Goal: Transaction & Acquisition: Complete application form

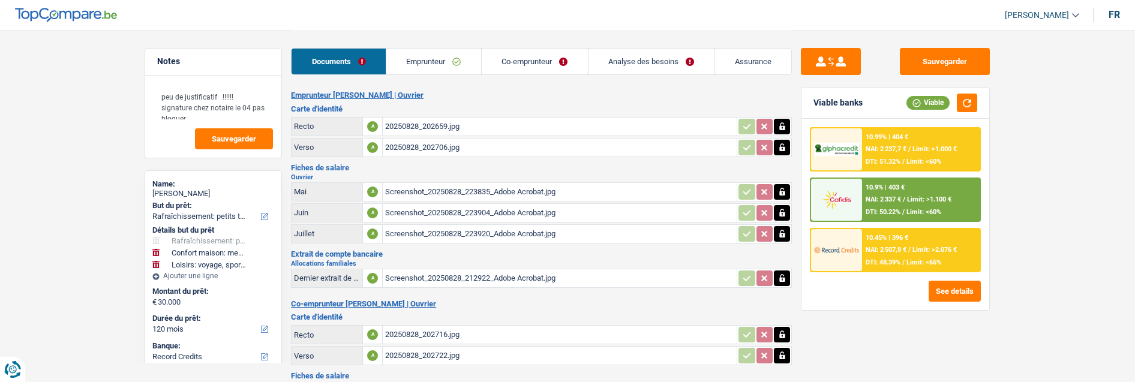
select select "houseOrGarden"
select select "household"
select select "hobbies"
select select "120"
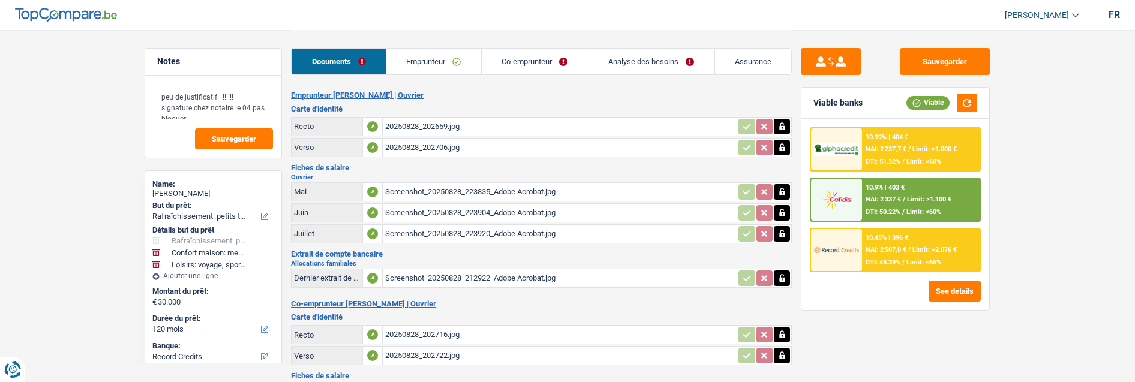
select select "record credits"
select select "coApplicant"
select select "120"
select select "houseOrGarden"
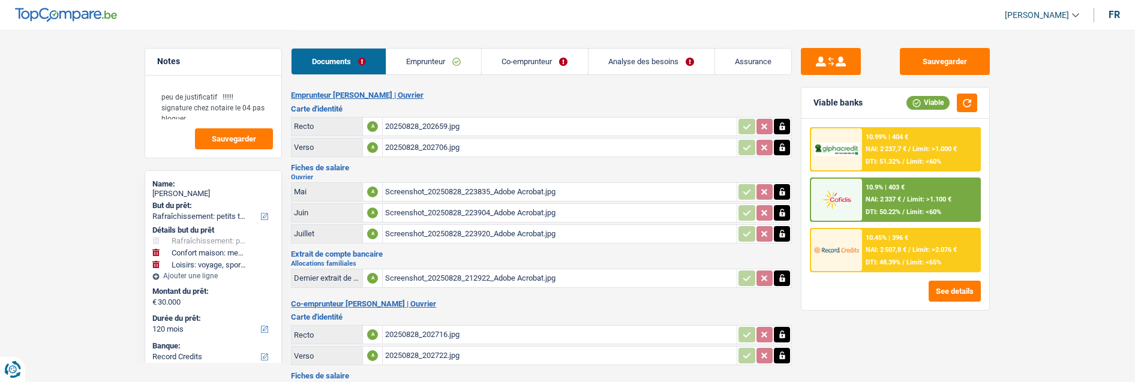
select select "houseOrGarden"
select select "false"
select select "household"
select select "hobbies"
select select "120"
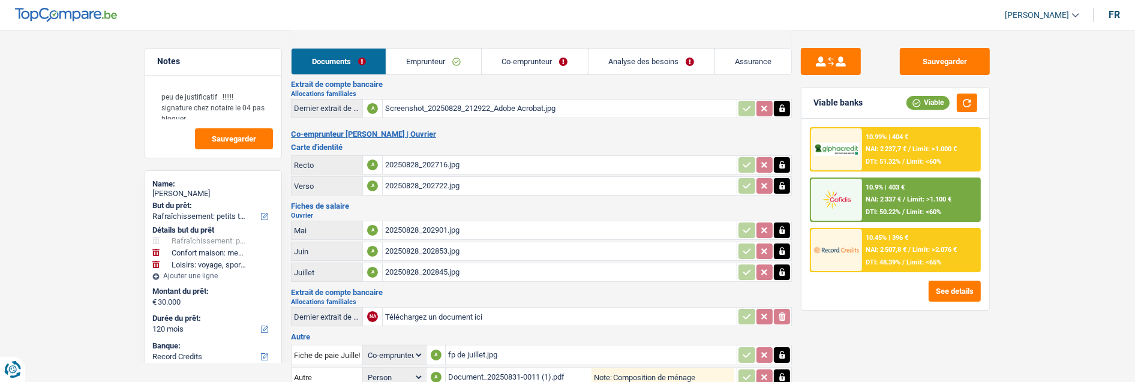
scroll to position [233, 0]
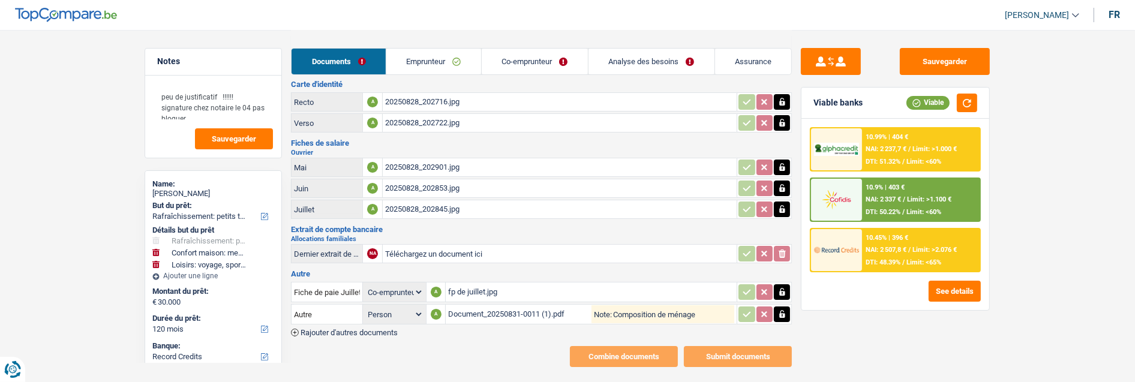
click at [646, 58] on link "Analyse des besoins" at bounding box center [651, 62] width 126 height 26
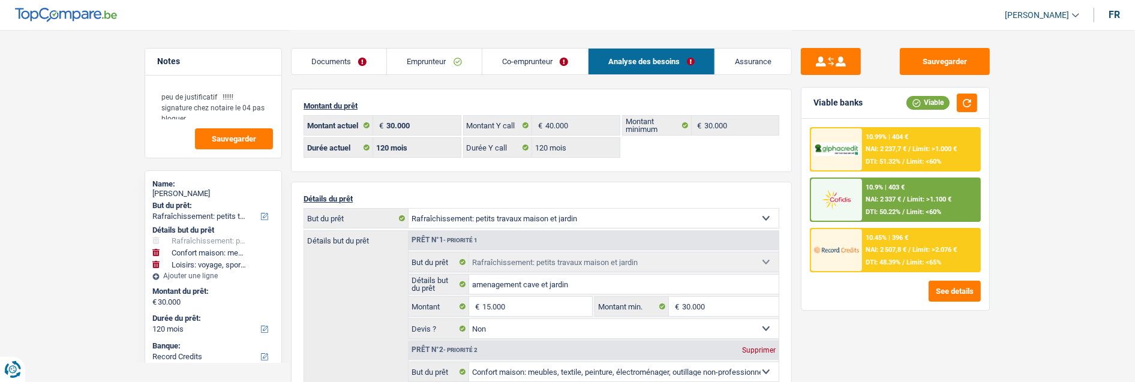
scroll to position [0, 0]
click at [441, 60] on link "Emprunteur" at bounding box center [434, 62] width 94 height 26
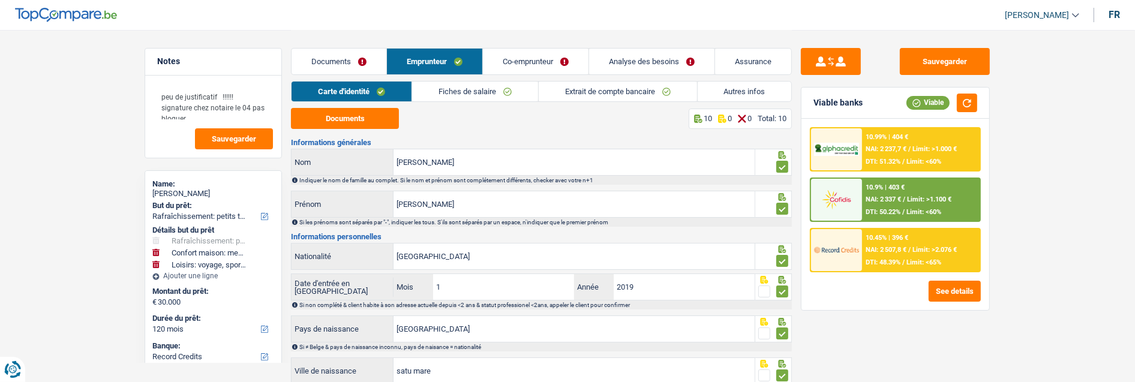
click at [558, 55] on link "Co-emprunteur" at bounding box center [536, 62] width 106 height 26
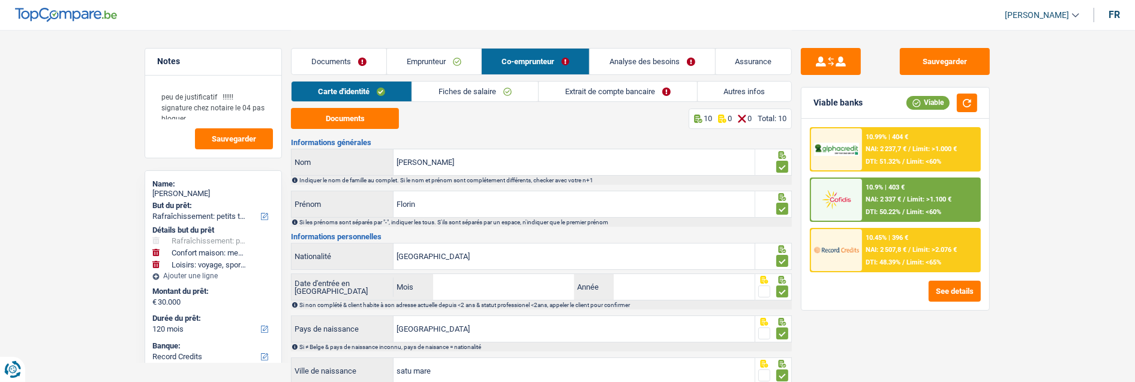
click at [656, 87] on link "Extrait de compte bancaire" at bounding box center [617, 92] width 158 height 20
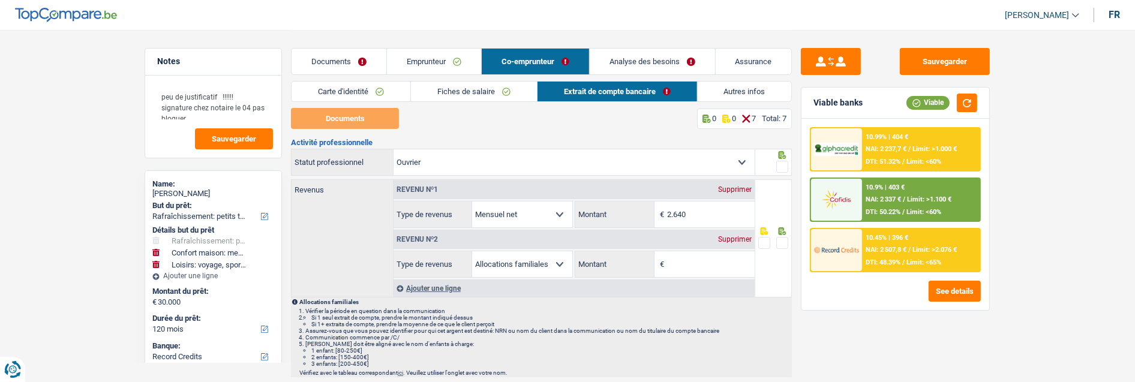
click at [489, 91] on link "Fiches de salaire" at bounding box center [474, 92] width 126 height 20
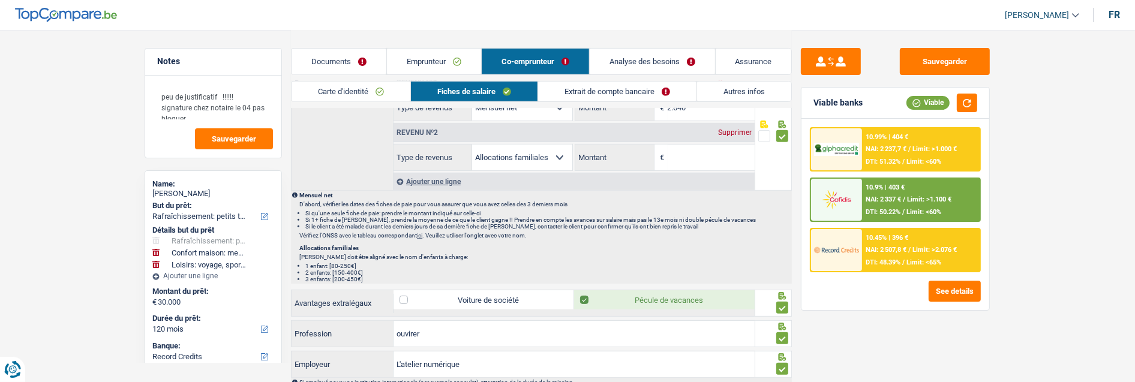
scroll to position [568, 0]
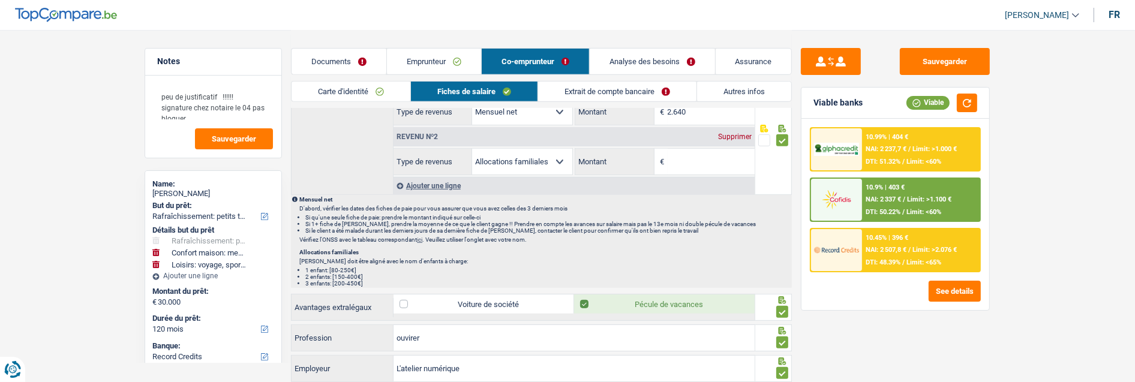
click at [734, 133] on div "Supprimer" at bounding box center [735, 136] width 40 height 7
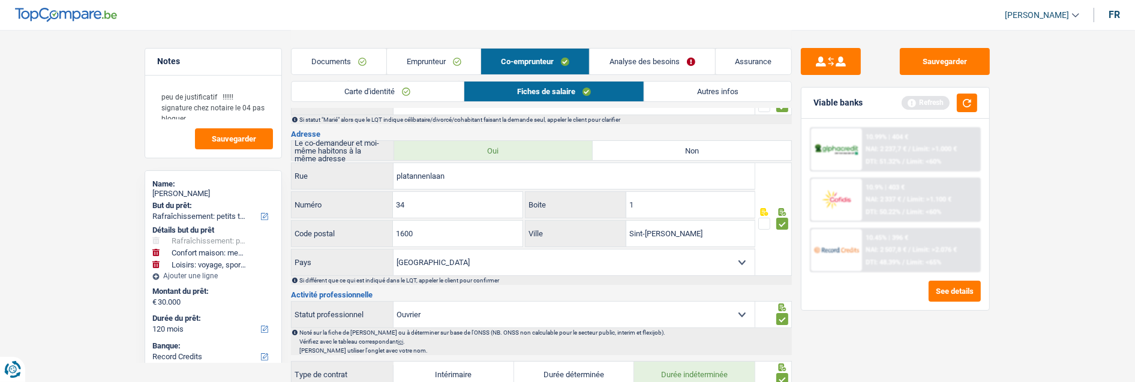
scroll to position [102, 0]
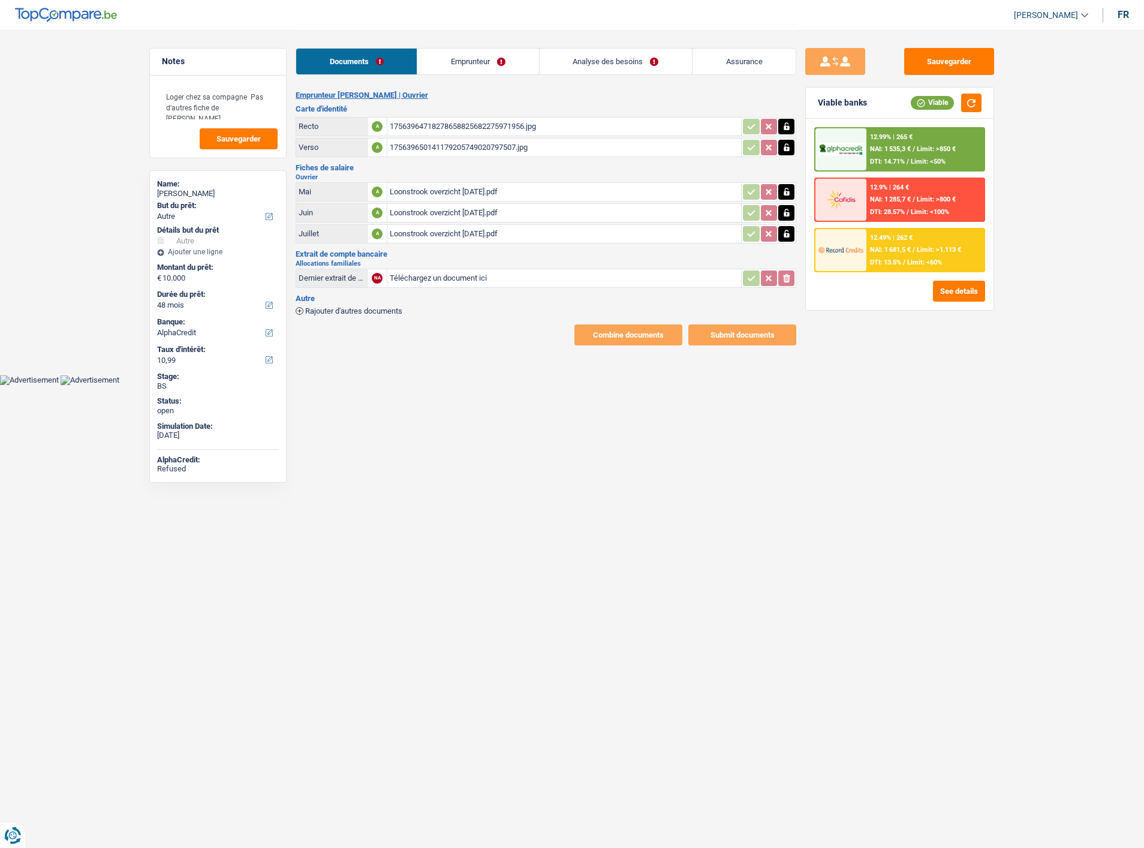
select select "other"
select select "48"
select select "alphacredit"
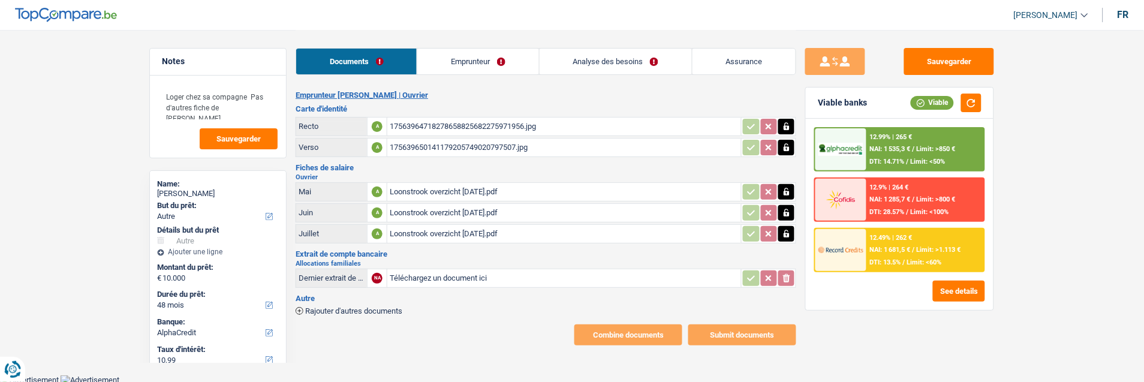
click at [655, 61] on link "Analyse des besoins" at bounding box center [616, 62] width 152 height 26
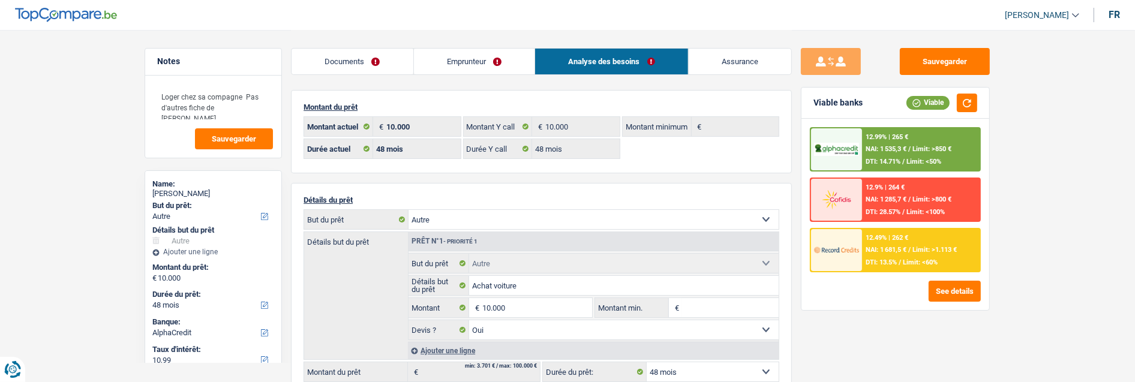
click at [378, 61] on link "Documents" at bounding box center [352, 62] width 122 height 26
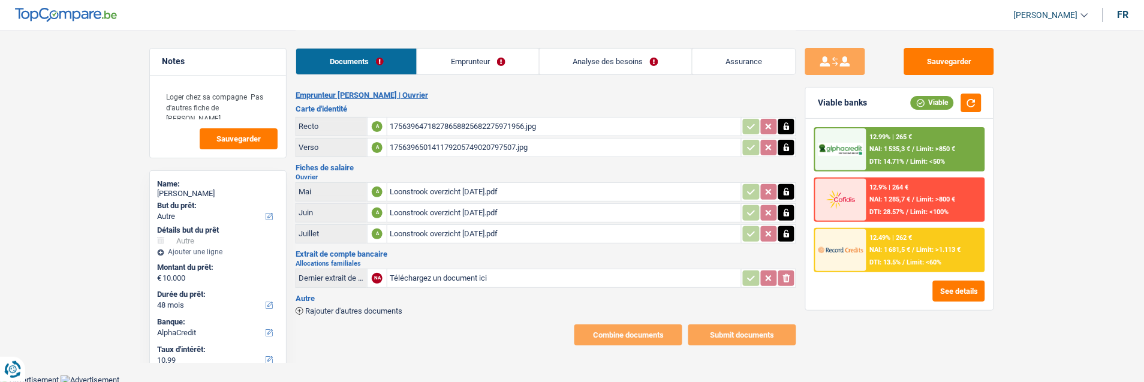
click at [336, 307] on span "Rajouter d'autres documents" at bounding box center [353, 311] width 97 height 8
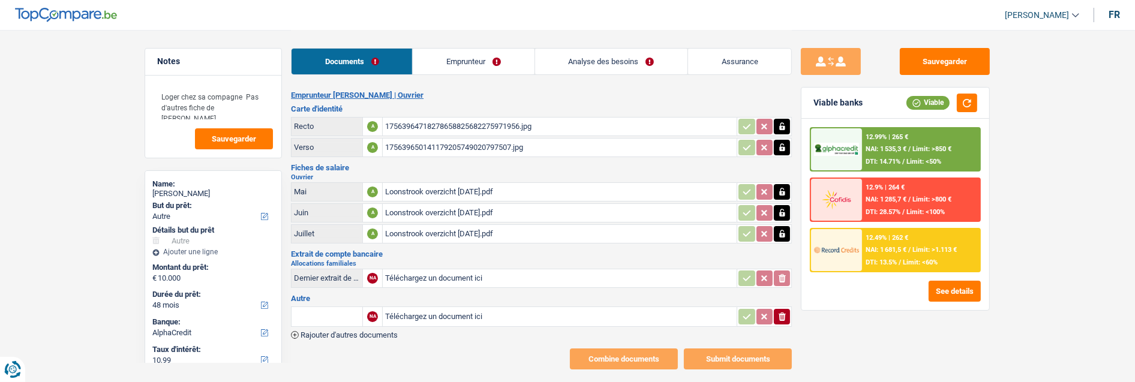
click at [428, 308] on input "Téléchargez un document ici" at bounding box center [559, 317] width 349 height 18
type input "C:\fakepath\Capture d'écran 2025-09-24 102843.png"
click at [622, 308] on input "Note:" at bounding box center [657, 317] width 154 height 18
type input "mise sans suite"
click at [333, 308] on input "text" at bounding box center [327, 316] width 66 height 19
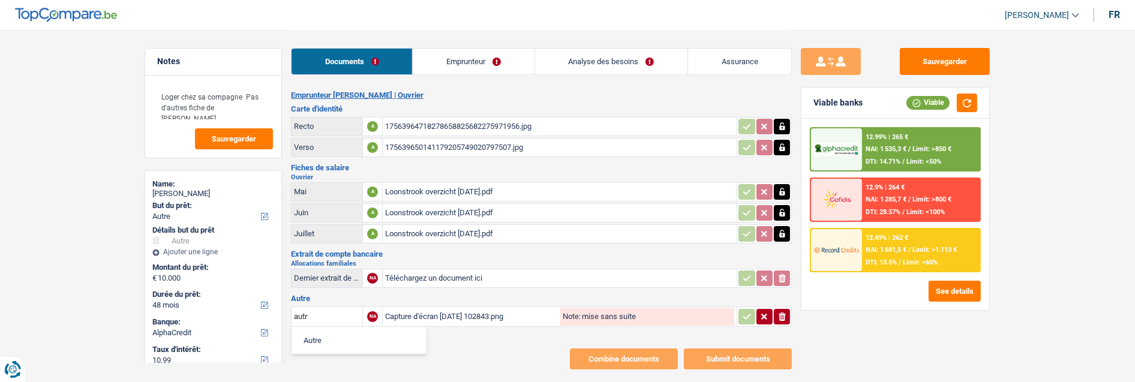
click at [342, 333] on li "Autre" at bounding box center [358, 340] width 123 height 15
type input "Autre"
click at [747, 314] on icon "button" at bounding box center [747, 316] width 8 height 5
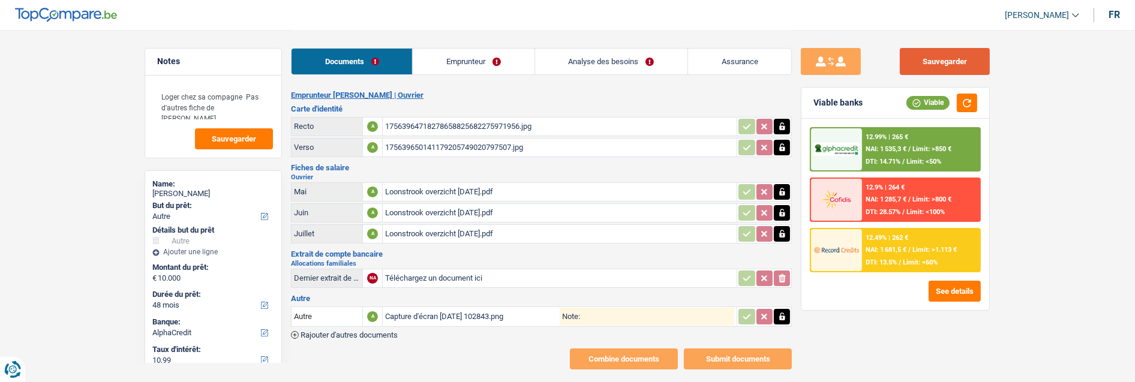
click at [913, 51] on button "Sauvegarder" at bounding box center [944, 61] width 90 height 27
click at [780, 312] on icon "button" at bounding box center [781, 316] width 5 height 8
click at [781, 312] on icon "button" at bounding box center [781, 316] width 7 height 8
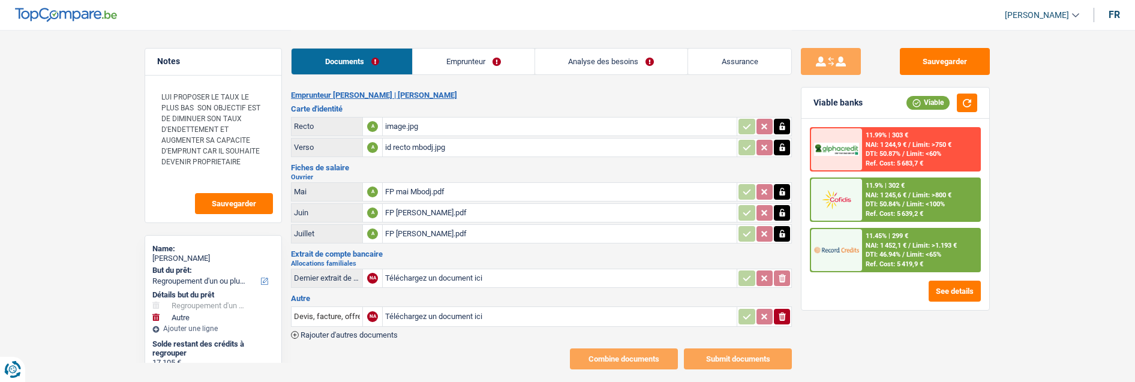
select select "refinancing"
select select "other"
select select "84"
select select "cofidis"
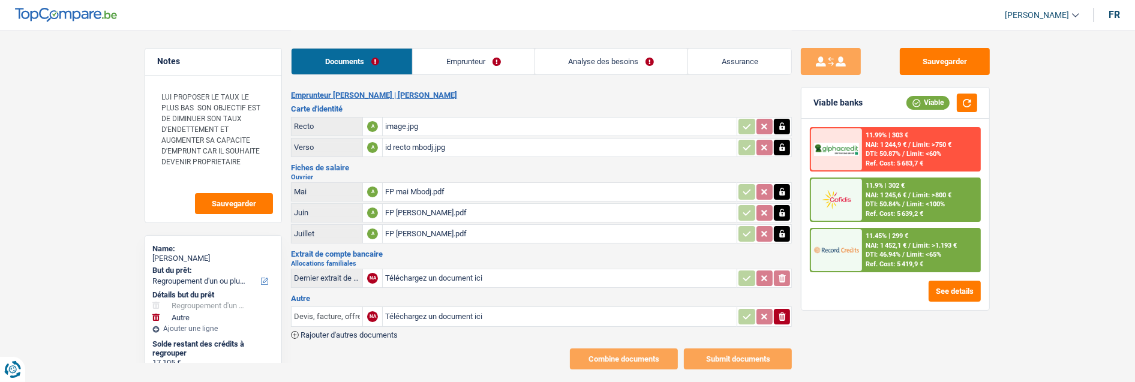
click at [331, 307] on input "Devis, facture, offre, bon de commande" at bounding box center [327, 316] width 66 height 19
click at [364, 333] on li "Autre" at bounding box center [358, 340] width 123 height 15
type input "Autre"
click at [480, 308] on input "Téléchargez un document ici" at bounding box center [472, 317] width 174 height 18
type input "C:\fakepath\Capture d'écran [DATE] 102843.png"
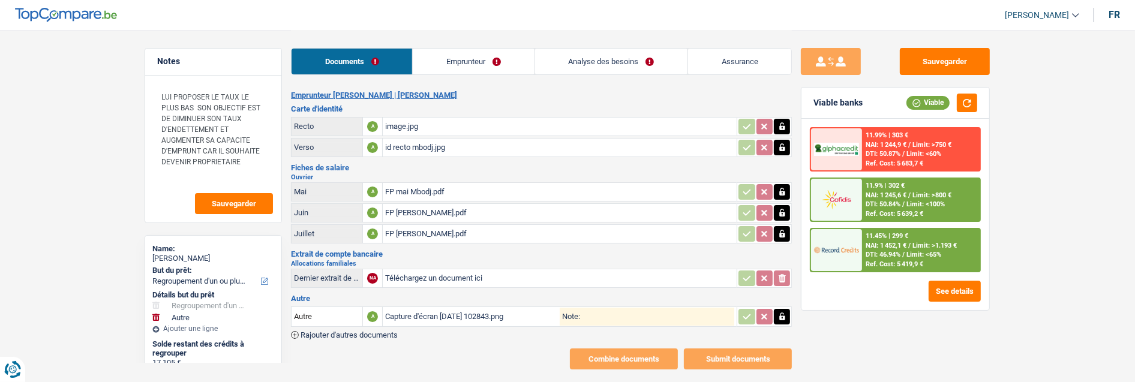
click at [592, 308] on input "Note:" at bounding box center [657, 317] width 154 height 18
type input "Mise sans suite"
click at [931, 55] on button "Sauvegarder" at bounding box center [944, 61] width 90 height 27
click at [903, 196] on div "11.9% | 302 € NAI: 1 245,6 € / Limit: >800 € DTI: 50.84% / Limit: <100% Ref. Co…" at bounding box center [921, 200] width 118 height 42
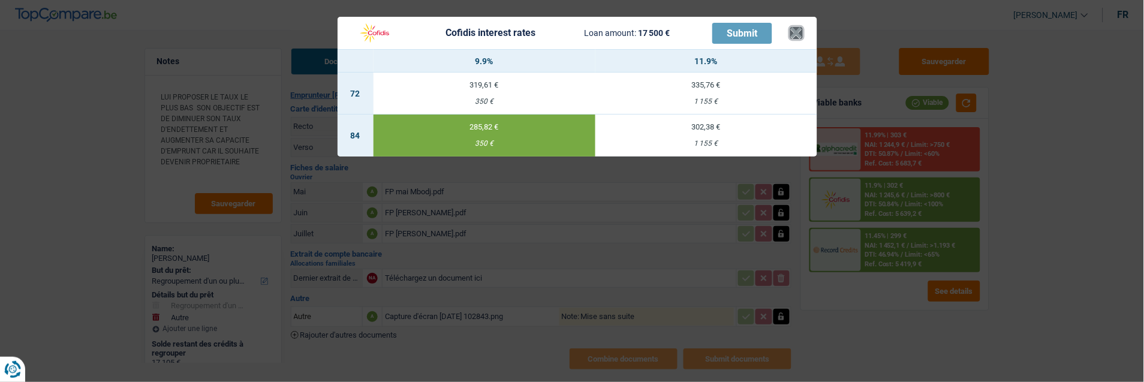
click at [803, 27] on button "×" at bounding box center [796, 33] width 13 height 12
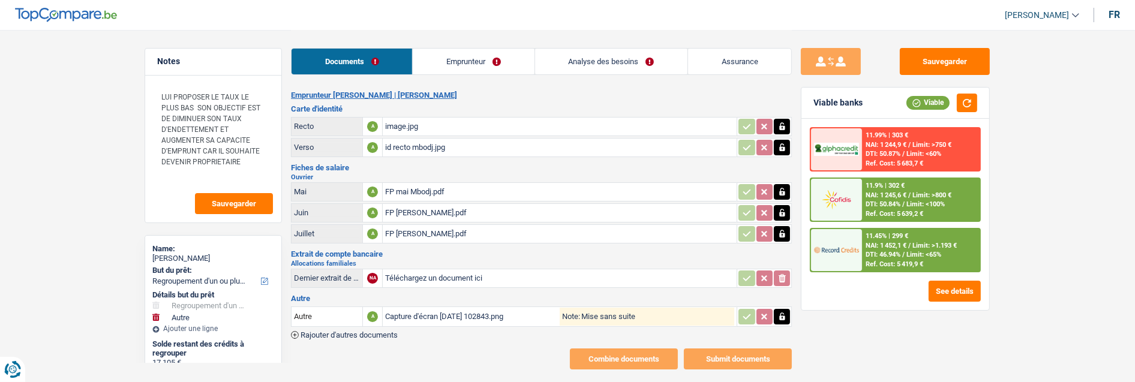
click at [924, 200] on span "Limit: <100%" at bounding box center [925, 204] width 38 height 8
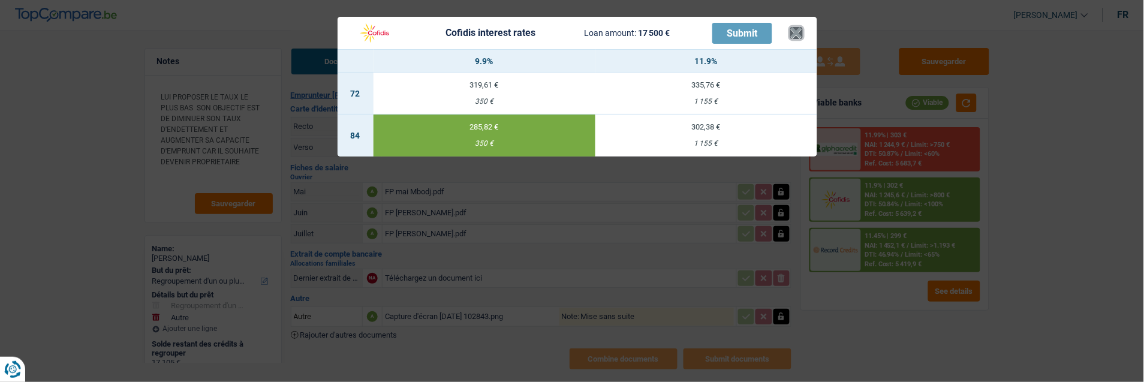
click at [799, 27] on button "×" at bounding box center [796, 33] width 13 height 12
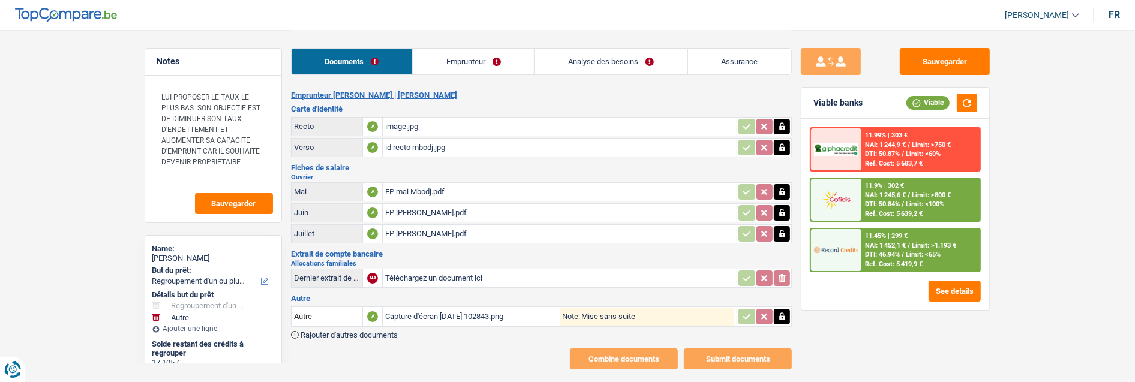
click at [491, 62] on link "Emprunteur" at bounding box center [473, 62] width 121 height 26
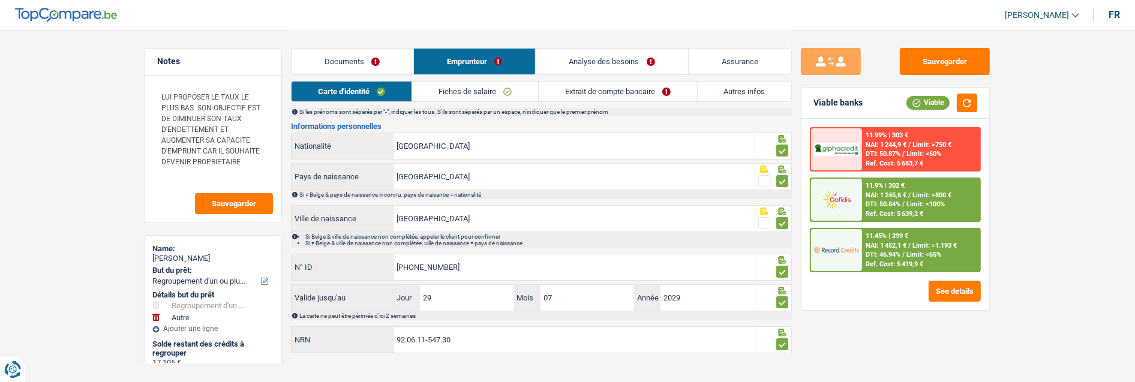
scroll to position [122, 0]
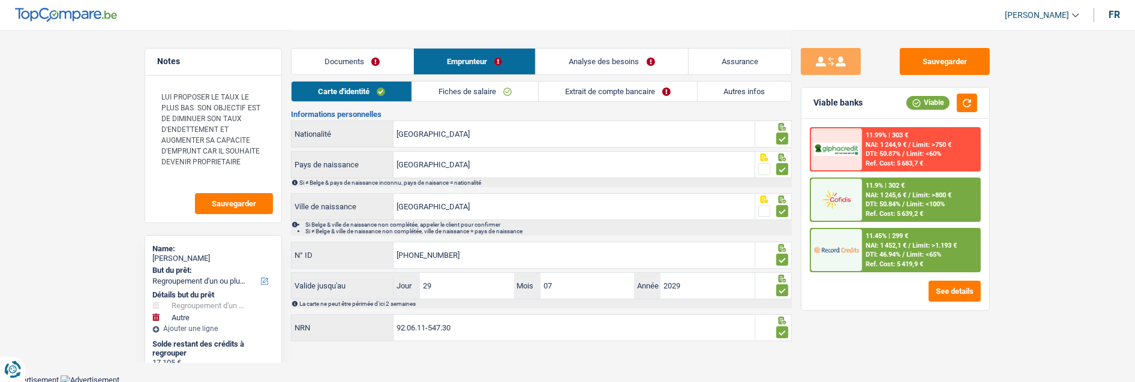
click at [489, 90] on link "Fiches de salaire" at bounding box center [475, 92] width 126 height 20
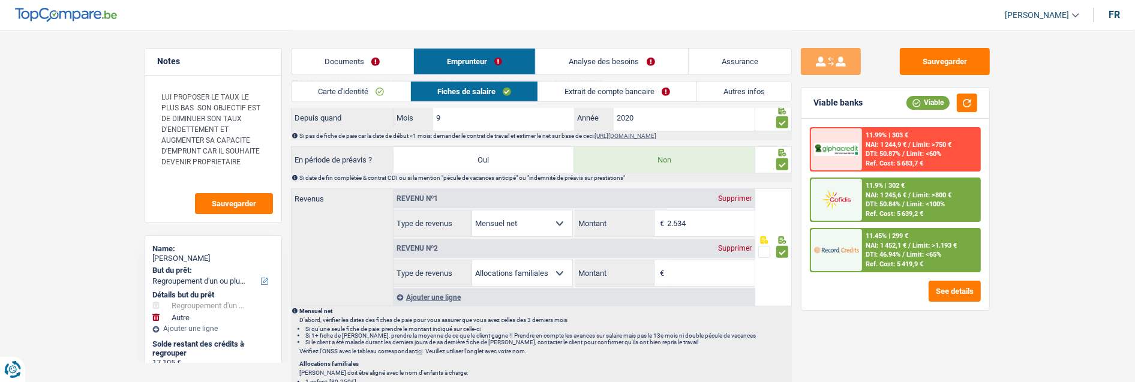
scroll to position [589, 0]
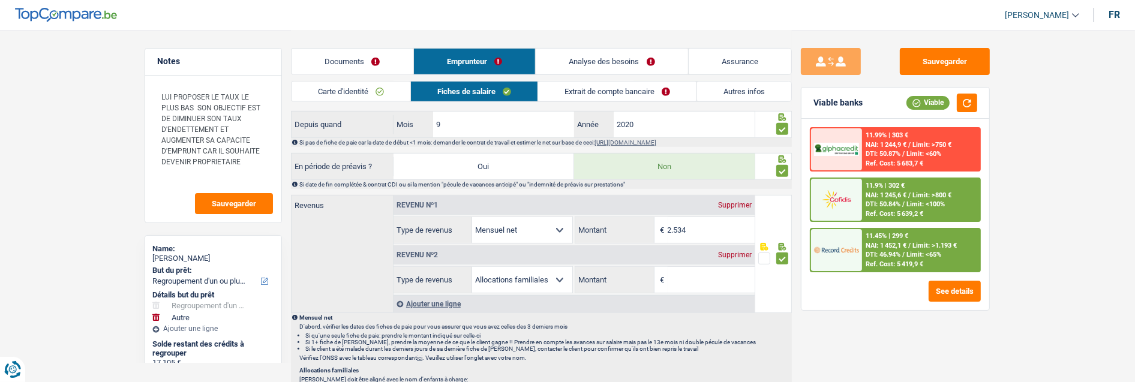
click at [742, 251] on div "Supprimer" at bounding box center [735, 254] width 40 height 7
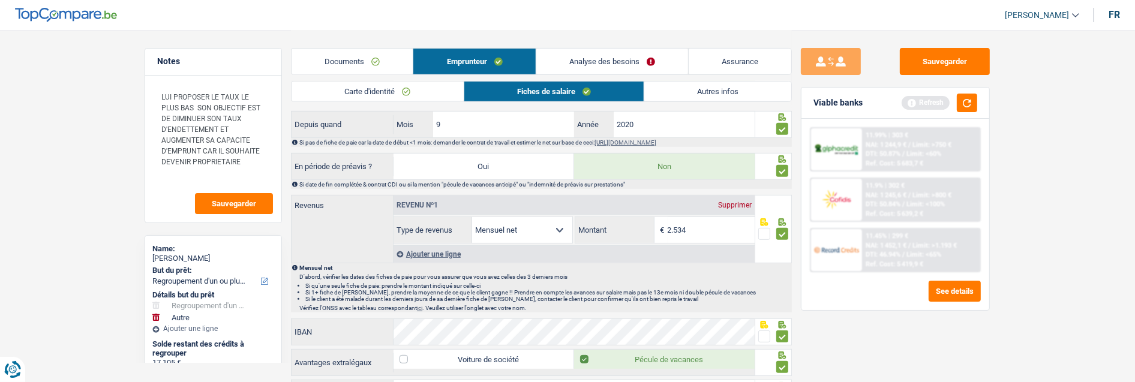
click at [615, 57] on link "Analyse des besoins" at bounding box center [612, 62] width 152 height 26
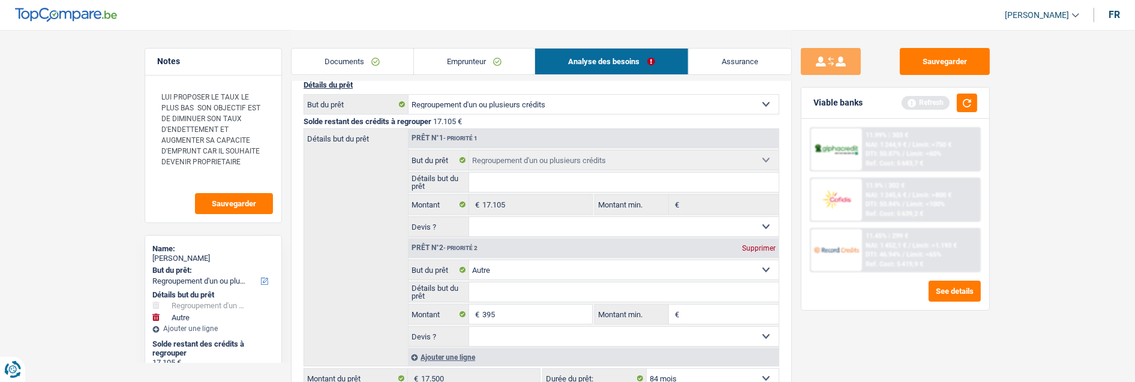
scroll to position [133, 0]
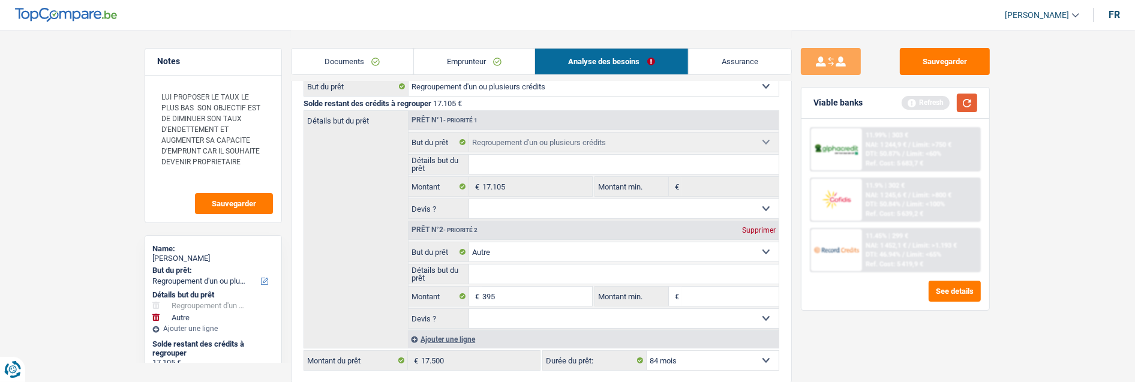
click at [973, 98] on button "button" at bounding box center [966, 103] width 20 height 19
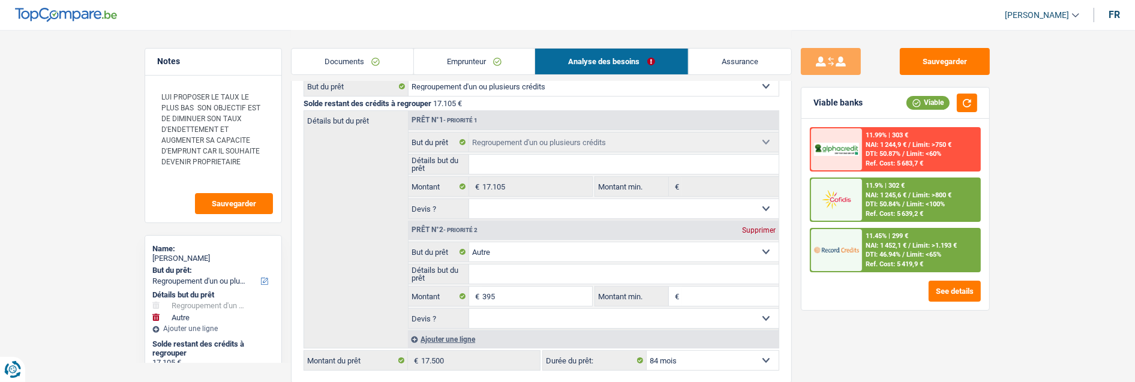
click at [897, 206] on div "11.9% | 302 € NAI: 1 245,6 € / Limit: >800 € DTI: 50.84% / Limit: <100% Ref. Co…" at bounding box center [921, 200] width 118 height 42
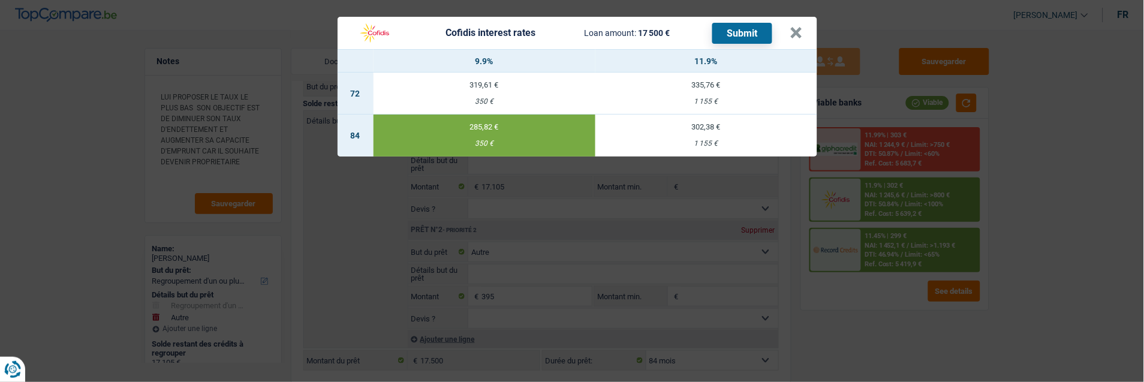
click at [473, 130] on td "285,82 € 350 €" at bounding box center [485, 136] width 222 height 42
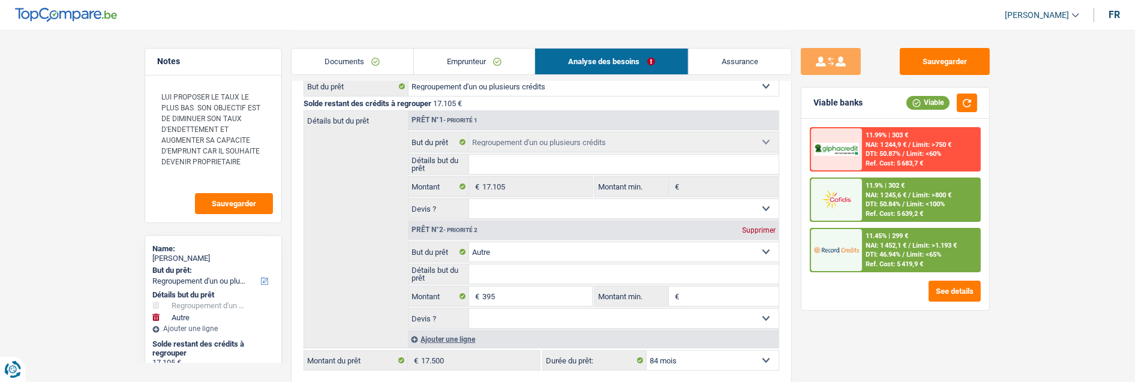
click at [908, 195] on span "/" at bounding box center [909, 195] width 2 height 8
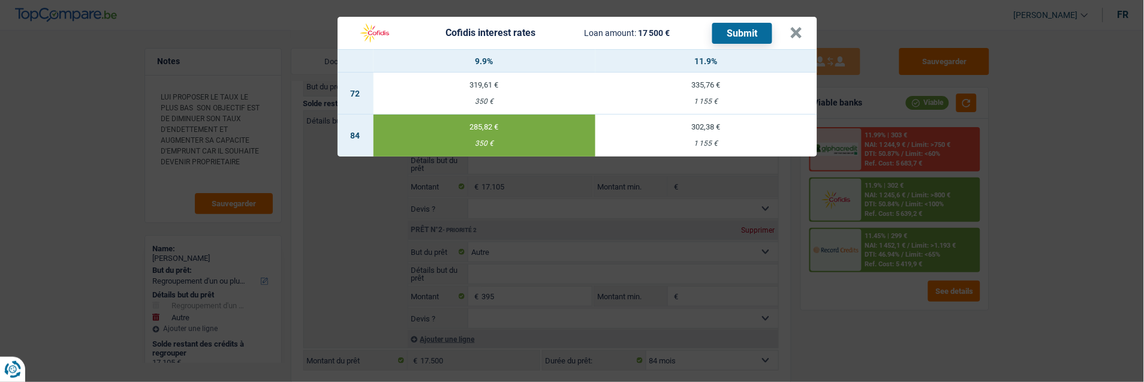
click at [739, 25] on button "Submit" at bounding box center [742, 33] width 60 height 21
click at [799, 27] on button "×" at bounding box center [796, 33] width 13 height 12
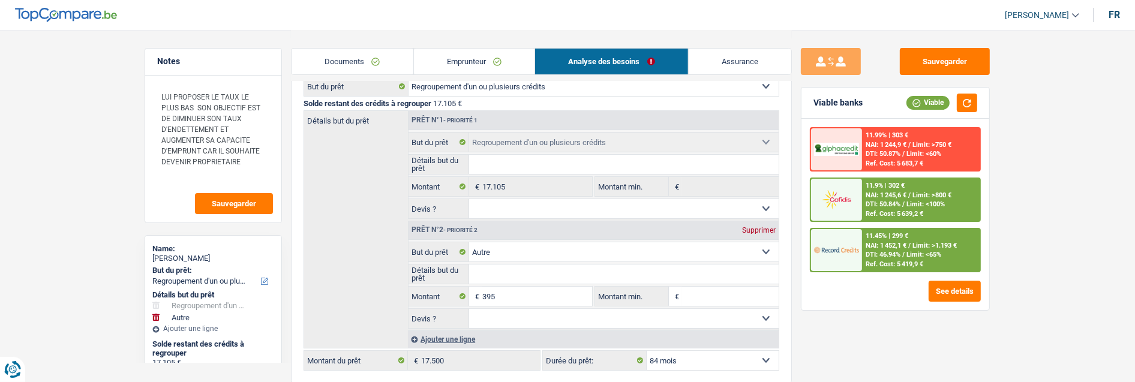
click at [377, 58] on link "Documents" at bounding box center [352, 62] width 122 height 26
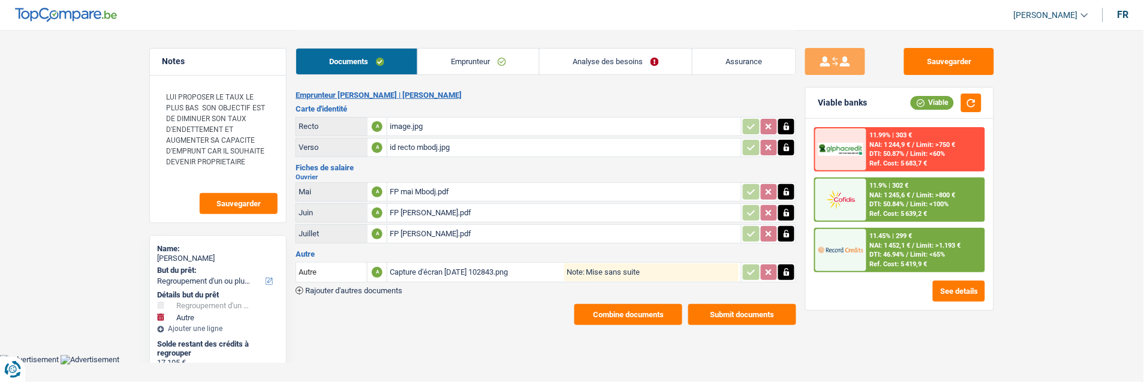
click at [492, 59] on link "Emprunteur" at bounding box center [478, 62] width 121 height 26
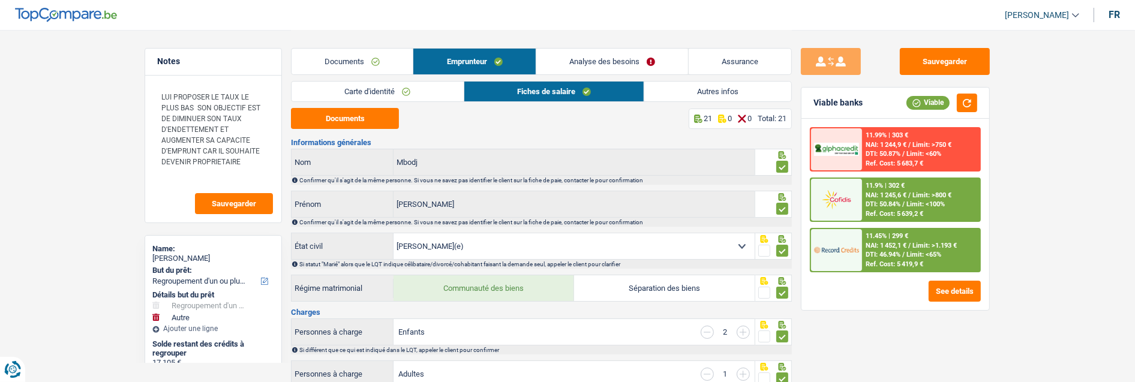
click at [377, 56] on link "Documents" at bounding box center [351, 62] width 121 height 26
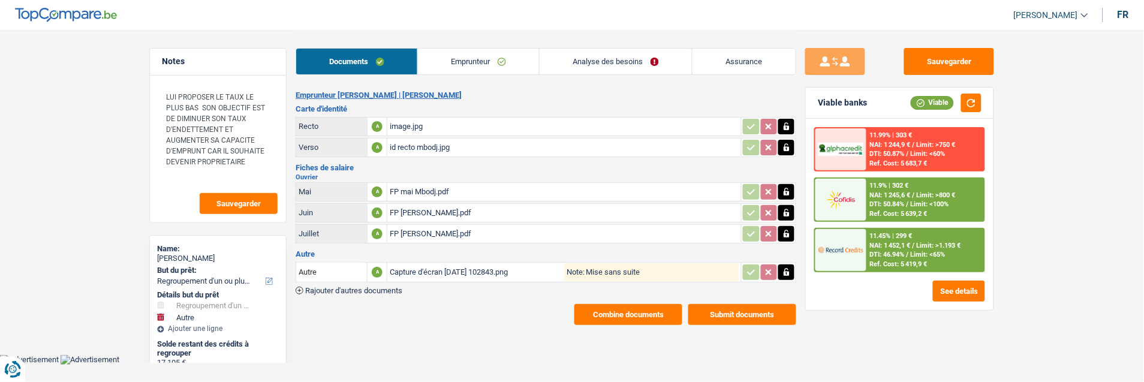
click at [742, 304] on button "Submit documents" at bounding box center [742, 314] width 108 height 21
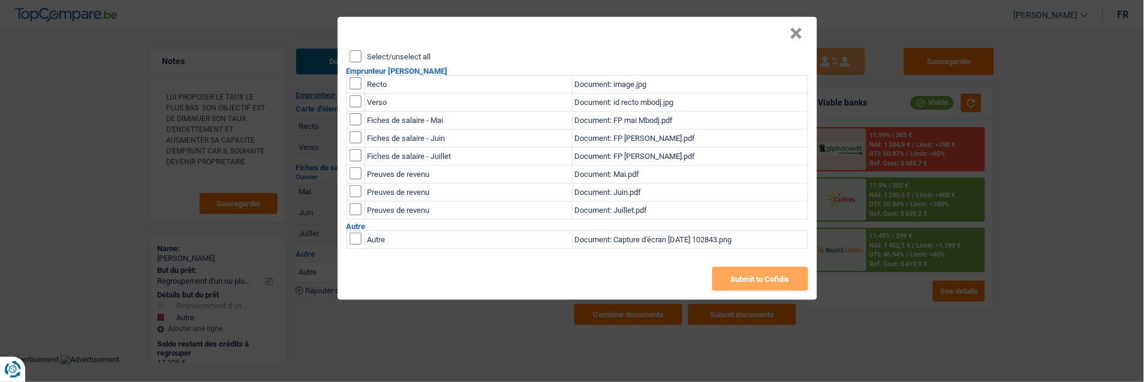
click at [357, 51] on input "Select/unselect all" at bounding box center [356, 56] width 12 height 12
checkbox input "true"
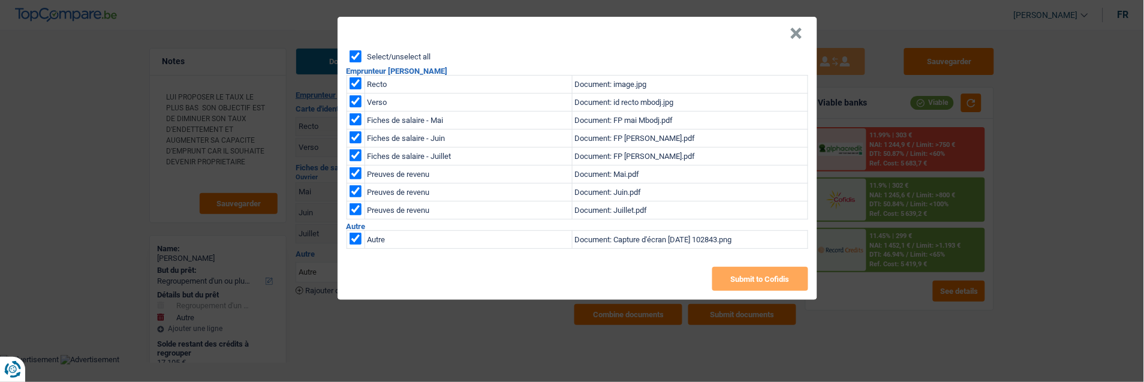
checkbox input "true"
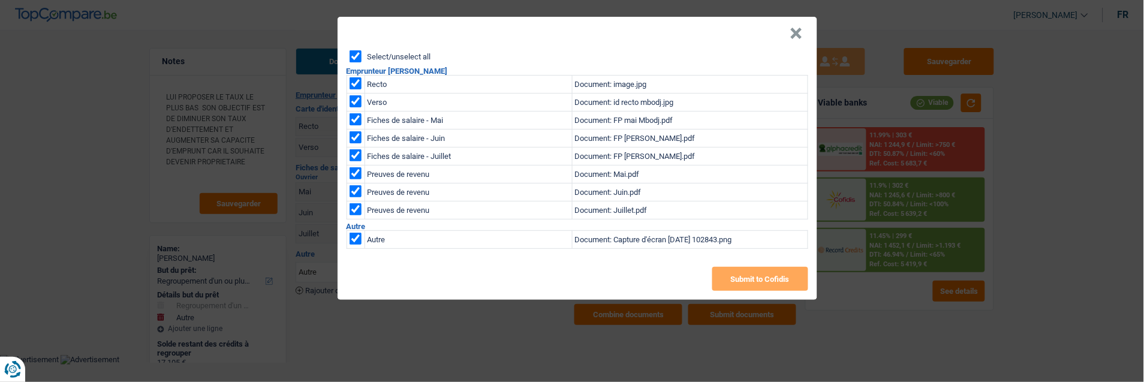
checkbox input "true"
click at [764, 276] on button "Submit to Cofidis" at bounding box center [760, 279] width 96 height 24
click at [796, 28] on button "×" at bounding box center [796, 34] width 13 height 12
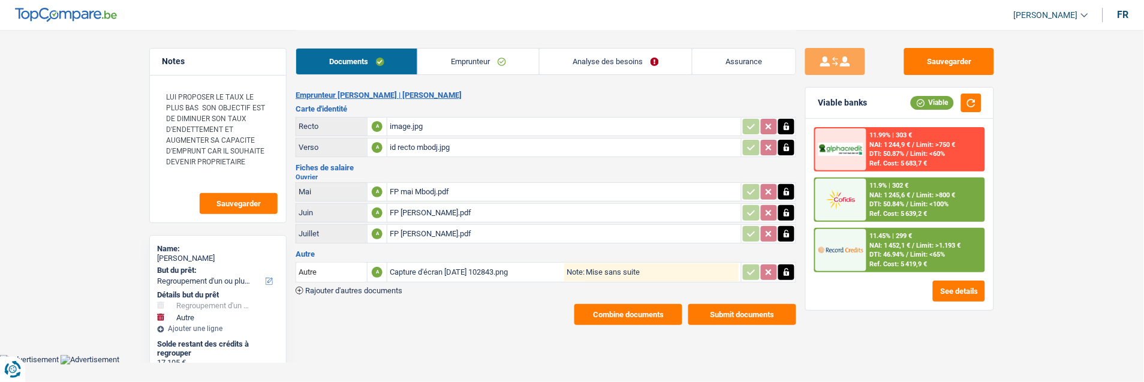
click at [619, 304] on button "Combine documents" at bounding box center [628, 314] width 108 height 21
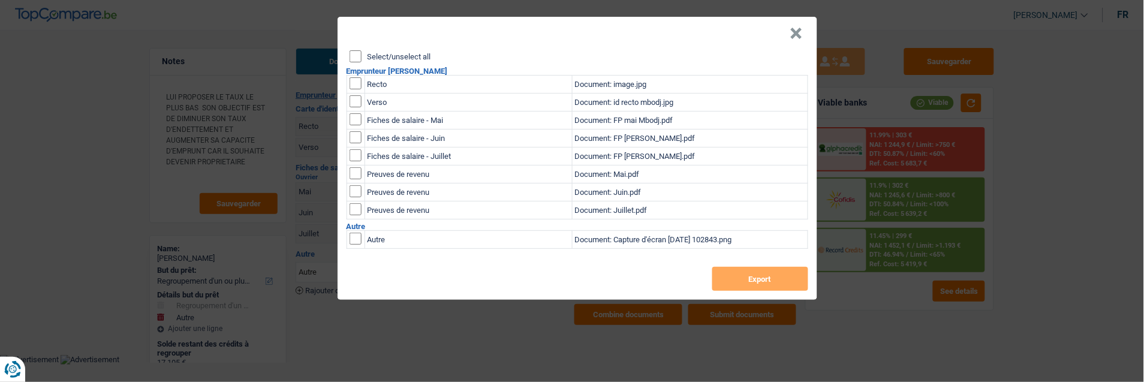
click at [355, 50] on input "Select/unselect all" at bounding box center [356, 56] width 12 height 12
checkbox input "true"
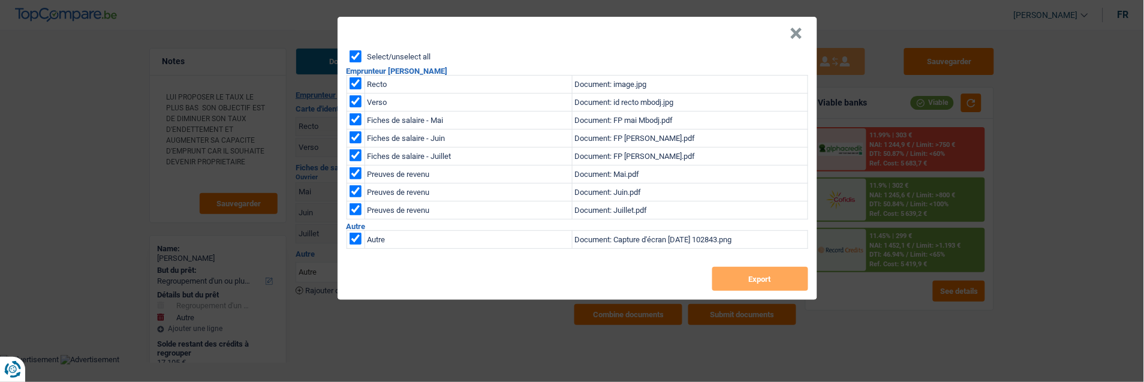
checkbox input "true"
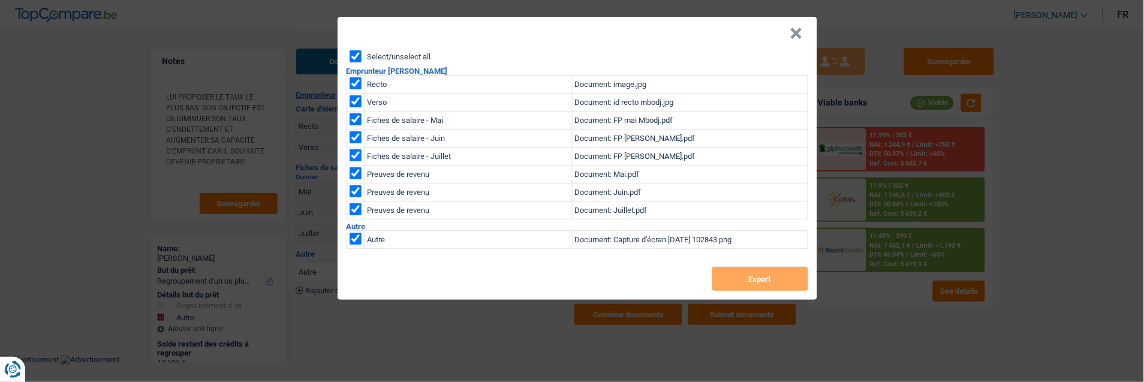
checkbox input "true"
click at [757, 280] on button "Export" at bounding box center [760, 279] width 96 height 24
click at [801, 28] on button "×" at bounding box center [796, 34] width 13 height 12
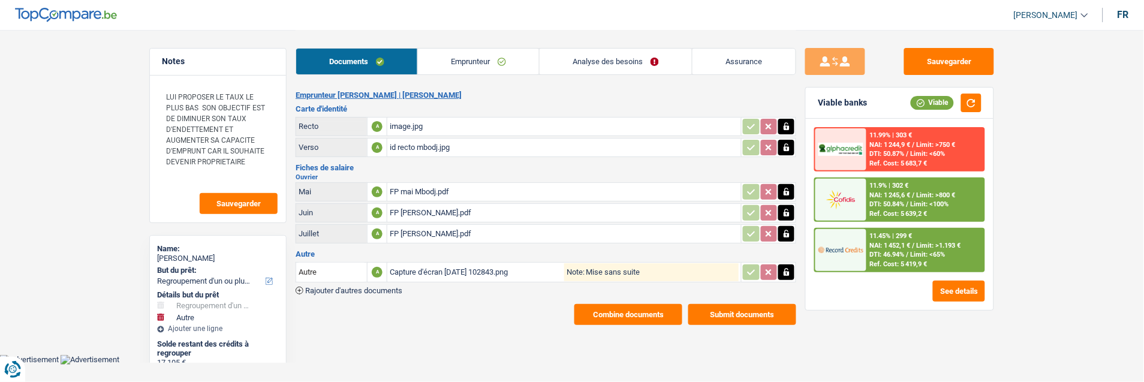
click at [498, 56] on link "Emprunteur" at bounding box center [478, 62] width 121 height 26
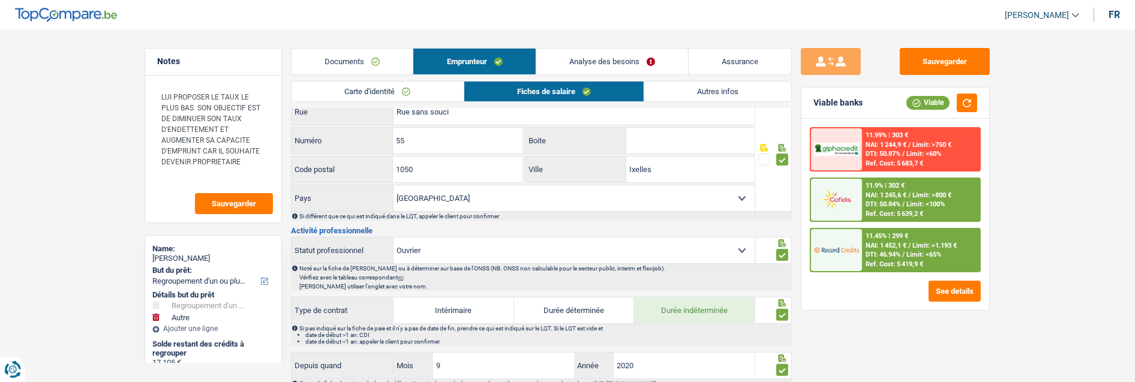
scroll to position [399, 0]
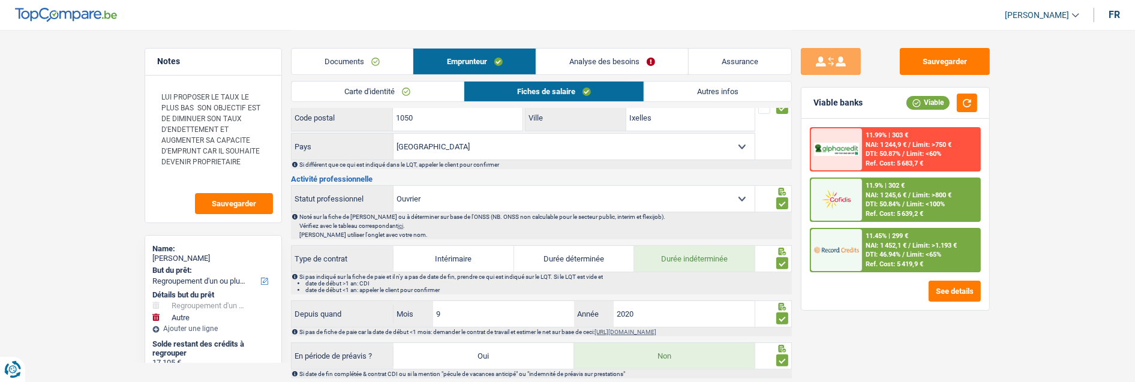
click at [721, 91] on link "Autres infos" at bounding box center [717, 92] width 147 height 20
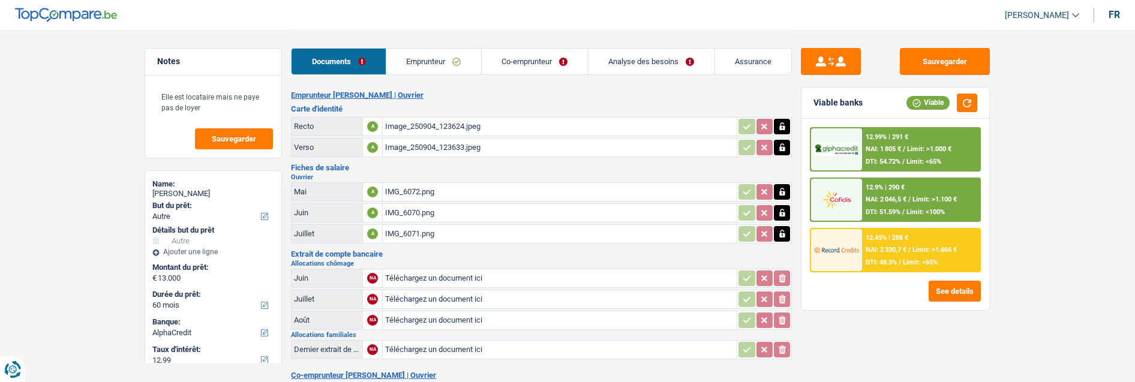
select select "other"
select select "60"
select select "alphacredit"
select select "coApplicant"
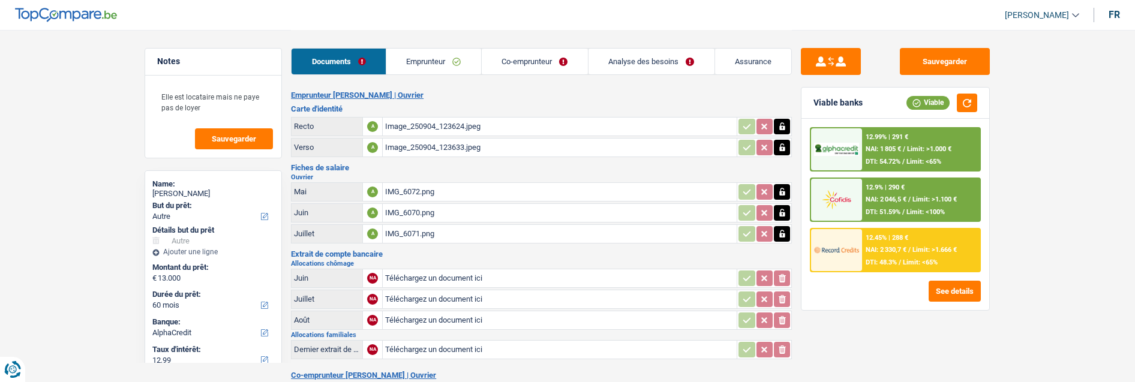
select select "applicant"
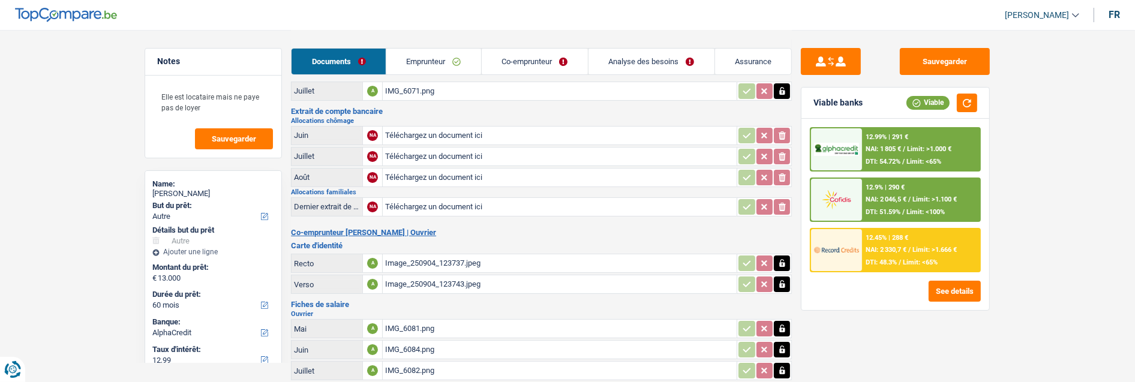
scroll to position [133, 0]
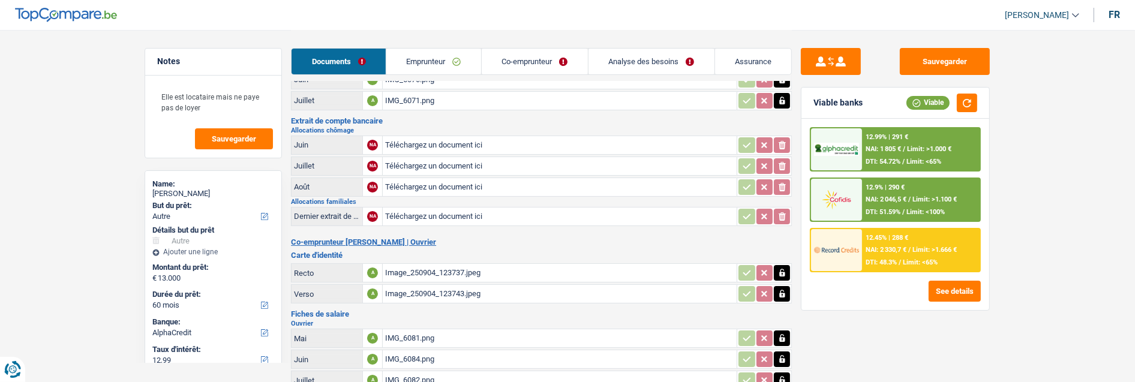
click at [530, 55] on link "Co-emprunteur" at bounding box center [535, 62] width 106 height 26
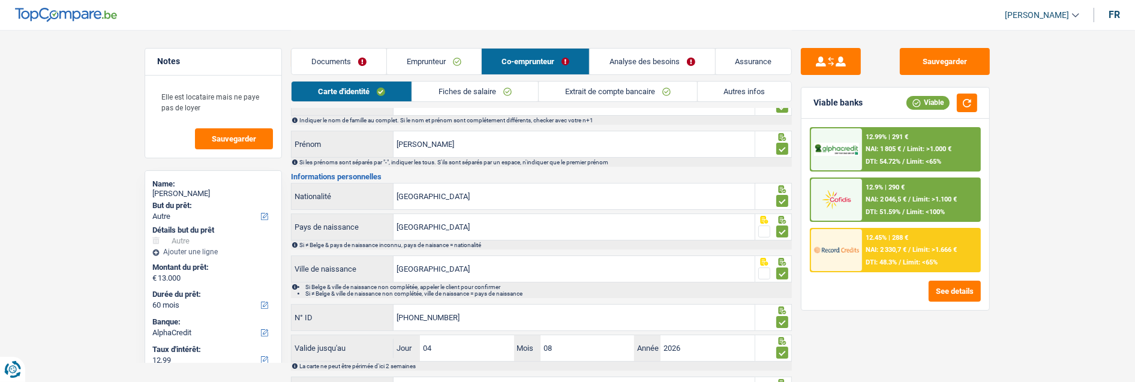
scroll to position [0, 0]
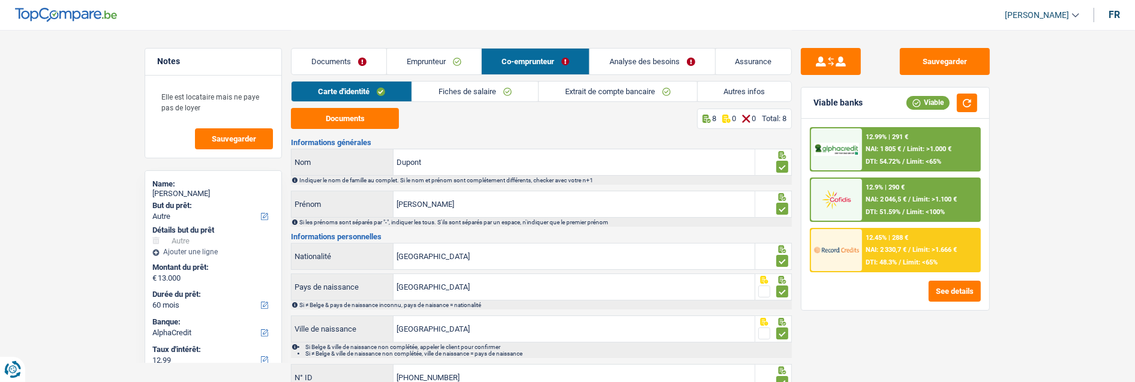
click at [661, 54] on link "Analyse des besoins" at bounding box center [651, 62] width 125 height 26
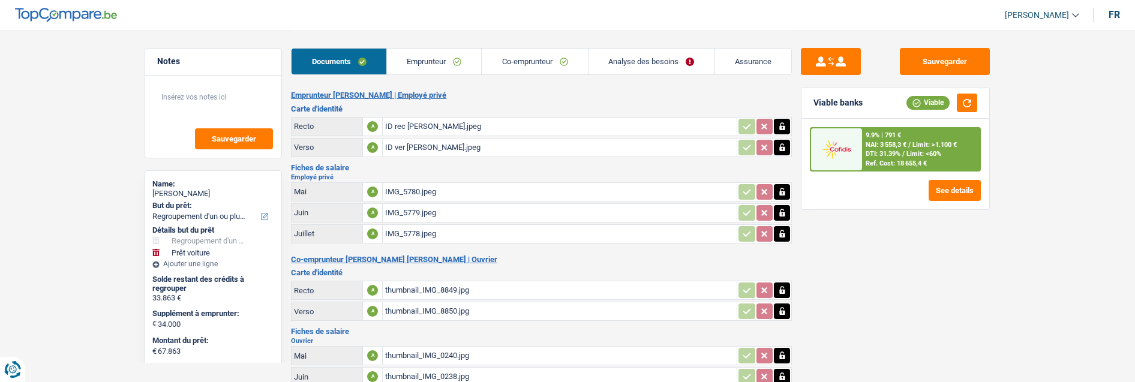
select select "refinancing"
select select "car"
select select "144"
select select "alphacredit"
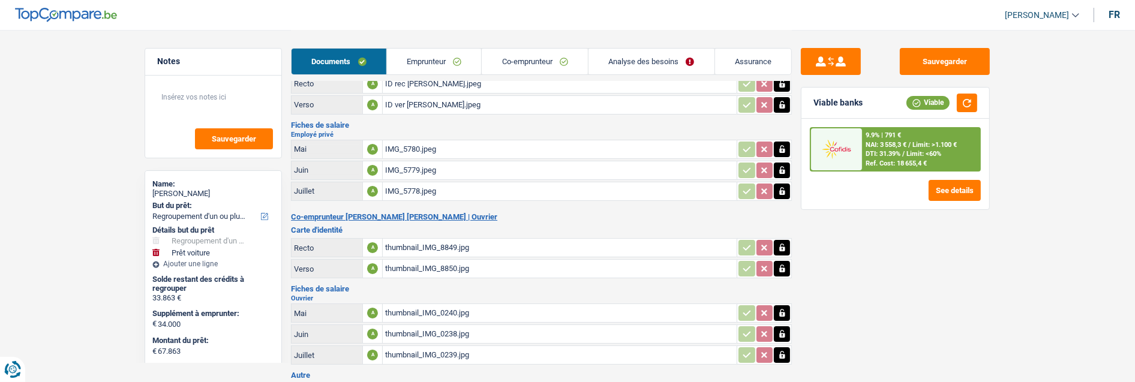
scroll to position [67, 0]
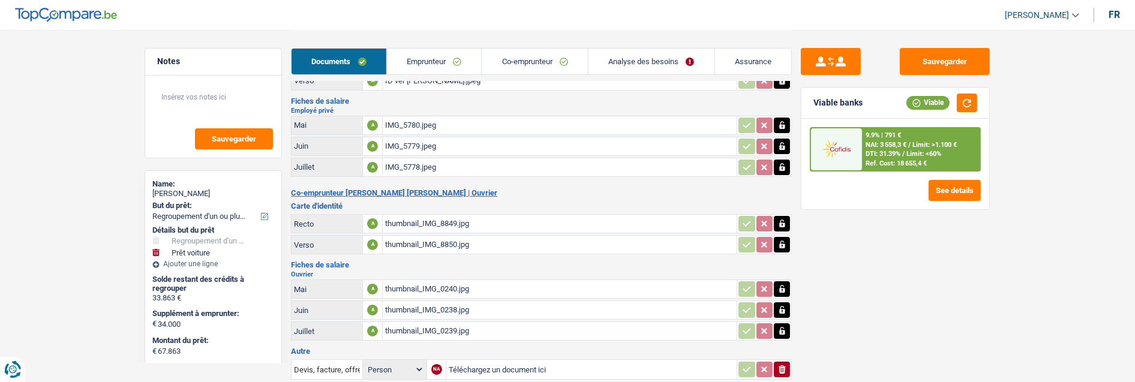
click at [651, 57] on link "Analyse des besoins" at bounding box center [651, 62] width 126 height 26
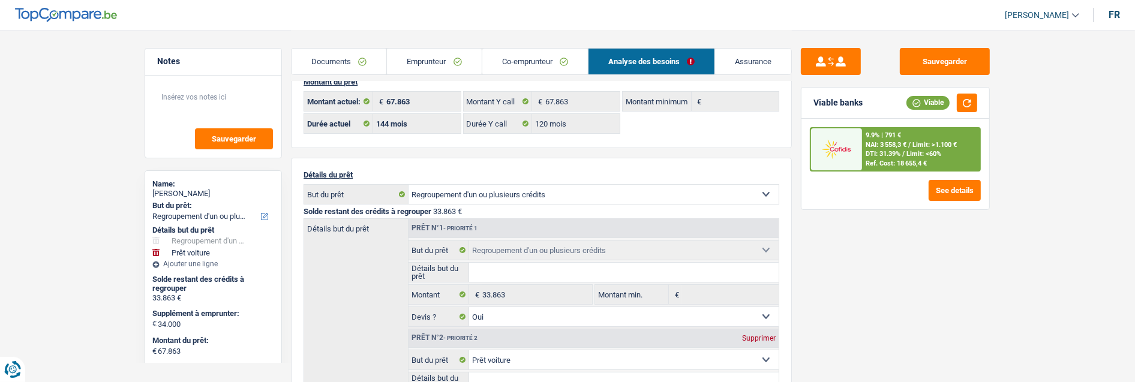
scroll to position [0, 0]
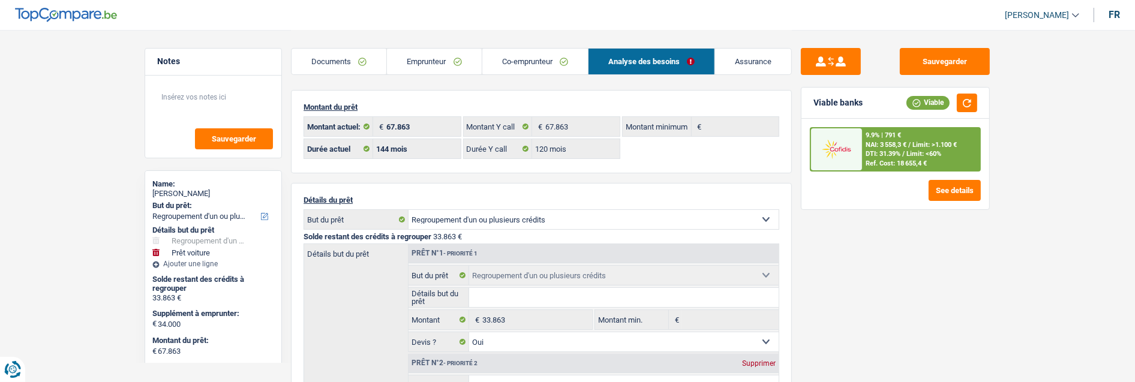
click at [443, 56] on link "Emprunteur" at bounding box center [434, 62] width 94 height 26
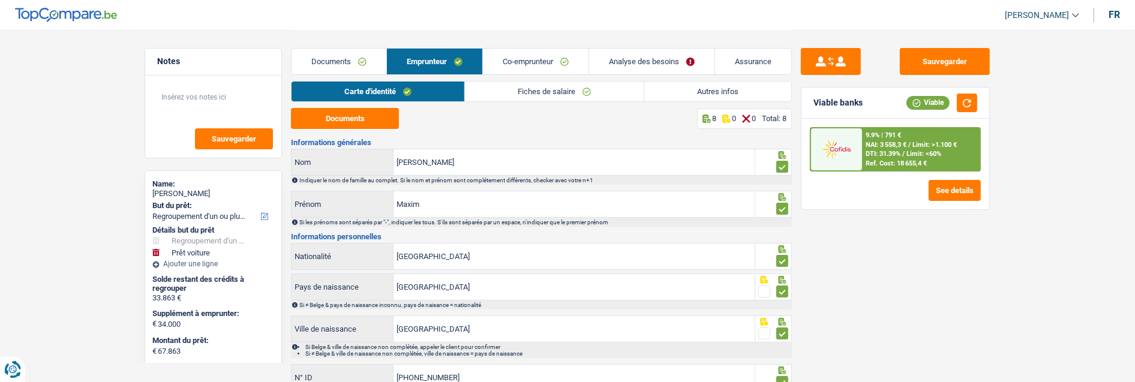
click at [703, 88] on link "Autres infos" at bounding box center [717, 92] width 147 height 20
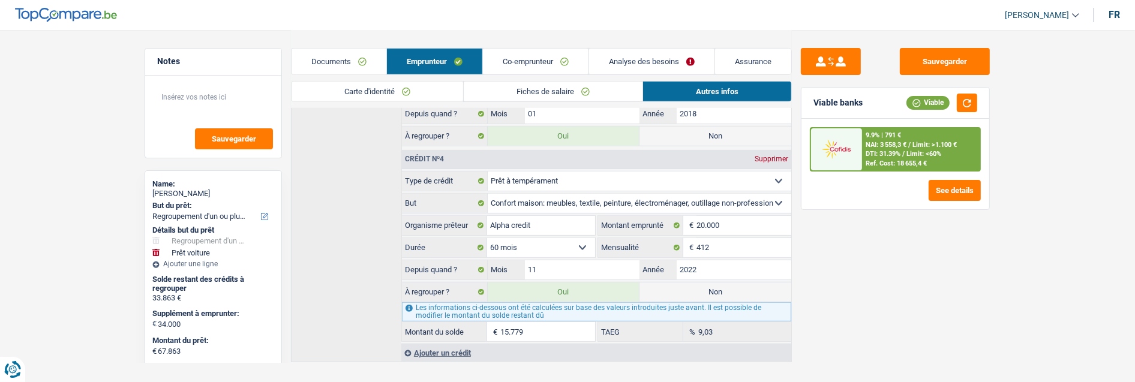
scroll to position [769, 0]
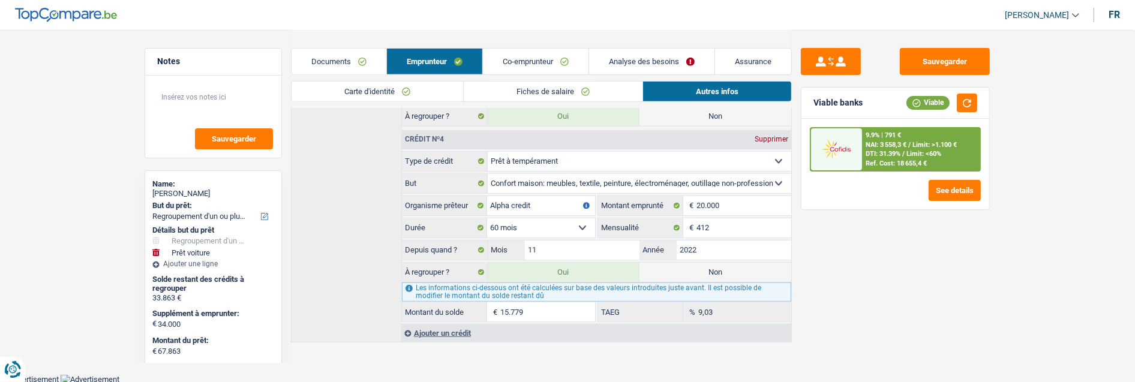
click at [458, 330] on div "Ajouter un crédit" at bounding box center [596, 333] width 390 height 18
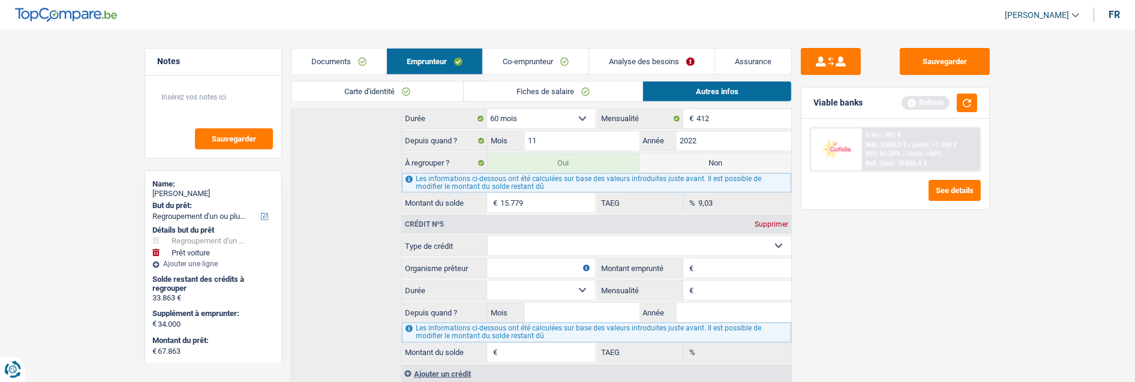
scroll to position [902, 0]
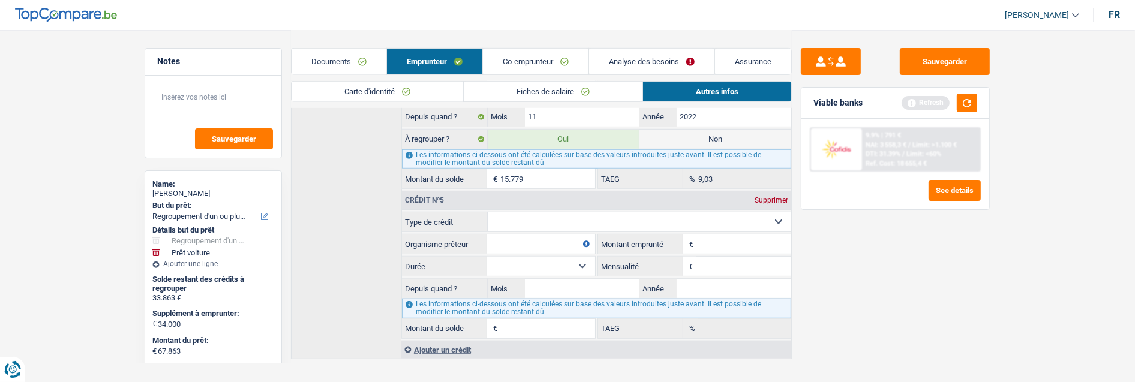
click at [541, 218] on select "Carte ou ouverture de crédit Prêt hypothécaire Vente à tempérament Prêt à tempé…" at bounding box center [640, 221] width 304 height 19
select select "cardOrCredit"
type input "0"
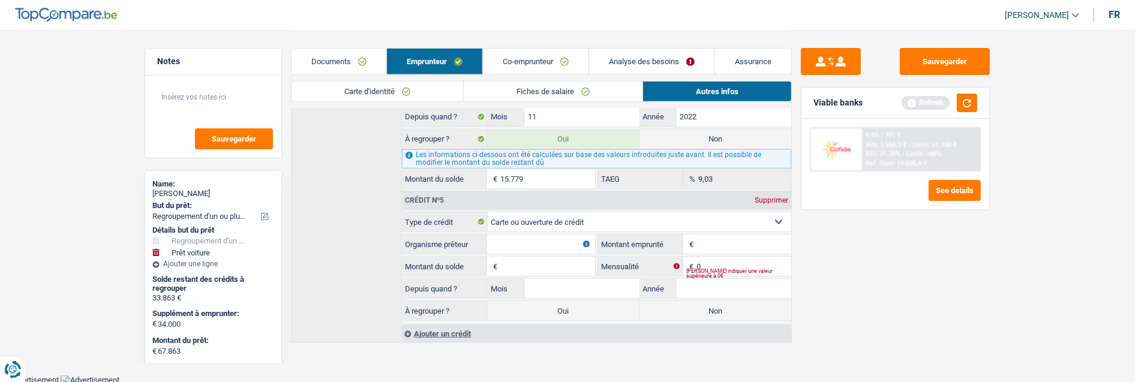
click at [514, 246] on input "Organisme prêteur" at bounding box center [541, 243] width 108 height 19
click at [505, 240] on input "Buy Way" at bounding box center [541, 243] width 108 height 19
type input "BuyWay"
click at [715, 239] on input "Montant emprunté" at bounding box center [743, 243] width 95 height 19
type input "1.250"
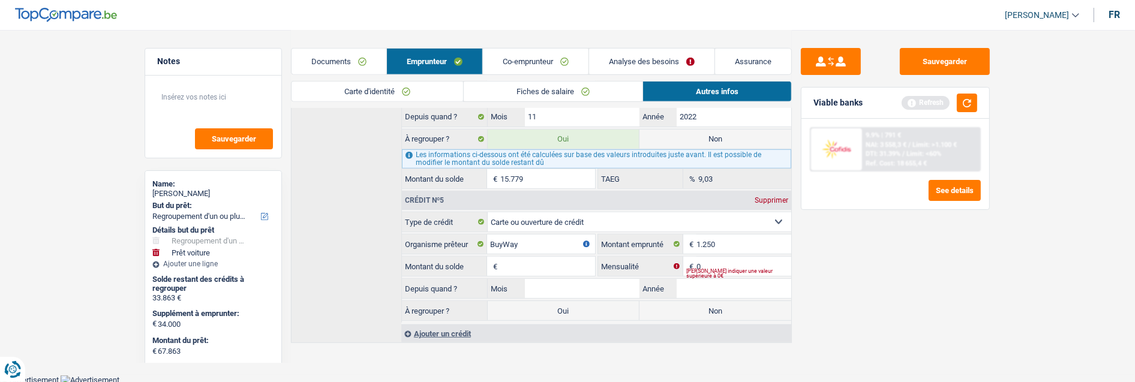
click at [537, 267] on input "Montant du solde" at bounding box center [547, 266] width 95 height 19
type input "986"
click at [712, 271] on div "[PERSON_NAME] indiquer une valeur supérieure à 0€" at bounding box center [738, 273] width 105 height 5
click at [718, 259] on input "0" at bounding box center [743, 266] width 95 height 19
type input "67"
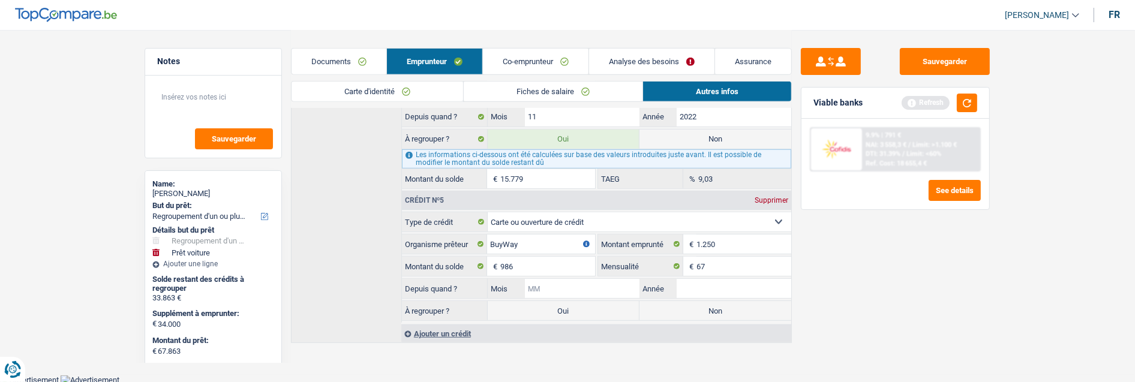
click at [579, 288] on input "Mois" at bounding box center [582, 288] width 115 height 19
type input "02"
type input "2024"
click at [711, 306] on label "Non" at bounding box center [715, 310] width 152 height 19
click at [711, 306] on input "Non" at bounding box center [715, 310] width 152 height 19
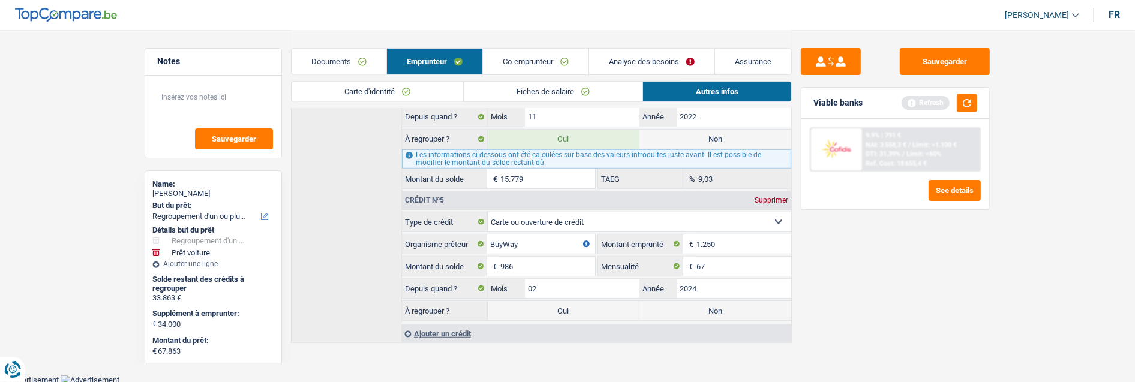
radio input "true"
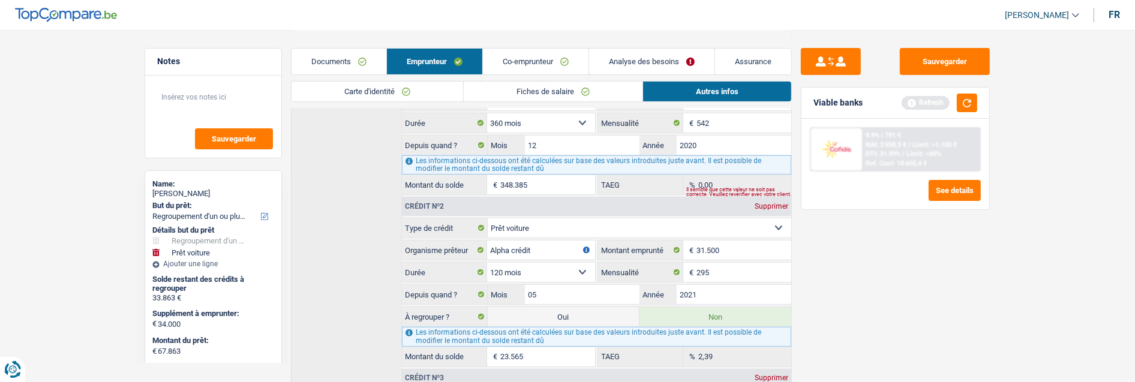
scroll to position [436, 0]
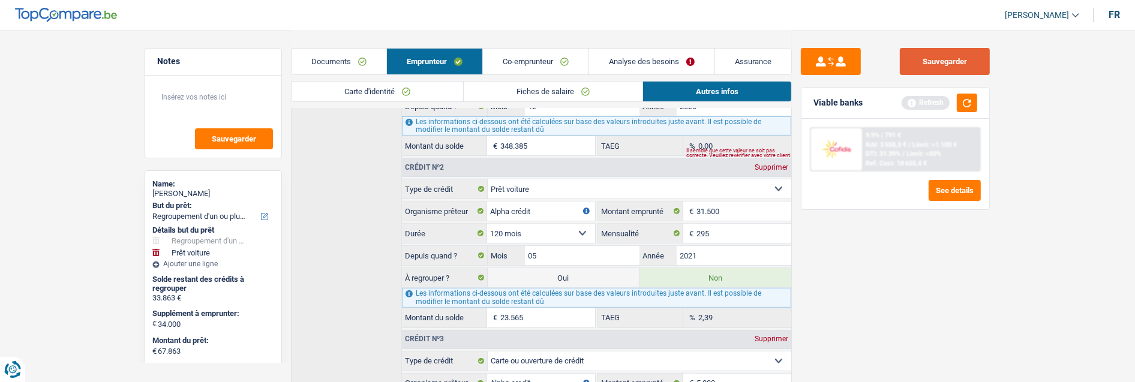
click at [963, 60] on button "Sauvegarder" at bounding box center [944, 61] width 90 height 27
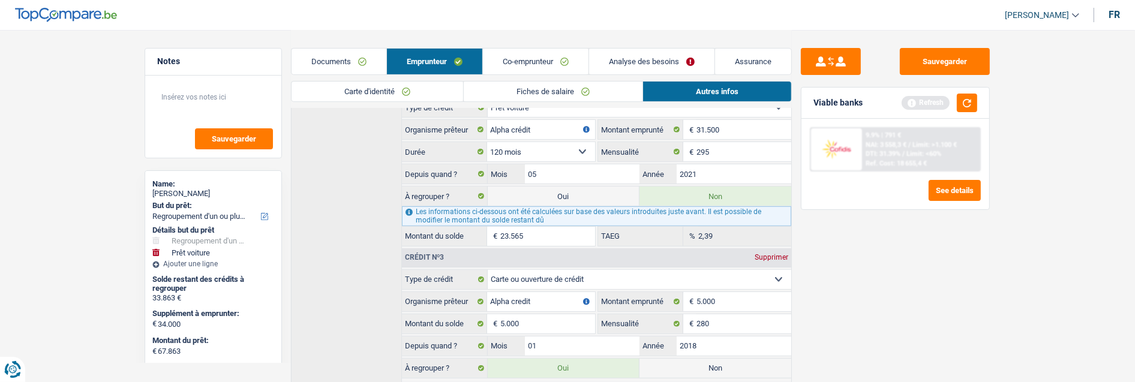
scroll to position [769, 0]
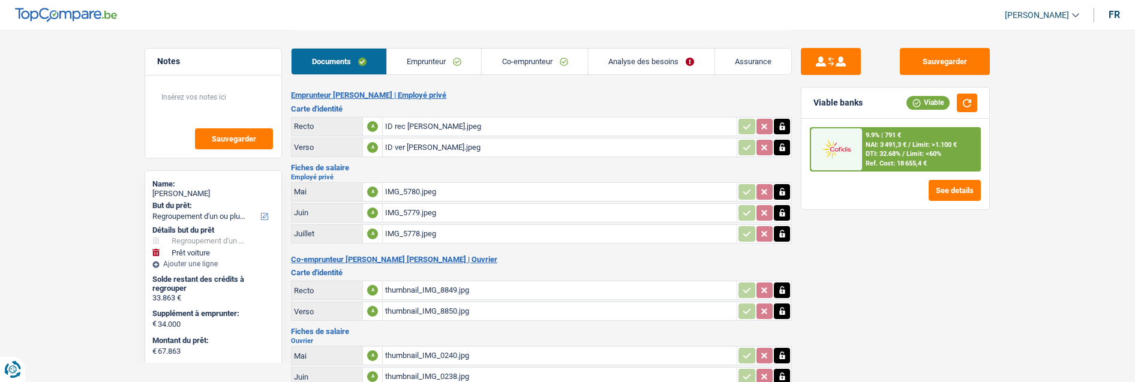
select select "refinancing"
select select "car"
select select "144"
select select "alphacredit"
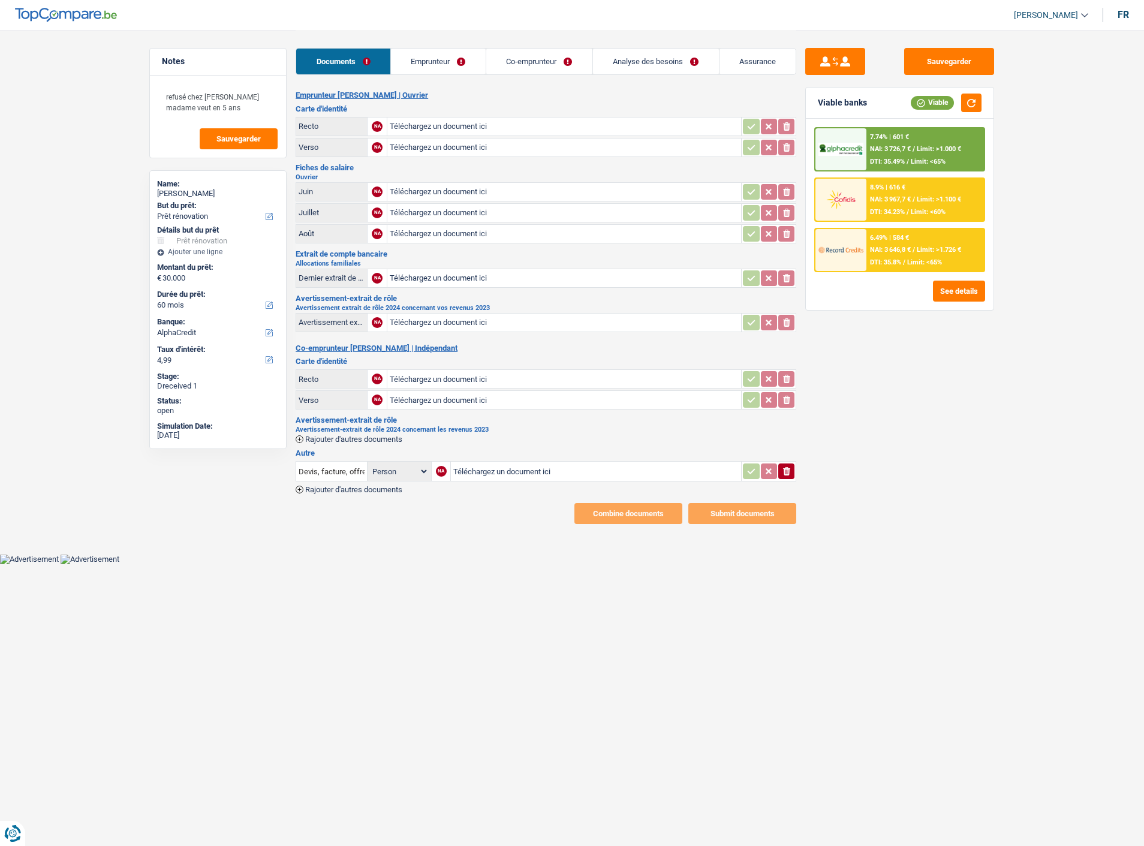
select select "renovation"
select select "60"
select select "alphacredit"
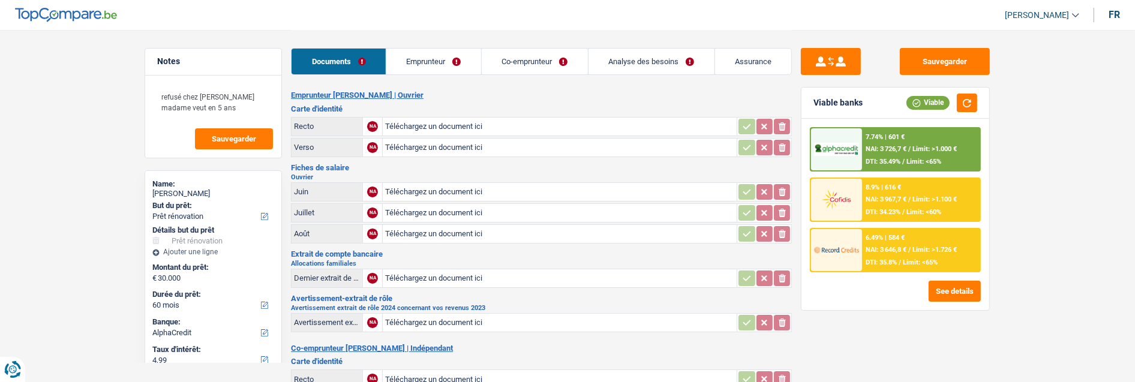
type input "C:\fakepath\Carte id..pdf"
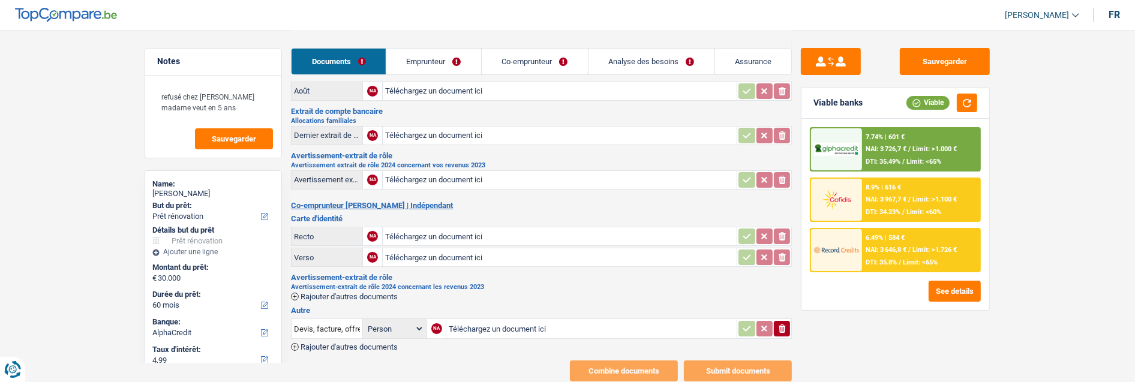
scroll to position [160, 0]
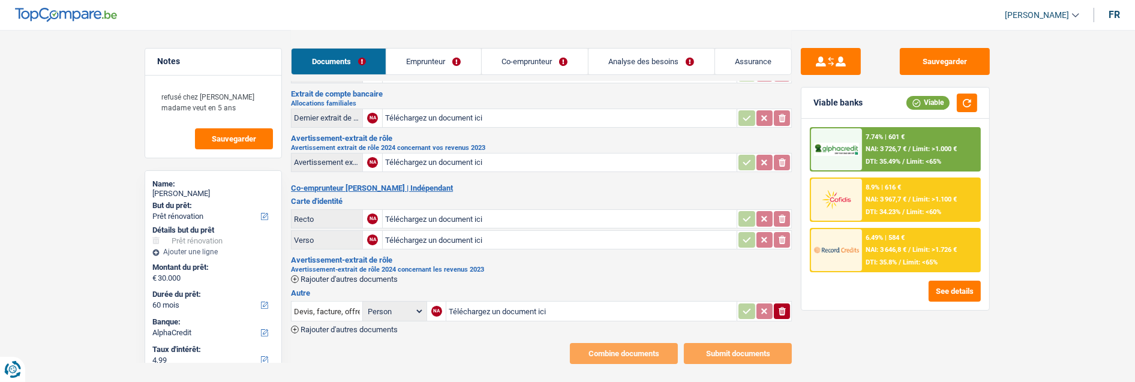
type input "C:\fakepath\020725 Seremet .pdf"
click at [359, 275] on span "Rajouter d'autres documents" at bounding box center [348, 279] width 97 height 8
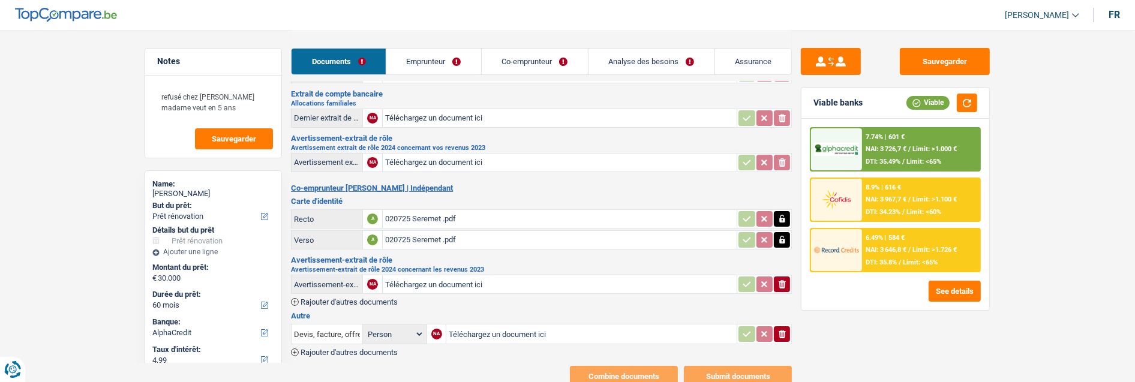
type input "C:\fakepath\Extrait du rôle .pdf"
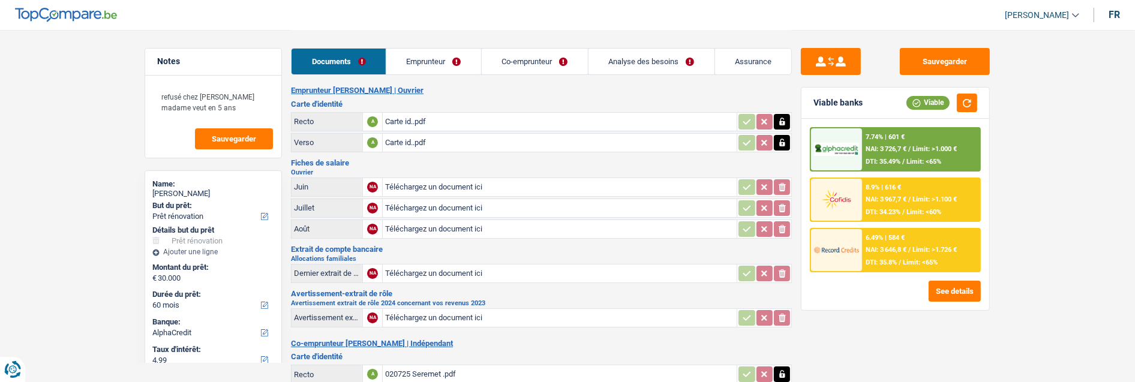
scroll to position [0, 0]
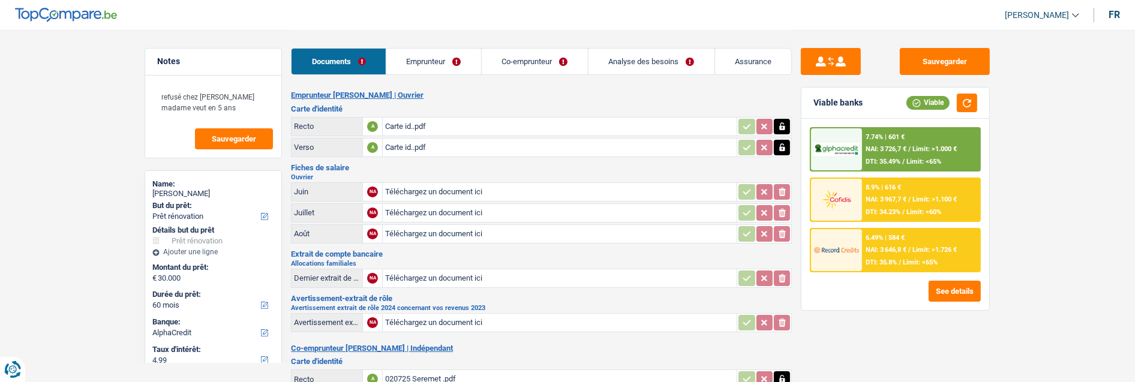
type input "C:\fakepath\Aloc. Septembre .pdf"
click at [92, 201] on main "Notes refusé chez fortis madame veut en 5 ans Sauvegarder Name: Oxana Seremet B…" at bounding box center [567, 288] width 1135 height 577
click at [440, 60] on link "Emprunteur" at bounding box center [433, 62] width 95 height 26
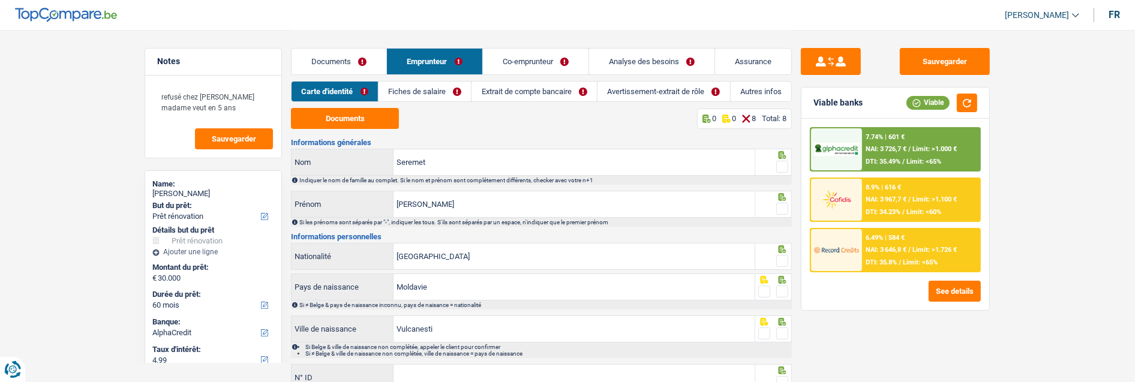
click at [354, 51] on link "Documents" at bounding box center [338, 62] width 95 height 26
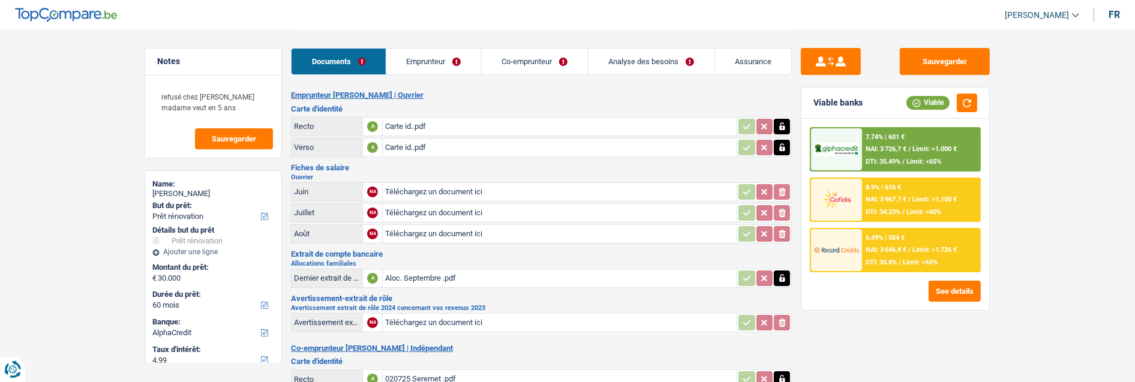
click at [435, 62] on link "Emprunteur" at bounding box center [433, 62] width 95 height 26
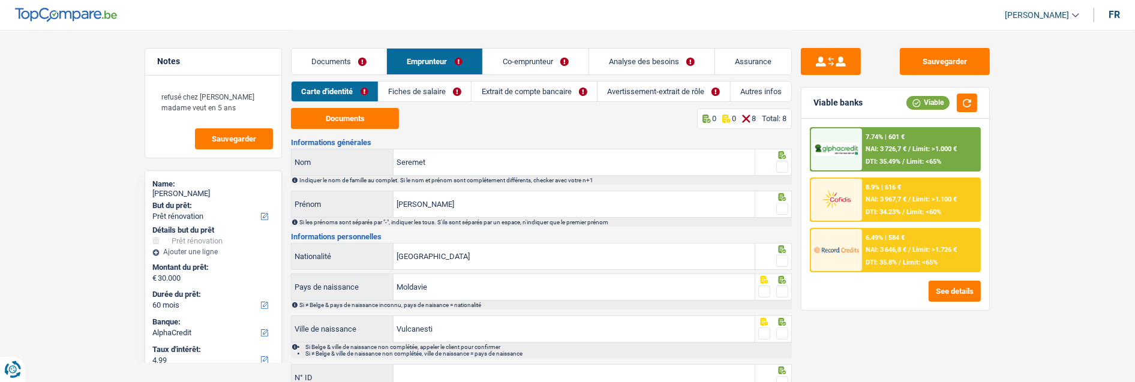
click at [442, 88] on link "Fiches de salaire" at bounding box center [424, 92] width 93 height 20
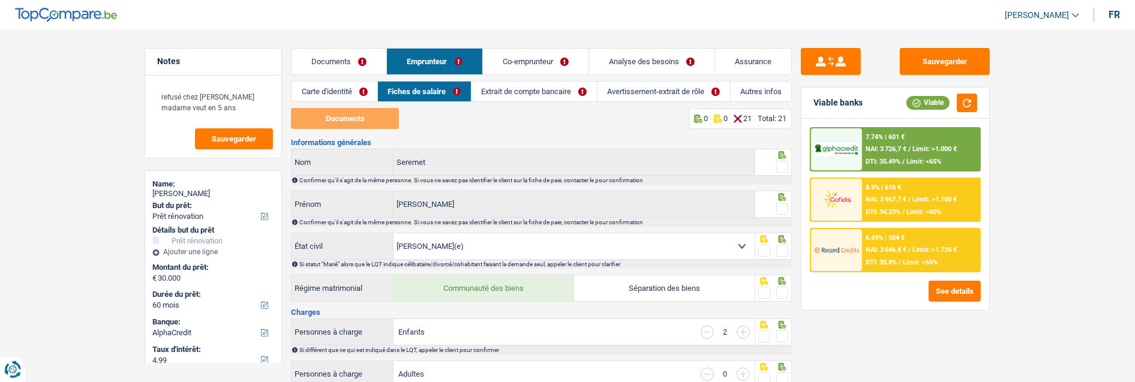
click at [670, 91] on link "Avertissement-extrait de rôle" at bounding box center [663, 92] width 133 height 20
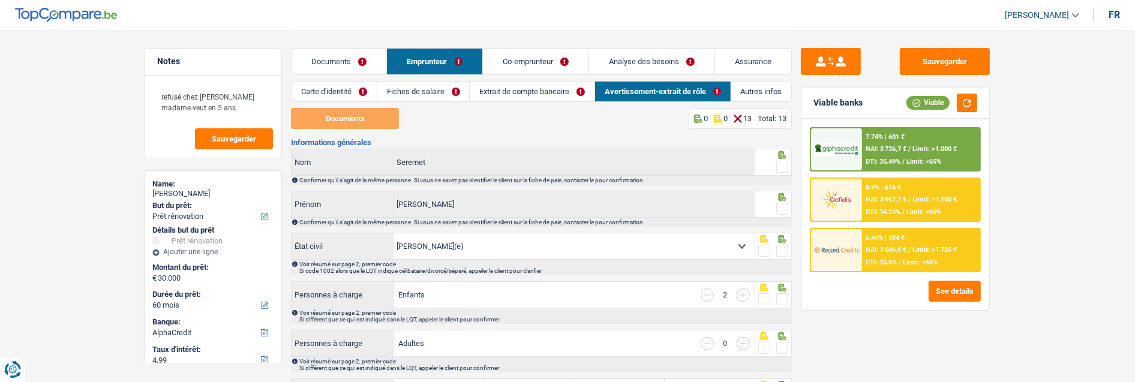
click at [505, 91] on link "Extrait de compte bancaire" at bounding box center [532, 92] width 125 height 20
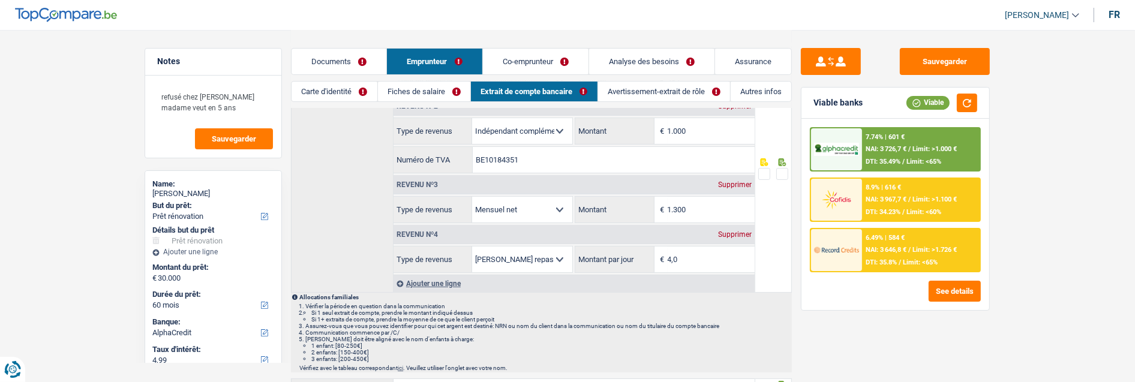
scroll to position [67, 0]
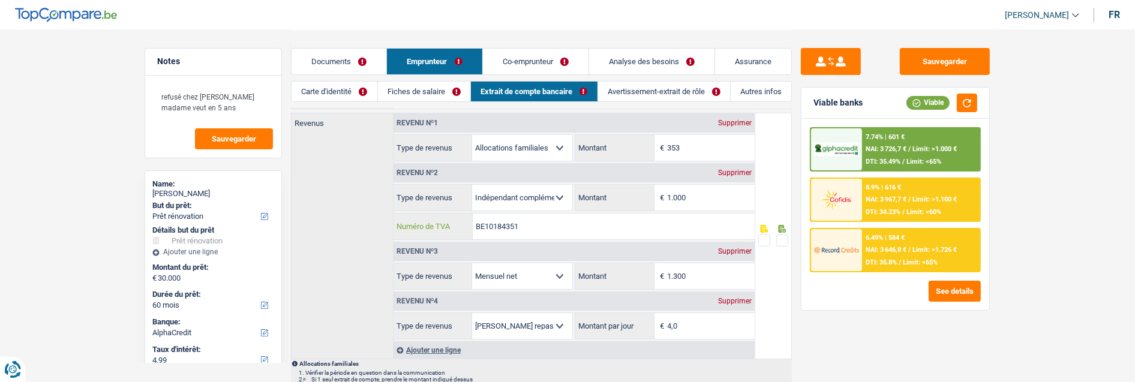
drag, startPoint x: 529, startPoint y: 221, endPoint x: 486, endPoint y: 223, distance: 43.2
click at [486, 223] on input "BE10184351" at bounding box center [613, 226] width 281 height 26
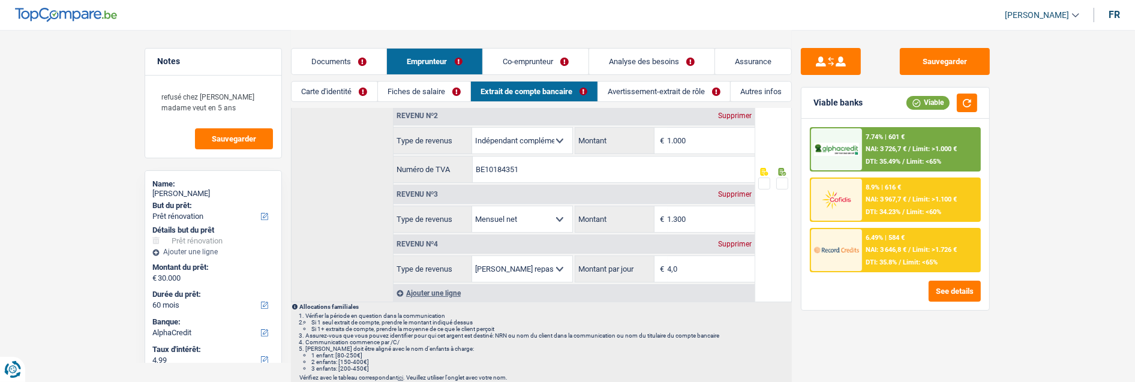
scroll to position [0, 0]
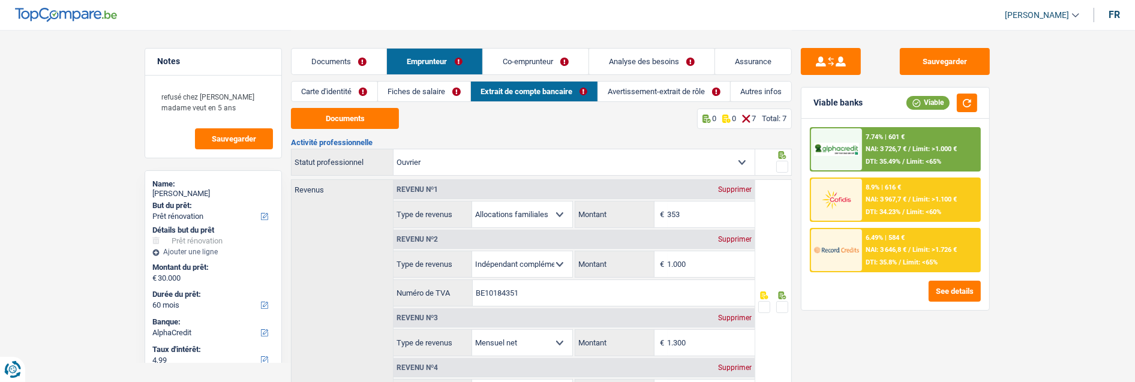
click at [638, 85] on link "Avertissement-extrait de rôle" at bounding box center [664, 92] width 132 height 20
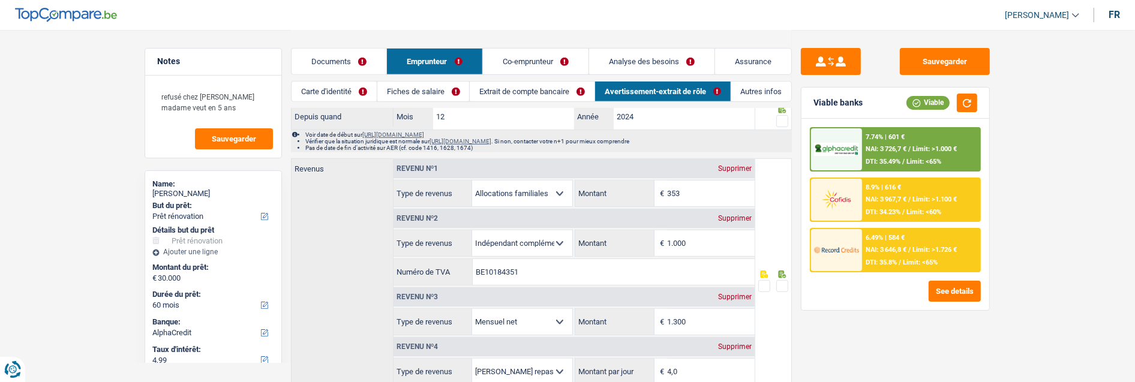
scroll to position [799, 0]
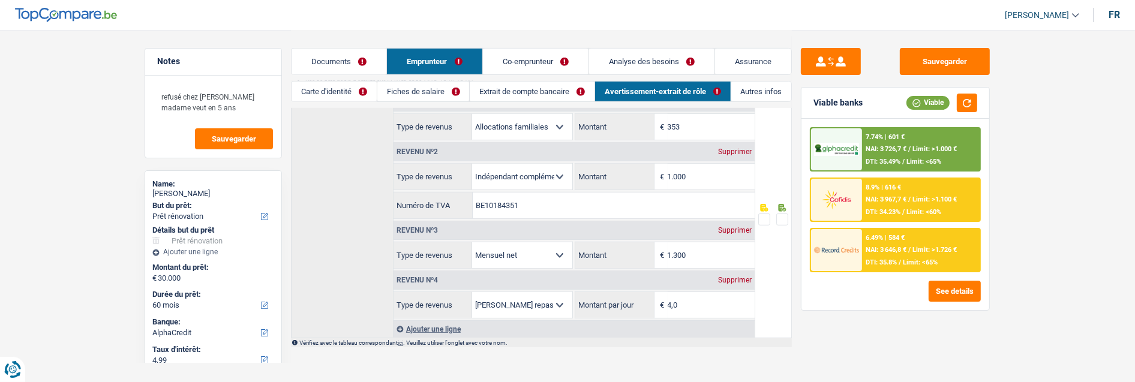
click at [522, 58] on link "Co-emprunteur" at bounding box center [536, 62] width 106 height 26
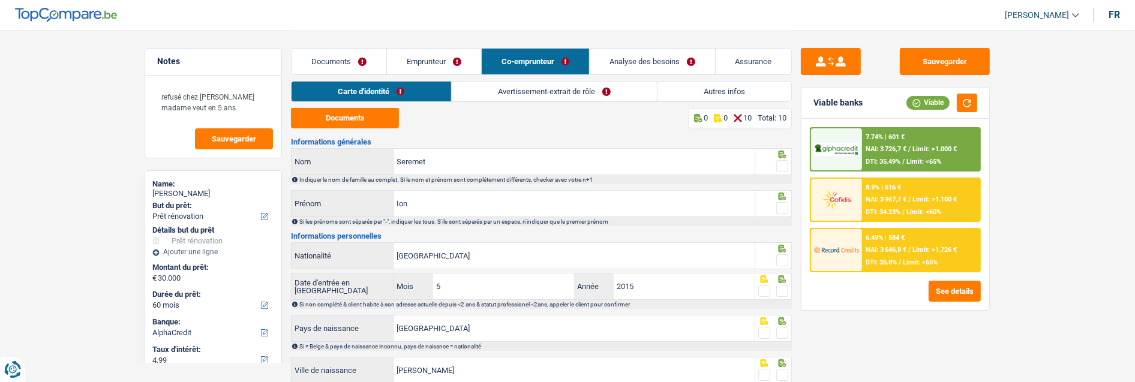
scroll to position [0, 0]
click at [532, 94] on link "Avertissement-extrait de rôle" at bounding box center [554, 92] width 205 height 20
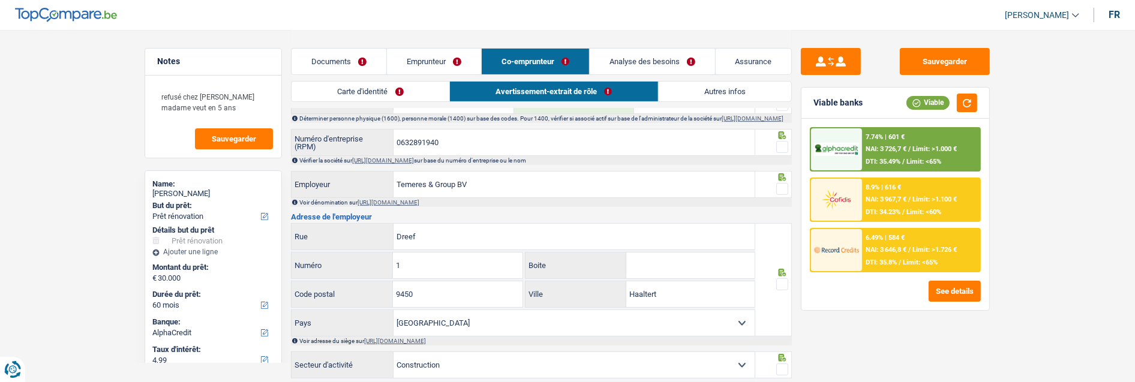
scroll to position [399, 0]
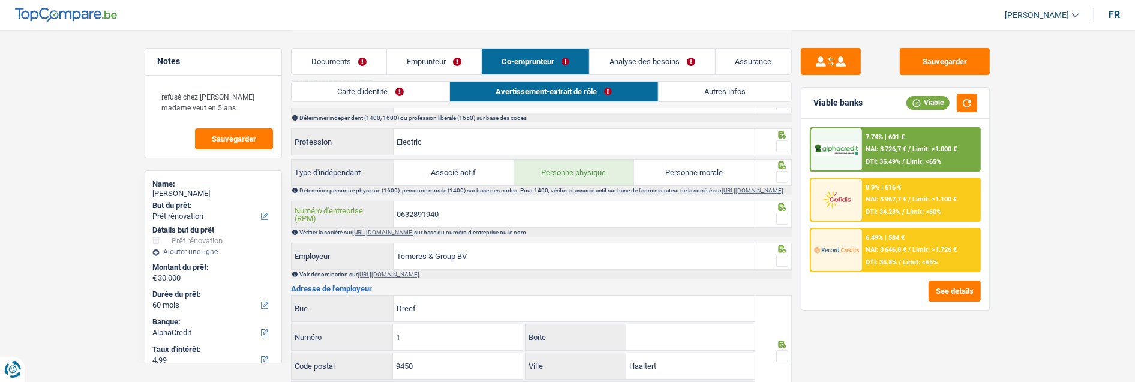
click at [473, 219] on input "0632891940" at bounding box center [573, 214] width 361 height 26
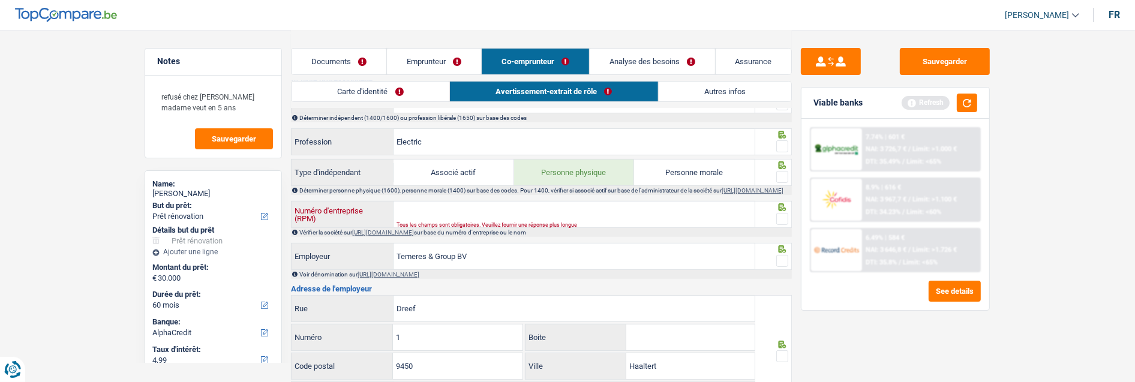
type input "0632891940"
click at [429, 62] on link "Emprunteur" at bounding box center [434, 62] width 94 height 26
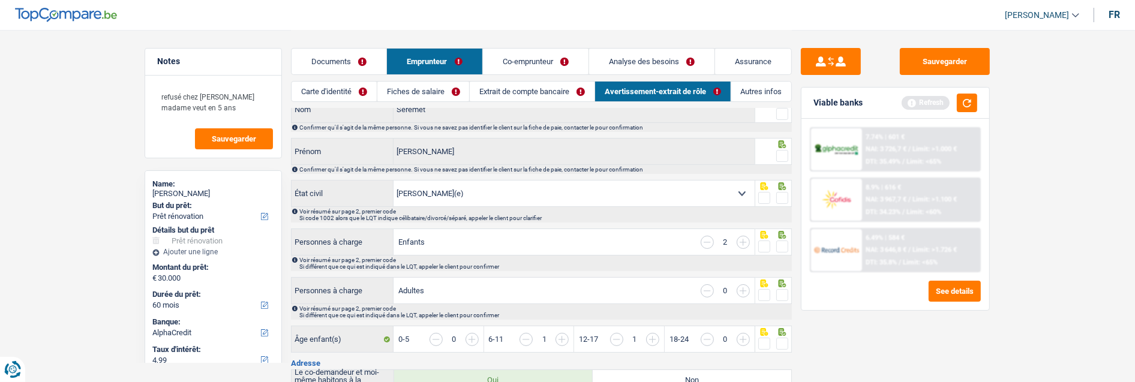
scroll to position [0, 0]
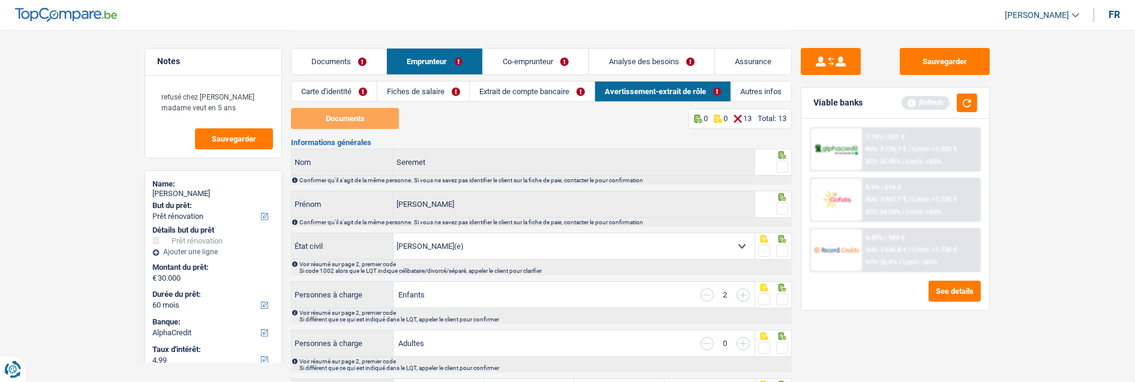
click at [537, 94] on link "Extrait de compte bancaire" at bounding box center [532, 92] width 125 height 20
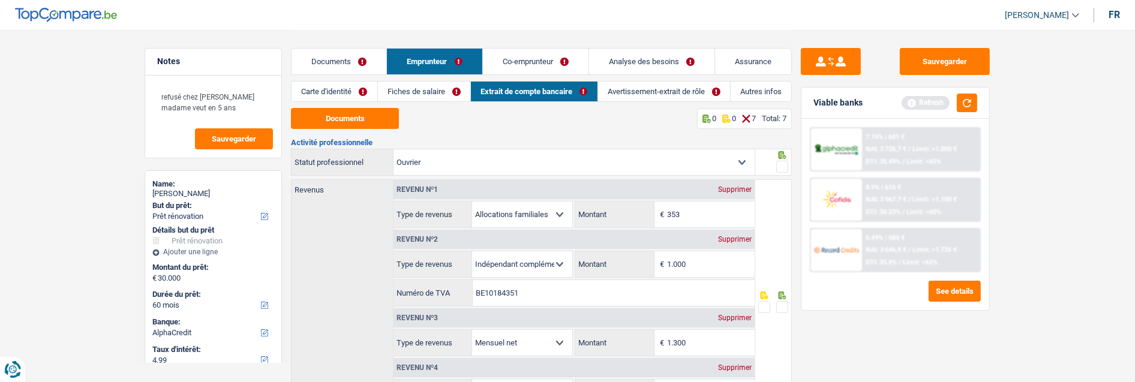
click at [351, 58] on link "Documents" at bounding box center [338, 62] width 95 height 26
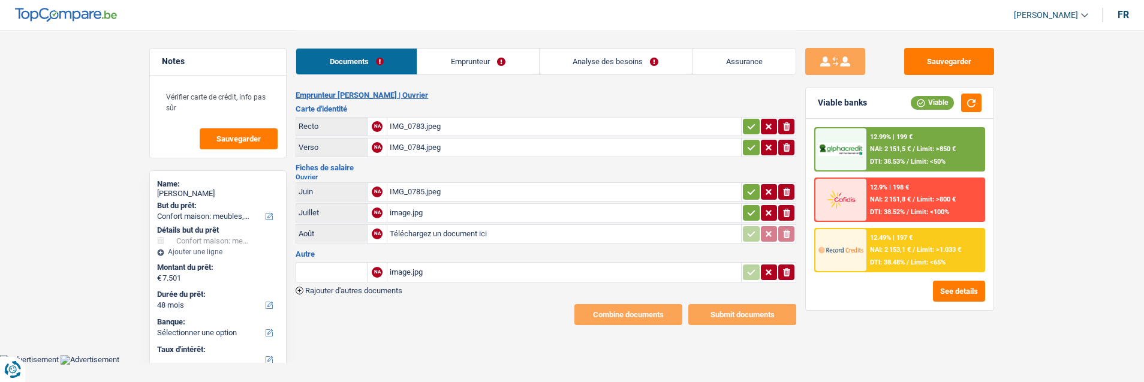
select select "household"
select select "48"
type input "C:\fakepath\image0 (2).jpeg"
click at [754, 210] on icon "button" at bounding box center [752, 212] width 8 height 5
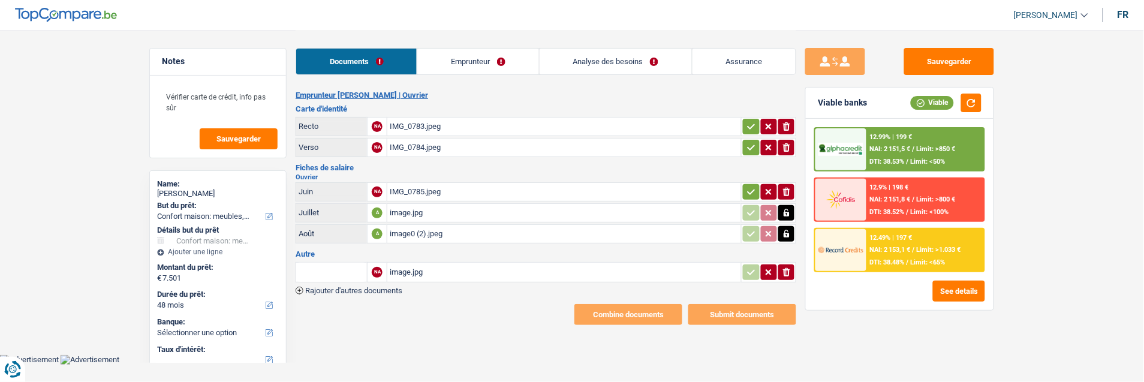
click at [745, 184] on button "button" at bounding box center [751, 192] width 16 height 16
drag, startPoint x: 745, startPoint y: 139, endPoint x: 748, endPoint y: 132, distance: 7.2
click at [745, 140] on button "button" at bounding box center [751, 148] width 16 height 16
click at [748, 127] on icon "button" at bounding box center [752, 127] width 10 height 12
click at [482, 58] on link "Emprunteur" at bounding box center [478, 62] width 121 height 26
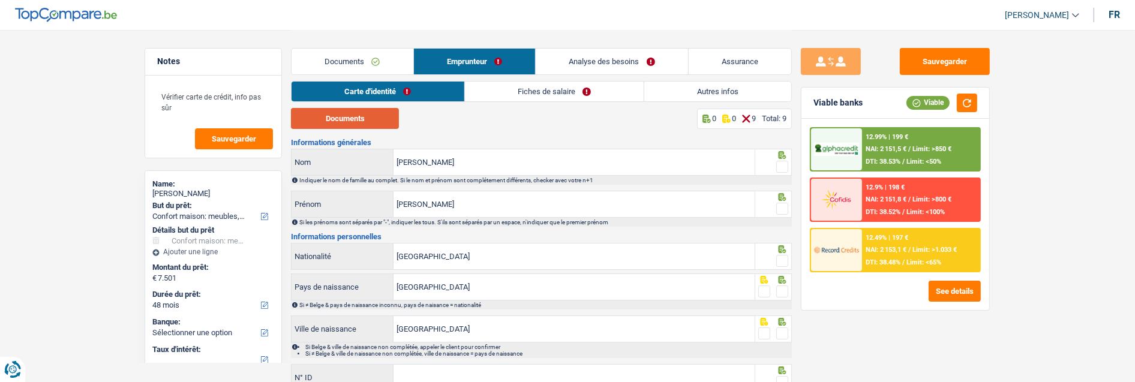
click at [366, 116] on button "Documents" at bounding box center [345, 118] width 108 height 21
click at [788, 164] on div at bounding box center [773, 162] width 37 height 27
drag, startPoint x: 783, startPoint y: 161, endPoint x: 780, endPoint y: 174, distance: 13.4
click at [783, 162] on span at bounding box center [782, 167] width 12 height 12
click at [0, 0] on input "radio" at bounding box center [0, 0] width 0 height 0
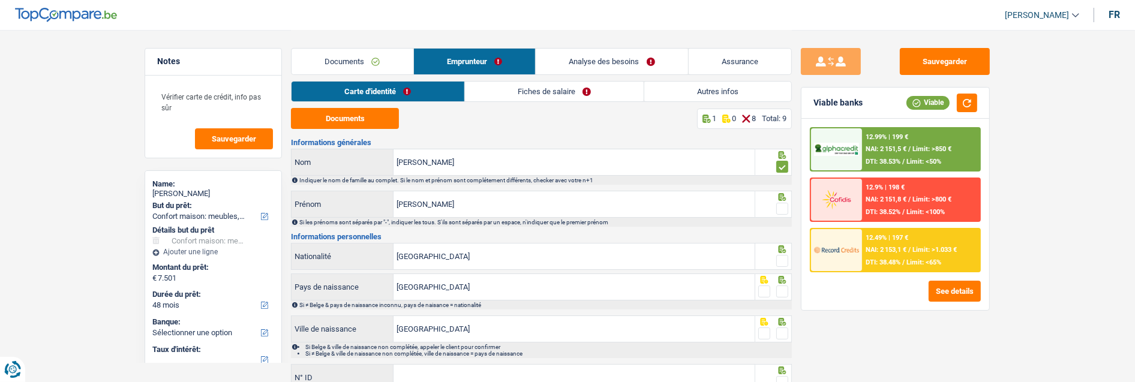
click at [780, 204] on span at bounding box center [782, 209] width 12 height 12
click at [0, 0] on input "radio" at bounding box center [0, 0] width 0 height 0
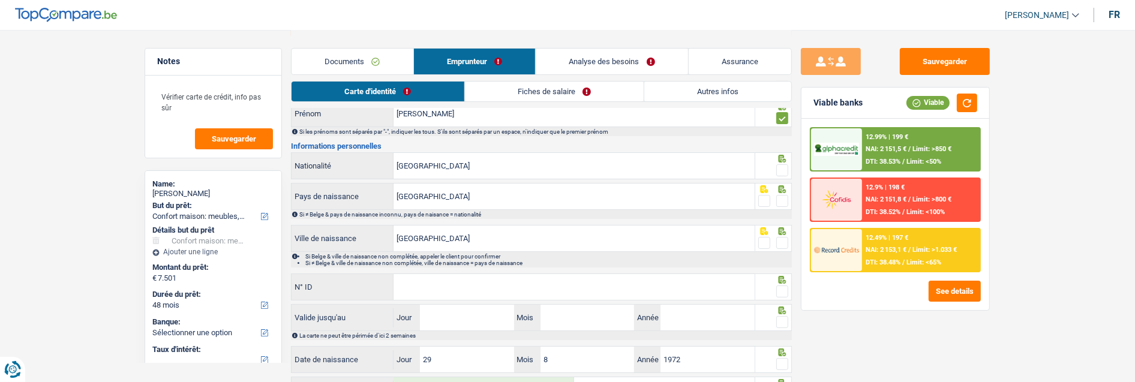
scroll to position [67, 0]
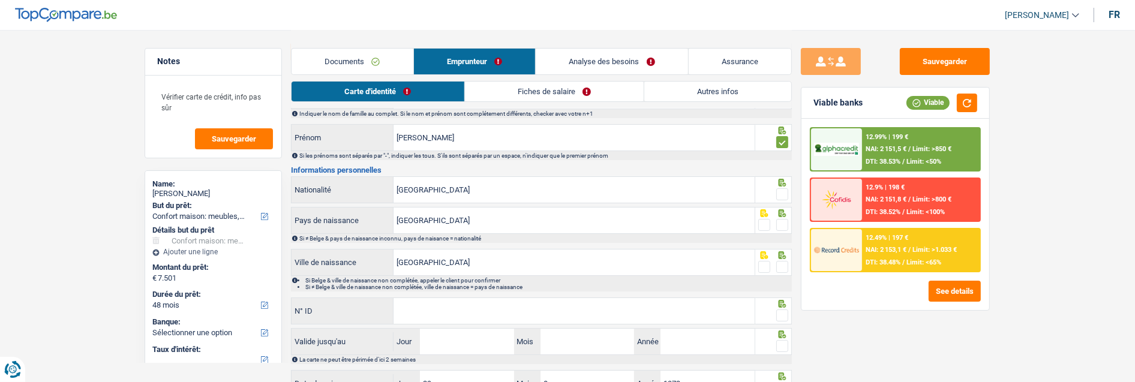
click at [784, 188] on span at bounding box center [782, 194] width 12 height 12
click at [0, 0] on input "radio" at bounding box center [0, 0] width 0 height 0
click at [783, 220] on span at bounding box center [782, 225] width 12 height 12
click at [0, 0] on input "radio" at bounding box center [0, 0] width 0 height 0
click at [783, 267] on span at bounding box center [782, 267] width 12 height 12
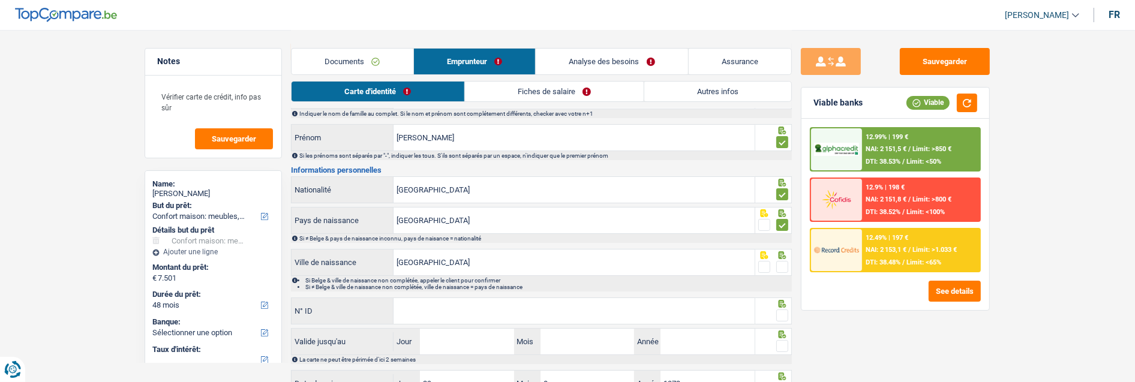
click at [0, 0] on input "radio" at bounding box center [0, 0] width 0 height 0
click at [634, 308] on input "N° ID" at bounding box center [573, 311] width 361 height 26
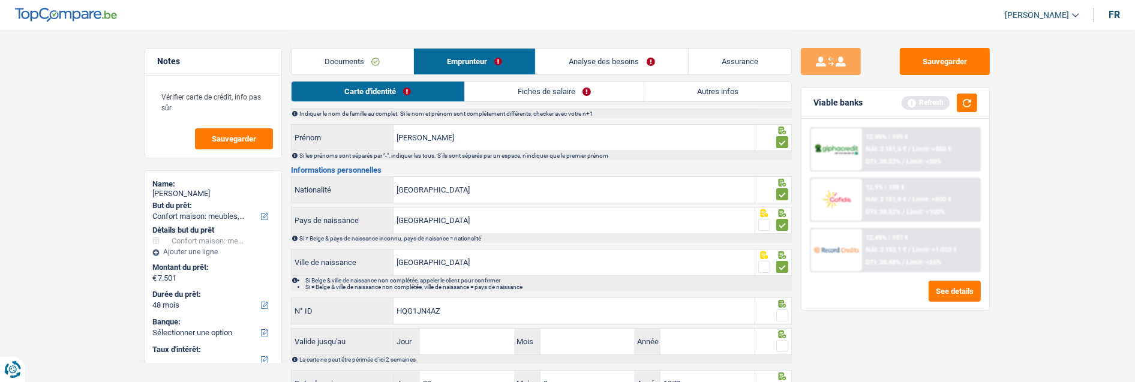
type input "HQG1JN4AZ"
click at [783, 314] on span at bounding box center [782, 315] width 12 height 12
click at [0, 0] on input "radio" at bounding box center [0, 0] width 0 height 0
click at [475, 345] on input "Jour" at bounding box center [467, 342] width 94 height 26
type input "13"
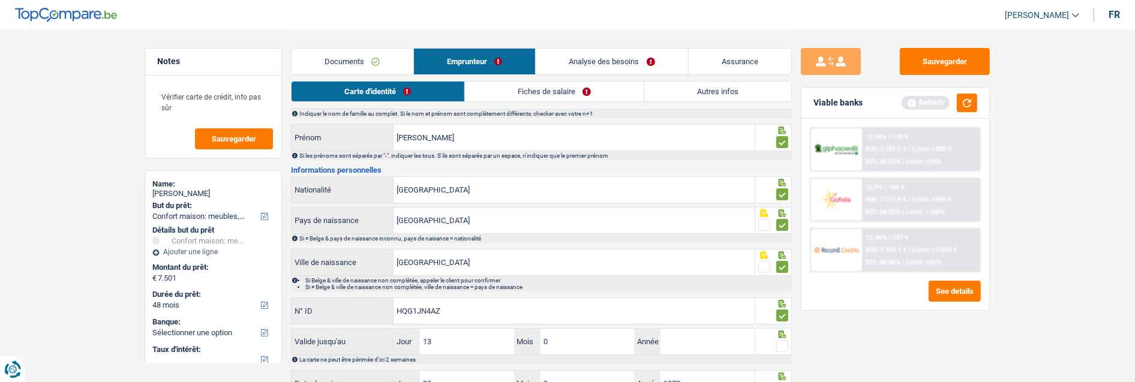
type input "04"
type input "2031"
click at [781, 342] on span at bounding box center [782, 346] width 12 height 12
click at [0, 0] on input "radio" at bounding box center [0, 0] width 0 height 0
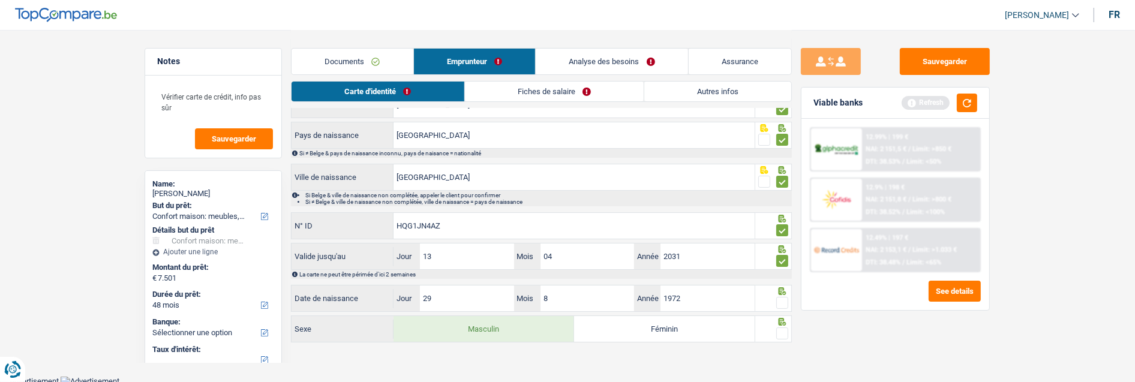
scroll to position [153, 0]
click at [777, 296] on span at bounding box center [782, 302] width 12 height 12
click at [0, 0] on input "radio" at bounding box center [0, 0] width 0 height 0
click at [783, 321] on icon at bounding box center [782, 321] width 8 height 8
click at [781, 330] on span at bounding box center [782, 332] width 12 height 12
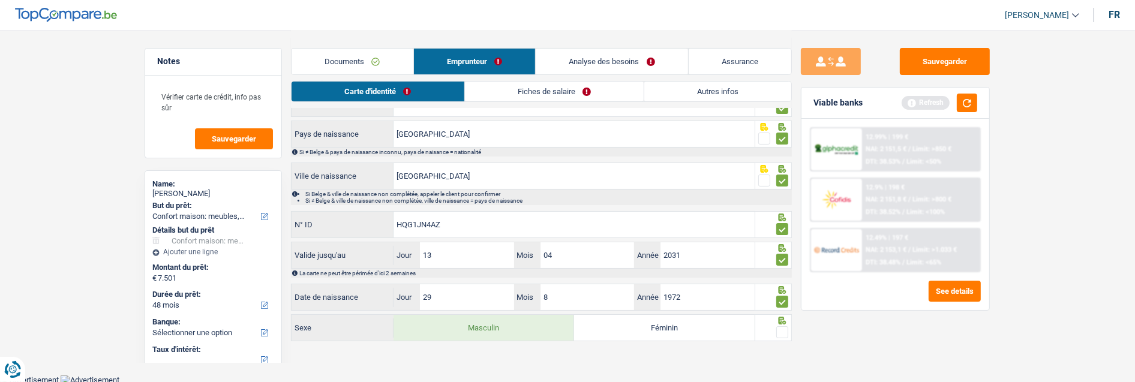
click at [0, 0] on input "radio" at bounding box center [0, 0] width 0 height 0
drag, startPoint x: 565, startPoint y: 91, endPoint x: 537, endPoint y: 94, distance: 28.9
click at [564, 92] on link "Fiches de salaire" at bounding box center [554, 92] width 179 height 20
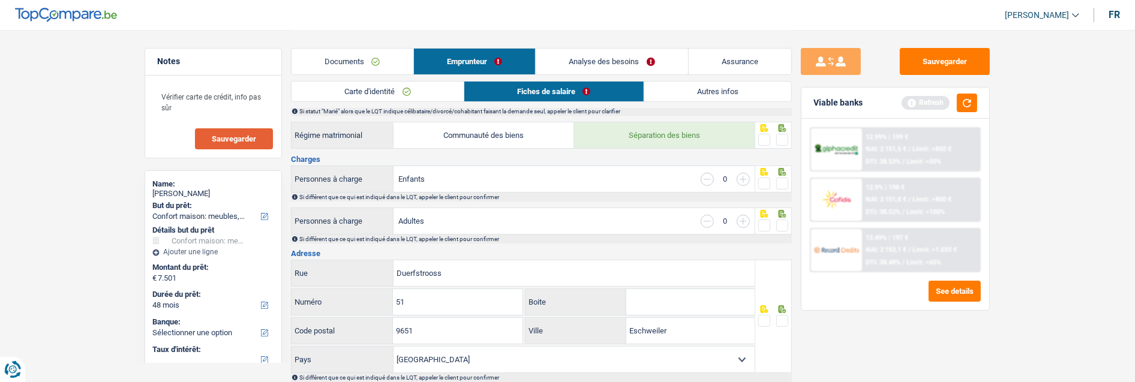
click at [235, 140] on span "Sauvegarder" at bounding box center [234, 139] width 44 height 8
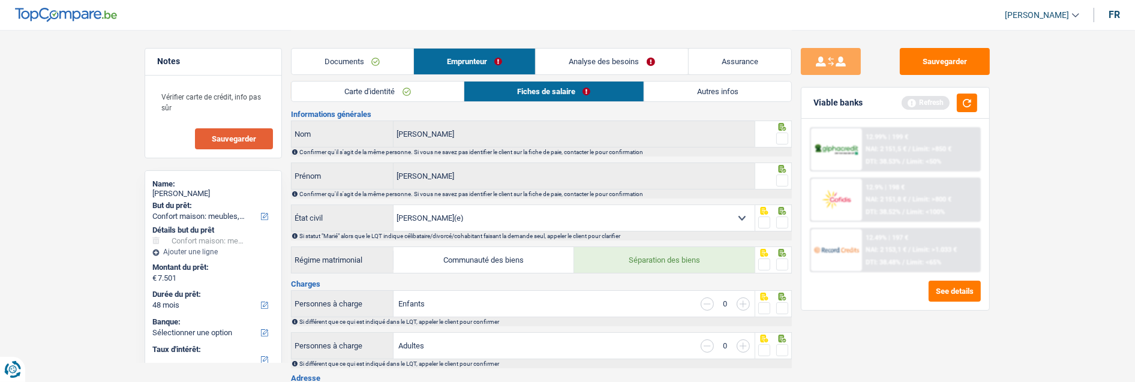
scroll to position [0, 0]
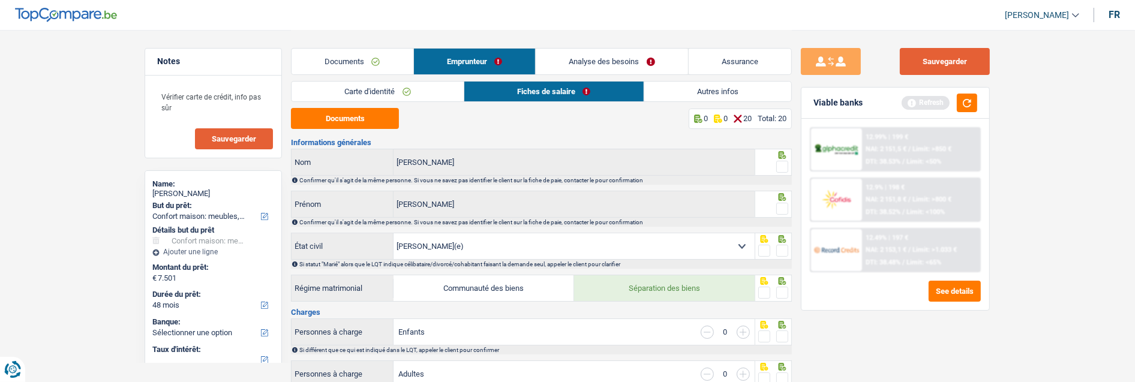
drag, startPoint x: 950, startPoint y: 51, endPoint x: 933, endPoint y: 50, distance: 17.4
click at [949, 51] on button "Sauvegarder" at bounding box center [944, 61] width 90 height 27
click at [359, 123] on button "Documents" at bounding box center [345, 118] width 108 height 21
click at [776, 161] on span at bounding box center [782, 167] width 12 height 12
click at [0, 0] on input "radio" at bounding box center [0, 0] width 0 height 0
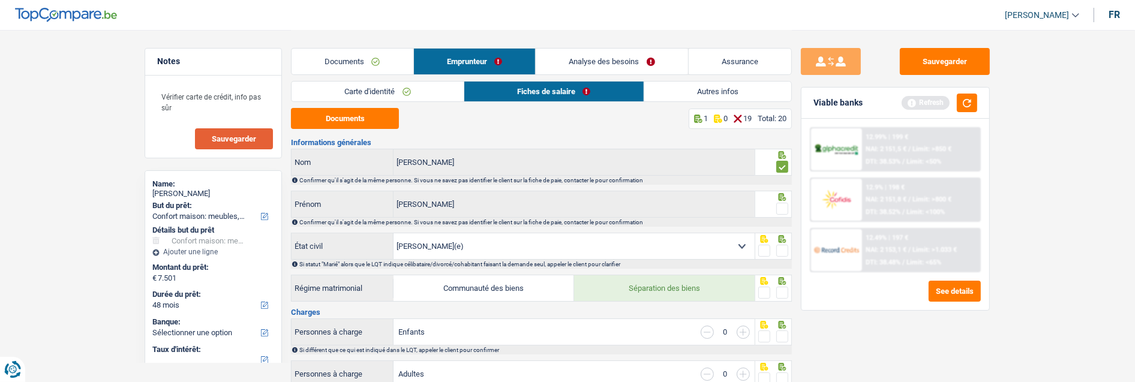
drag, startPoint x: 784, startPoint y: 206, endPoint x: 782, endPoint y: 215, distance: 9.3
click at [783, 206] on span at bounding box center [782, 209] width 12 height 12
click at [0, 0] on input "radio" at bounding box center [0, 0] width 0 height 0
click at [781, 245] on span at bounding box center [782, 251] width 12 height 12
click at [0, 0] on input "radio" at bounding box center [0, 0] width 0 height 0
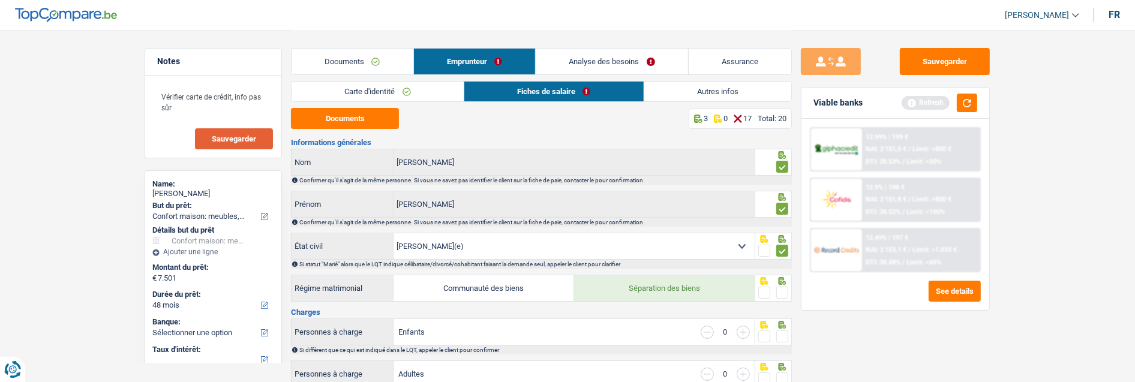
click at [955, 101] on div "Refresh" at bounding box center [939, 103] width 76 height 19
click at [968, 100] on button "button" at bounding box center [966, 103] width 20 height 19
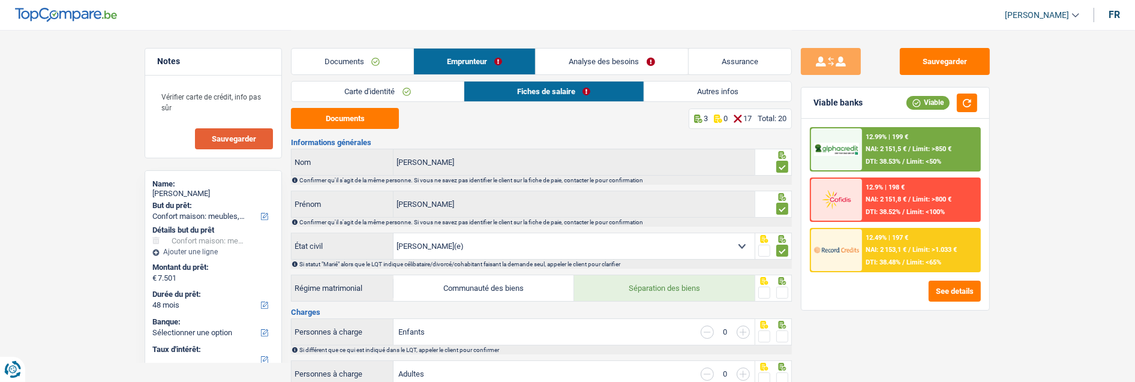
click at [784, 288] on span at bounding box center [782, 293] width 12 height 12
click at [0, 0] on input "radio" at bounding box center [0, 0] width 0 height 0
click at [762, 288] on span at bounding box center [764, 293] width 12 height 12
click at [0, 0] on input "radio" at bounding box center [0, 0] width 0 height 0
click at [778, 287] on span at bounding box center [782, 293] width 12 height 12
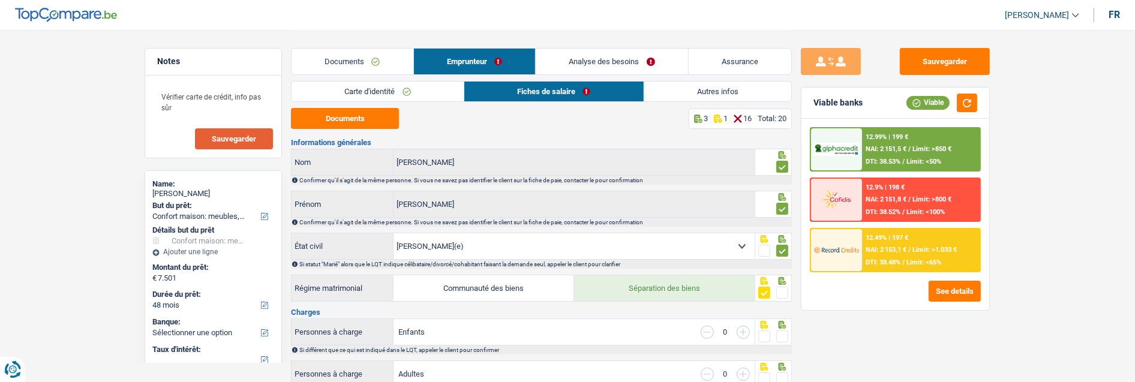
click at [0, 0] on input "radio" at bounding box center [0, 0] width 0 height 0
click at [783, 332] on span at bounding box center [782, 336] width 12 height 12
click at [0, 0] on input "radio" at bounding box center [0, 0] width 0 height 0
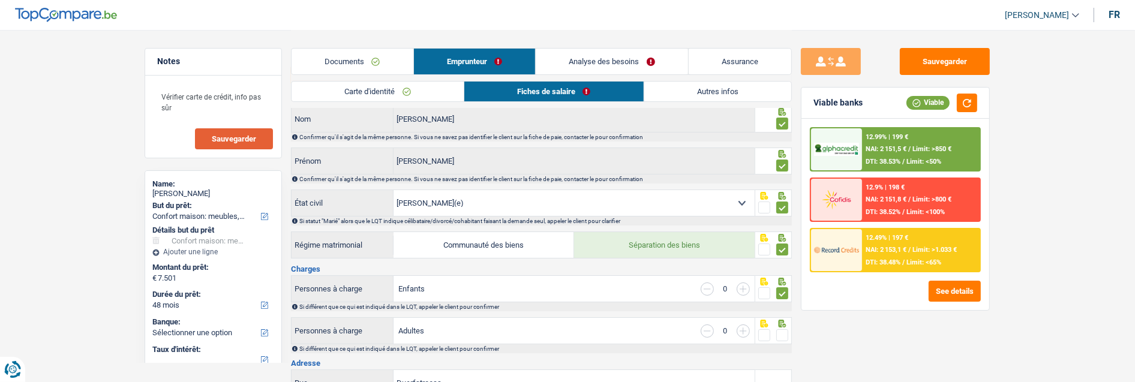
scroll to position [133, 0]
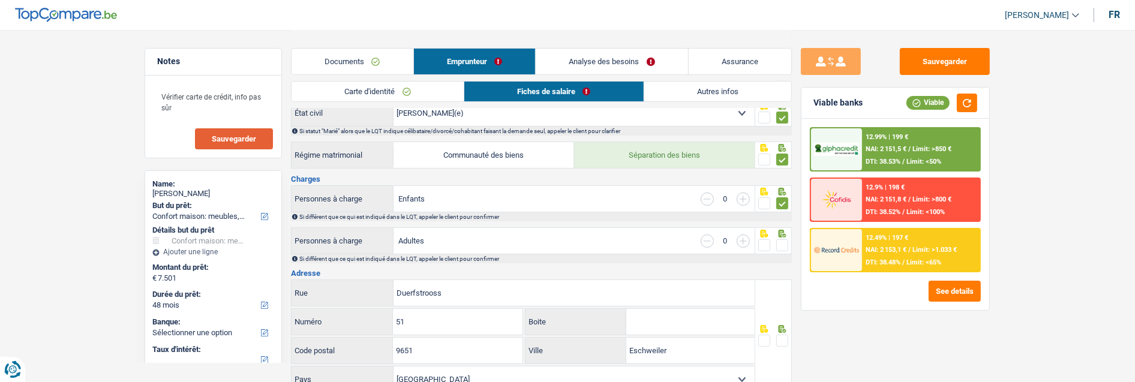
click at [780, 242] on span at bounding box center [782, 245] width 12 height 12
click at [0, 0] on input "radio" at bounding box center [0, 0] width 0 height 0
click at [781, 335] on span at bounding box center [782, 341] width 12 height 12
click at [0, 0] on input "radio" at bounding box center [0, 0] width 0 height 0
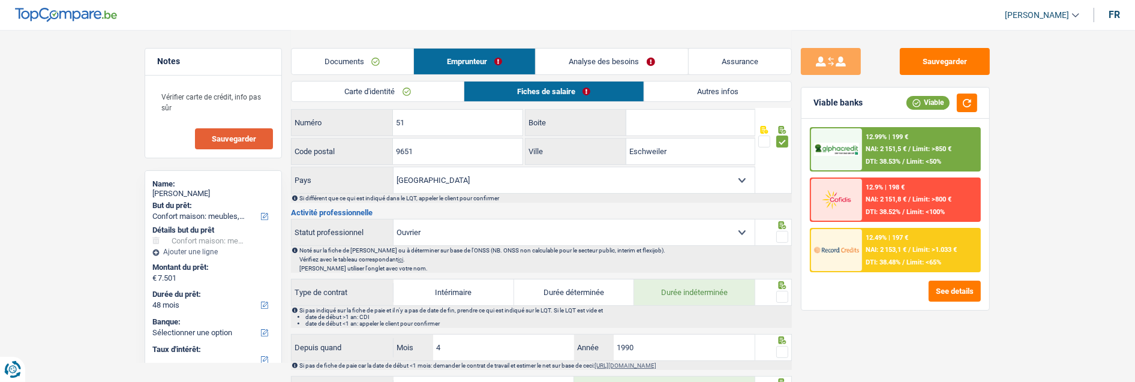
scroll to position [333, 0]
click at [781, 231] on span at bounding box center [782, 236] width 12 height 12
click at [0, 0] on input "radio" at bounding box center [0, 0] width 0 height 0
click at [781, 294] on span at bounding box center [782, 296] width 12 height 12
click at [0, 0] on input "radio" at bounding box center [0, 0] width 0 height 0
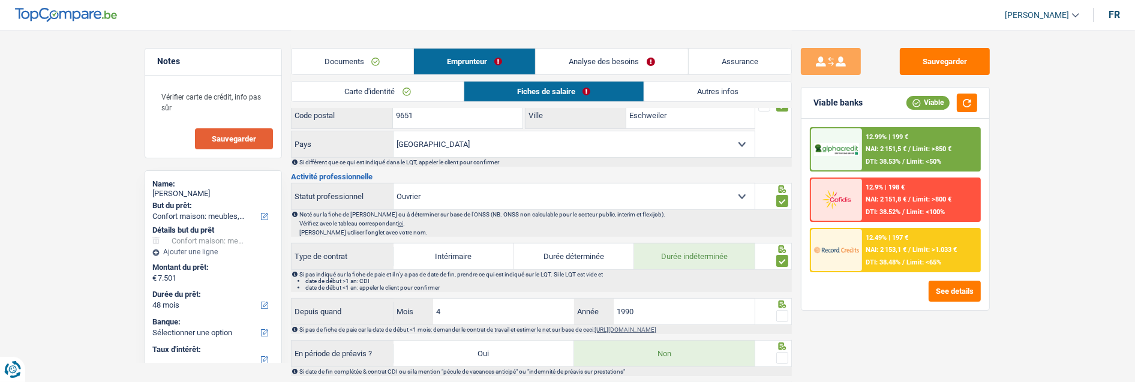
scroll to position [399, 0]
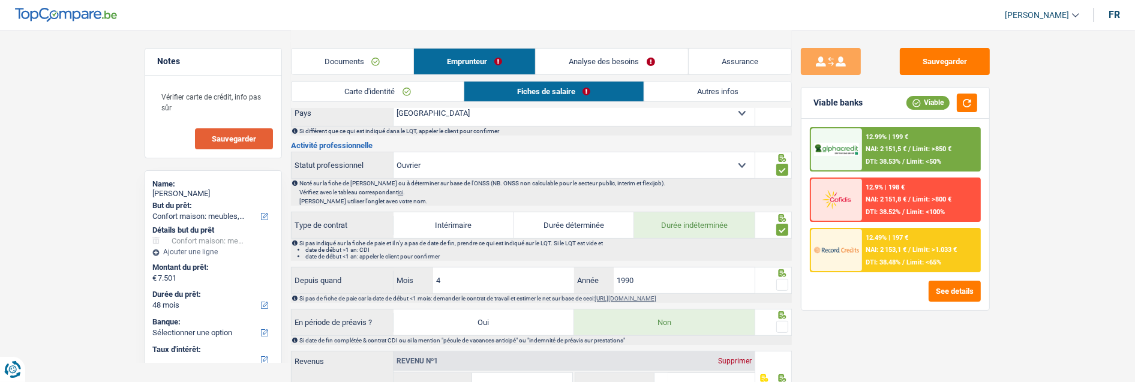
click at [784, 321] on span at bounding box center [782, 327] width 12 height 12
click at [0, 0] on input "radio" at bounding box center [0, 0] width 0 height 0
click at [480, 281] on input "4" at bounding box center [503, 280] width 141 height 26
click at [778, 279] on span at bounding box center [782, 285] width 12 height 12
click at [0, 0] on input "radio" at bounding box center [0, 0] width 0 height 0
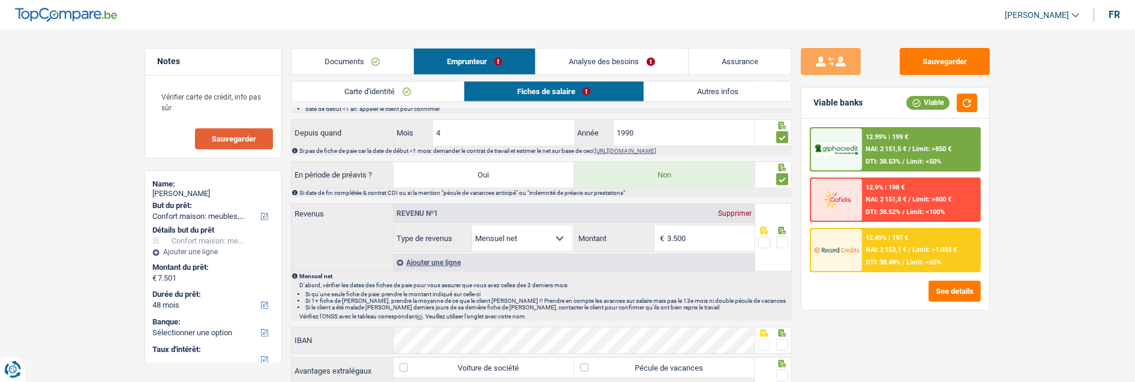
scroll to position [600, 0]
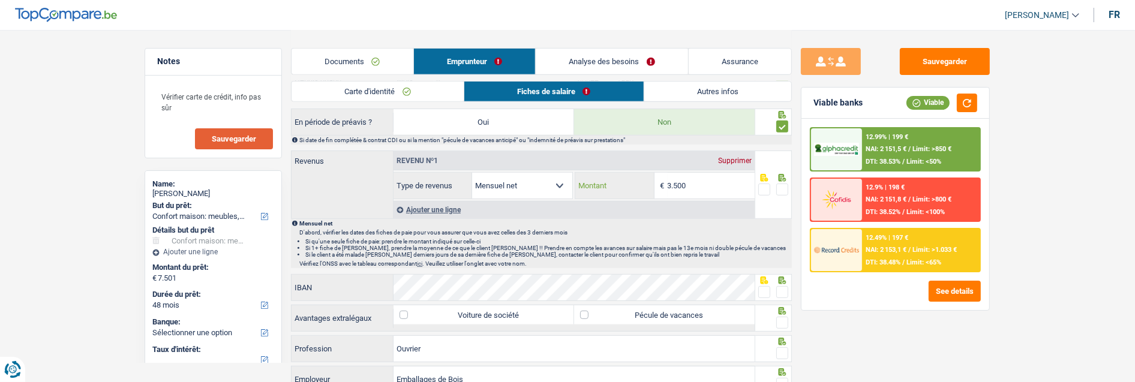
drag, startPoint x: 717, startPoint y: 185, endPoint x: 619, endPoint y: 180, distance: 97.3
click at [619, 180] on div "3.500 € Montant" at bounding box center [664, 186] width 179 height 26
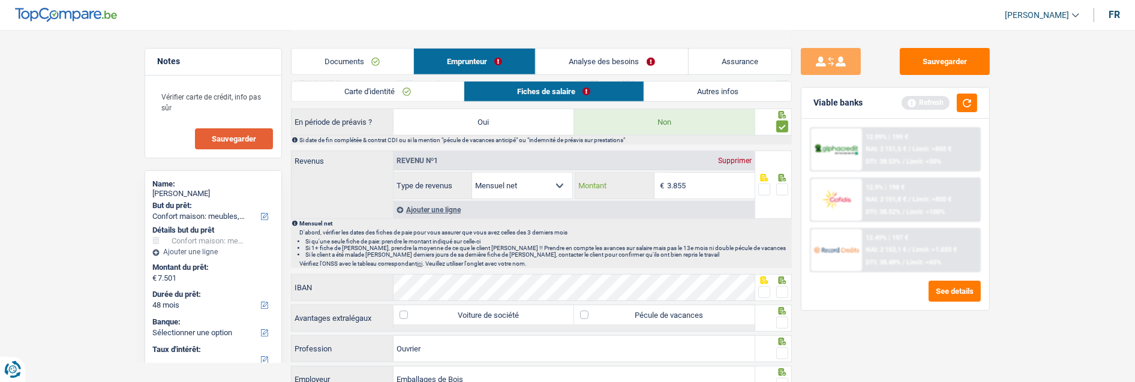
type input "3.855"
click at [780, 186] on span at bounding box center [782, 189] width 12 height 12
click at [0, 0] on input "radio" at bounding box center [0, 0] width 0 height 0
drag, startPoint x: 766, startPoint y: 287, endPoint x: 759, endPoint y: 291, distance: 7.8
click at [764, 288] on span at bounding box center [764, 292] width 12 height 12
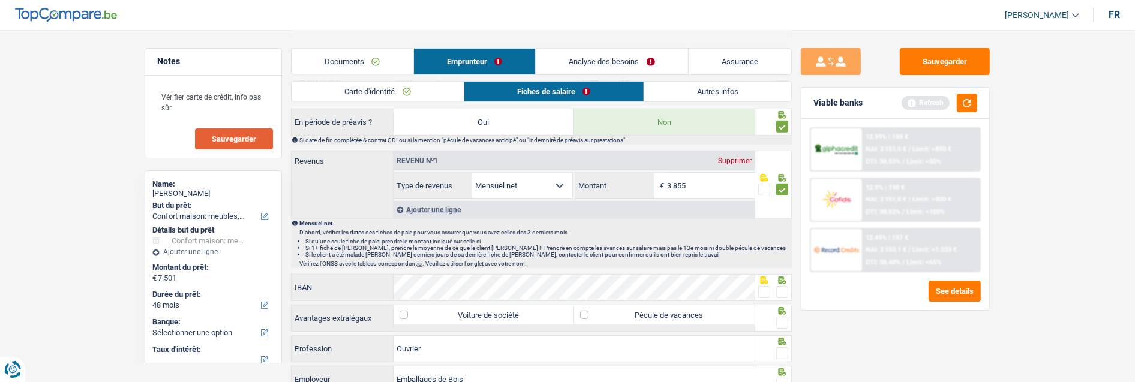
click at [0, 0] on input "radio" at bounding box center [0, 0] width 0 height 0
click at [678, 314] on label "Pécule de vacances" at bounding box center [664, 314] width 180 height 19
click at [678, 314] on input "Pécule de vacances" at bounding box center [664, 314] width 180 height 19
checkbox input "true"
click at [784, 320] on span at bounding box center [782, 323] width 12 height 12
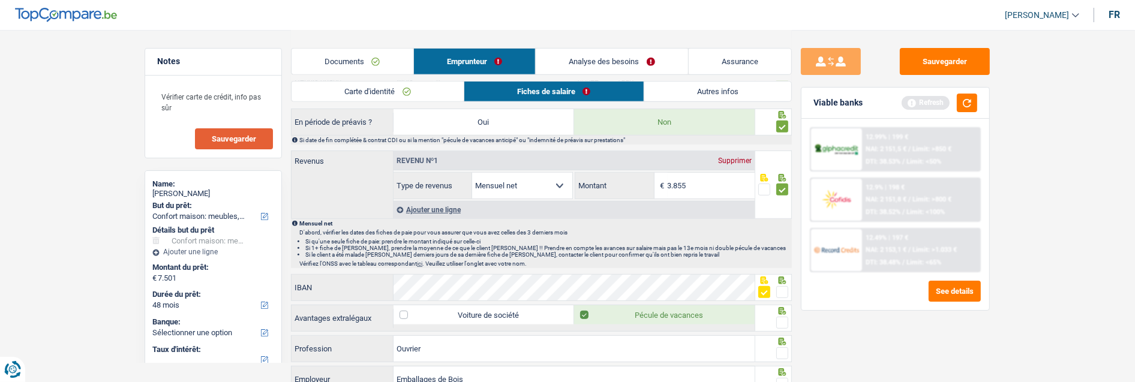
click at [0, 0] on input "radio" at bounding box center [0, 0] width 0 height 0
click at [780, 350] on span at bounding box center [782, 353] width 12 height 12
click at [0, 0] on input "radio" at bounding box center [0, 0] width 0 height 0
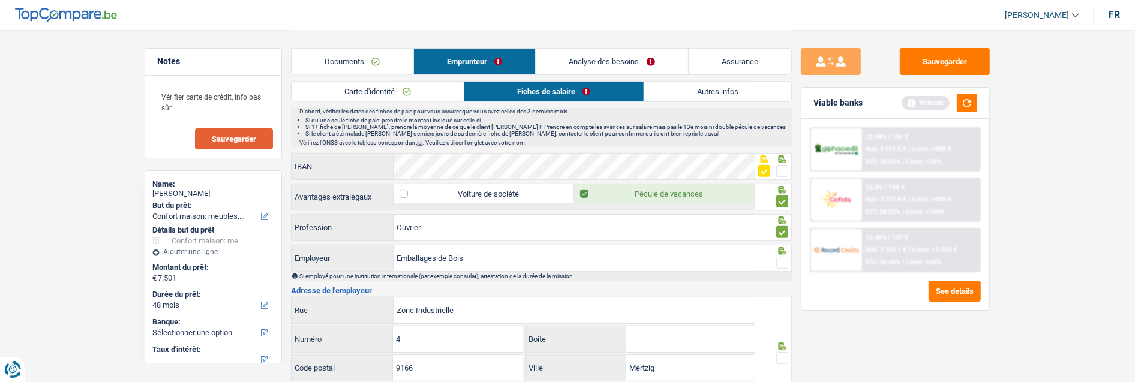
scroll to position [733, 0]
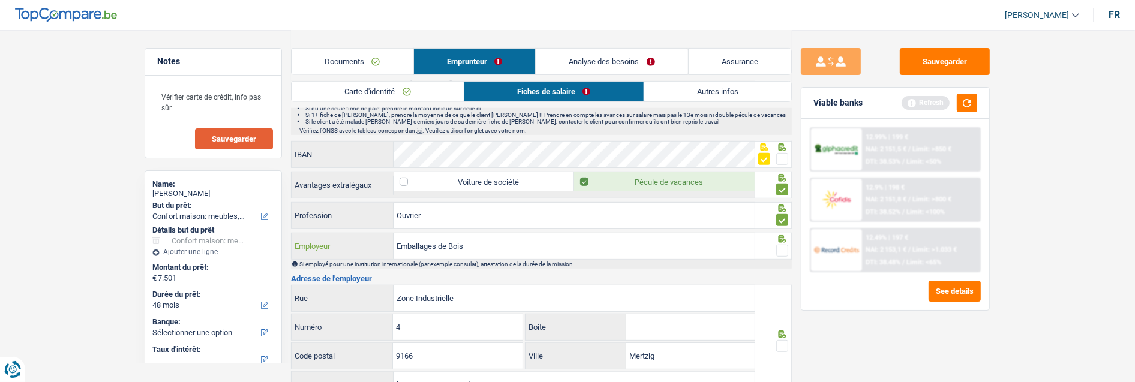
click at [447, 242] on input "Emballages de Bois" at bounding box center [573, 246] width 361 height 26
click at [488, 241] on input "Emballages en Bois" at bounding box center [573, 246] width 361 height 26
type input "Emballages en Bois Kasel"
click at [776, 245] on span at bounding box center [782, 251] width 12 height 12
click at [0, 0] on input "radio" at bounding box center [0, 0] width 0 height 0
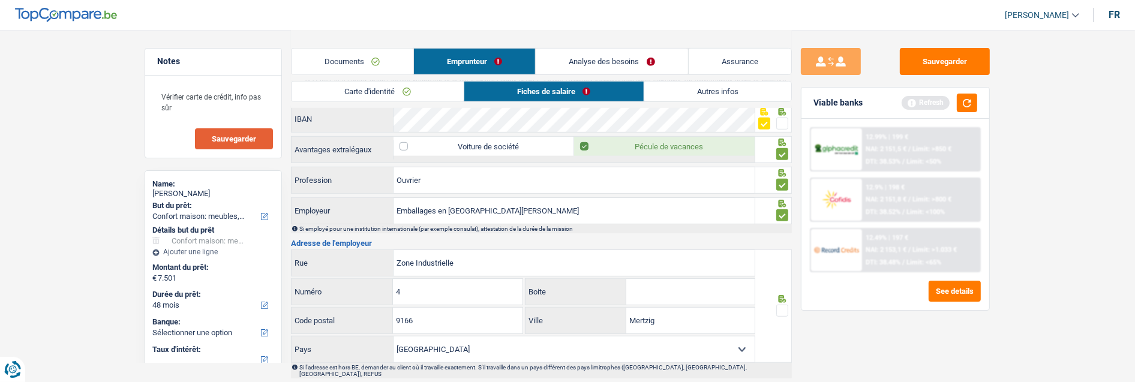
scroll to position [799, 0]
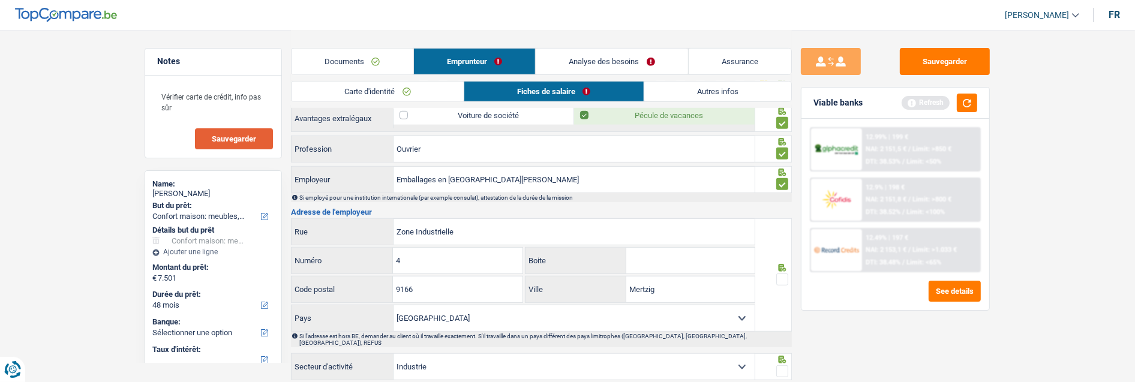
click at [783, 276] on span at bounding box center [782, 279] width 12 height 12
click at [0, 0] on input "radio" at bounding box center [0, 0] width 0 height 0
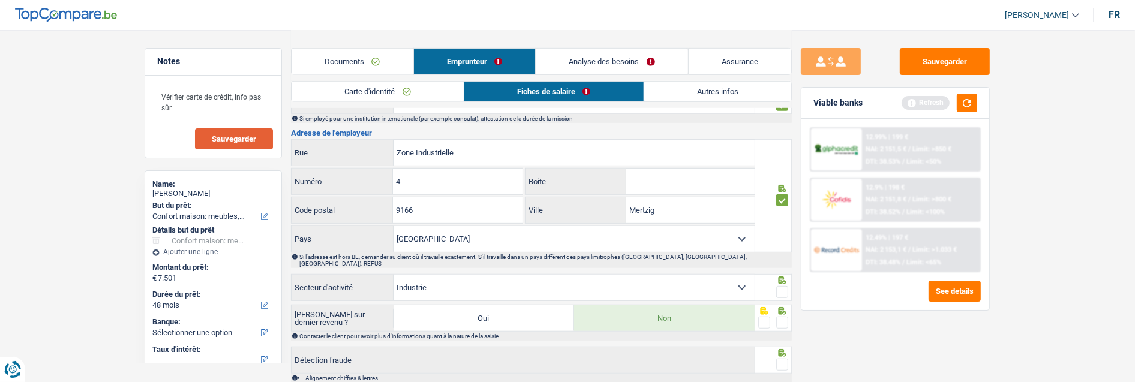
scroll to position [932, 0]
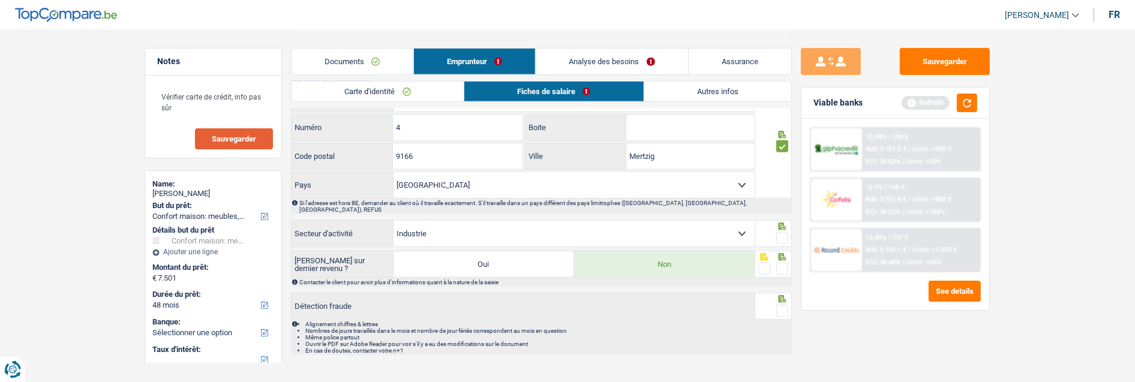
click at [783, 234] on span at bounding box center [782, 238] width 12 height 12
click at [0, 0] on input "radio" at bounding box center [0, 0] width 0 height 0
click at [783, 263] on span at bounding box center [782, 269] width 12 height 12
click at [0, 0] on input "radio" at bounding box center [0, 0] width 0 height 0
click at [782, 295] on icon at bounding box center [782, 299] width 12 height 8
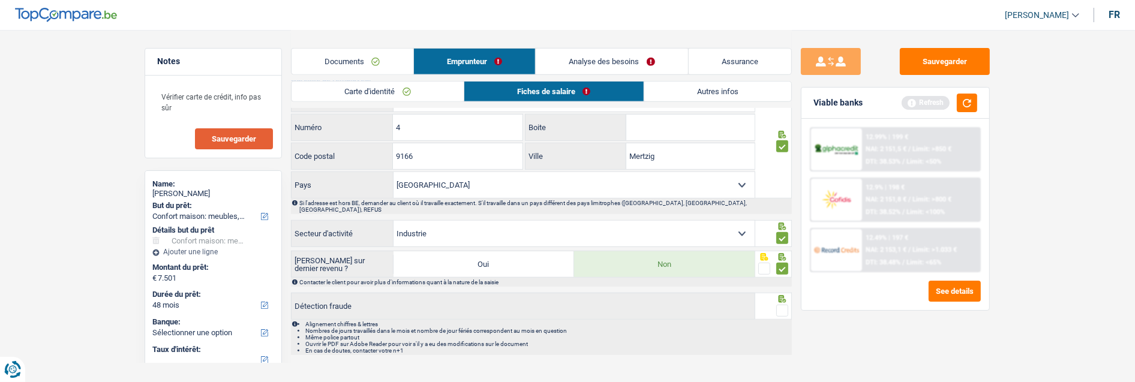
click at [777, 305] on span at bounding box center [782, 311] width 12 height 12
click at [0, 0] on input "radio" at bounding box center [0, 0] width 0 height 0
click at [722, 86] on link "Autres infos" at bounding box center [717, 92] width 147 height 20
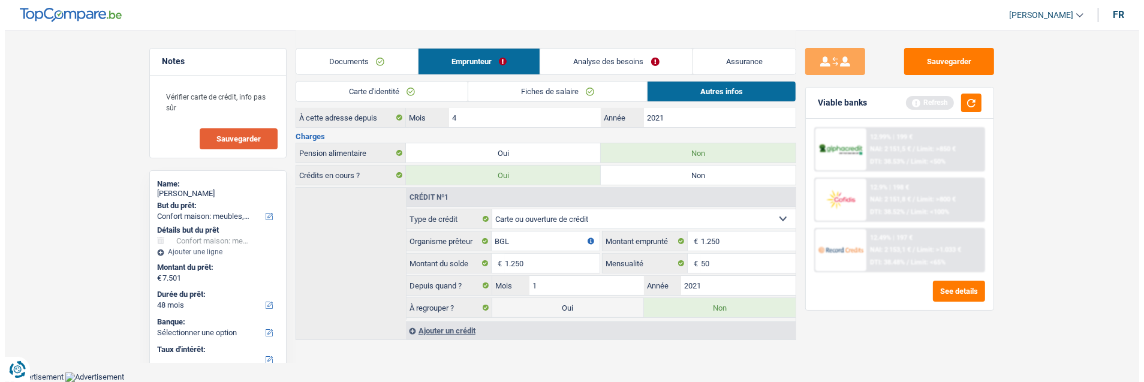
scroll to position [207, 0]
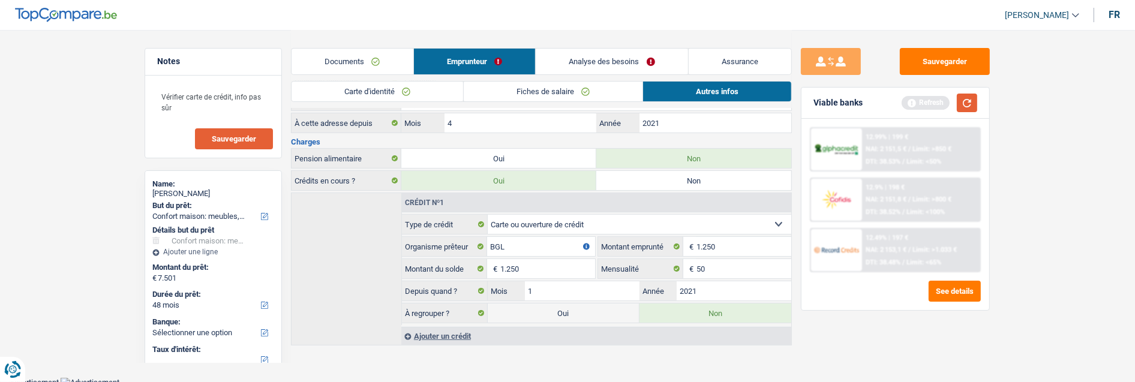
click at [964, 100] on button "button" at bounding box center [966, 103] width 20 height 19
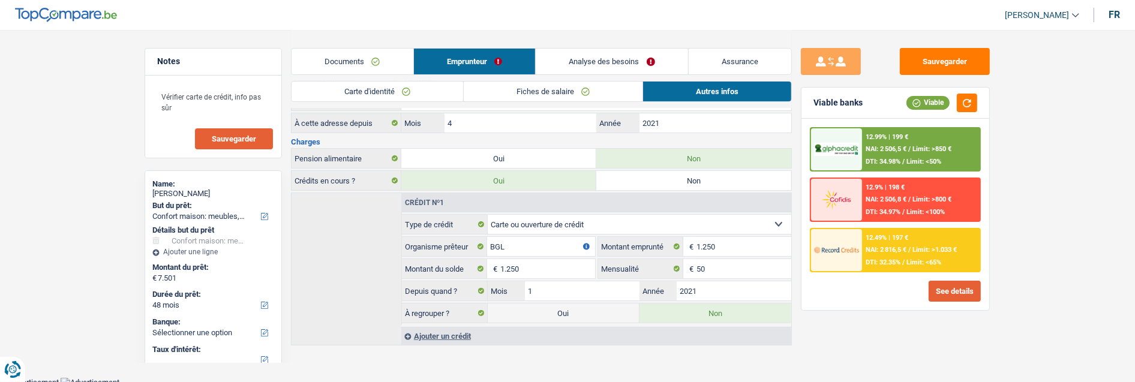
click at [957, 286] on button "See details" at bounding box center [954, 291] width 52 height 21
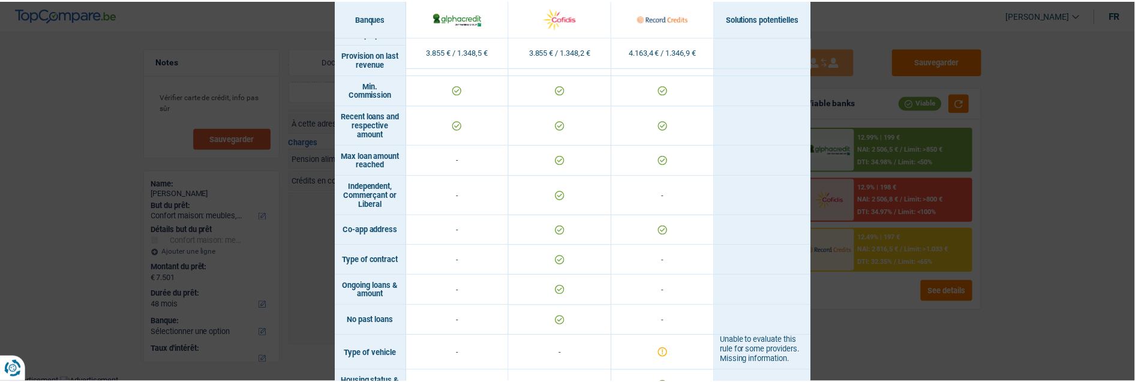
scroll to position [818, 0]
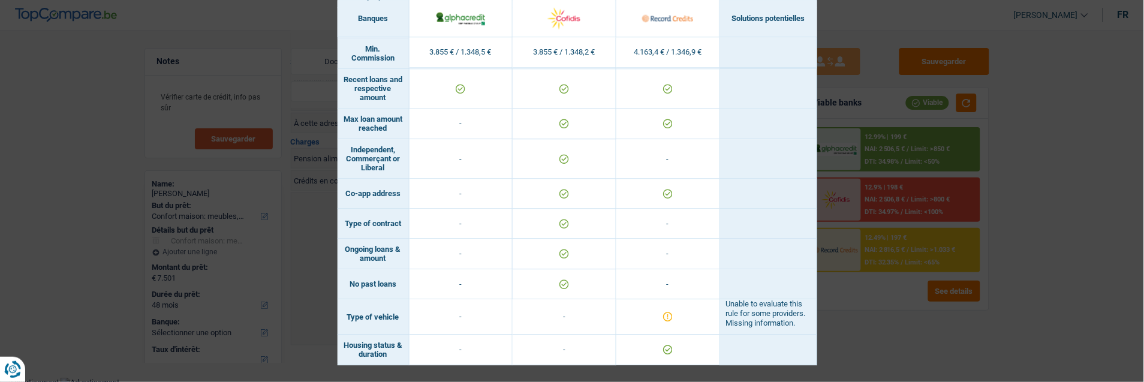
click at [977, 295] on div "Banks conditions × Banques Solutions potentielles Revenus / Charges 3.855 € / 1…" at bounding box center [572, 191] width 1144 height 382
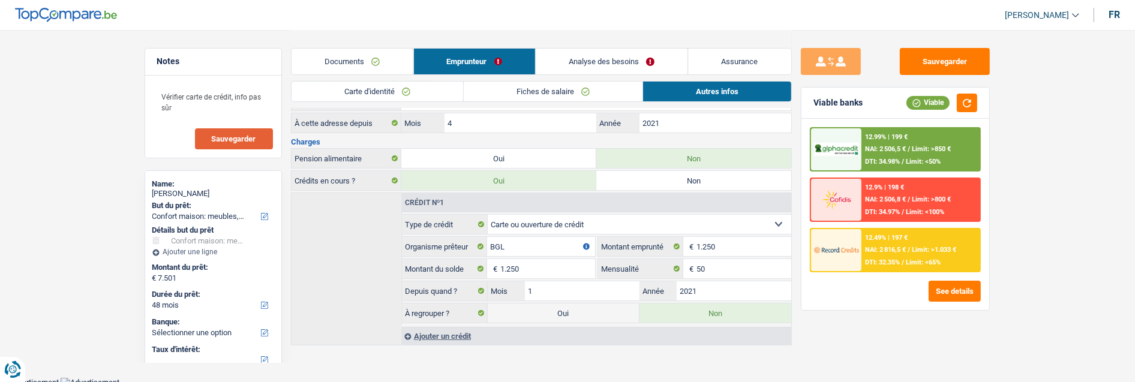
click at [931, 250] on div "12.49% | 197 € NAI: 2 816,5 € / Limit: >1.033 € DTI: 32.35% / Limit: <65%" at bounding box center [921, 250] width 118 height 42
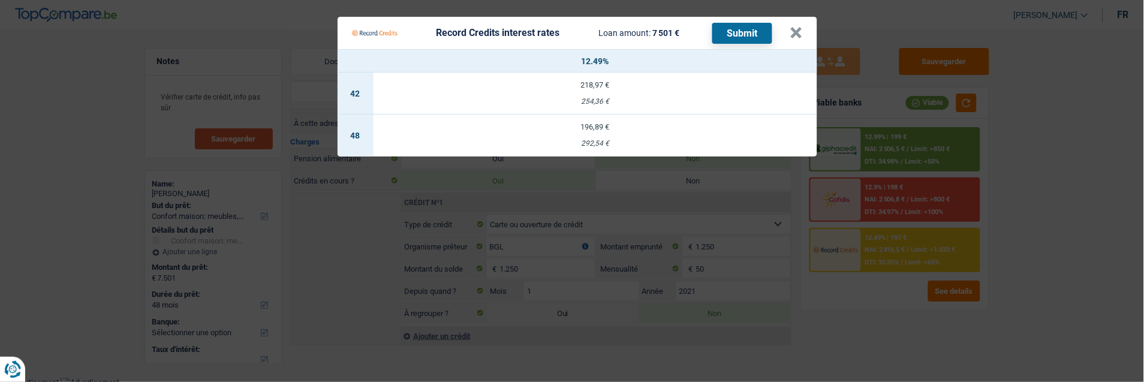
click at [607, 124] on div "196,89 €" at bounding box center [596, 127] width 444 height 8
select select "record credits"
type input "12,49"
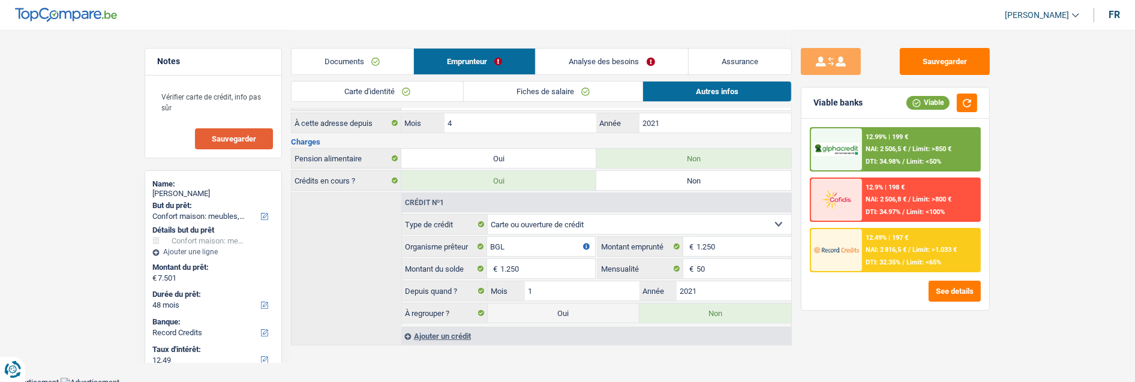
click at [909, 237] on div "12.49% | 197 € NAI: 2 816,5 € / Limit: >1.033 € DTI: 32.35% / Limit: <65%" at bounding box center [921, 250] width 118 height 42
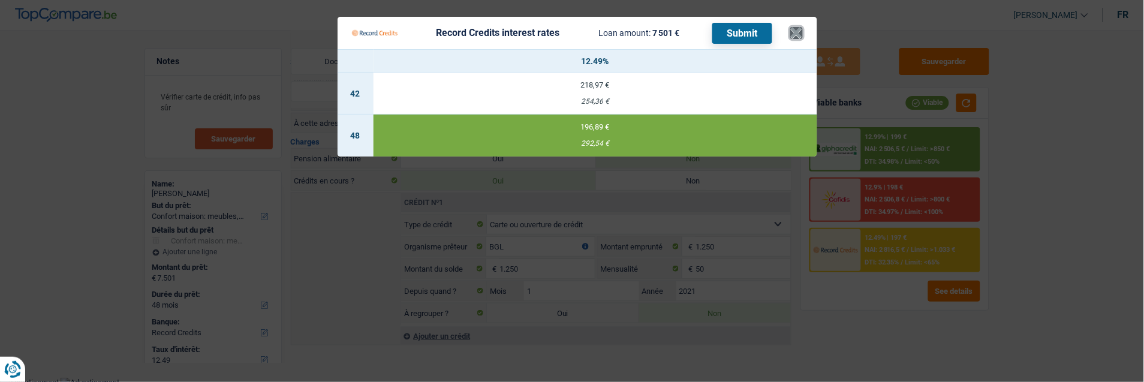
click at [800, 27] on button "×" at bounding box center [796, 33] width 13 height 12
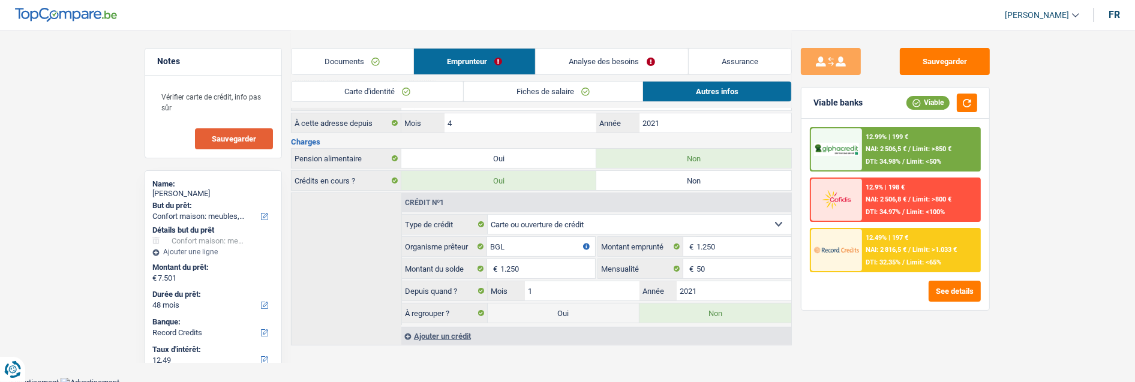
click at [938, 200] on div "12.9% | 198 € NAI: 2 506,8 € / Limit: >800 € DTI: 34.97% / Limit: <100%" at bounding box center [921, 200] width 118 height 42
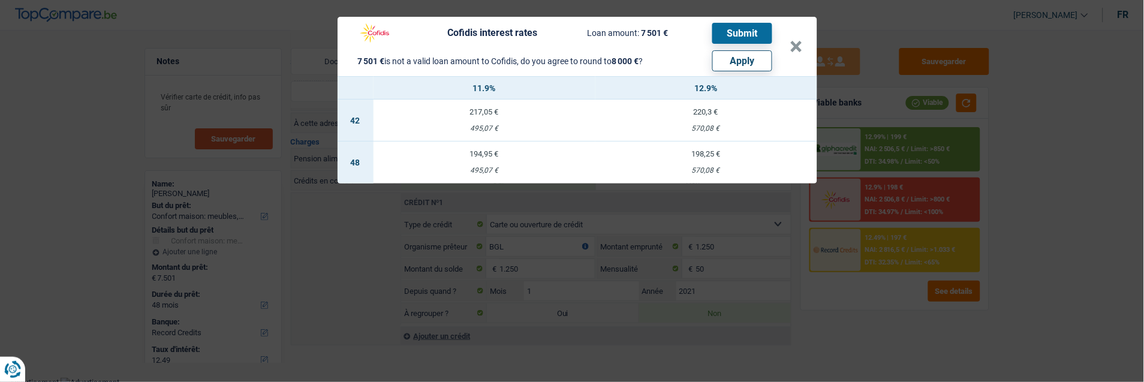
click at [742, 55] on button "Apply" at bounding box center [742, 60] width 60 height 21
type input "8.000"
select select "other"
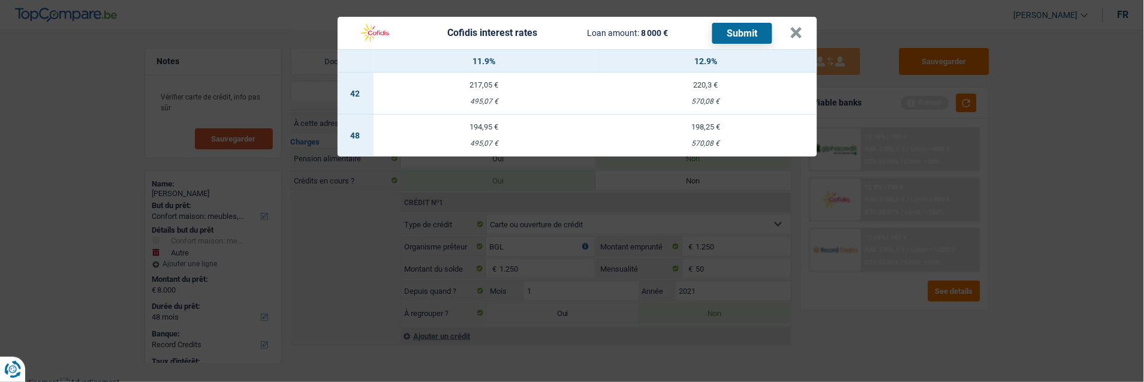
click at [482, 123] on div "194,95 €" at bounding box center [485, 127] width 222 height 8
select select "cofidis"
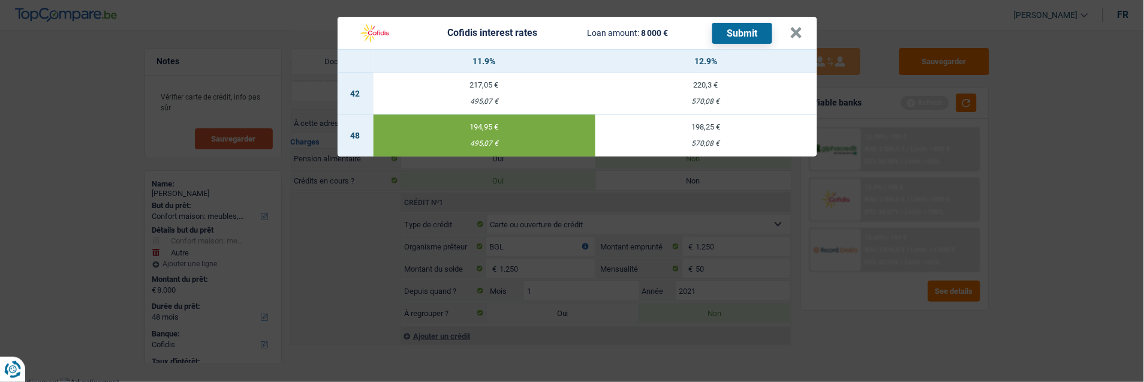
click at [721, 131] on td "198,25 € 570,08 €" at bounding box center [706, 136] width 222 height 42
type input "12,90"
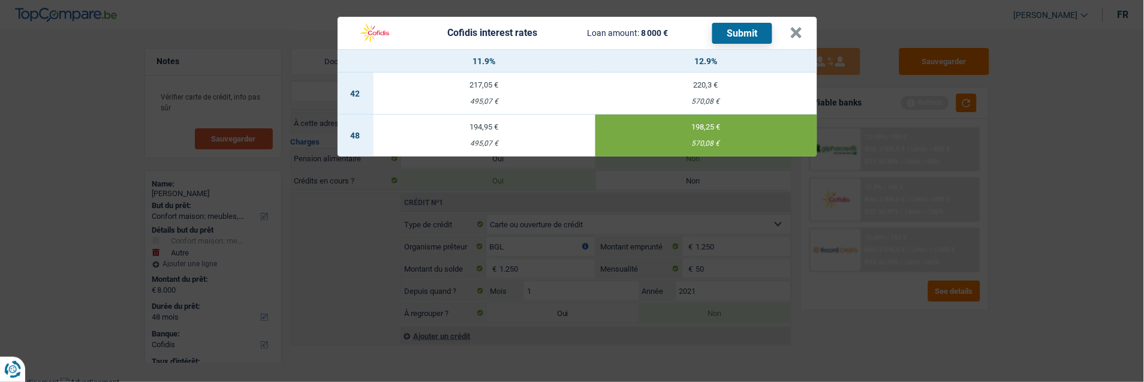
click at [744, 26] on button "Submit" at bounding box center [742, 33] width 60 height 21
click at [800, 31] on button "×" at bounding box center [796, 33] width 13 height 12
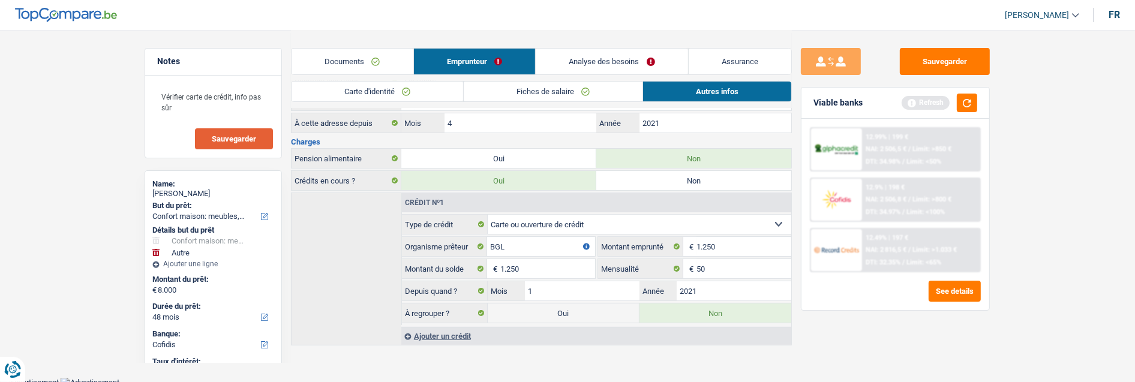
click at [396, 63] on link "Documents" at bounding box center [352, 62] width 122 height 26
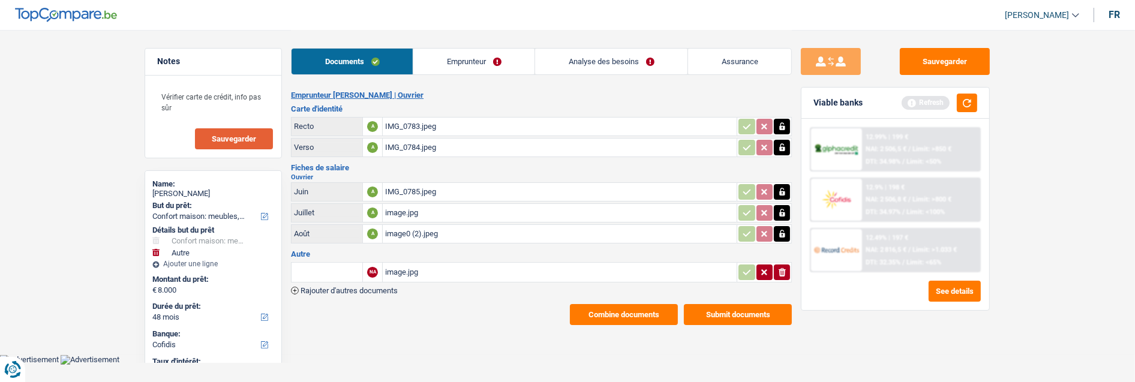
scroll to position [0, 0]
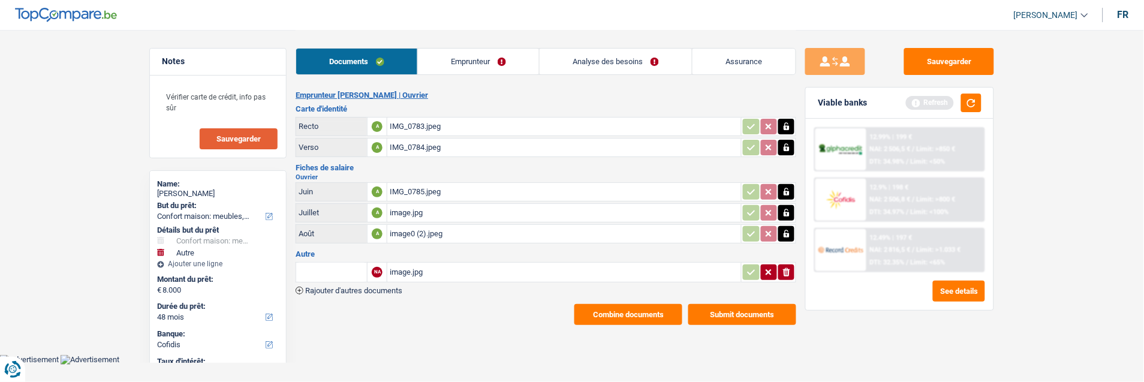
click at [488, 61] on link "Emprunteur" at bounding box center [478, 62] width 121 height 26
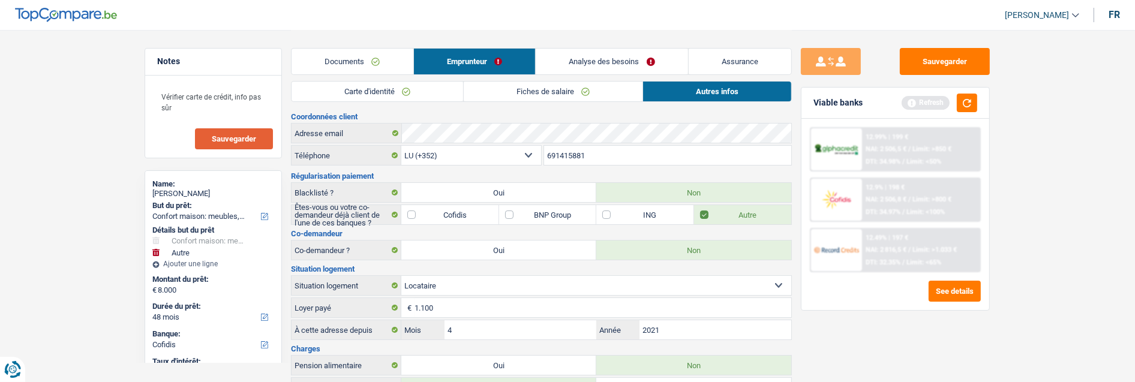
click at [414, 91] on link "Carte d'identité" at bounding box center [376, 92] width 171 height 20
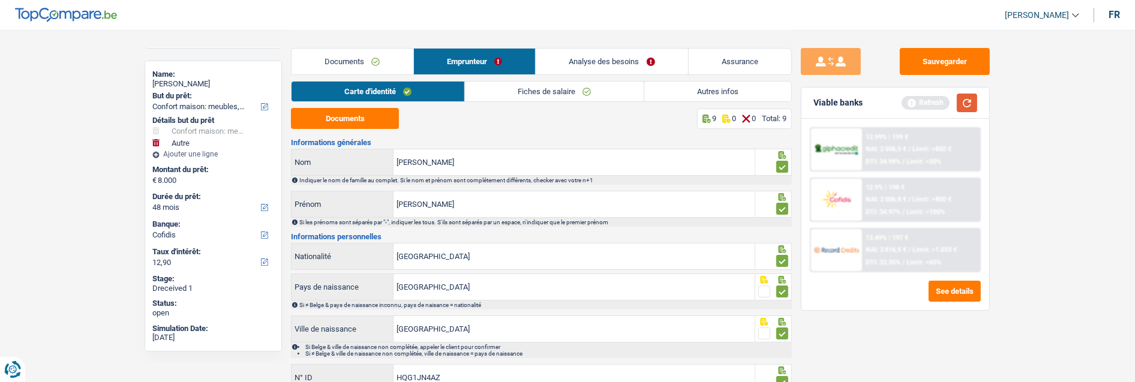
click at [970, 101] on button "button" at bounding box center [966, 103] width 20 height 19
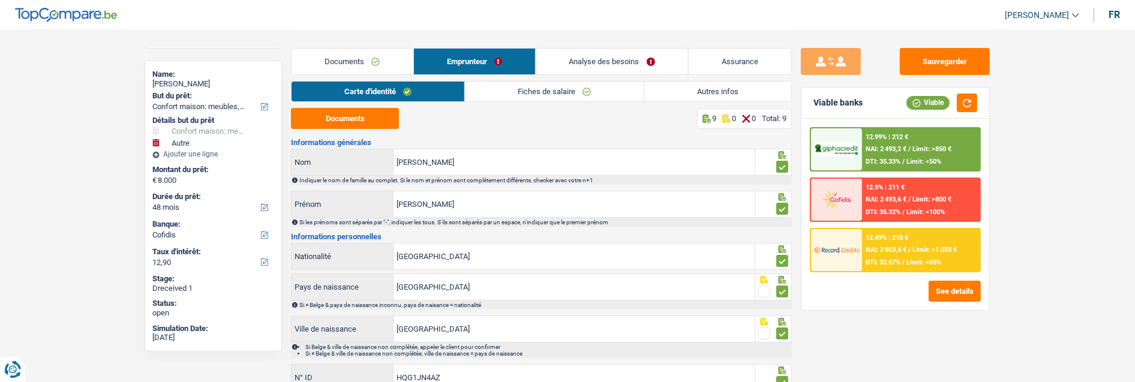
click at [912, 246] on span "Limit: >1.033 €" at bounding box center [934, 250] width 44 height 8
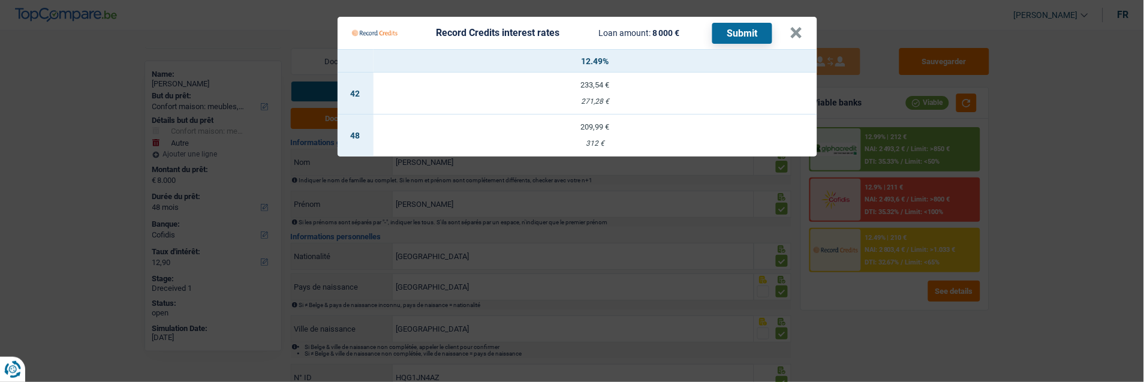
click at [603, 123] on div "209,99 €" at bounding box center [596, 127] width 444 height 8
select select "record credits"
type input "12,49"
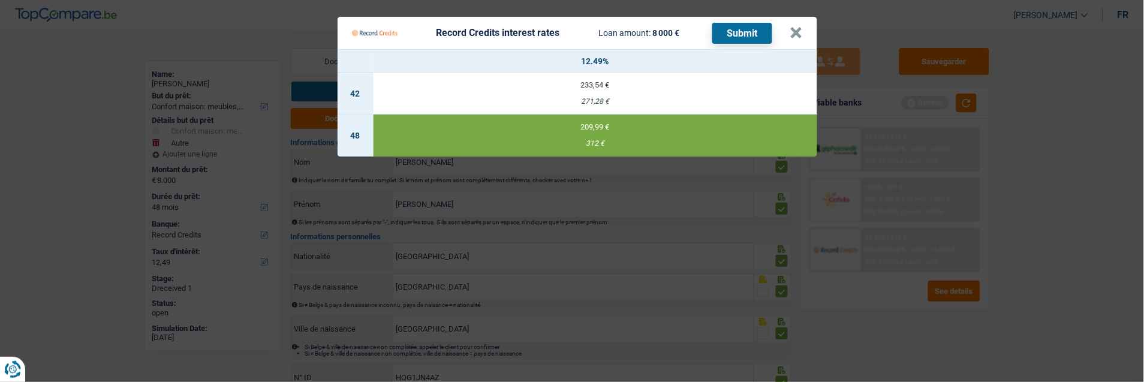
click at [738, 23] on button "Submit" at bounding box center [742, 33] width 60 height 21
click at [798, 27] on button "×" at bounding box center [796, 33] width 13 height 12
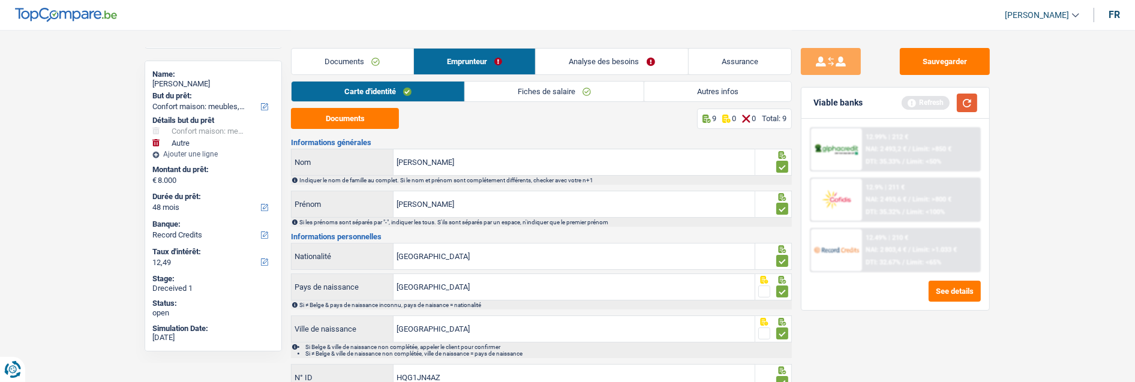
click at [968, 103] on button "button" at bounding box center [966, 103] width 20 height 19
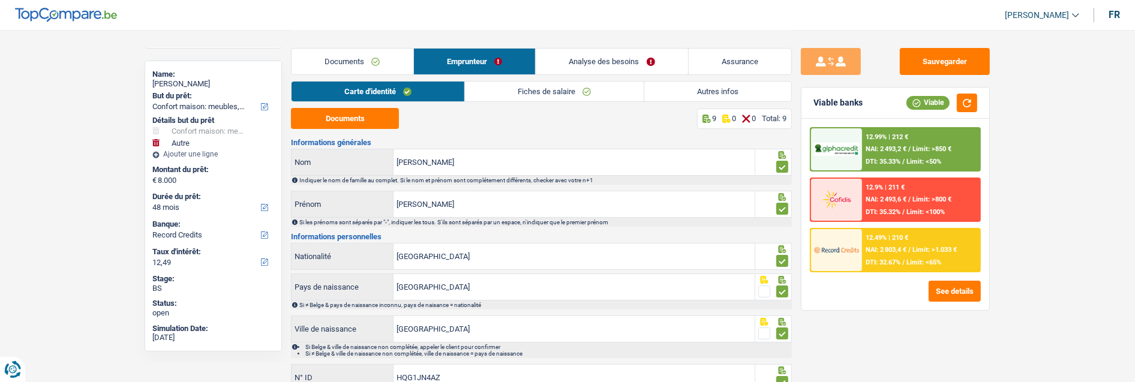
click at [916, 140] on div "12.99% | 212 € NAI: 2 493,2 € / Limit: >850 € DTI: 35.33% / Limit: <50%" at bounding box center [921, 149] width 118 height 42
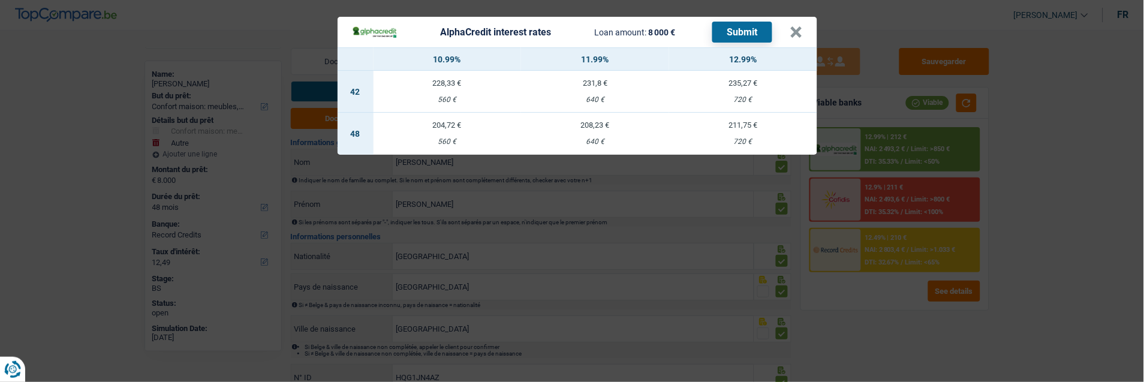
click at [732, 125] on td "211,75 € 720 €" at bounding box center [743, 134] width 148 height 42
select select "alphacredit"
type input "12,99"
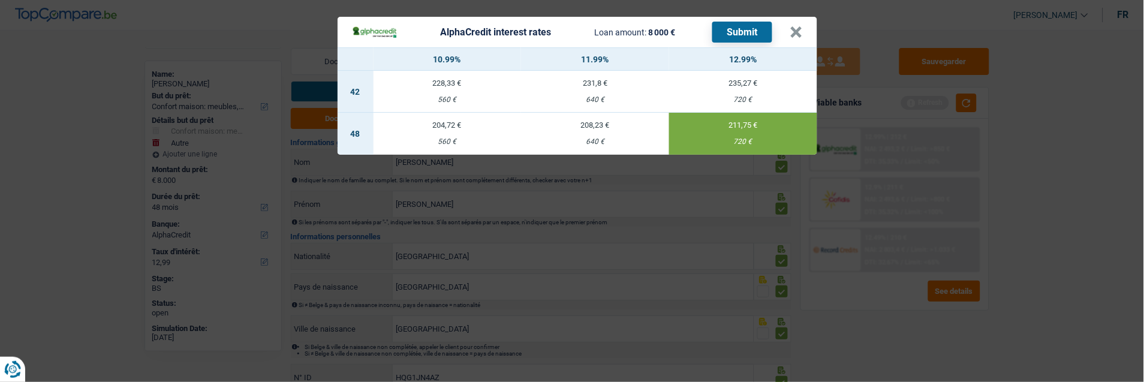
click at [753, 22] on button "Submit" at bounding box center [742, 32] width 60 height 21
click at [801, 26] on button "×" at bounding box center [796, 32] width 13 height 12
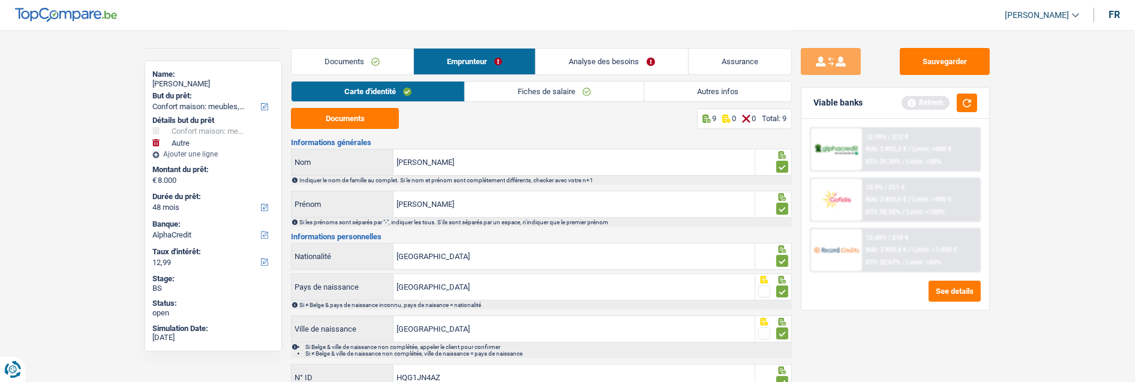
click at [651, 58] on link "Analyse des besoins" at bounding box center [611, 62] width 152 height 26
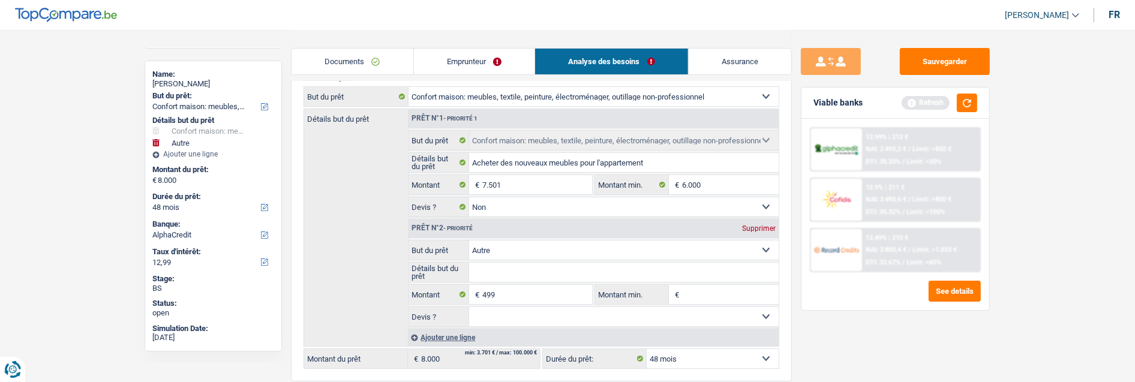
scroll to position [133, 0]
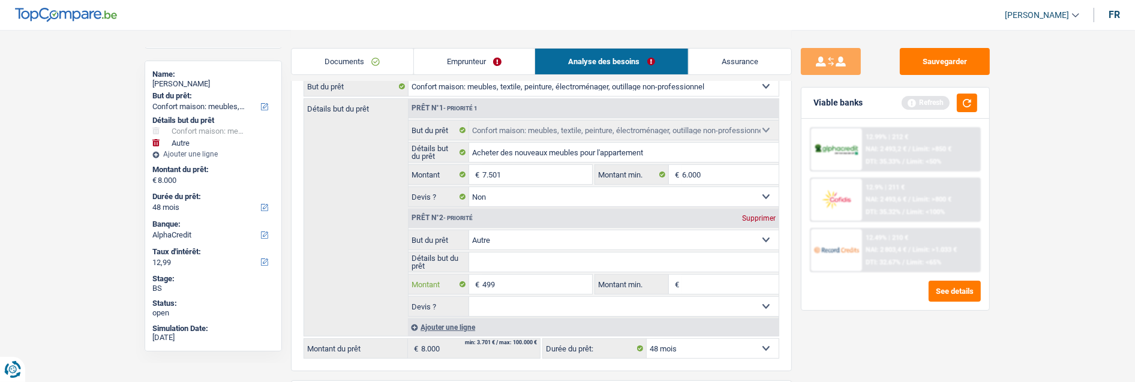
select select
type input "49"
select select
type input "4"
select select
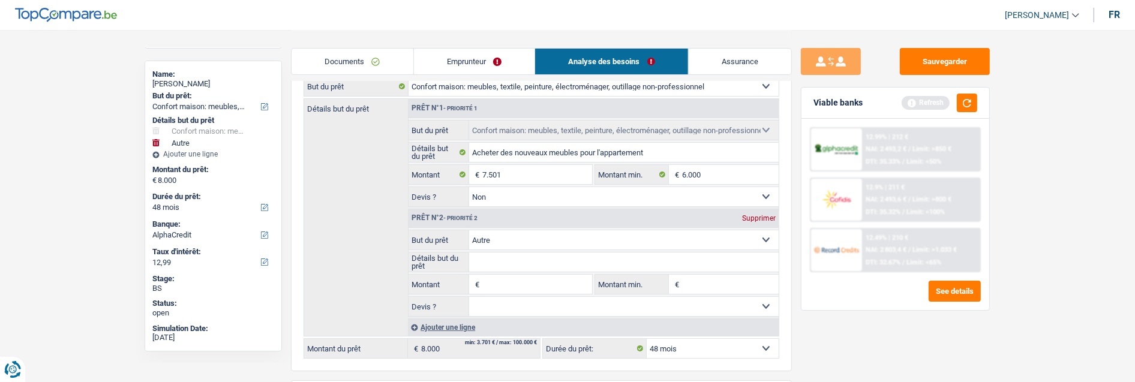
select select
type input "7.501"
select select
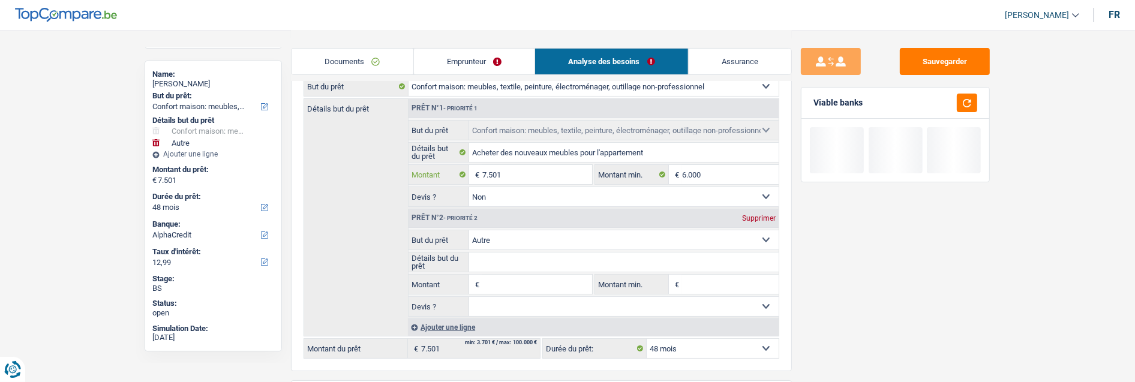
type input "750"
select select
type input "75"
select select
type input "7"
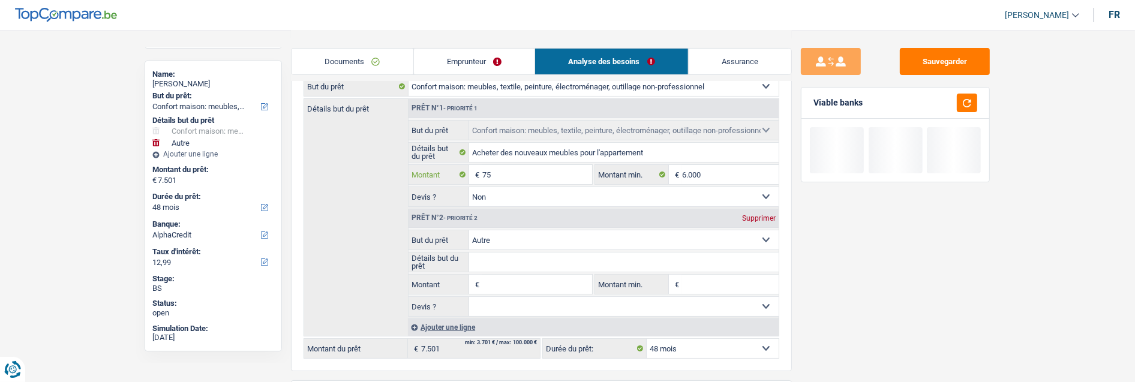
select select
type input "8"
select select
type input "80"
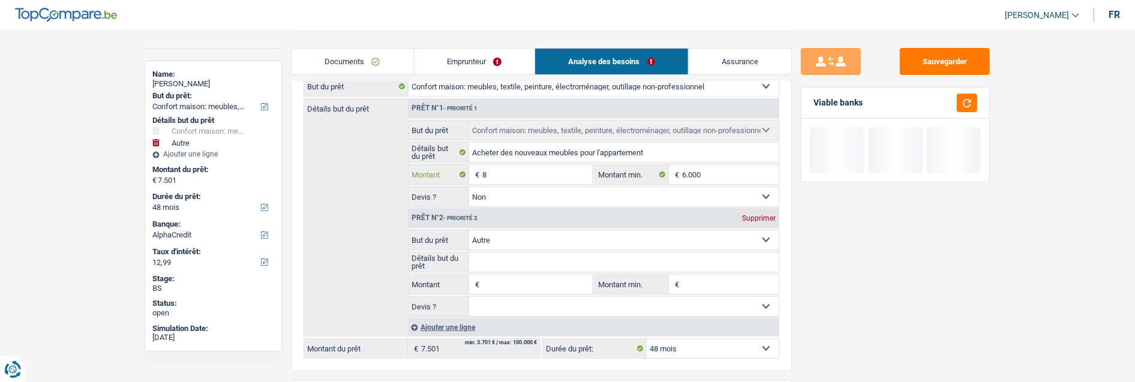
select select
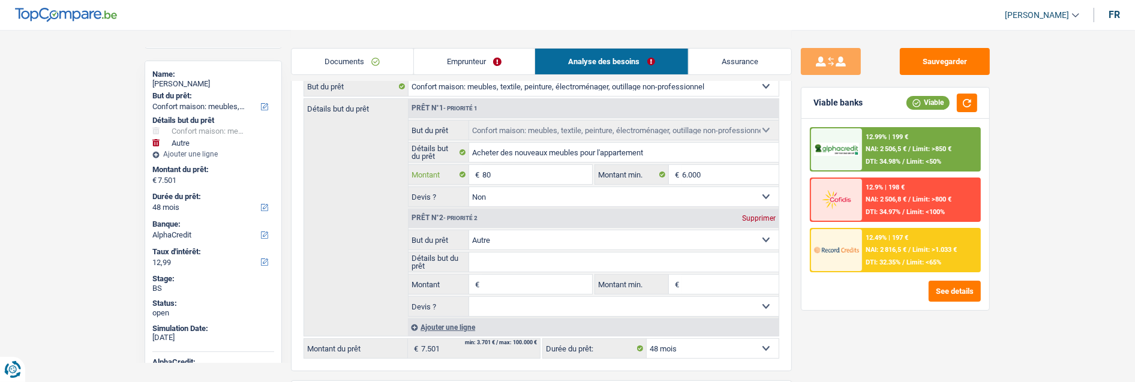
type input "800"
select select
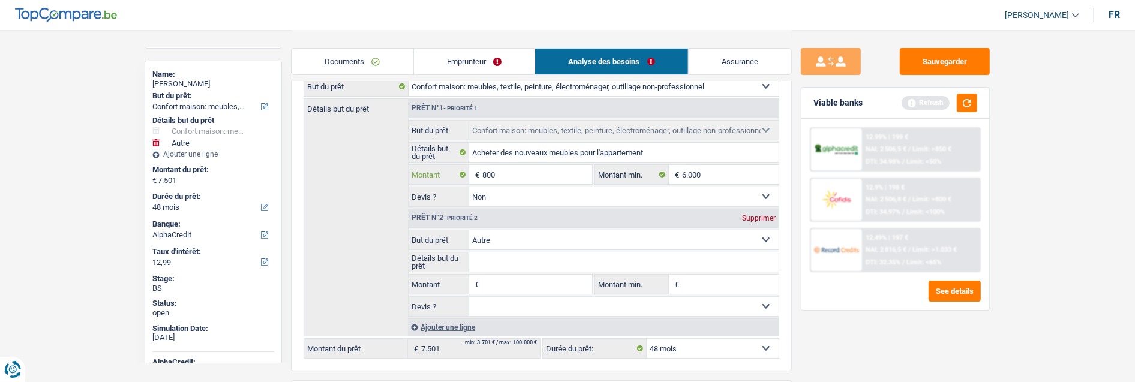
type input "8.000"
select select
type input "8.000"
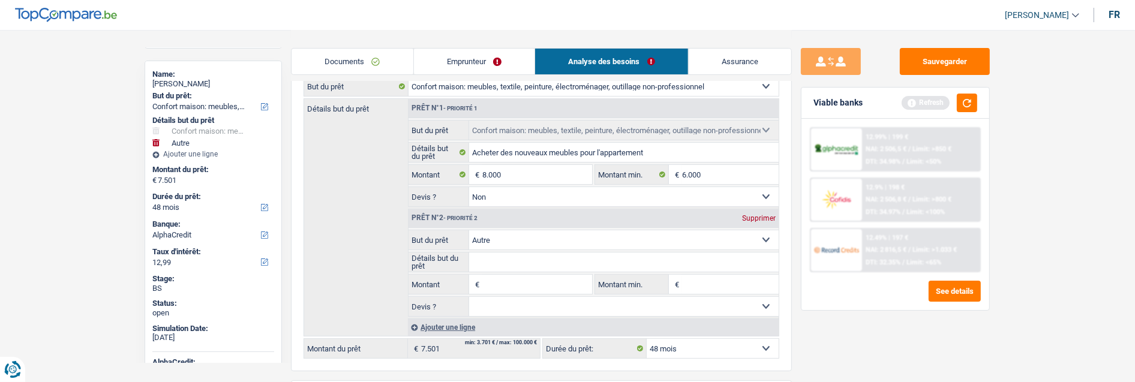
type input "8.000"
click at [835, 329] on div "Sauvegarder Viable banks Refresh 12.99% | 199 € NAI: 2 506,5 € / Limit: >850 € …" at bounding box center [895, 205] width 207 height 315
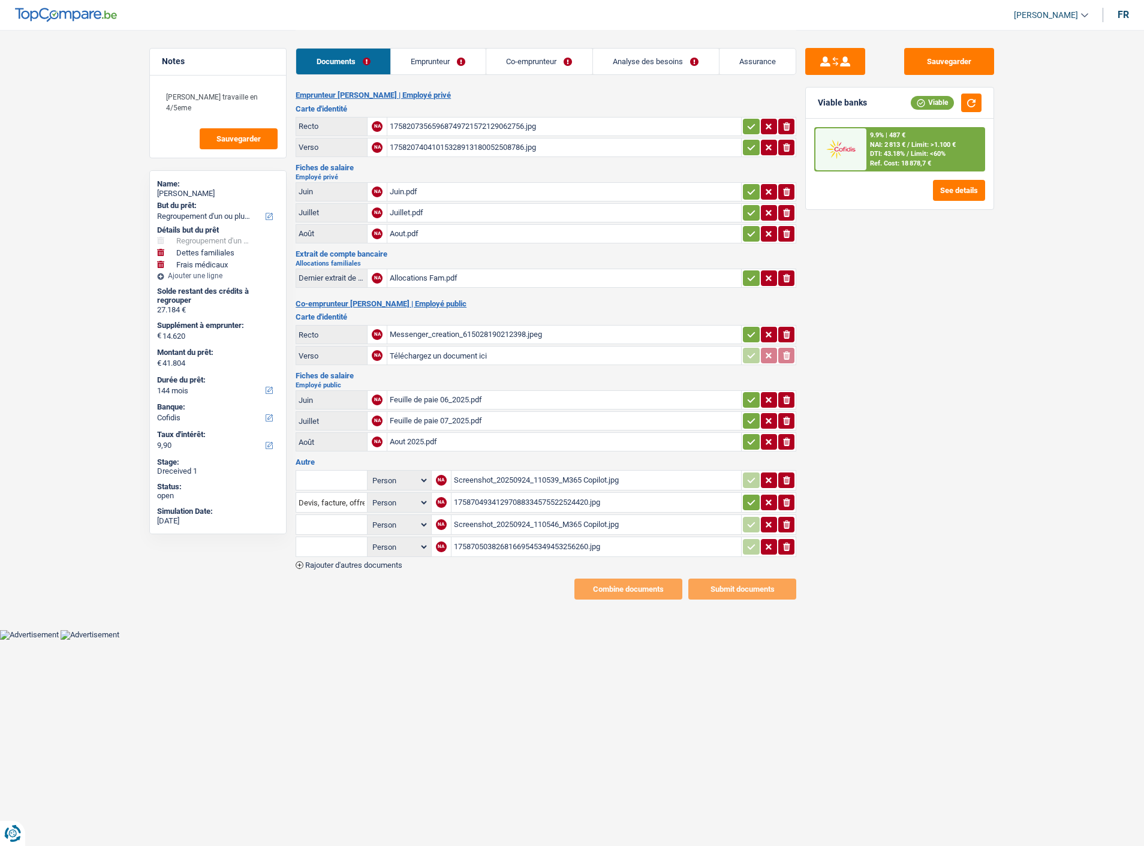
select select "refinancing"
select select "familyDebt"
select select "medical"
select select "144"
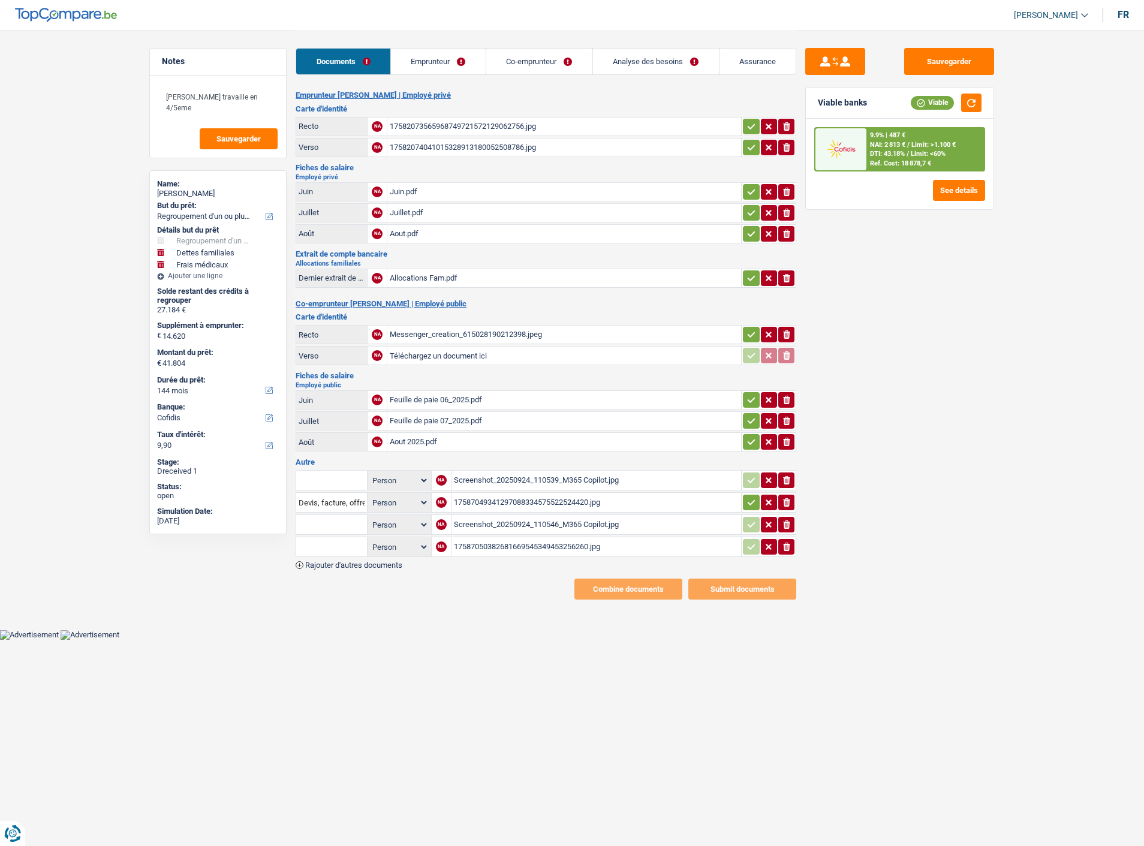
select select "cofidis"
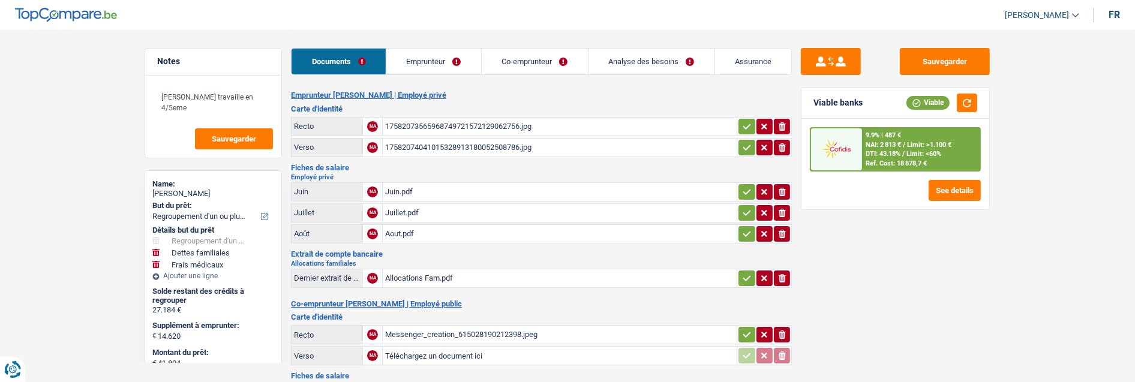
click at [446, 59] on link "Emprunteur" at bounding box center [433, 62] width 95 height 26
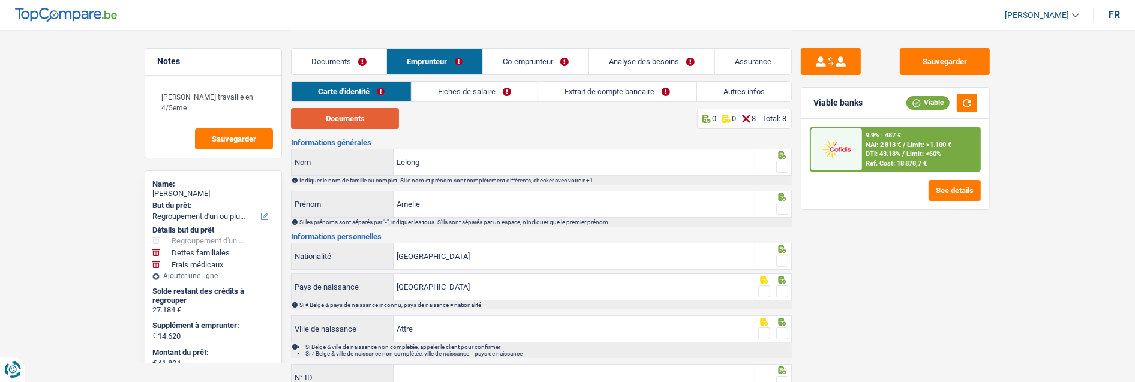
click at [333, 114] on button "Documents" at bounding box center [345, 118] width 108 height 21
click at [781, 161] on span at bounding box center [782, 167] width 12 height 12
click at [0, 0] on input "radio" at bounding box center [0, 0] width 0 height 0
click at [782, 204] on span at bounding box center [782, 209] width 12 height 12
click at [0, 0] on input "radio" at bounding box center [0, 0] width 0 height 0
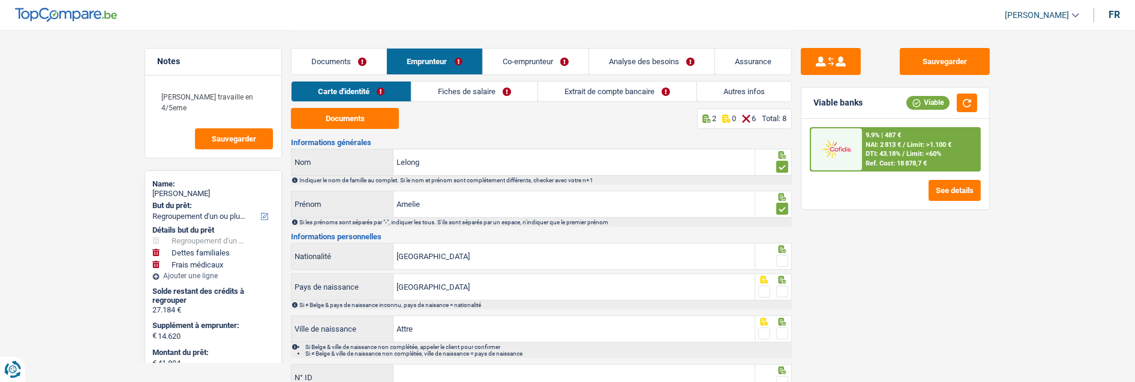
click at [780, 255] on span at bounding box center [782, 261] width 12 height 12
click at [0, 0] on input "radio" at bounding box center [0, 0] width 0 height 0
click at [780, 288] on span at bounding box center [782, 291] width 12 height 12
click at [0, 0] on input "radio" at bounding box center [0, 0] width 0 height 0
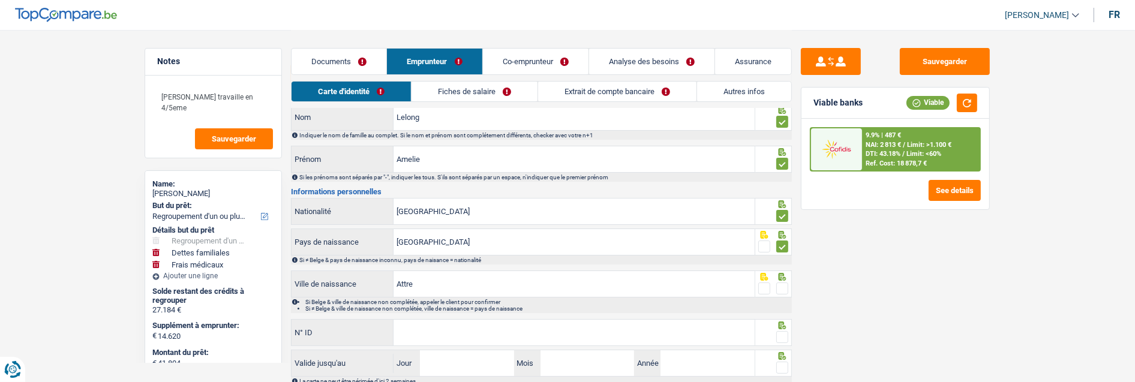
scroll to position [122, 0]
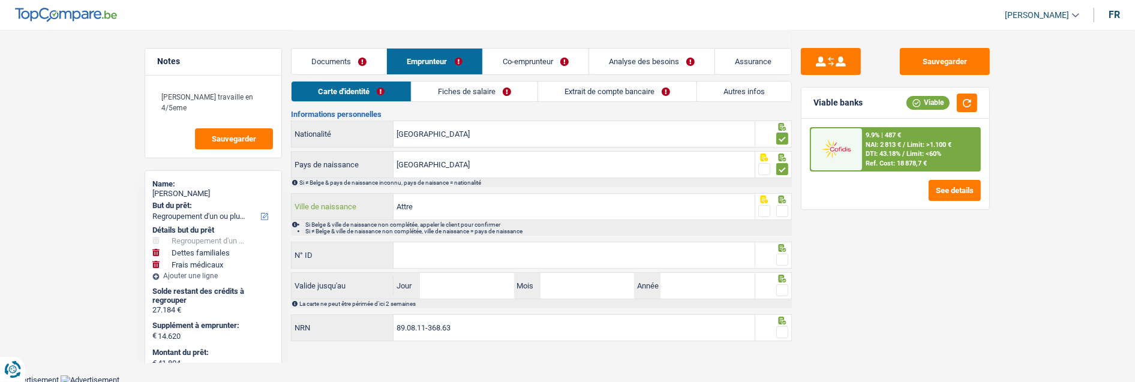
click at [470, 217] on input "Attre" at bounding box center [573, 207] width 361 height 26
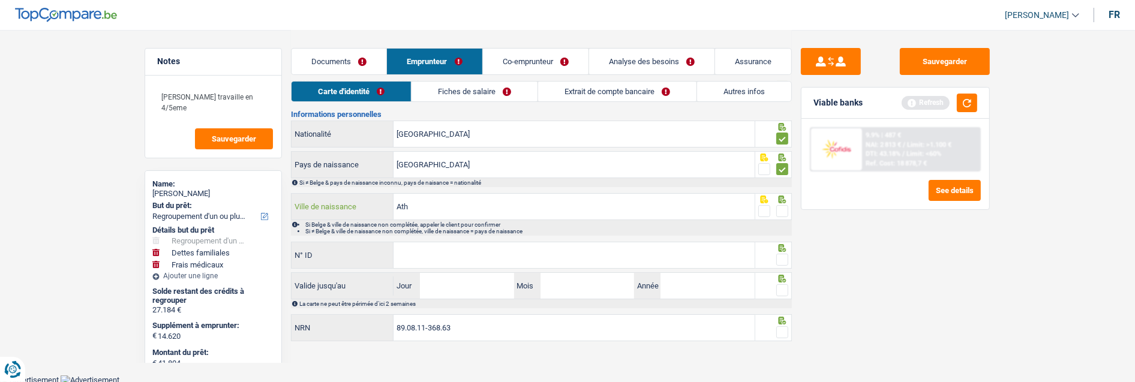
type input "Ath"
drag, startPoint x: 783, startPoint y: 209, endPoint x: 684, endPoint y: 237, distance: 103.0
click at [782, 209] on span at bounding box center [782, 211] width 12 height 12
click at [0, 0] on input "radio" at bounding box center [0, 0] width 0 height 0
click at [582, 264] on input "N° ID" at bounding box center [573, 255] width 361 height 26
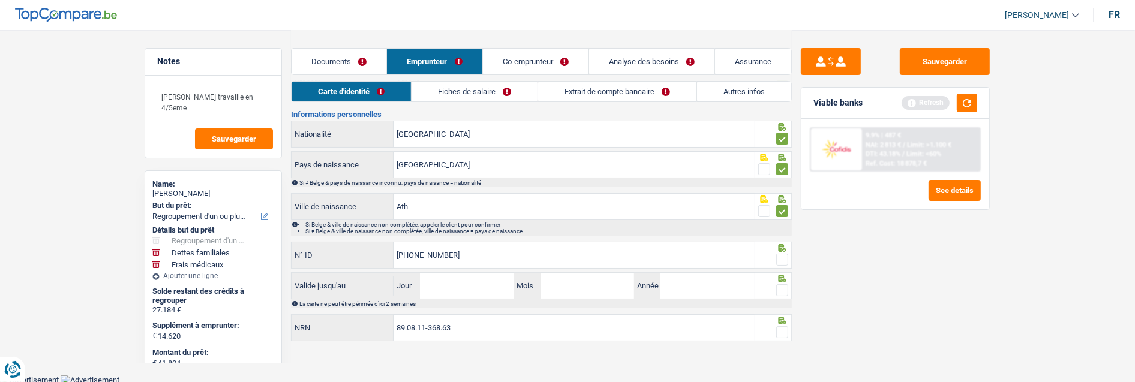
type input "[PHONE_NUMBER]"
drag, startPoint x: 783, startPoint y: 255, endPoint x: 685, endPoint y: 260, distance: 98.5
click at [781, 257] on span at bounding box center [782, 260] width 12 height 12
click at [0, 0] on input "radio" at bounding box center [0, 0] width 0 height 0
click at [479, 283] on input "Jour" at bounding box center [467, 286] width 94 height 26
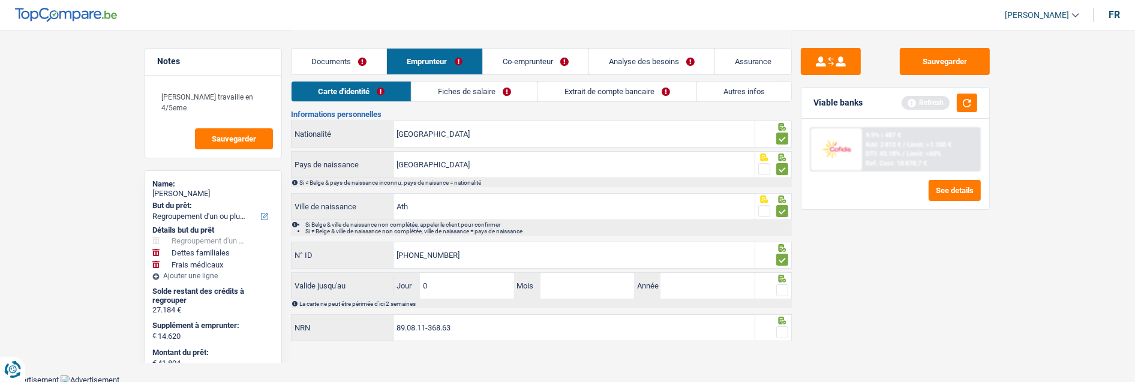
type input "05"
type input "12"
type input "2025"
drag, startPoint x: 781, startPoint y: 286, endPoint x: 793, endPoint y: 297, distance: 16.1
click at [784, 288] on span at bounding box center [782, 290] width 12 height 12
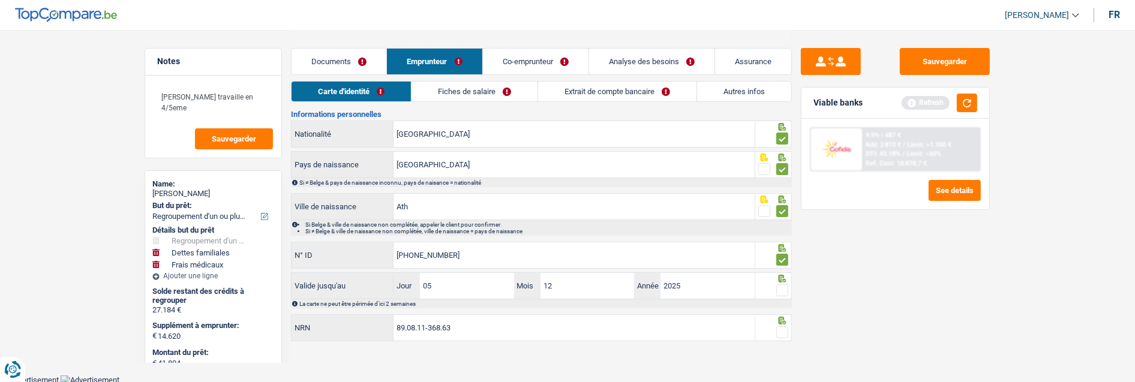
click at [0, 0] on input "radio" at bounding box center [0, 0] width 0 height 0
click at [783, 330] on span at bounding box center [782, 332] width 12 height 12
click at [0, 0] on input "radio" at bounding box center [0, 0] width 0 height 0
click at [498, 91] on link "Fiches de salaire" at bounding box center [475, 92] width 126 height 20
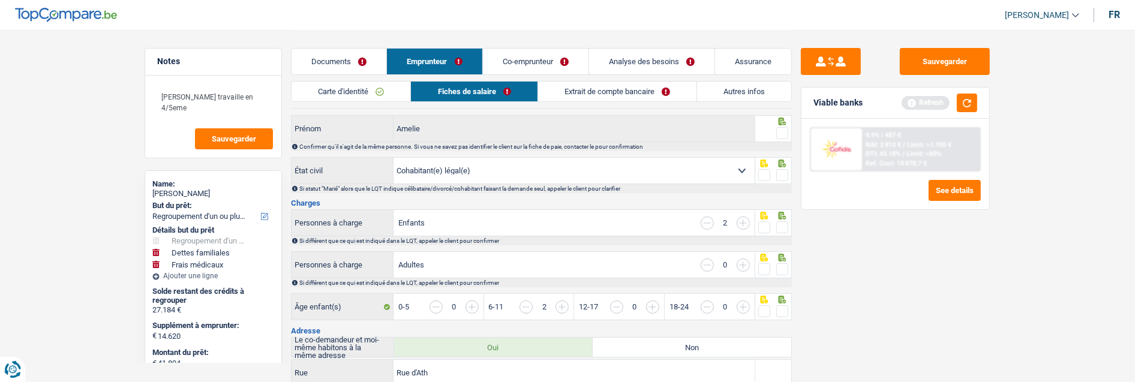
scroll to position [0, 0]
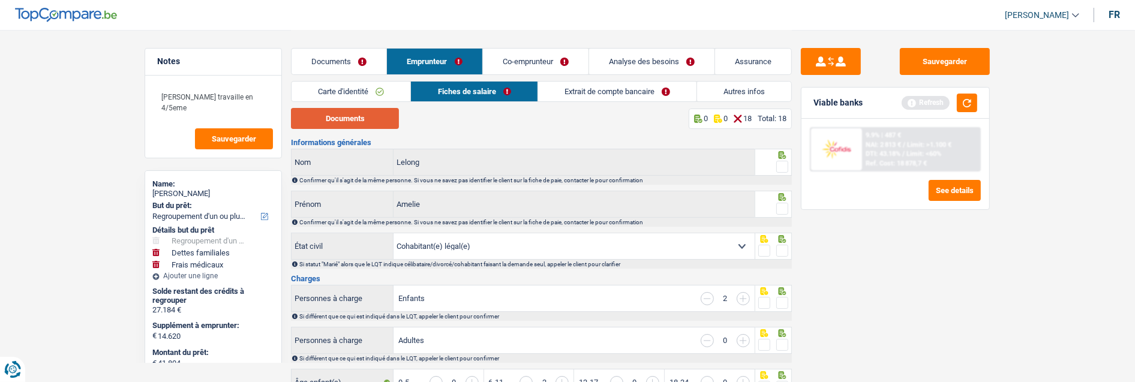
click at [375, 116] on button "Documents" at bounding box center [345, 118] width 108 height 21
drag, startPoint x: 782, startPoint y: 159, endPoint x: 781, endPoint y: 189, distance: 30.0
click at [783, 163] on span at bounding box center [782, 167] width 12 height 12
click at [0, 0] on input "radio" at bounding box center [0, 0] width 0 height 0
click at [778, 207] on span at bounding box center [782, 209] width 12 height 12
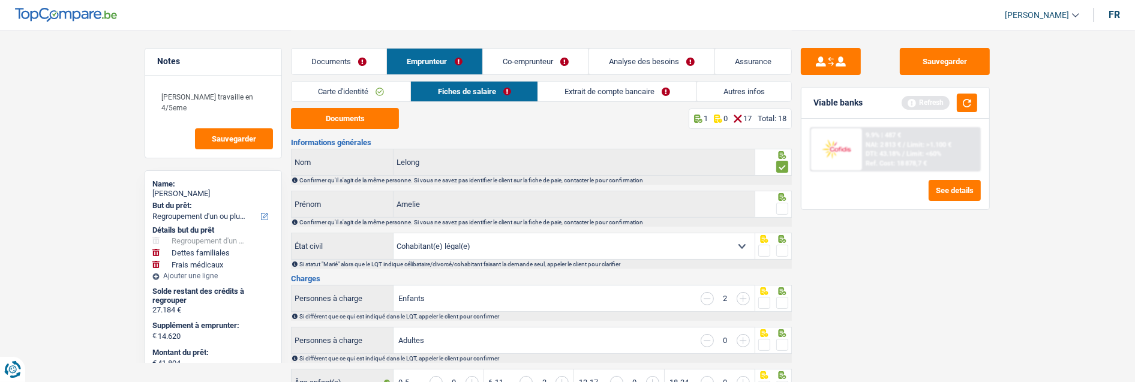
click at [0, 0] on input "radio" at bounding box center [0, 0] width 0 height 0
click at [786, 250] on span at bounding box center [782, 251] width 12 height 12
click at [0, 0] on input "radio" at bounding box center [0, 0] width 0 height 0
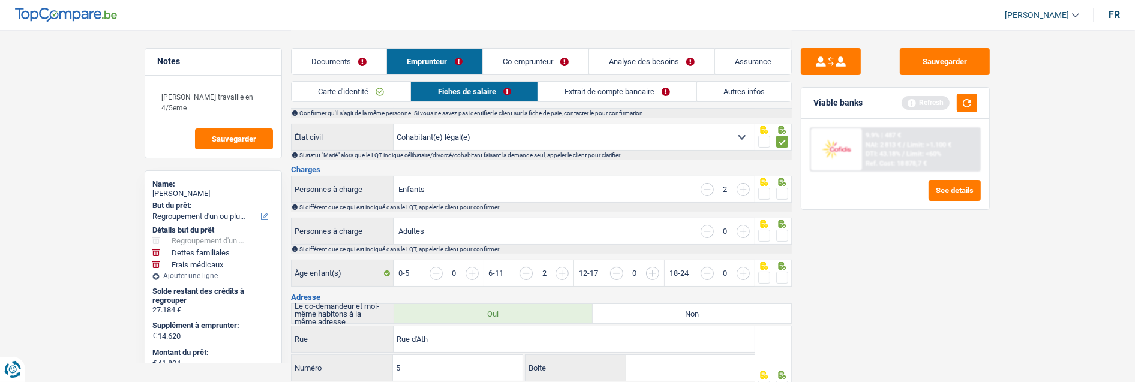
scroll to position [133, 0]
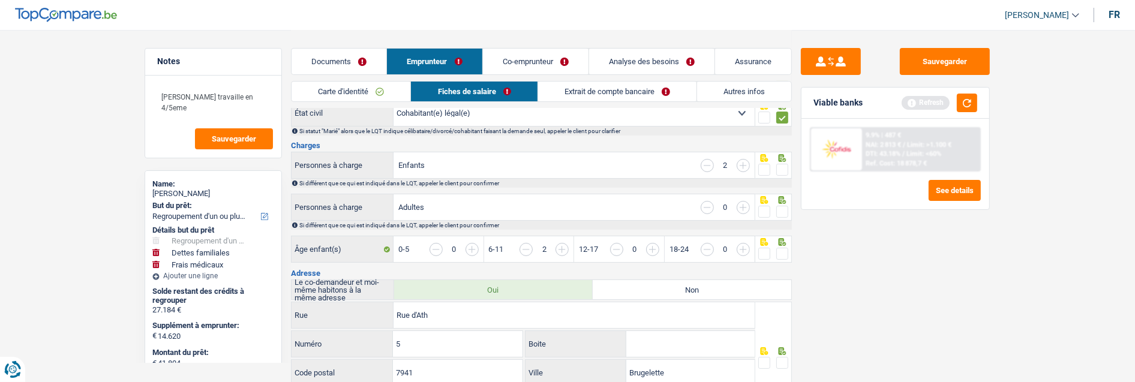
click at [781, 166] on span at bounding box center [782, 170] width 12 height 12
click at [0, 0] on input "radio" at bounding box center [0, 0] width 0 height 0
click at [784, 208] on span at bounding box center [782, 212] width 12 height 12
click at [0, 0] on input "radio" at bounding box center [0, 0] width 0 height 0
click at [778, 249] on span at bounding box center [782, 254] width 12 height 12
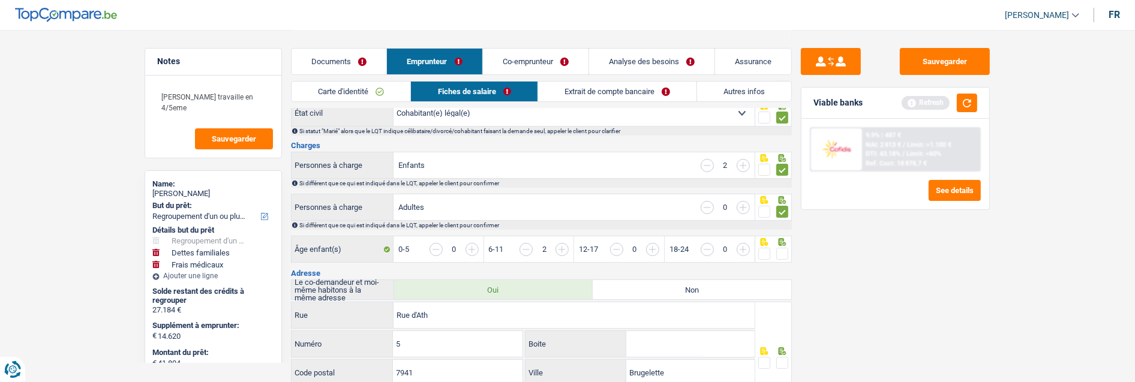
click at [0, 0] on input "radio" at bounding box center [0, 0] width 0 height 0
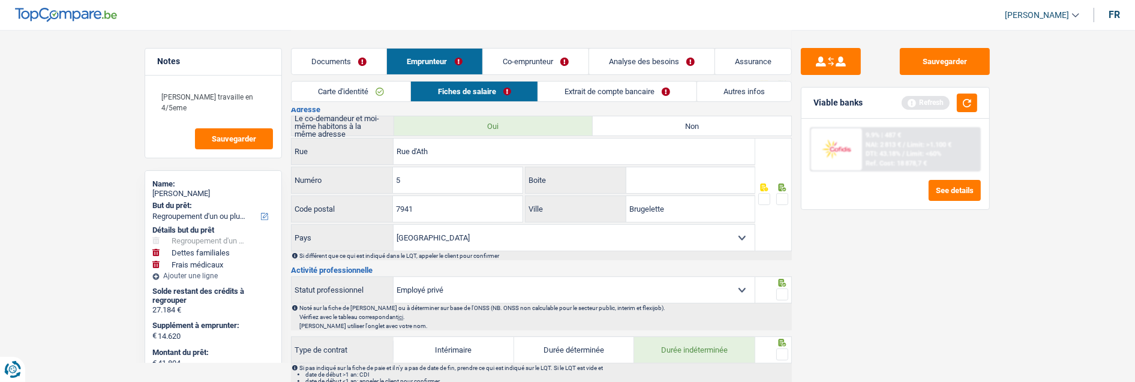
scroll to position [266, 0]
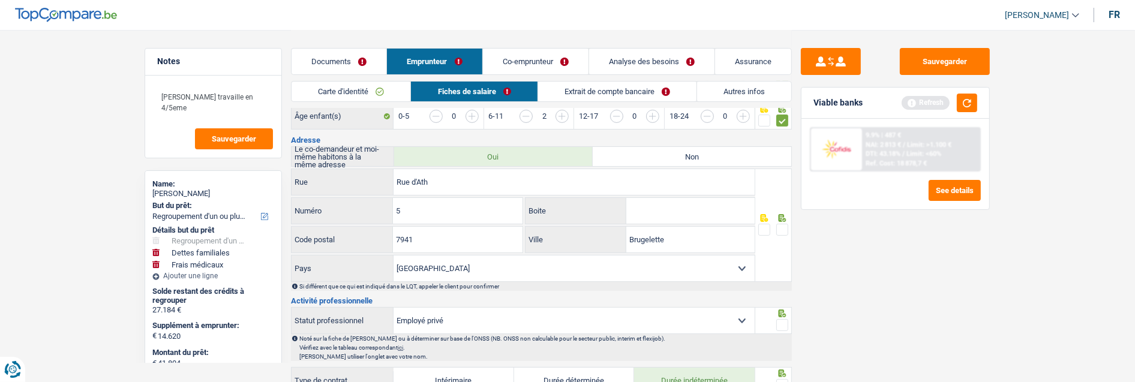
click at [782, 224] on span at bounding box center [782, 230] width 12 height 12
click at [0, 0] on input "radio" at bounding box center [0, 0] width 0 height 0
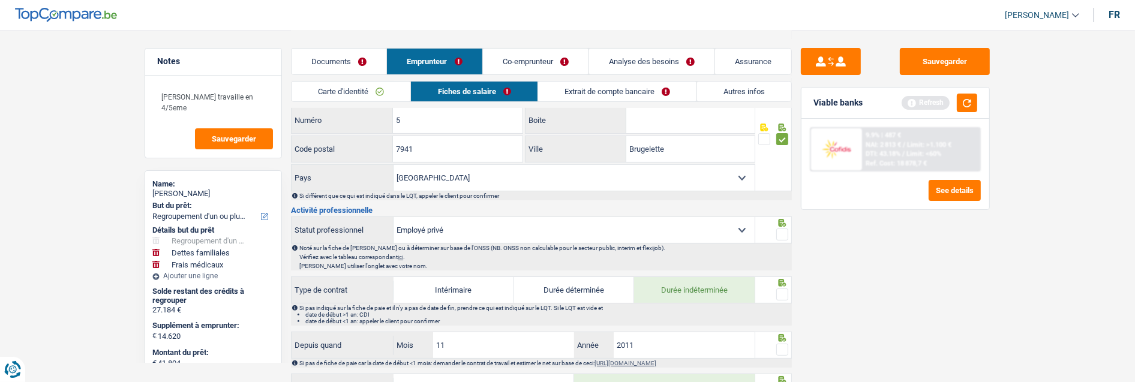
scroll to position [333, 0]
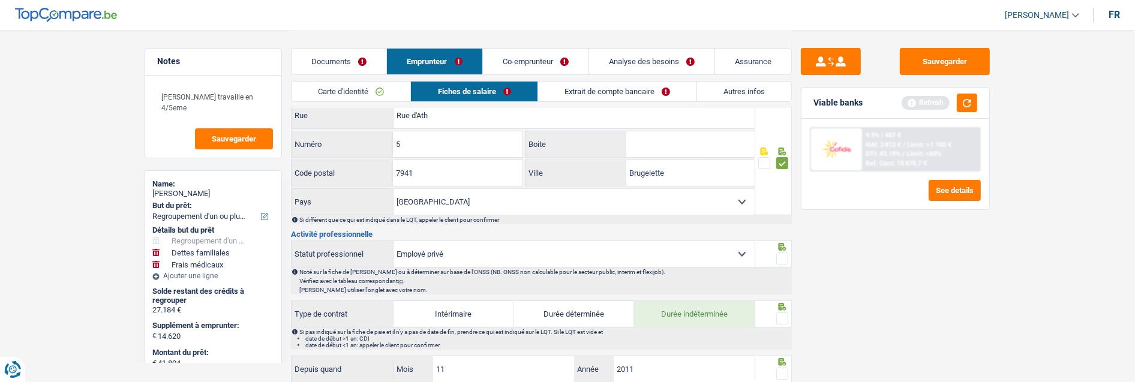
click at [787, 255] on span at bounding box center [782, 258] width 12 height 12
click at [0, 0] on input "radio" at bounding box center [0, 0] width 0 height 0
click at [780, 313] on span at bounding box center [782, 318] width 12 height 12
click at [0, 0] on input "radio" at bounding box center [0, 0] width 0 height 0
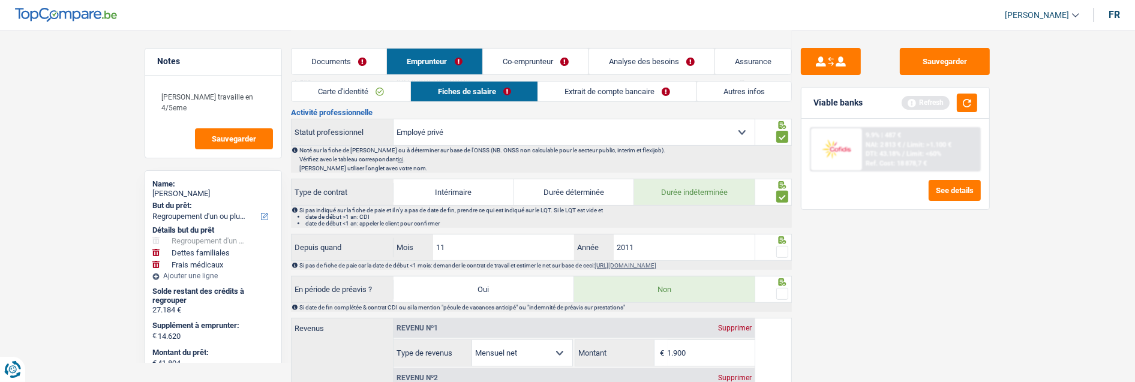
scroll to position [466, 0]
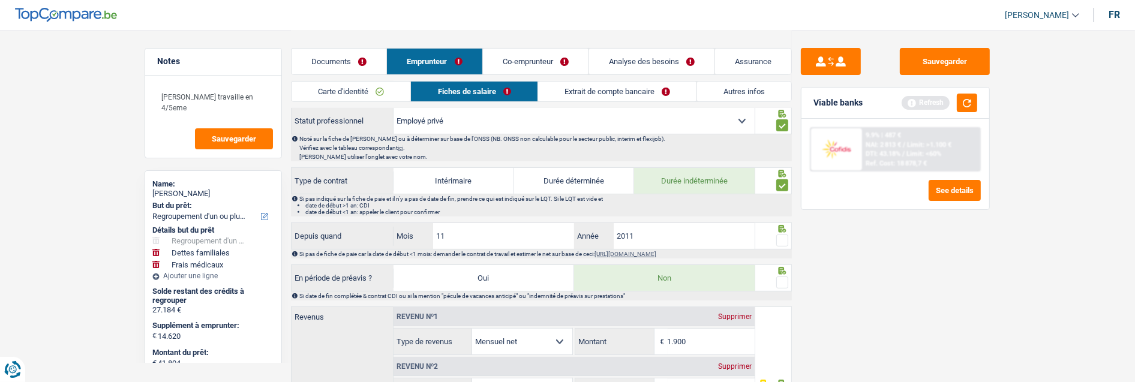
click at [781, 238] on span at bounding box center [782, 240] width 12 height 12
click at [0, 0] on input "radio" at bounding box center [0, 0] width 0 height 0
click at [786, 282] on span at bounding box center [782, 282] width 12 height 12
click at [0, 0] on input "radio" at bounding box center [0, 0] width 0 height 0
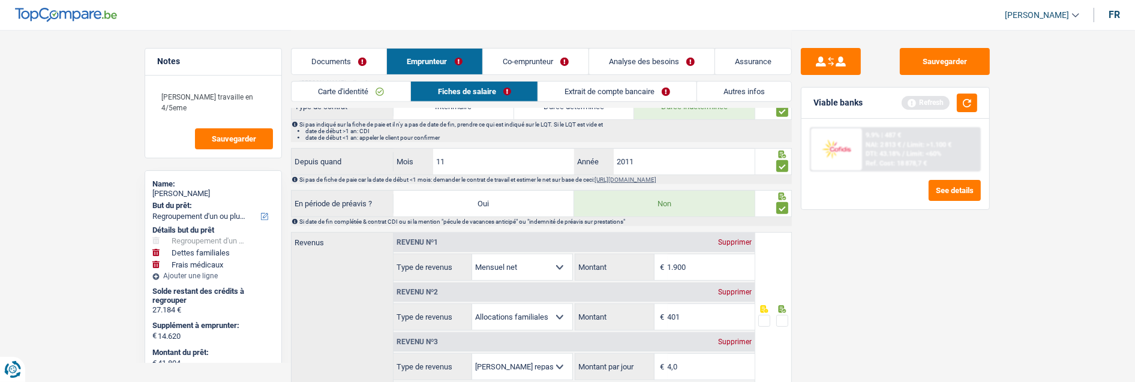
scroll to position [532, 0]
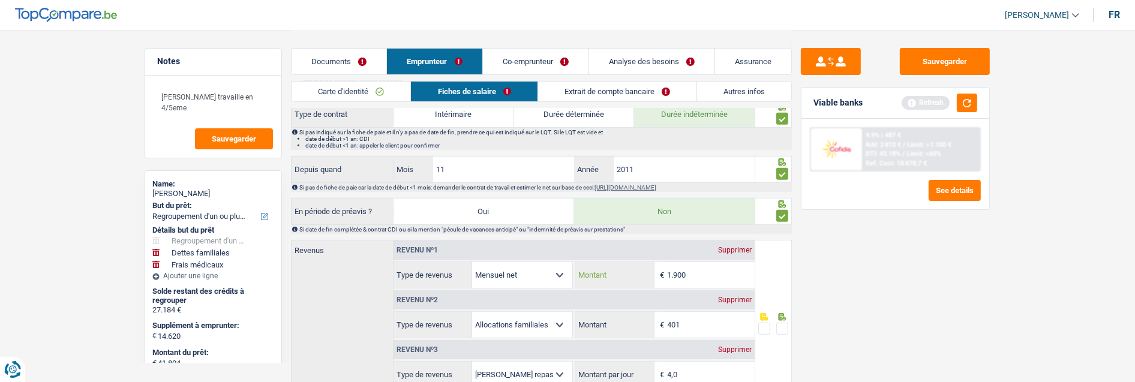
drag, startPoint x: 703, startPoint y: 270, endPoint x: 618, endPoint y: 237, distance: 91.1
click at [618, 265] on div "1.900 € Montant" at bounding box center [664, 275] width 179 height 26
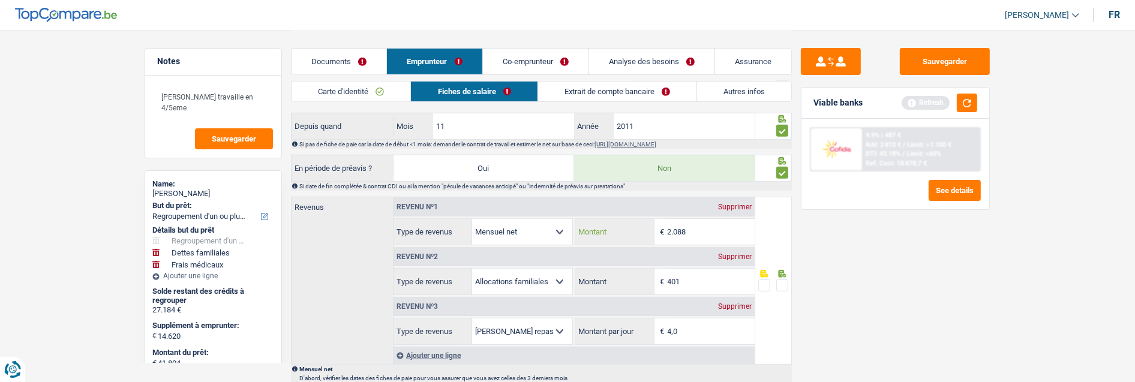
scroll to position [600, 0]
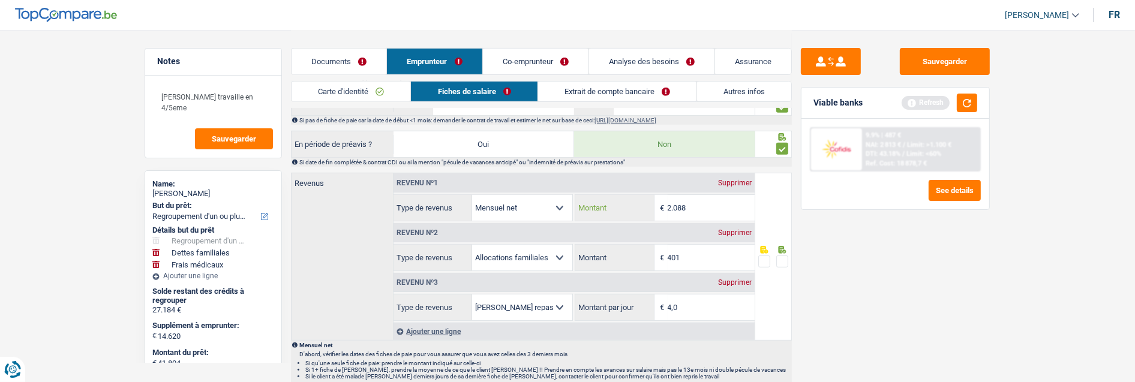
type input "2.088"
click at [781, 257] on span at bounding box center [782, 261] width 12 height 12
click at [0, 0] on input "radio" at bounding box center [0, 0] width 0 height 0
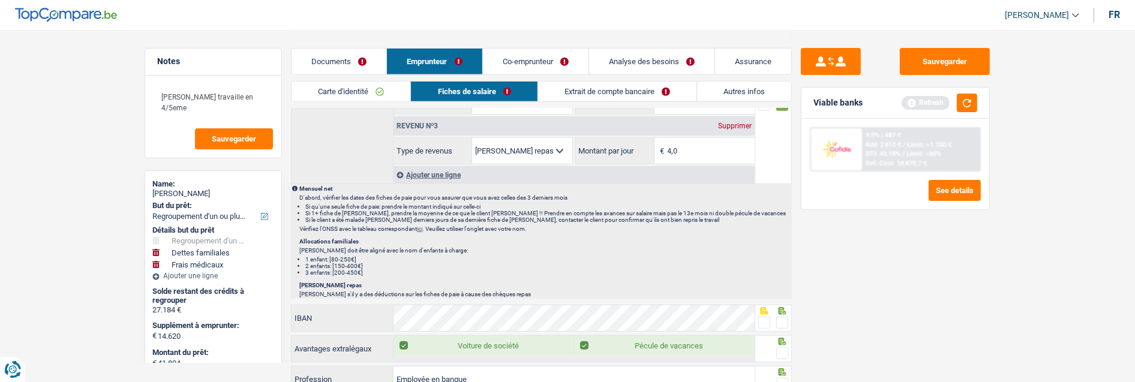
scroll to position [733, 0]
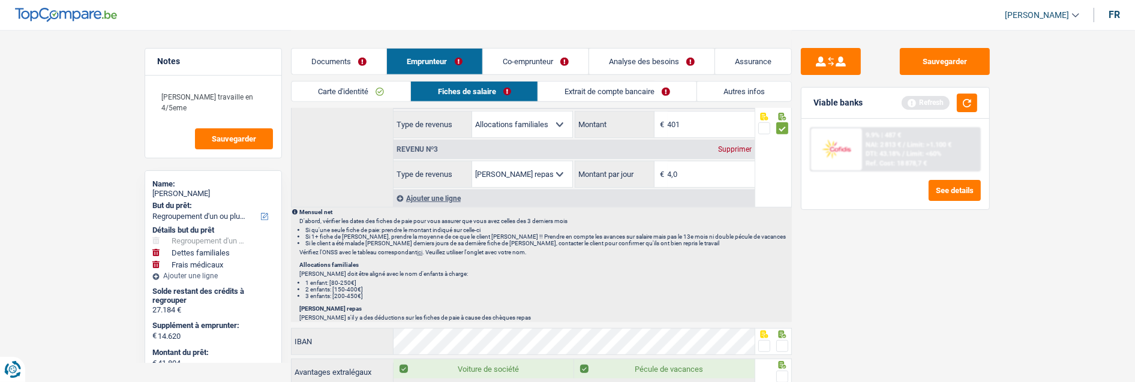
click at [627, 88] on link "Extrait de compte bancaire" at bounding box center [617, 92] width 158 height 20
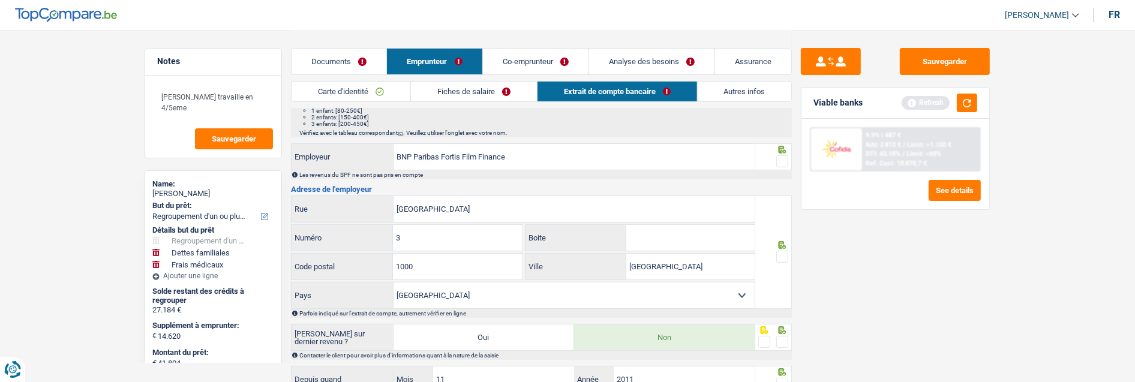
scroll to position [0, 0]
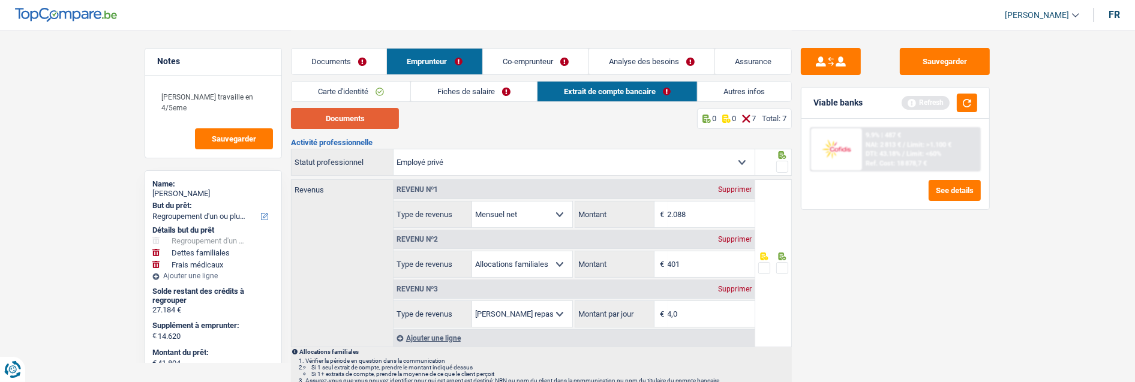
click at [351, 112] on button "Documents" at bounding box center [345, 118] width 108 height 21
click at [784, 266] on span at bounding box center [782, 268] width 12 height 12
click at [0, 0] on input "radio" at bounding box center [0, 0] width 0 height 0
click at [474, 91] on link "Fiches de salaire" at bounding box center [474, 92] width 126 height 20
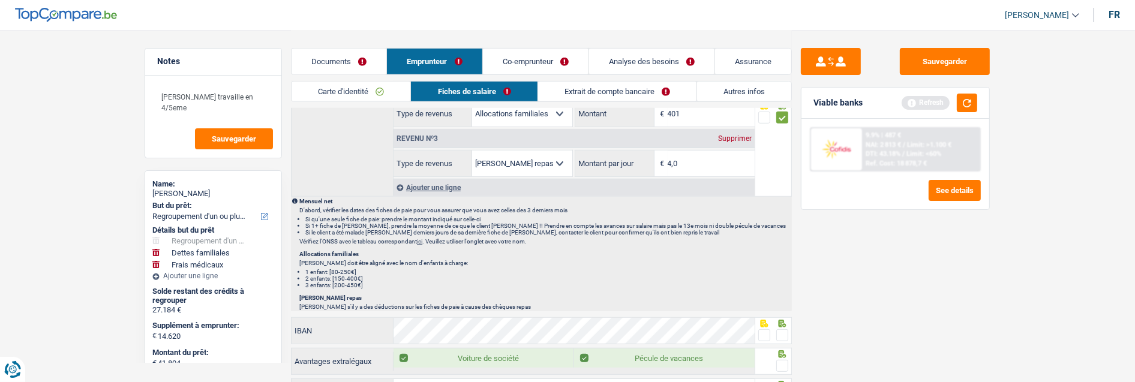
scroll to position [866, 0]
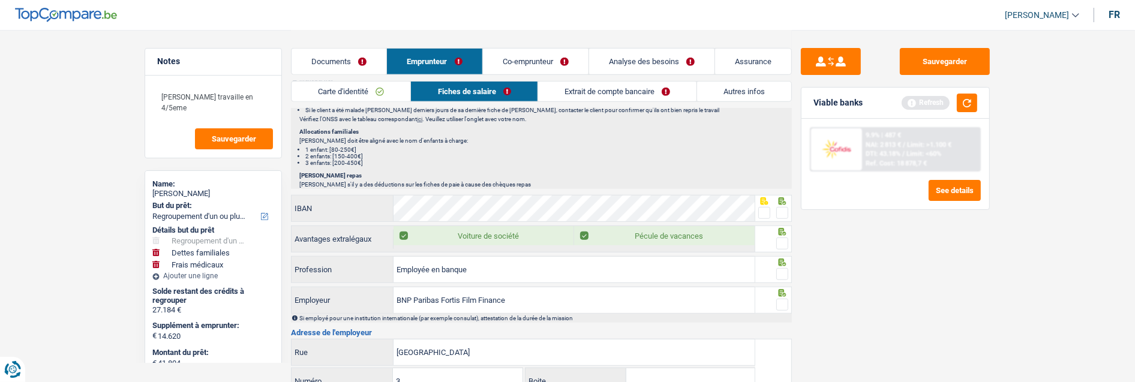
click at [780, 208] on span at bounding box center [782, 213] width 12 height 12
click at [0, 0] on input "radio" at bounding box center [0, 0] width 0 height 0
drag, startPoint x: 784, startPoint y: 239, endPoint x: 783, endPoint y: 246, distance: 7.9
click at [784, 240] on span at bounding box center [782, 243] width 12 height 12
click at [0, 0] on input "radio" at bounding box center [0, 0] width 0 height 0
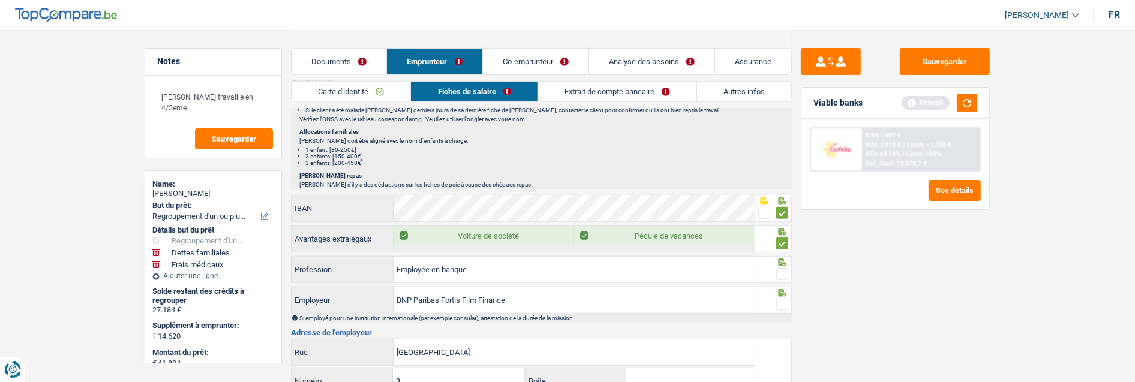
click at [787, 274] on span at bounding box center [782, 274] width 12 height 12
click at [0, 0] on input "radio" at bounding box center [0, 0] width 0 height 0
click at [780, 299] on span at bounding box center [782, 305] width 12 height 12
click at [0, 0] on input "radio" at bounding box center [0, 0] width 0 height 0
drag, startPoint x: 516, startPoint y: 301, endPoint x: 465, endPoint y: 294, distance: 50.9
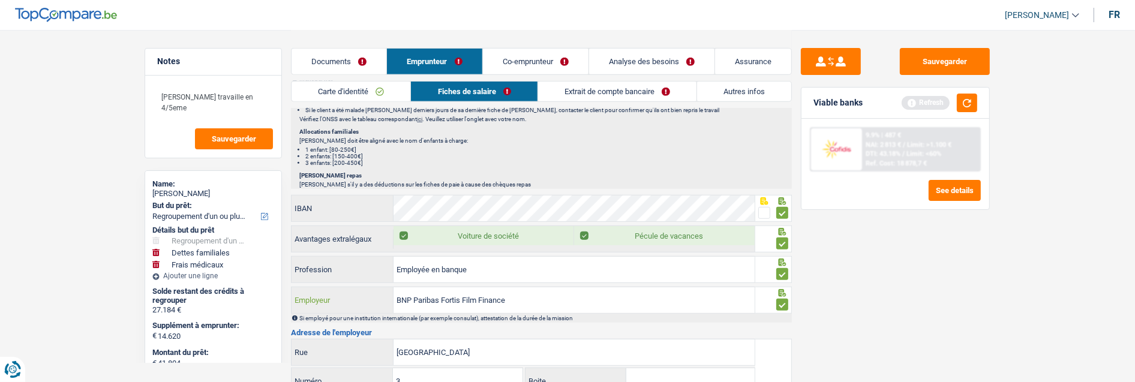
click at [465, 294] on input "BNP Paribas Fortis Film Finance" at bounding box center [573, 300] width 361 height 26
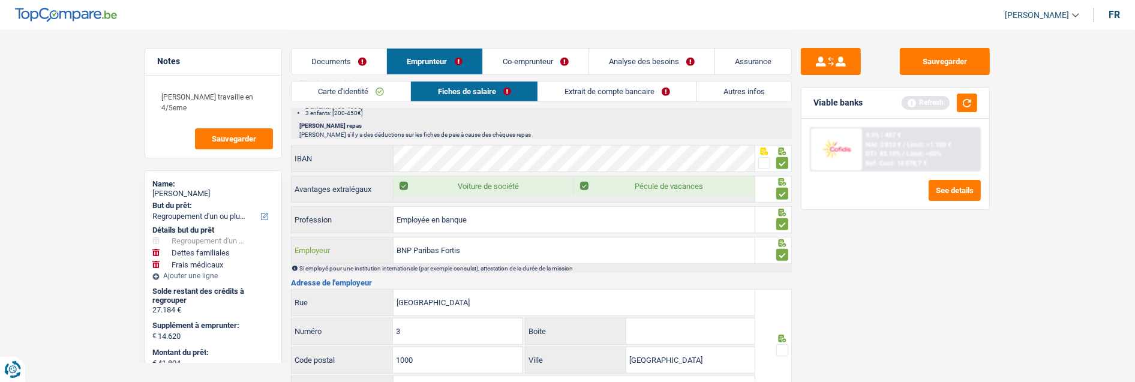
scroll to position [1066, 0]
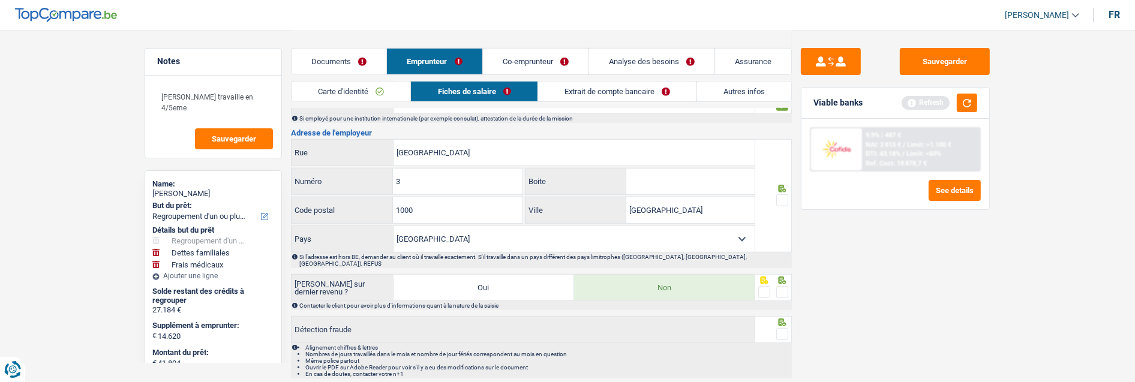
type input "BNP Paribas Fortis"
click at [780, 196] on span at bounding box center [782, 200] width 12 height 12
click at [0, 0] on input "radio" at bounding box center [0, 0] width 0 height 0
click at [778, 286] on span at bounding box center [782, 292] width 12 height 12
click at [0, 0] on input "radio" at bounding box center [0, 0] width 0 height 0
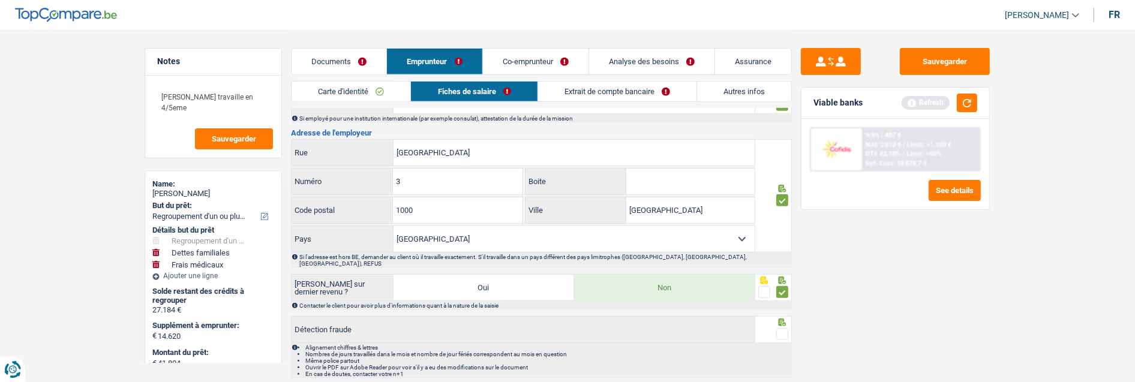
click at [777, 328] on span at bounding box center [782, 334] width 12 height 12
click at [0, 0] on input "radio" at bounding box center [0, 0] width 0 height 0
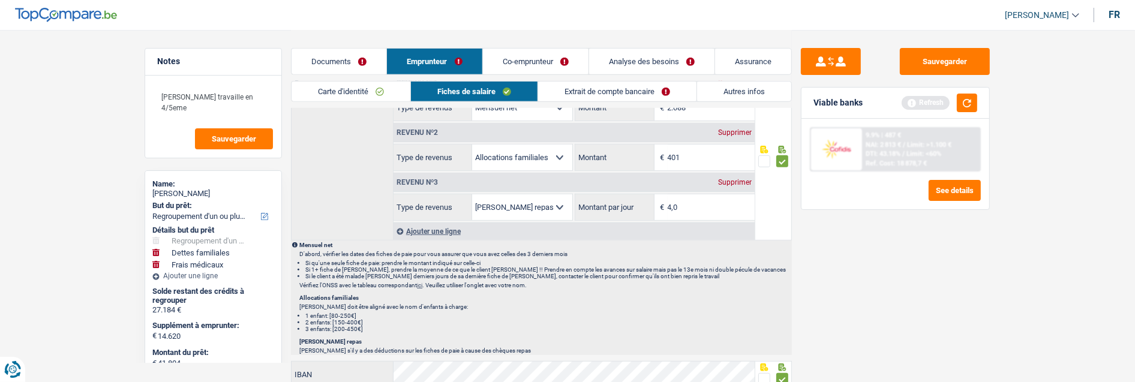
click at [637, 96] on link "Extrait de compte bancaire" at bounding box center [617, 92] width 158 height 20
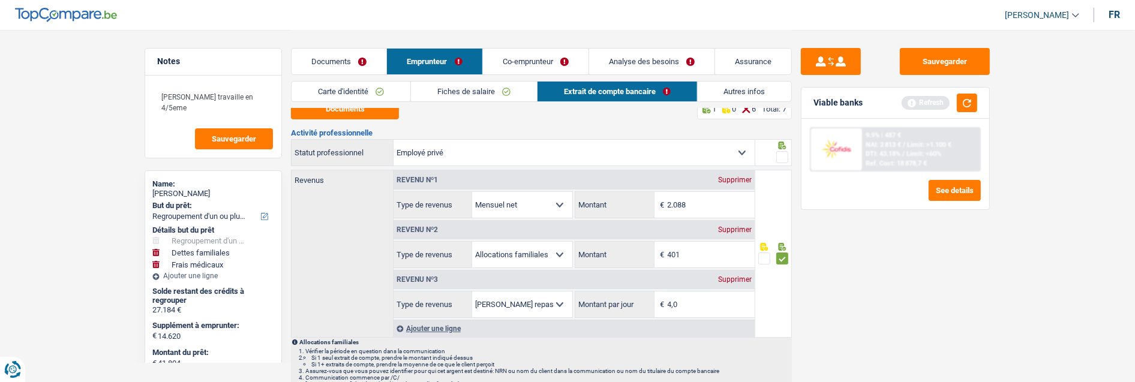
scroll to position [0, 0]
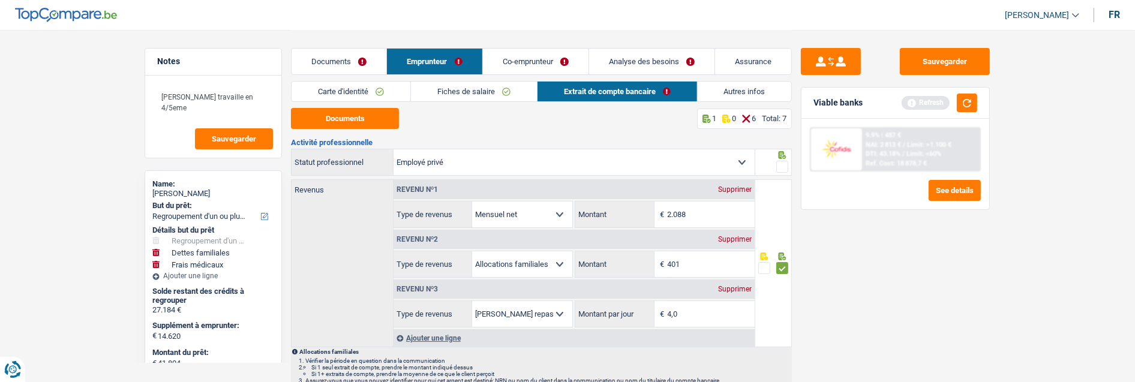
drag, startPoint x: 781, startPoint y: 157, endPoint x: 782, endPoint y: 164, distance: 6.7
click at [782, 160] on div at bounding box center [782, 167] width 12 height 15
click at [781, 169] on span at bounding box center [782, 167] width 12 height 12
click at [0, 0] on input "radio" at bounding box center [0, 0] width 0 height 0
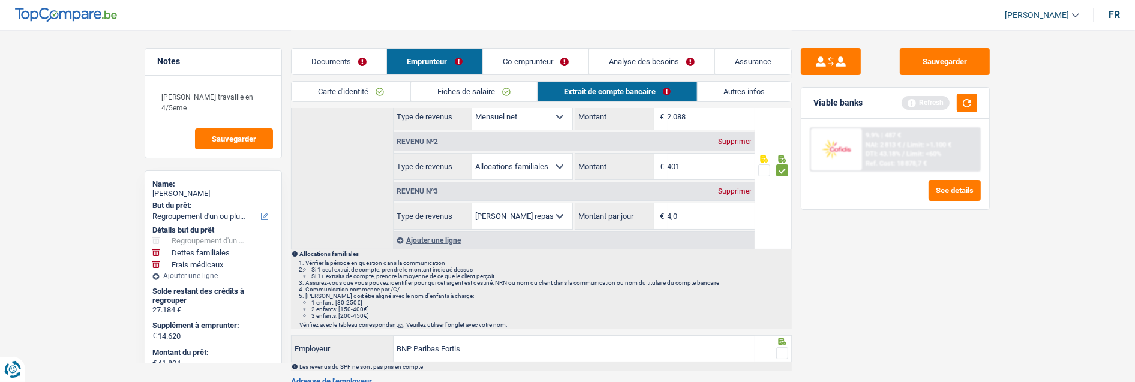
scroll to position [266, 0]
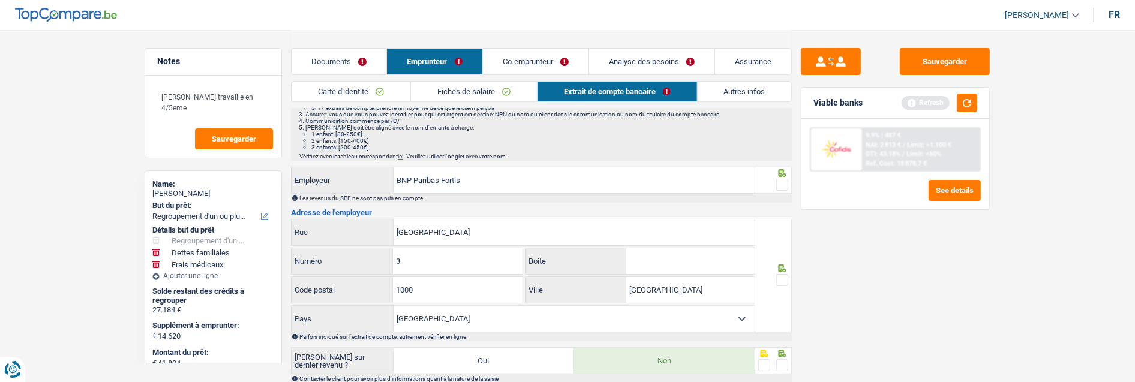
click at [781, 180] on span at bounding box center [782, 185] width 12 height 12
click at [0, 0] on input "radio" at bounding box center [0, 0] width 0 height 0
click at [777, 280] on span at bounding box center [782, 280] width 12 height 12
click at [0, 0] on input "radio" at bounding box center [0, 0] width 0 height 0
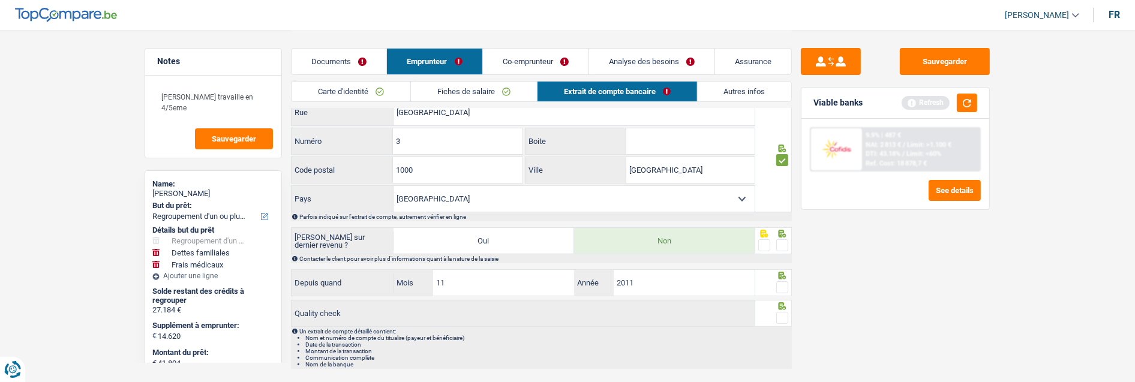
scroll to position [399, 0]
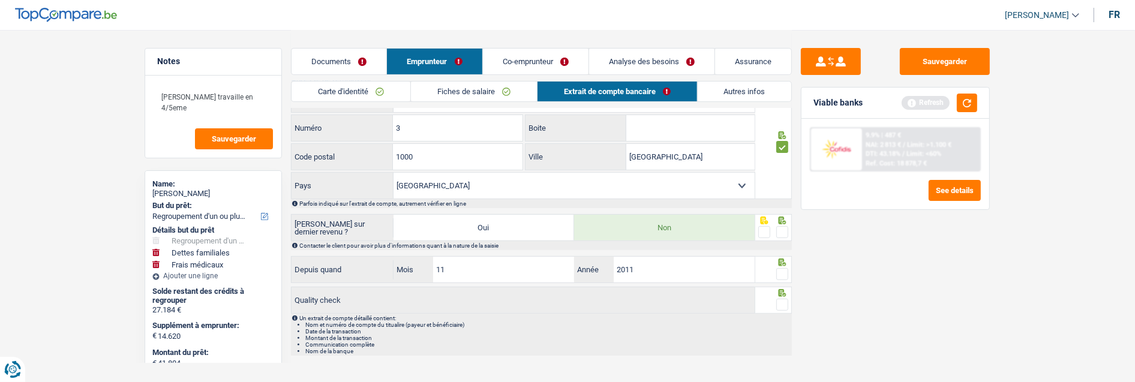
click at [778, 228] on span at bounding box center [782, 232] width 12 height 12
click at [0, 0] on input "radio" at bounding box center [0, 0] width 0 height 0
drag, startPoint x: 781, startPoint y: 268, endPoint x: 781, endPoint y: 274, distance: 6.0
click at [781, 270] on span at bounding box center [782, 274] width 12 height 12
click at [0, 0] on input "radio" at bounding box center [0, 0] width 0 height 0
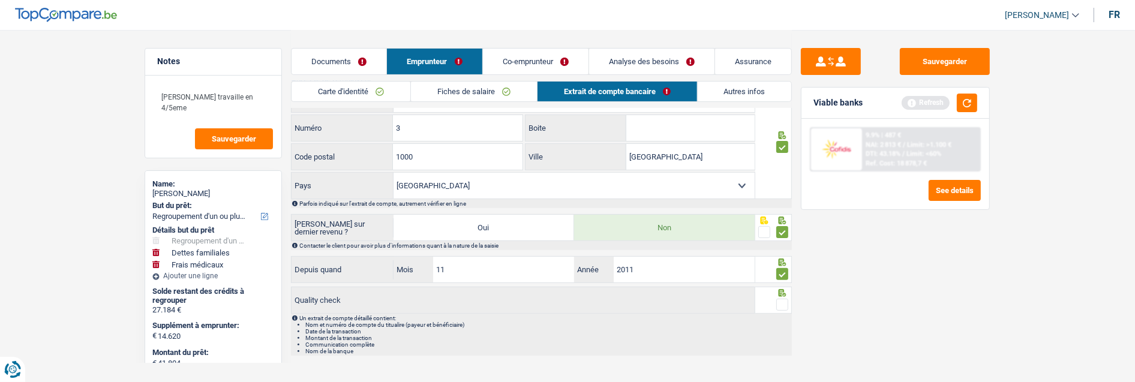
click at [786, 302] on span at bounding box center [782, 305] width 12 height 12
click at [0, 0] on input "radio" at bounding box center [0, 0] width 0 height 0
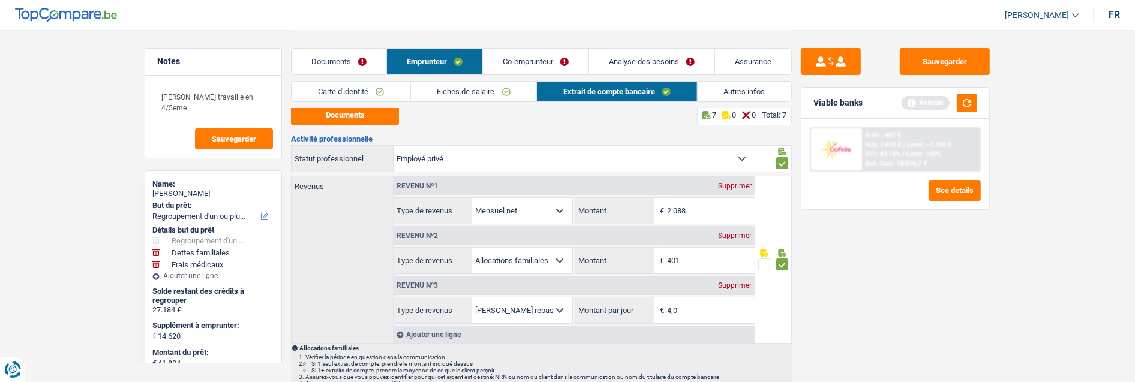
scroll to position [0, 0]
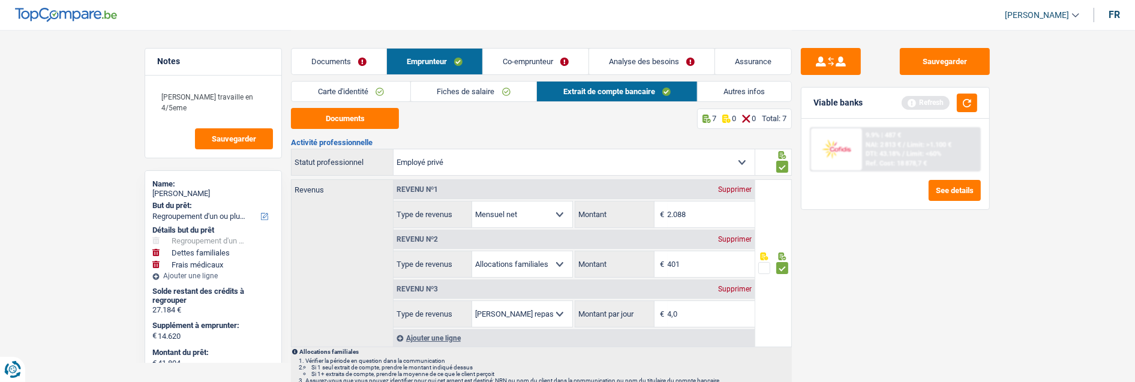
click at [747, 92] on link "Autres infos" at bounding box center [744, 92] width 94 height 20
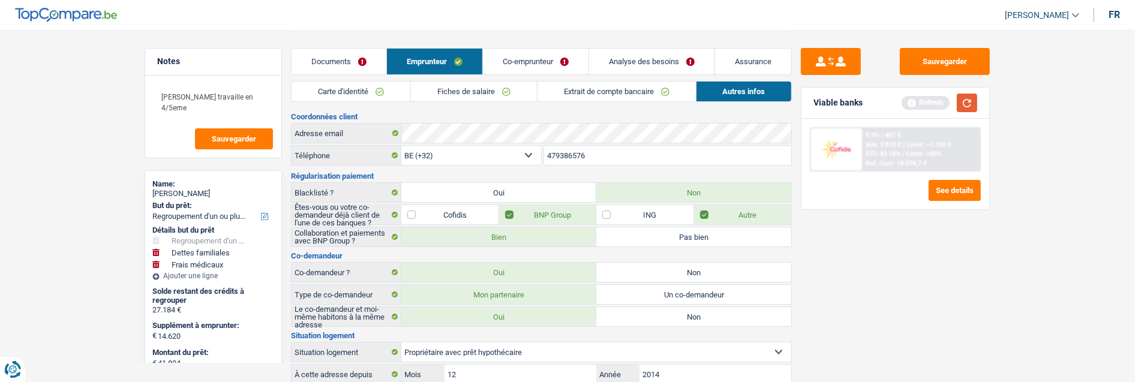
click at [965, 103] on button "button" at bounding box center [966, 103] width 20 height 19
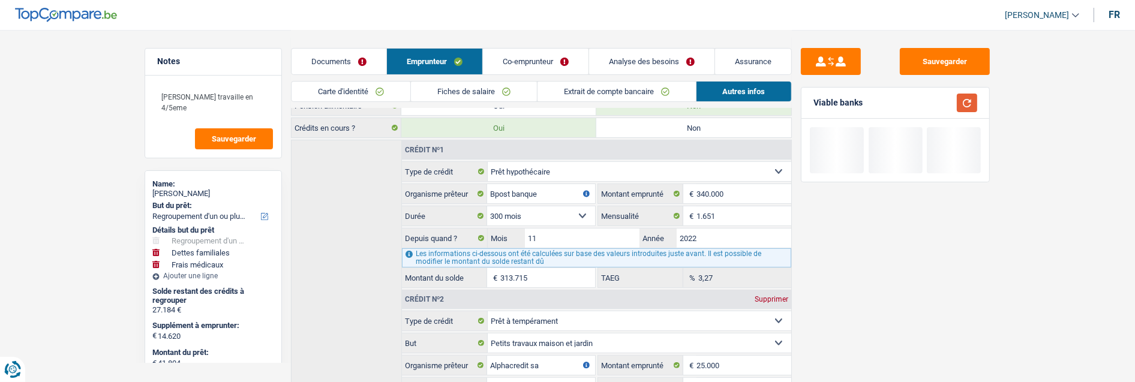
scroll to position [67, 0]
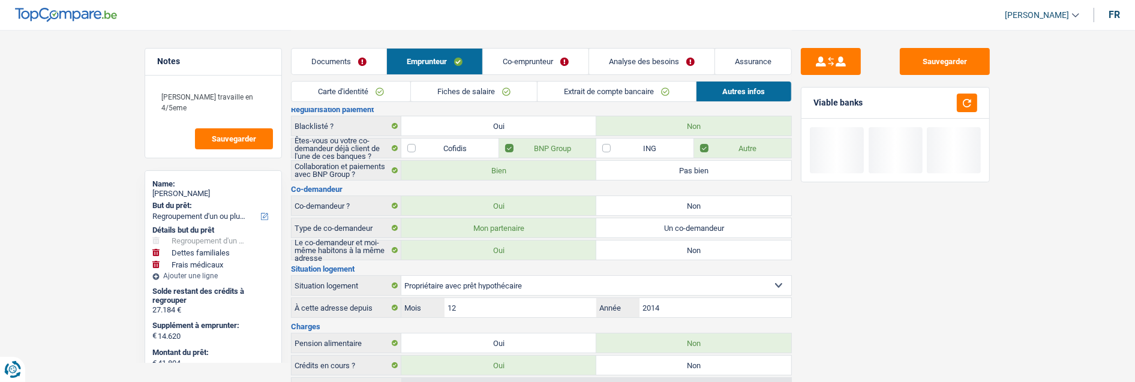
click at [537, 55] on link "Co-emprunteur" at bounding box center [536, 62] width 106 height 26
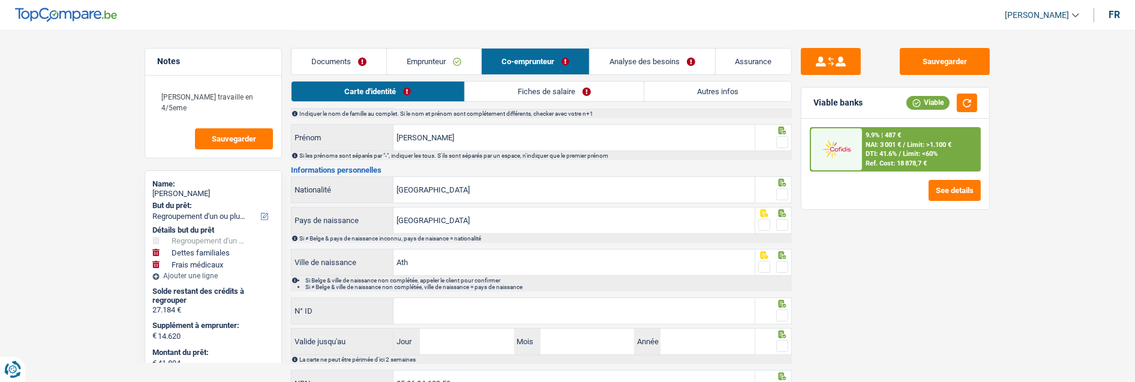
scroll to position [0, 0]
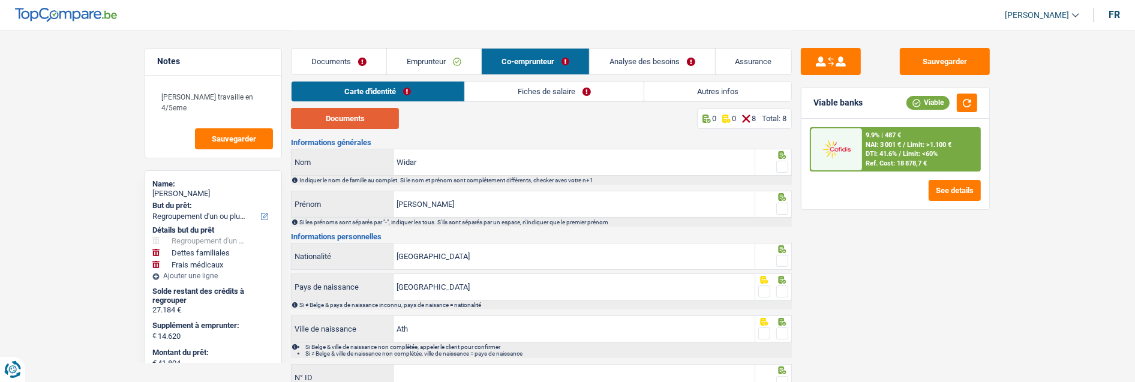
click at [373, 118] on button "Documents" at bounding box center [345, 118] width 108 height 21
drag, startPoint x: 781, startPoint y: 162, endPoint x: 774, endPoint y: 177, distance: 16.6
click at [778, 165] on span at bounding box center [782, 167] width 12 height 12
click at [0, 0] on input "radio" at bounding box center [0, 0] width 0 height 0
click at [781, 204] on span at bounding box center [782, 209] width 12 height 12
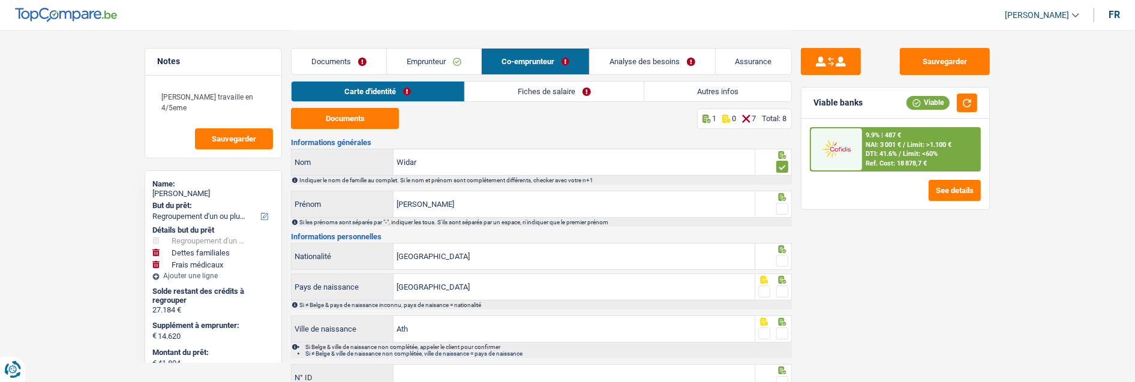
click at [0, 0] on input "radio" at bounding box center [0, 0] width 0 height 0
click at [781, 259] on span at bounding box center [782, 261] width 12 height 12
click at [0, 0] on input "radio" at bounding box center [0, 0] width 0 height 0
click at [782, 289] on span at bounding box center [782, 291] width 12 height 12
click at [0, 0] on input "radio" at bounding box center [0, 0] width 0 height 0
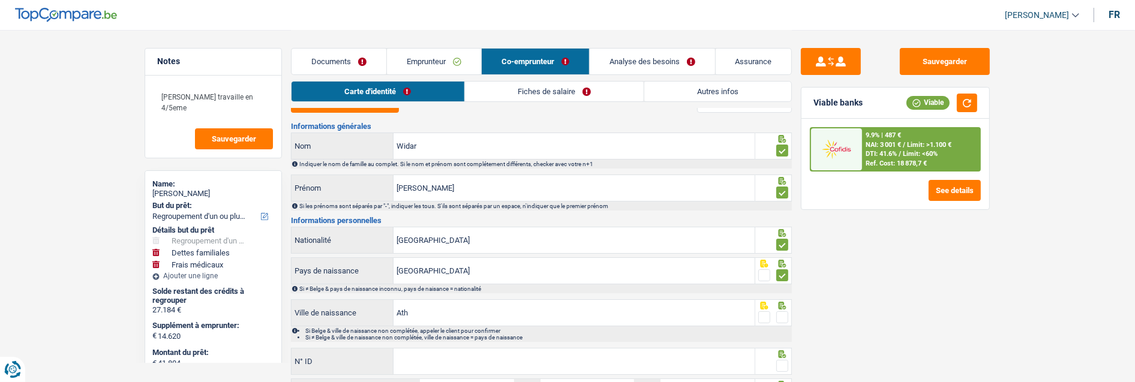
scroll to position [67, 0]
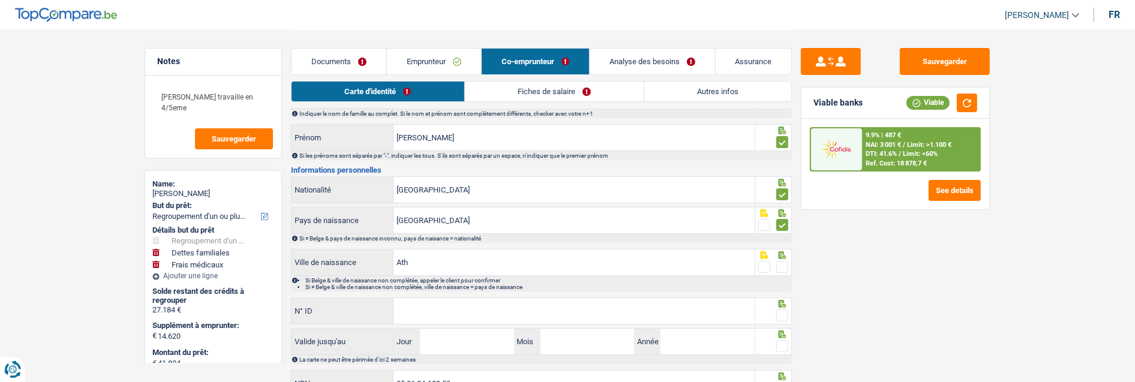
click at [781, 264] on span at bounding box center [782, 267] width 12 height 12
click at [0, 0] on input "radio" at bounding box center [0, 0] width 0 height 0
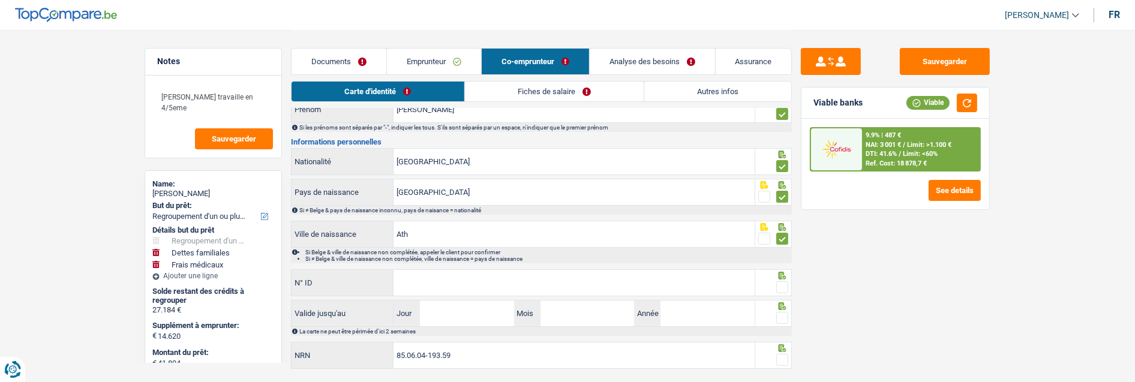
scroll to position [122, 0]
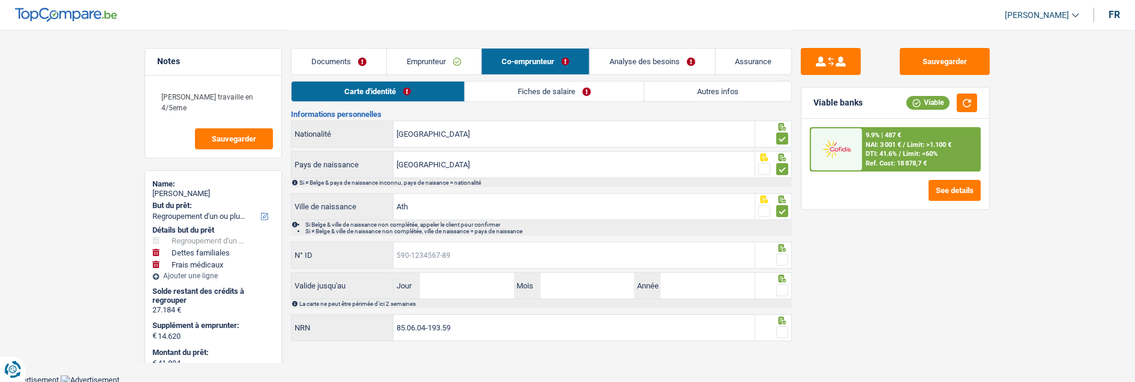
click at [591, 264] on input "N° ID" at bounding box center [573, 255] width 361 height 26
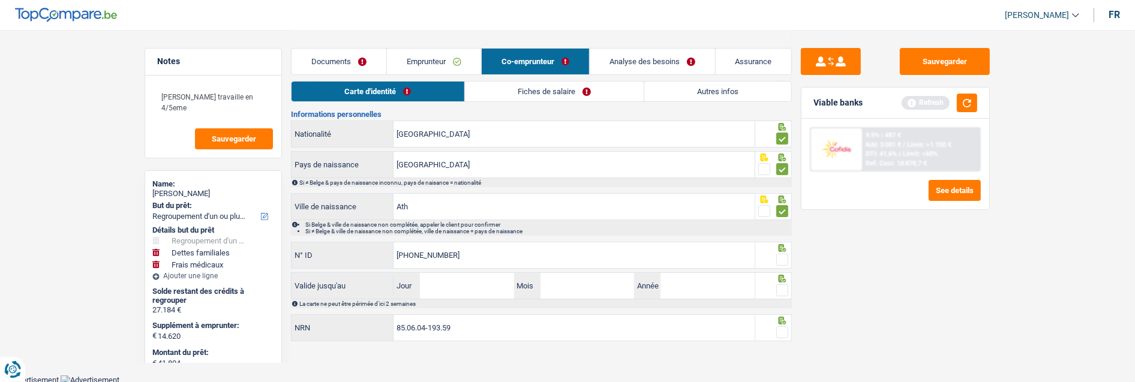
type input "[PHONE_NUMBER]"
click at [782, 260] on span at bounding box center [782, 260] width 12 height 12
click at [0, 0] on input "radio" at bounding box center [0, 0] width 0 height 0
click at [489, 289] on input "Jour" at bounding box center [467, 286] width 94 height 26
type input "03"
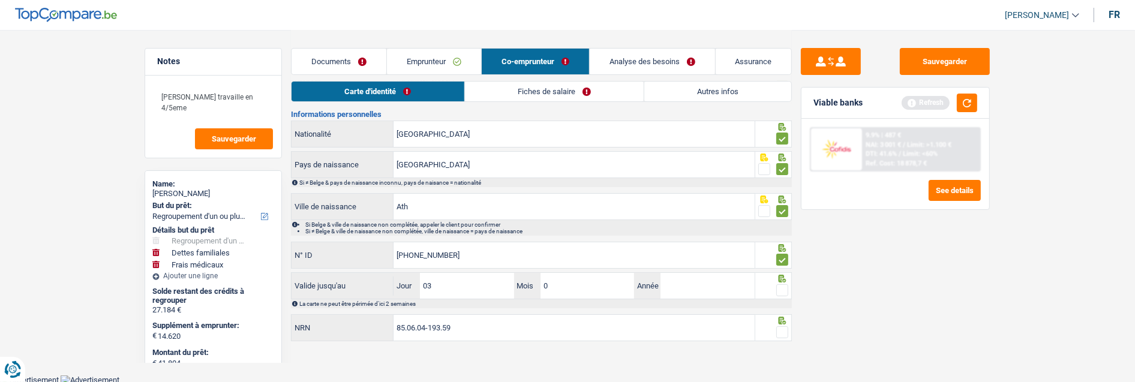
type input "08"
type input "2026"
drag, startPoint x: 782, startPoint y: 285, endPoint x: 790, endPoint y: 318, distance: 33.5
click at [782, 289] on span at bounding box center [782, 290] width 12 height 12
click at [0, 0] on input "radio" at bounding box center [0, 0] width 0 height 0
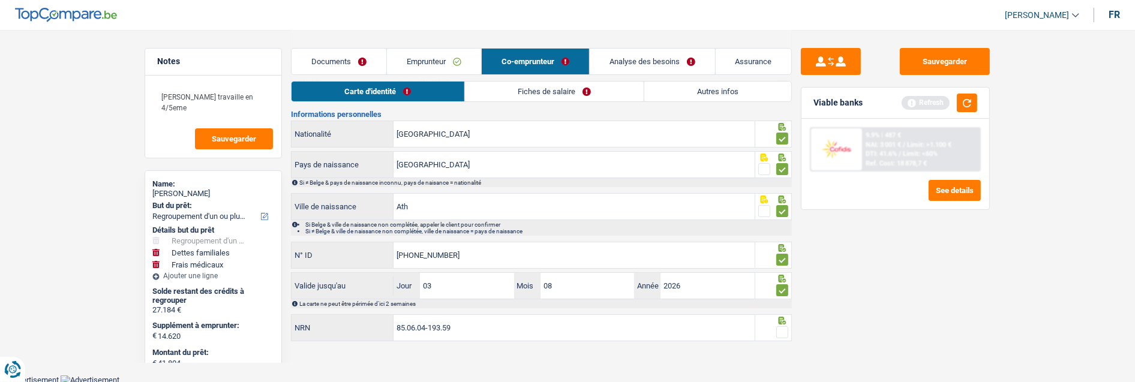
click at [783, 330] on span at bounding box center [782, 332] width 12 height 12
click at [0, 0] on input "radio" at bounding box center [0, 0] width 0 height 0
click at [562, 93] on link "Fiches de salaire" at bounding box center [554, 92] width 179 height 20
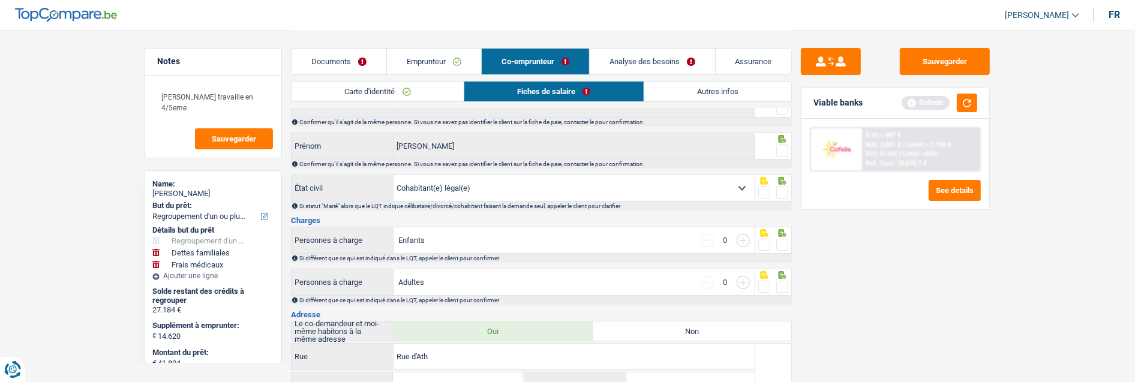
scroll to position [0, 0]
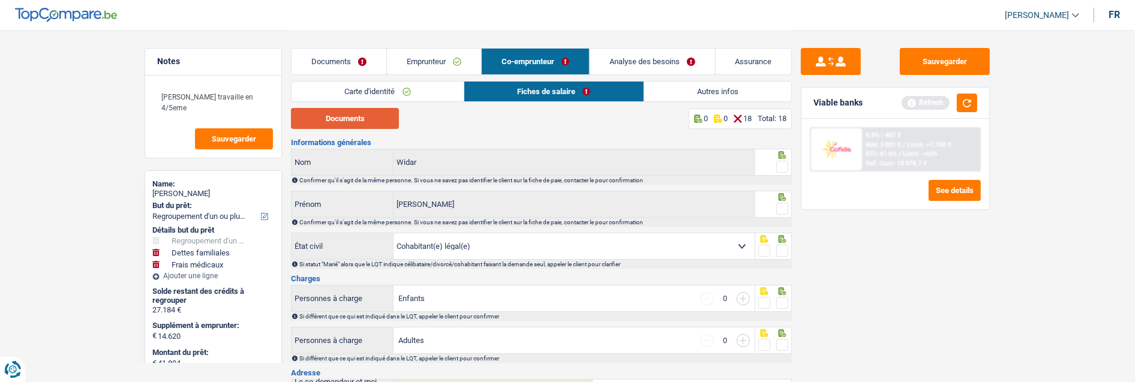
click at [363, 124] on button "Documents" at bounding box center [345, 118] width 108 height 21
click at [341, 57] on link "Documents" at bounding box center [338, 62] width 95 height 26
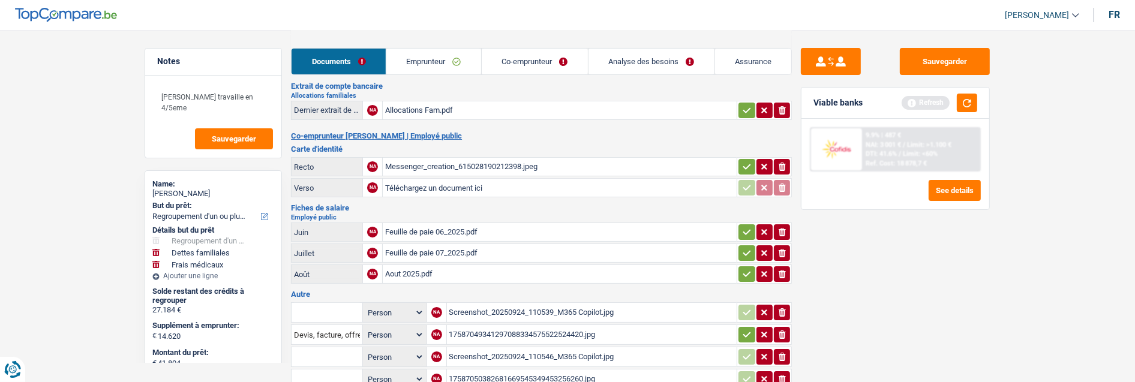
scroll to position [234, 0]
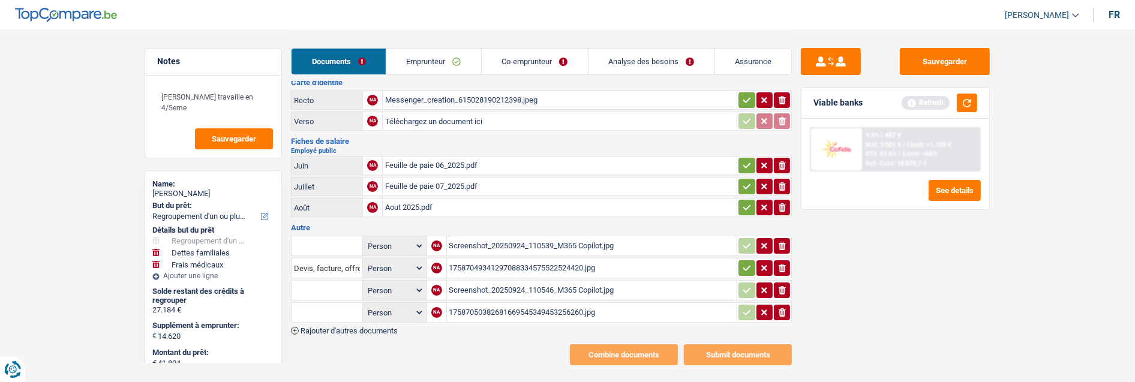
click at [512, 303] on div "17587050382681669545349453256260.jpg" at bounding box center [591, 312] width 285 height 18
click at [505, 281] on div "Screenshot_20250924_110546_M365 Copilot.jpg" at bounding box center [591, 290] width 285 height 18
click at [525, 237] on div "Screenshot_20250924_110539_M365 Copilot.jpg" at bounding box center [591, 246] width 285 height 18
click at [507, 259] on div "17587049341297088334575522524420.jpg" at bounding box center [591, 268] width 285 height 18
click at [742, 262] on icon "button" at bounding box center [747, 268] width 10 height 12
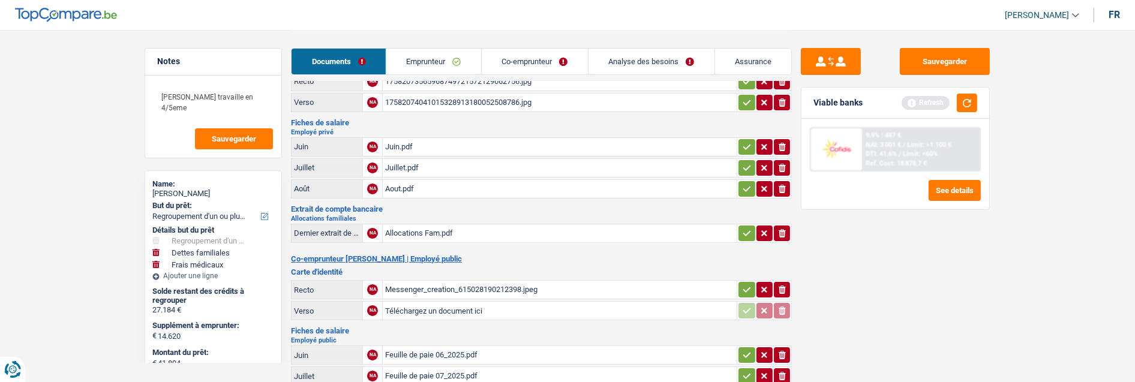
scroll to position [34, 0]
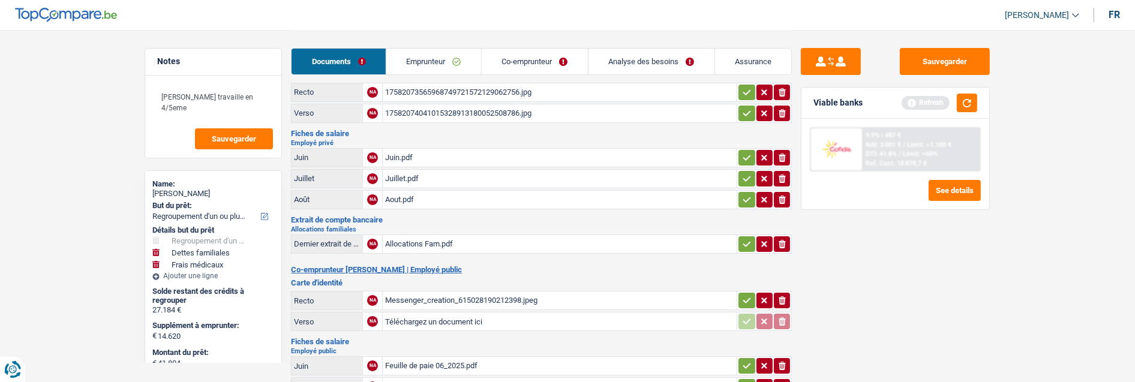
click at [546, 58] on link "Co-emprunteur" at bounding box center [535, 62] width 106 height 26
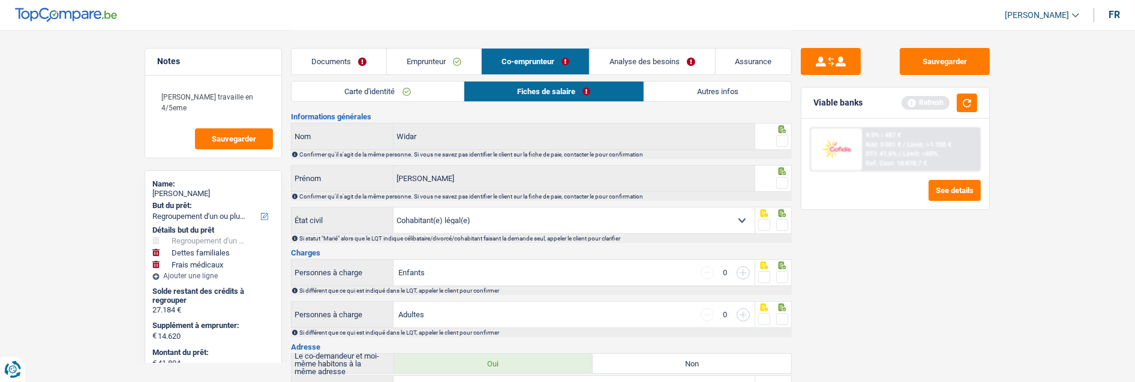
scroll to position [0, 0]
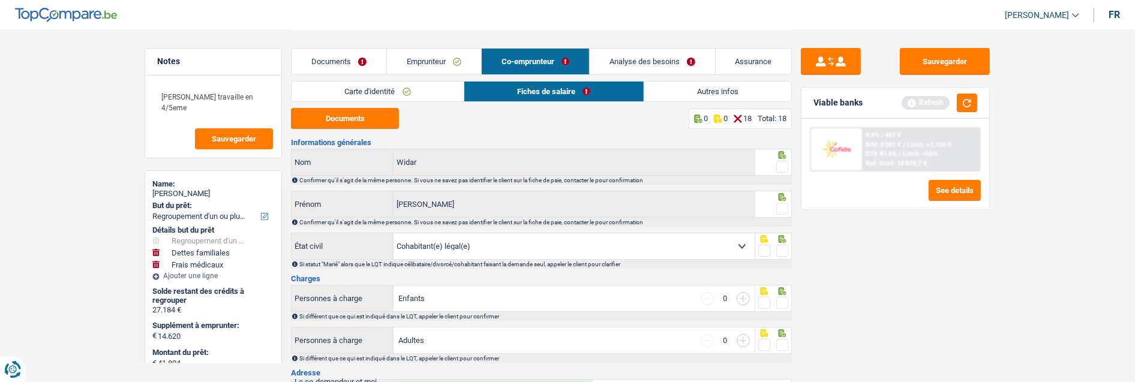
drag, startPoint x: 783, startPoint y: 160, endPoint x: 781, endPoint y: 170, distance: 9.9
click at [783, 161] on span at bounding box center [782, 167] width 12 height 12
click at [0, 0] on input "radio" at bounding box center [0, 0] width 0 height 0
click at [784, 205] on span at bounding box center [782, 209] width 12 height 12
click at [0, 0] on input "radio" at bounding box center [0, 0] width 0 height 0
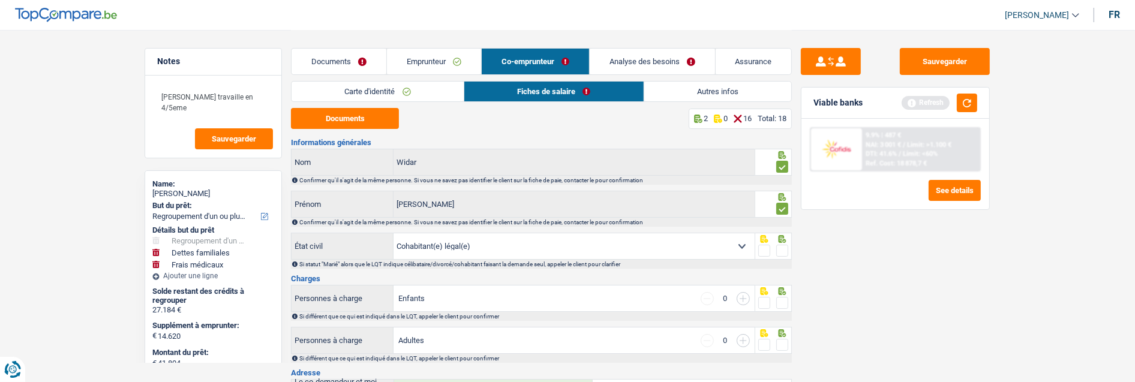
click at [782, 246] on span at bounding box center [782, 251] width 12 height 12
click at [0, 0] on input "radio" at bounding box center [0, 0] width 0 height 0
click at [786, 297] on span at bounding box center [782, 303] width 12 height 12
click at [0, 0] on input "radio" at bounding box center [0, 0] width 0 height 0
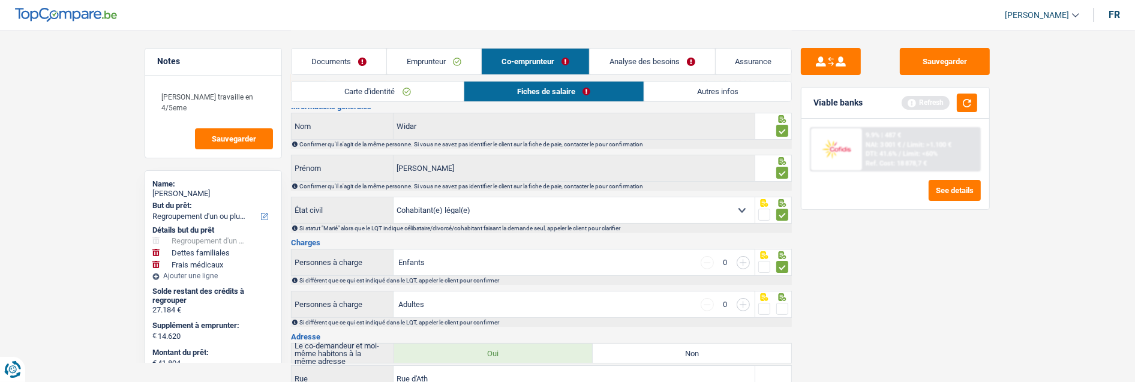
scroll to position [67, 0]
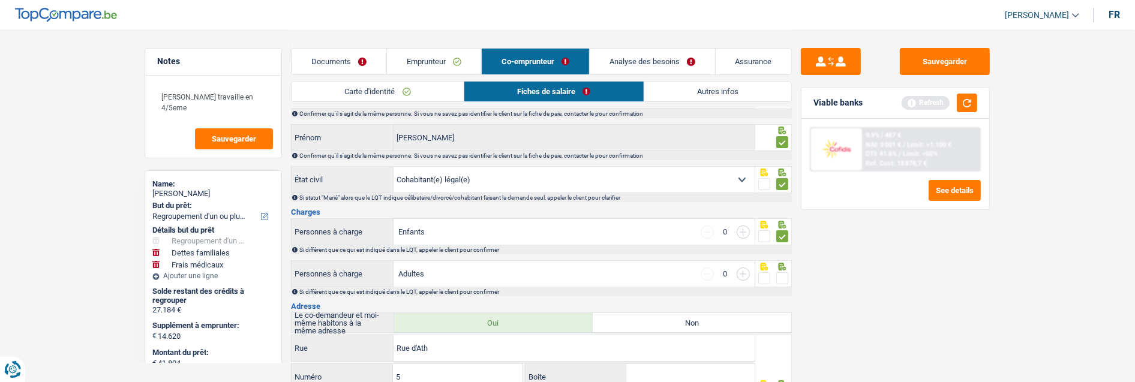
click at [741, 228] on input "button" at bounding box center [742, 231] width 13 height 13
select select "familyAllowances"
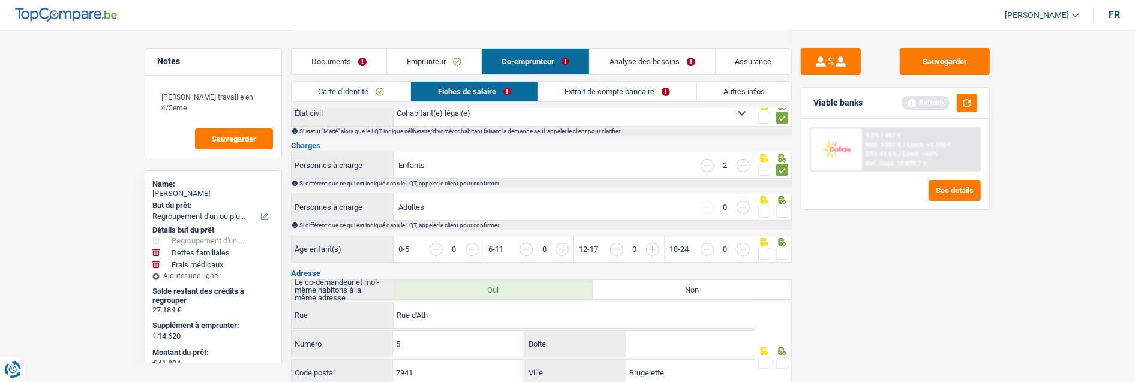
scroll to position [200, 0]
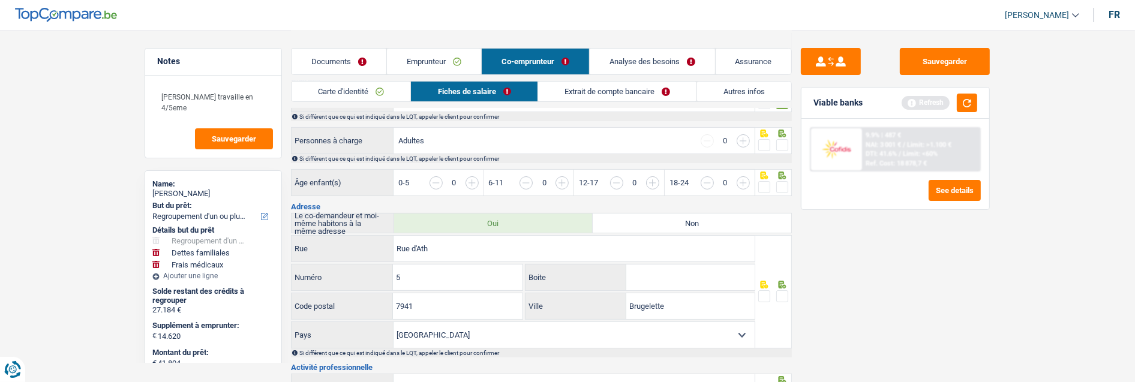
click at [565, 180] on input "button" at bounding box center [786, 189] width 463 height 26
click at [564, 180] on input "button" at bounding box center [786, 189] width 463 height 26
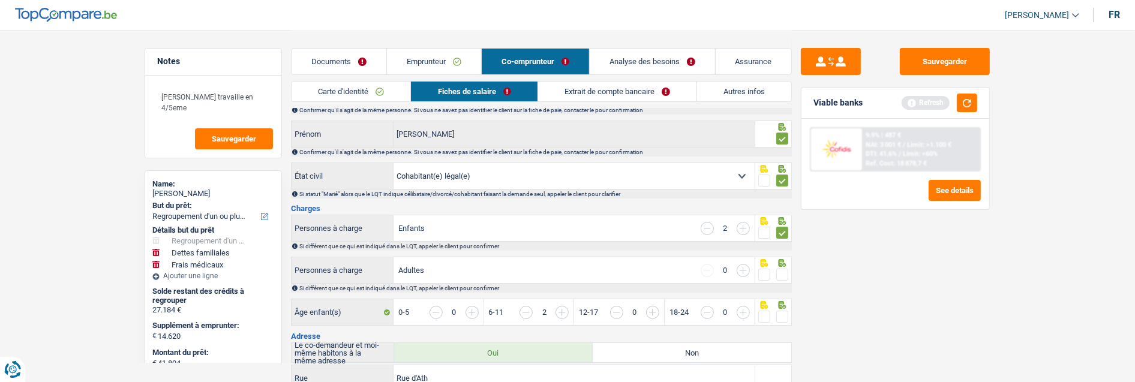
scroll to position [67, 0]
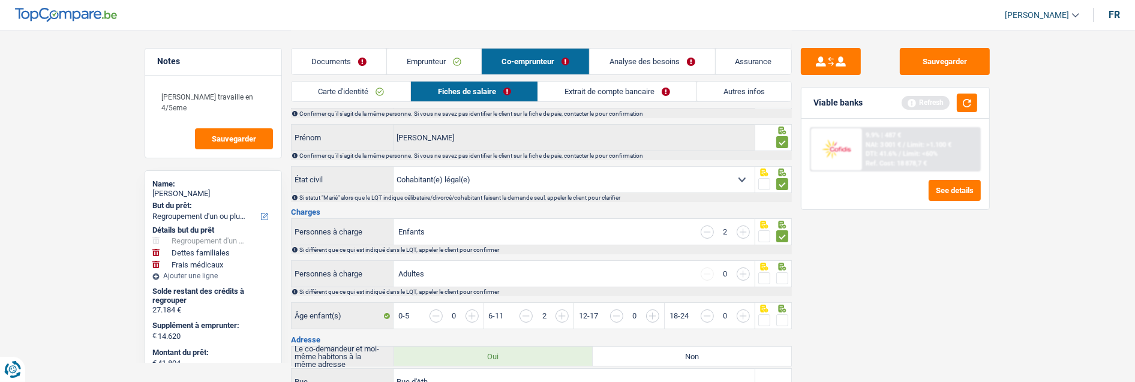
drag, startPoint x: 787, startPoint y: 272, endPoint x: 784, endPoint y: 286, distance: 14.7
click at [787, 273] on span at bounding box center [782, 278] width 12 height 12
click at [0, 0] on input "radio" at bounding box center [0, 0] width 0 height 0
click at [786, 315] on span at bounding box center [782, 320] width 12 height 12
click at [0, 0] on input "radio" at bounding box center [0, 0] width 0 height 0
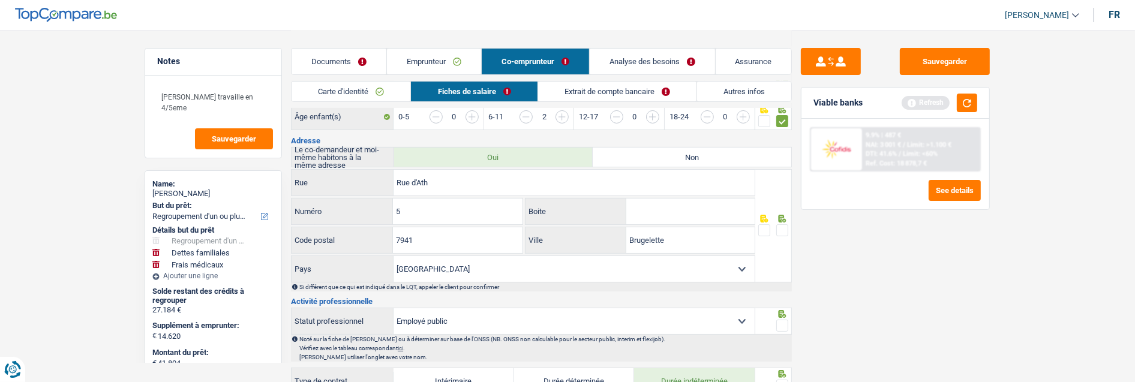
scroll to position [266, 0]
click at [781, 227] on span at bounding box center [782, 230] width 12 height 12
click at [0, 0] on input "radio" at bounding box center [0, 0] width 0 height 0
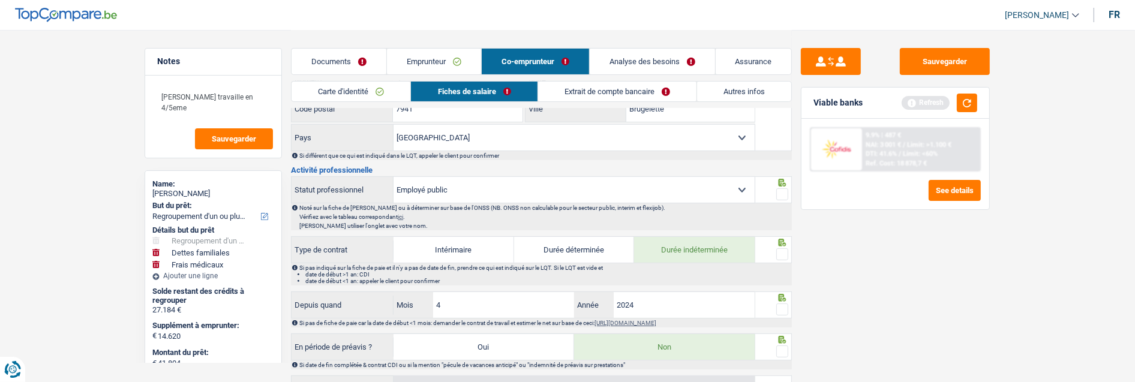
scroll to position [399, 0]
click at [782, 189] on span at bounding box center [782, 192] width 12 height 12
click at [0, 0] on input "radio" at bounding box center [0, 0] width 0 height 0
click at [783, 247] on span at bounding box center [782, 252] width 12 height 12
click at [0, 0] on input "radio" at bounding box center [0, 0] width 0 height 0
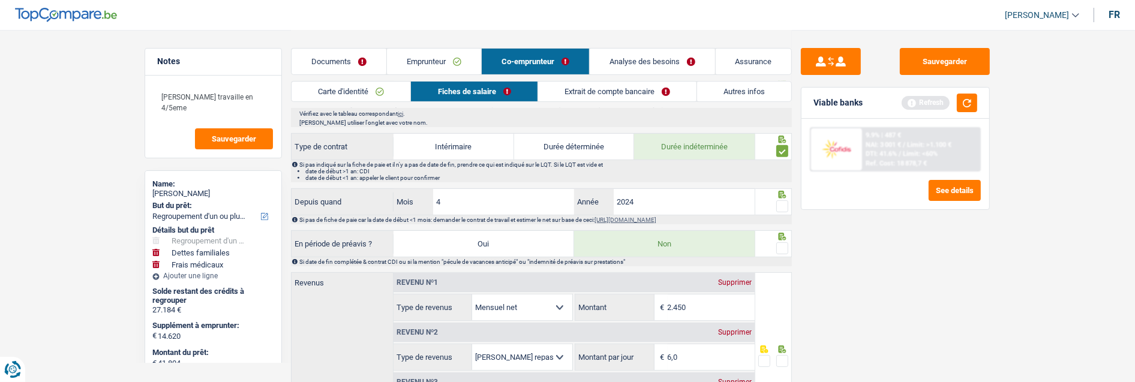
scroll to position [532, 0]
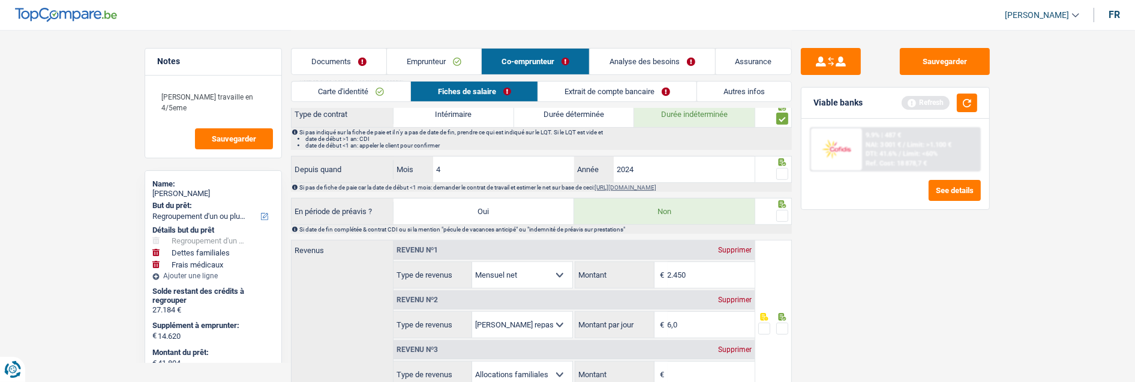
drag, startPoint x: 783, startPoint y: 170, endPoint x: 783, endPoint y: 180, distance: 10.2
click at [783, 170] on span at bounding box center [782, 174] width 12 height 12
click at [0, 0] on input "radio" at bounding box center [0, 0] width 0 height 0
click at [784, 213] on span at bounding box center [782, 216] width 12 height 12
click at [0, 0] on input "radio" at bounding box center [0, 0] width 0 height 0
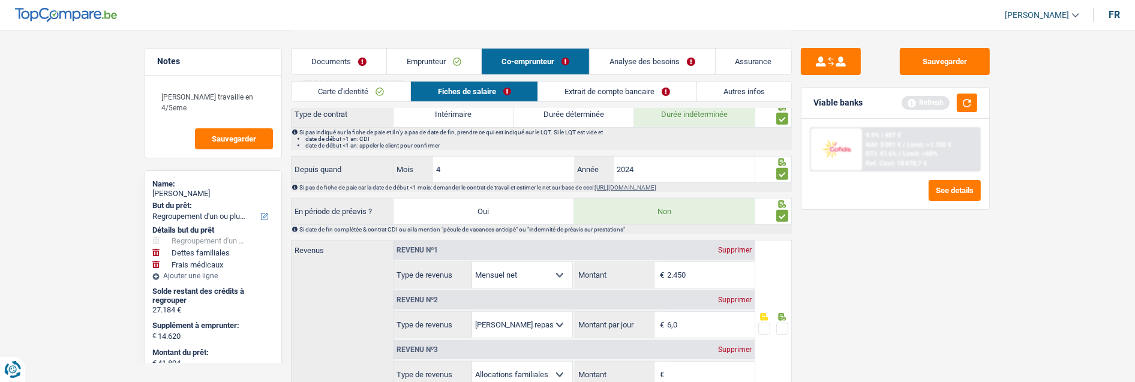
click at [706, 275] on input "2.450" at bounding box center [710, 275] width 87 height 26
type input "2.469"
click at [781, 324] on span at bounding box center [782, 329] width 12 height 12
click at [0, 0] on input "radio" at bounding box center [0, 0] width 0 height 0
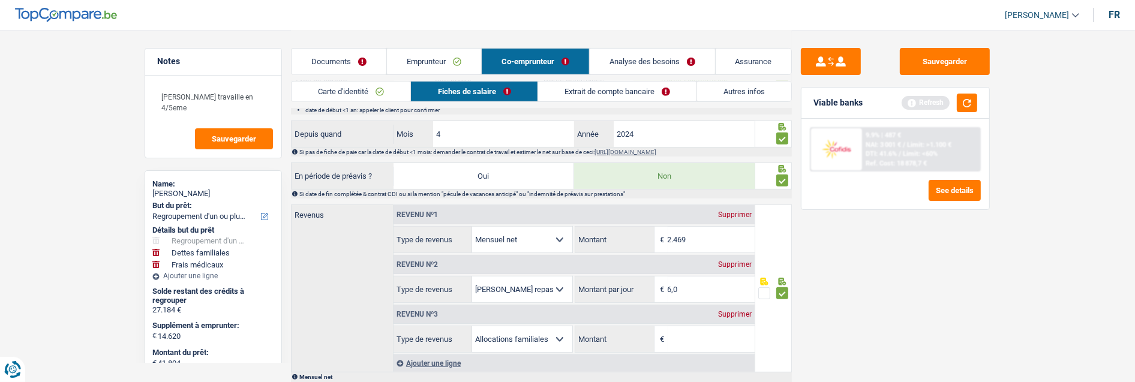
scroll to position [600, 0]
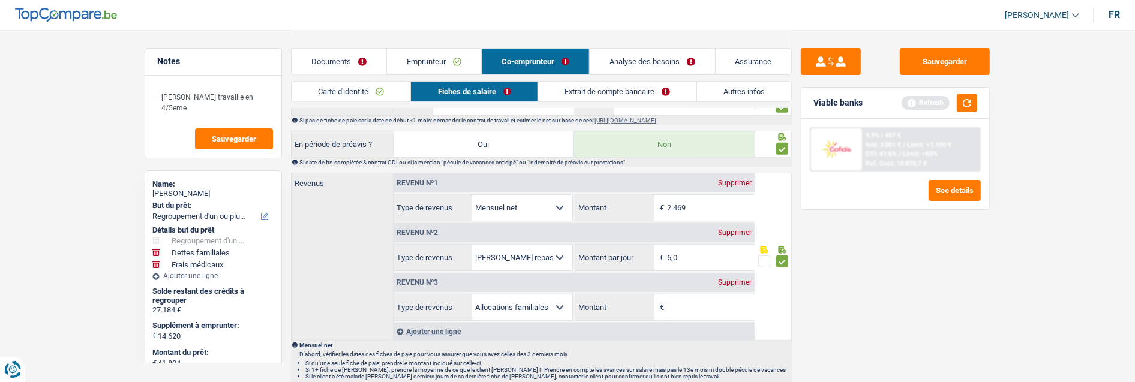
drag, startPoint x: 692, startPoint y: 252, endPoint x: 603, endPoint y: 263, distance: 89.4
click at [604, 264] on div "6,0 € Montant par jour" at bounding box center [664, 258] width 179 height 26
type input "8,0"
click at [738, 279] on div "Supprimer" at bounding box center [735, 282] width 40 height 7
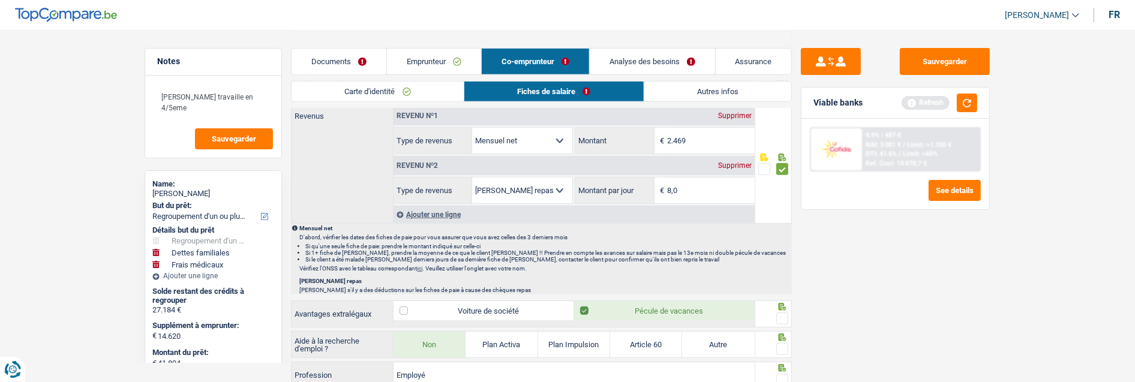
scroll to position [666, 0]
click at [781, 319] on span at bounding box center [782, 319] width 12 height 12
click at [0, 0] on input "radio" at bounding box center [0, 0] width 0 height 0
click at [786, 353] on span at bounding box center [782, 350] width 12 height 12
click at [0, 0] on input "radio" at bounding box center [0, 0] width 0 height 0
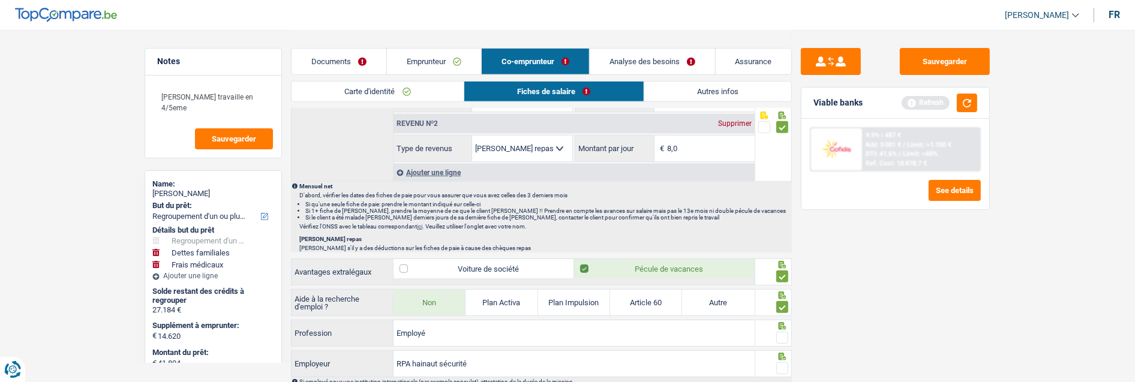
scroll to position [866, 0]
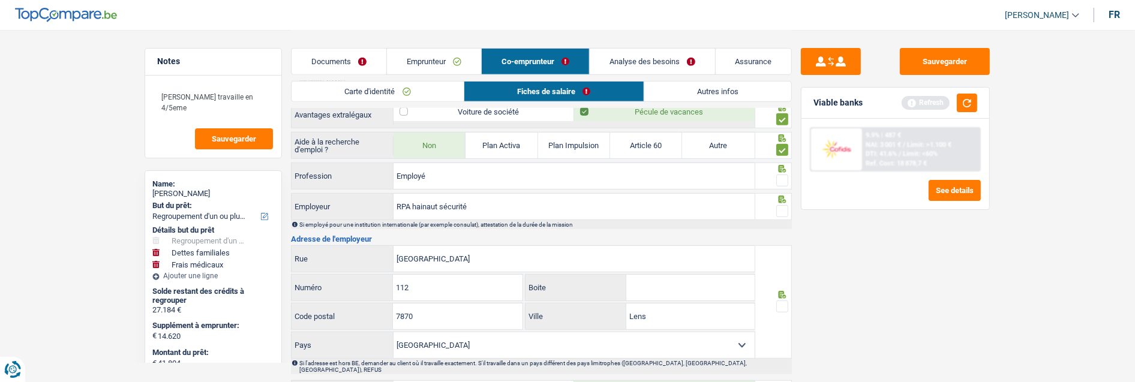
click at [782, 177] on span at bounding box center [782, 180] width 12 height 12
click at [0, 0] on input "radio" at bounding box center [0, 0] width 0 height 0
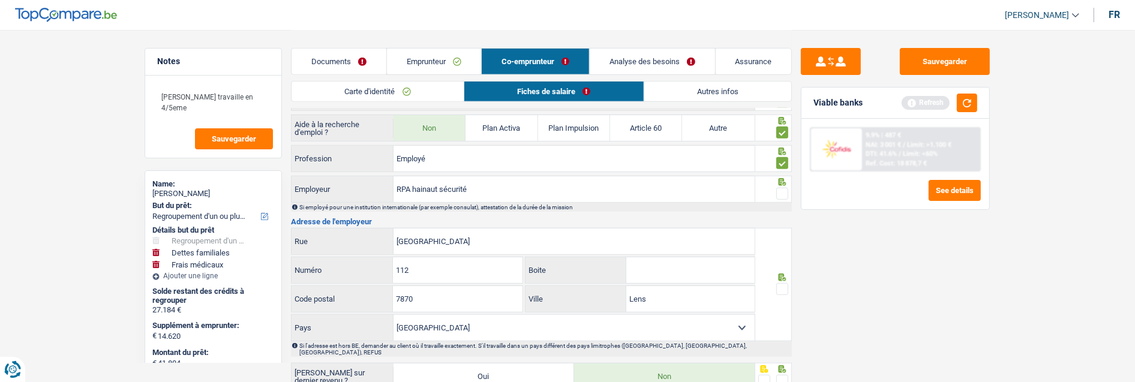
scroll to position [932, 0]
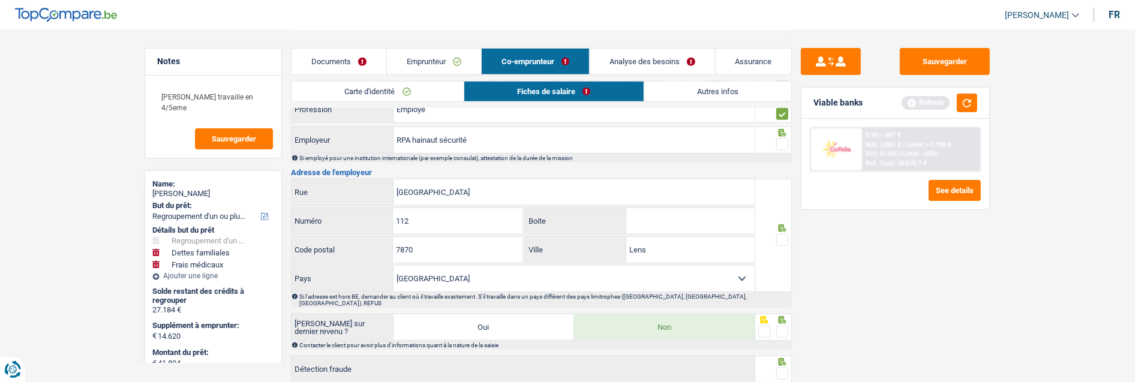
click at [786, 145] on span at bounding box center [782, 145] width 12 height 12
click at [0, 0] on input "radio" at bounding box center [0, 0] width 0 height 0
click at [780, 236] on span at bounding box center [782, 240] width 12 height 12
click at [0, 0] on input "radio" at bounding box center [0, 0] width 0 height 0
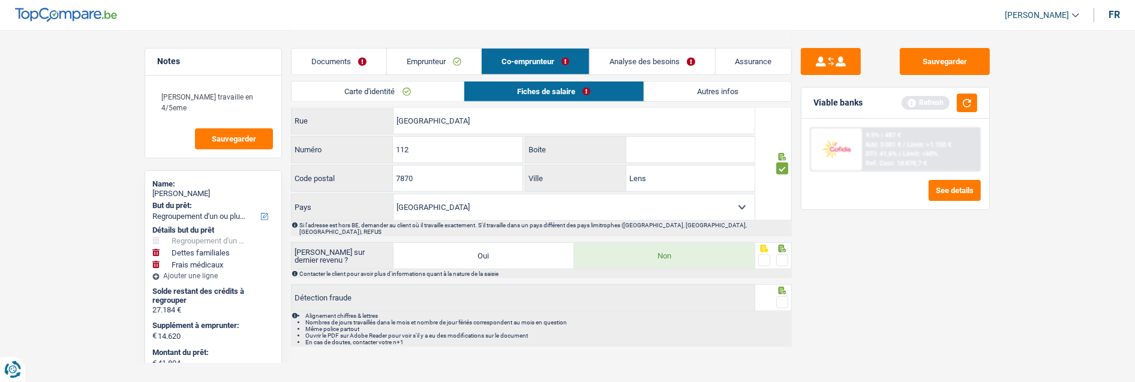
scroll to position [1006, 0]
click at [781, 252] on span at bounding box center [782, 258] width 12 height 12
click at [0, 0] on input "radio" at bounding box center [0, 0] width 0 height 0
click at [784, 294] on span at bounding box center [782, 300] width 12 height 12
click at [0, 0] on input "radio" at bounding box center [0, 0] width 0 height 0
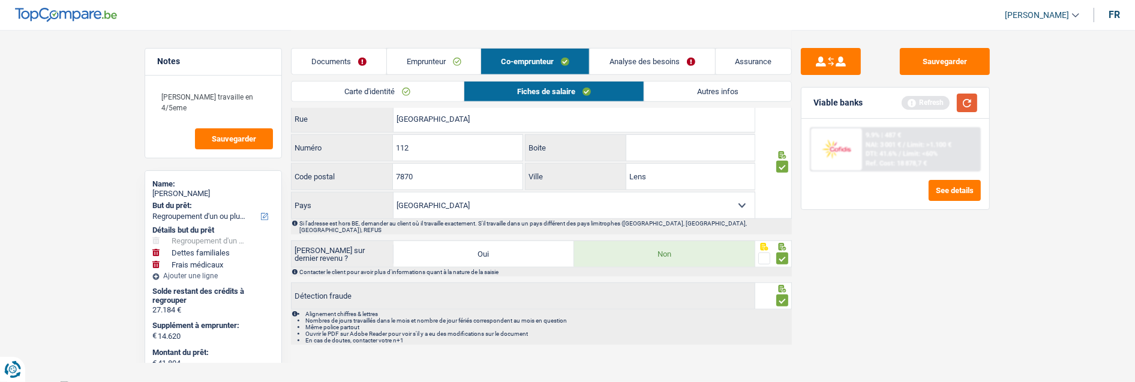
click at [961, 100] on button "button" at bounding box center [966, 103] width 20 height 19
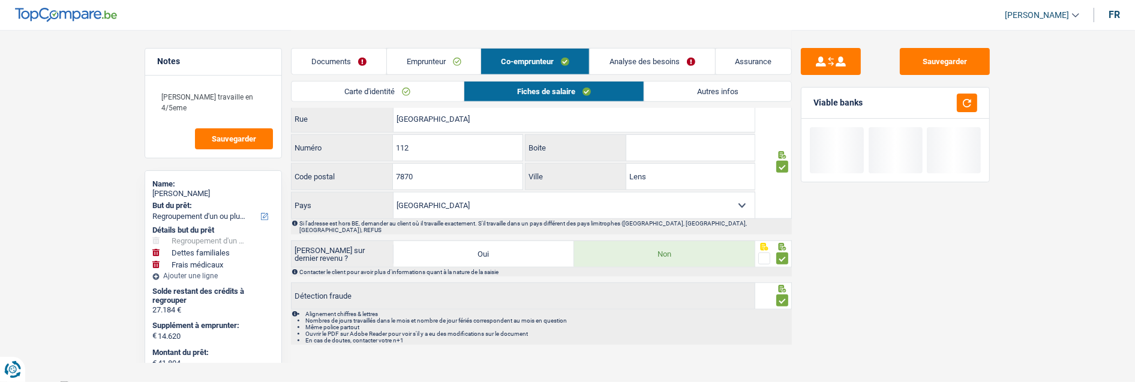
click at [663, 60] on link "Analyse des besoins" at bounding box center [651, 62] width 125 height 26
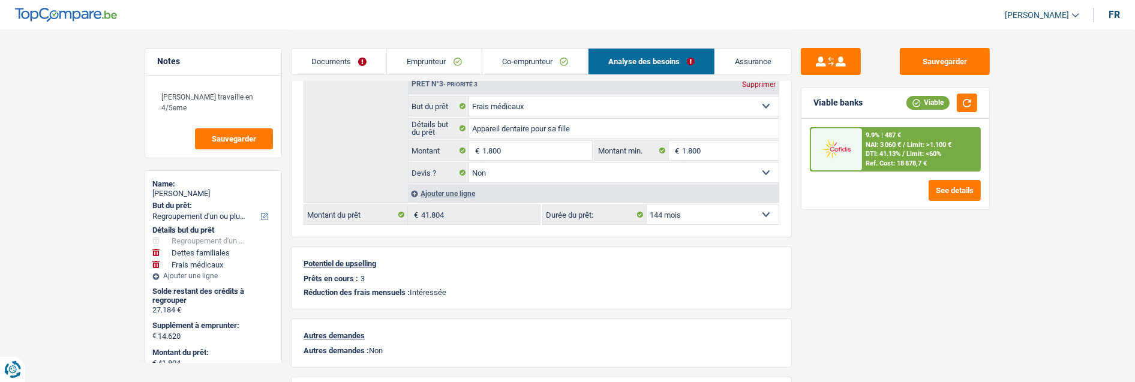
scroll to position [414, 0]
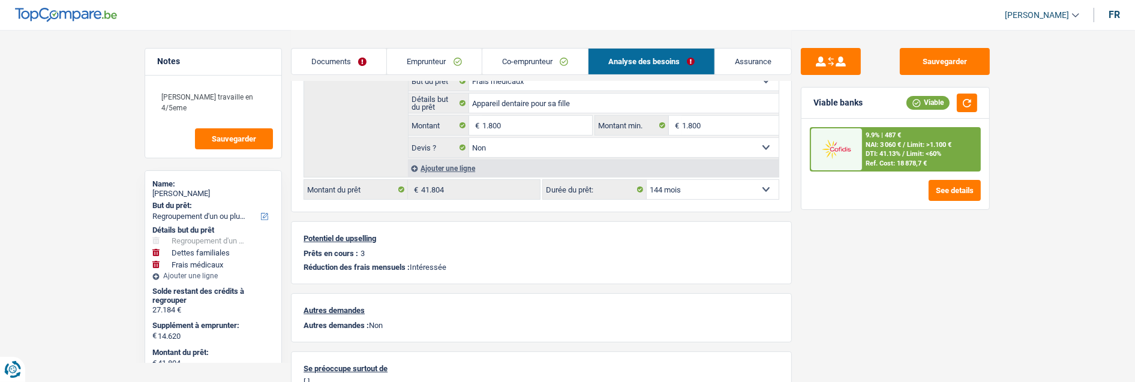
click at [700, 192] on select "12 mois 18 mois 24 mois 30 mois 36 mois 42 mois 48 mois 60 mois 72 mois 84 mois…" at bounding box center [712, 189] width 132 height 19
select select "120"
click at [646, 180] on select "12 mois 18 mois 24 mois 30 mois 36 mois 42 mois 48 mois 60 mois 72 mois 84 mois…" at bounding box center [712, 189] width 132 height 19
select select "120"
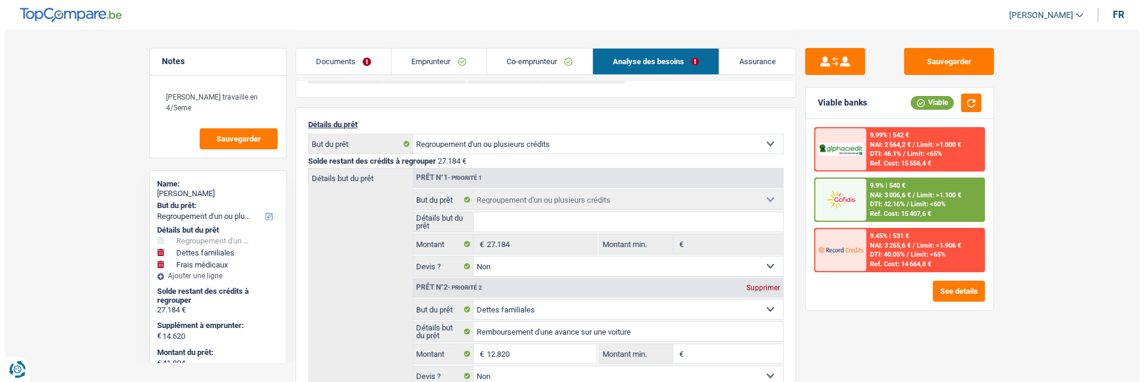
scroll to position [67, 0]
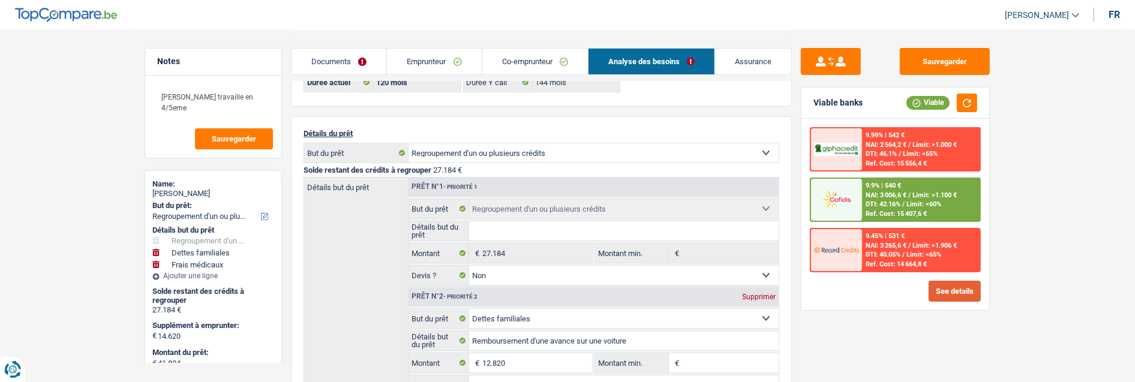
click at [954, 285] on button "See details" at bounding box center [954, 291] width 52 height 21
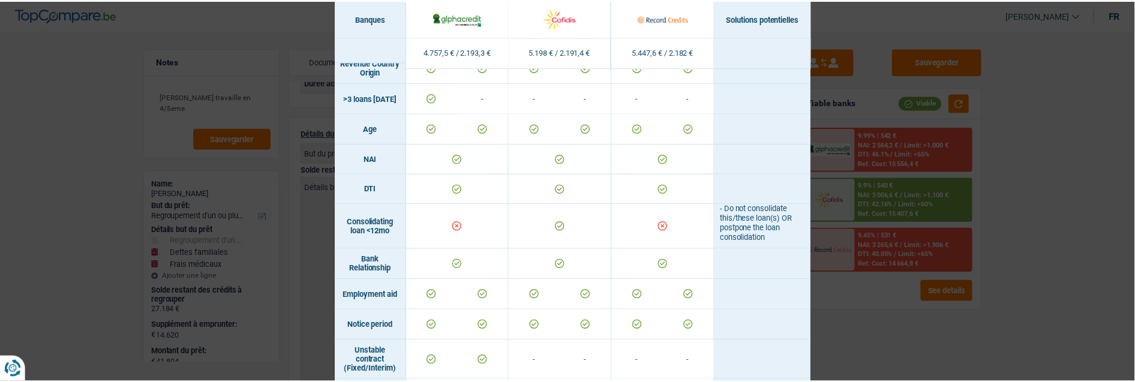
scroll to position [466, 0]
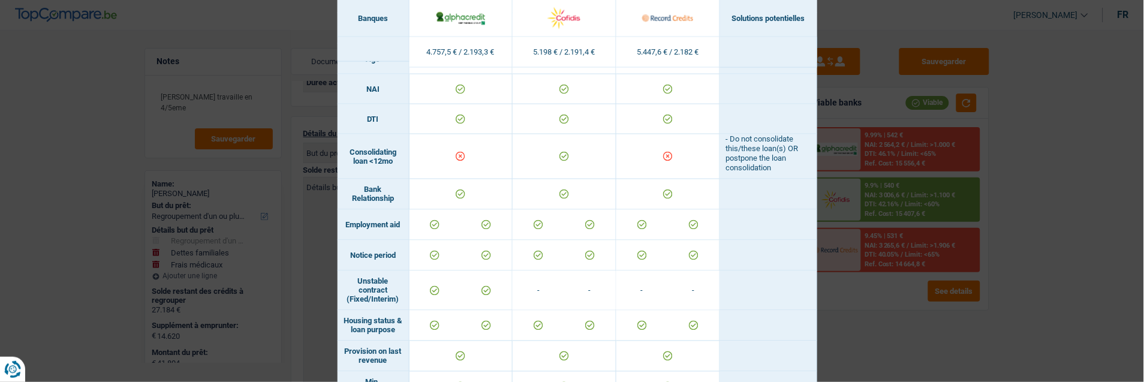
drag, startPoint x: 1082, startPoint y: 288, endPoint x: 1049, endPoint y: 253, distance: 48.4
click at [1068, 277] on div "Banks conditions × Banques Solutions potentielles Revenus / Charges 4.757,5 € /…" at bounding box center [572, 191] width 1144 height 382
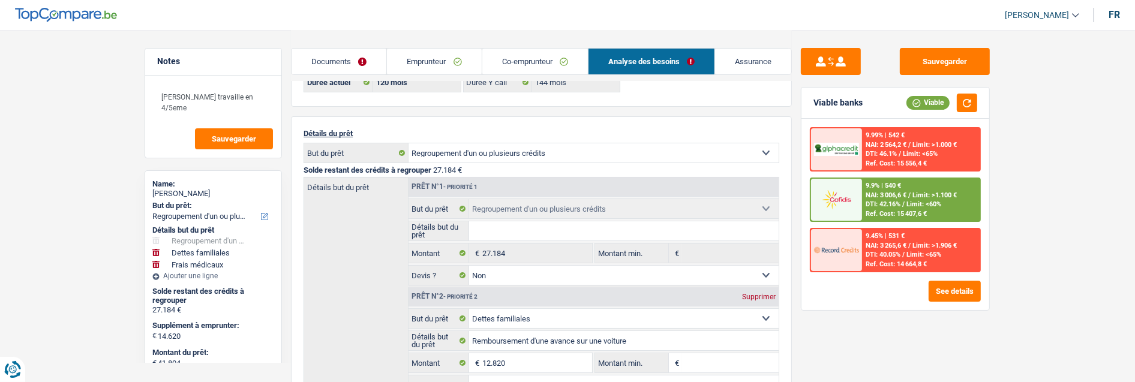
click at [422, 56] on link "Emprunteur" at bounding box center [434, 62] width 94 height 26
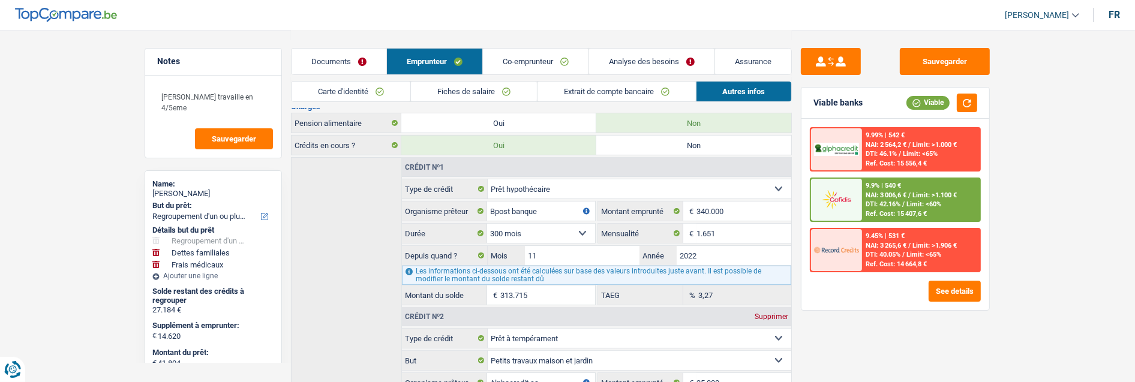
scroll to position [258, 0]
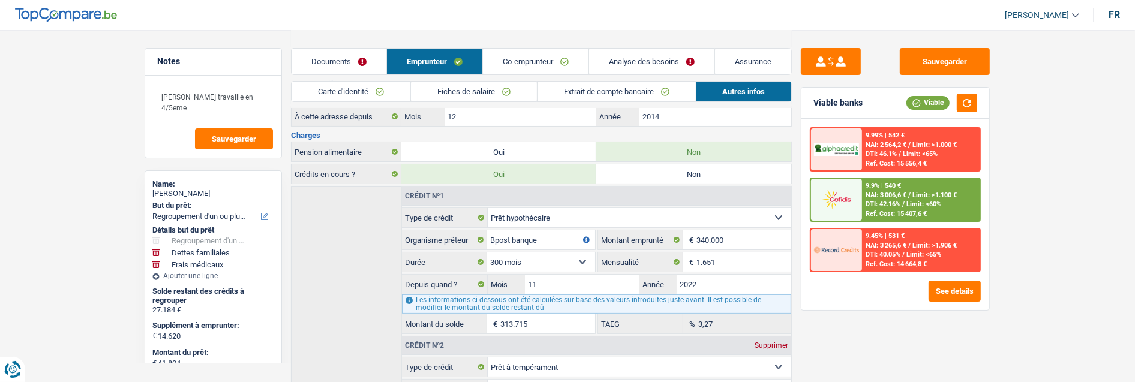
click at [881, 202] on span "DTI: 42.16%" at bounding box center [882, 204] width 35 height 8
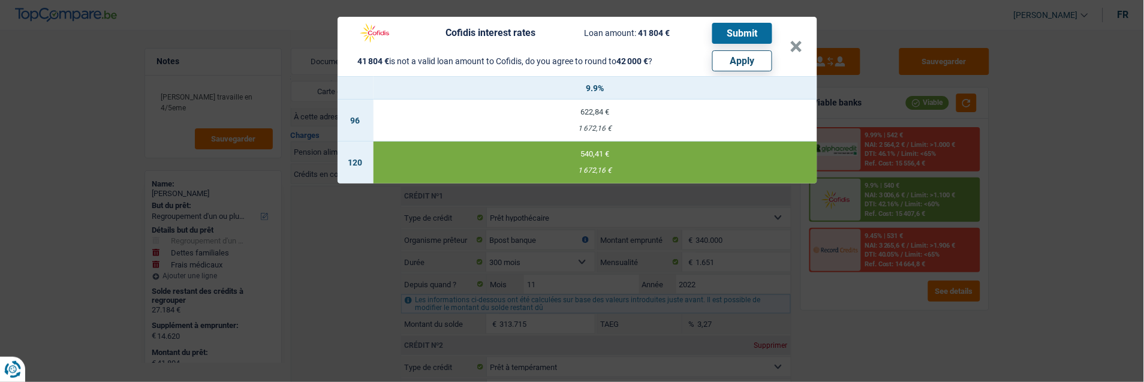
click at [750, 59] on button "Apply" at bounding box center [742, 60] width 60 height 21
type input "14.816"
type input "42.000"
select select "144"
select select "other"
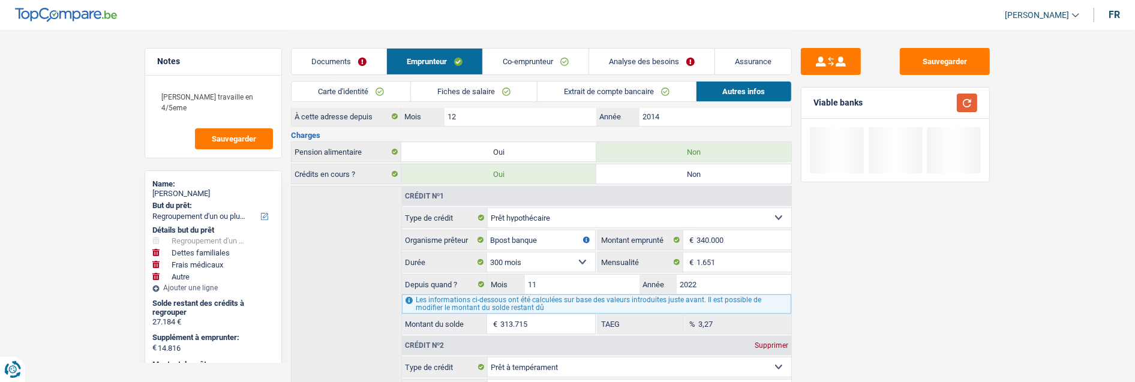
click at [962, 102] on button "button" at bounding box center [966, 103] width 20 height 19
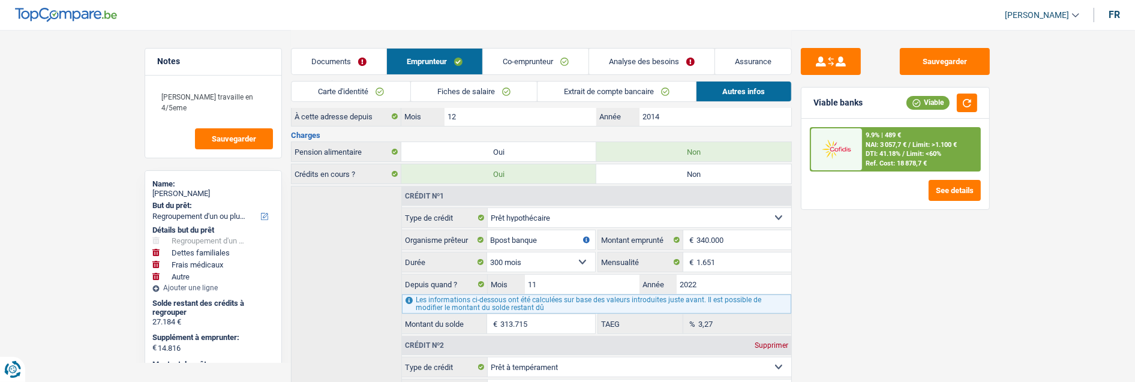
click at [634, 58] on link "Analyse des besoins" at bounding box center [651, 62] width 125 height 26
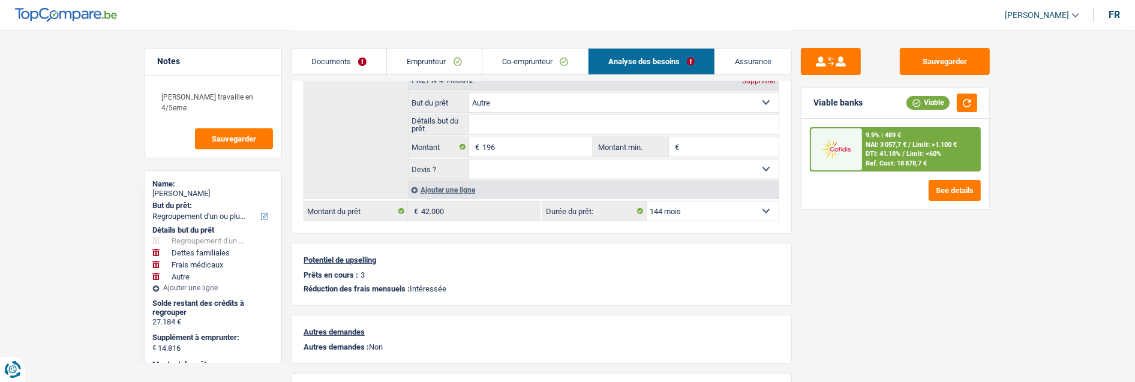
scroll to position [524, 0]
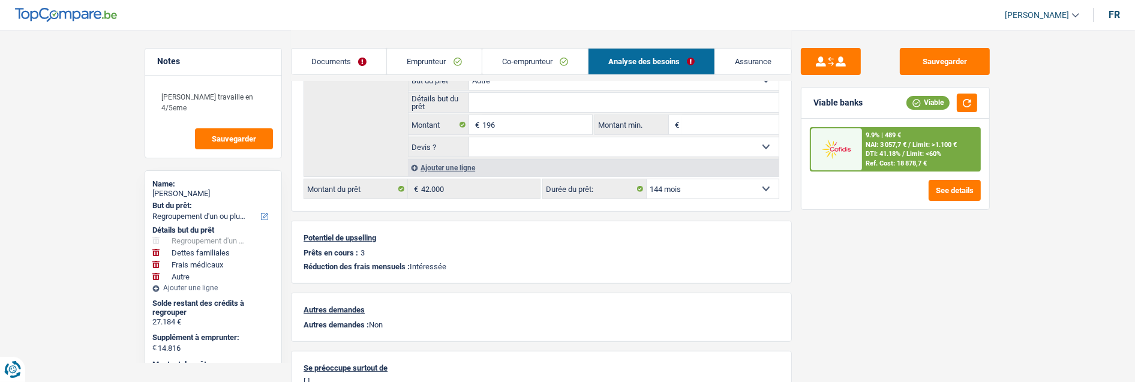
click at [730, 189] on select "12 mois 18 mois 24 mois 30 mois 36 mois 42 mois 48 mois 60 mois 72 mois 84 mois…" at bounding box center [712, 188] width 132 height 19
select select "120"
click at [646, 179] on select "12 mois 18 mois 24 mois 30 mois 36 mois 42 mois 48 mois 60 mois 72 mois 84 mois…" at bounding box center [712, 188] width 132 height 19
select select "120"
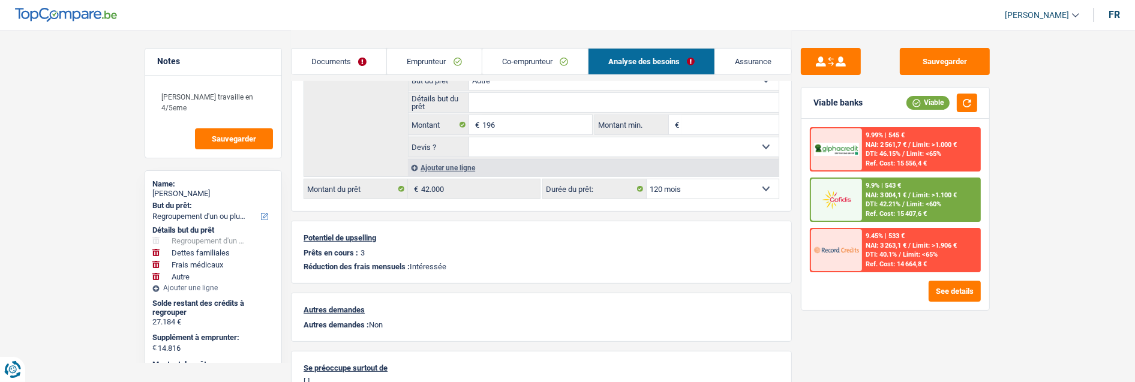
click at [914, 201] on span "Limit: <60%" at bounding box center [923, 204] width 35 height 8
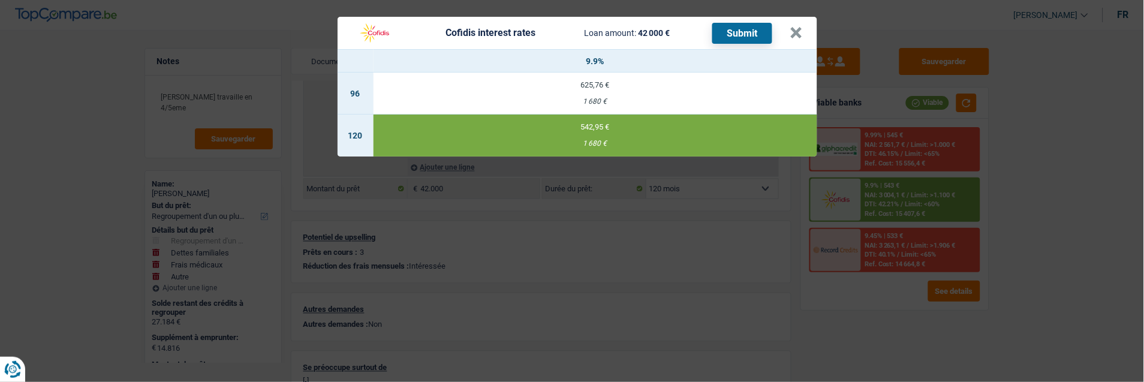
click at [750, 25] on button "Submit" at bounding box center [742, 33] width 60 height 21
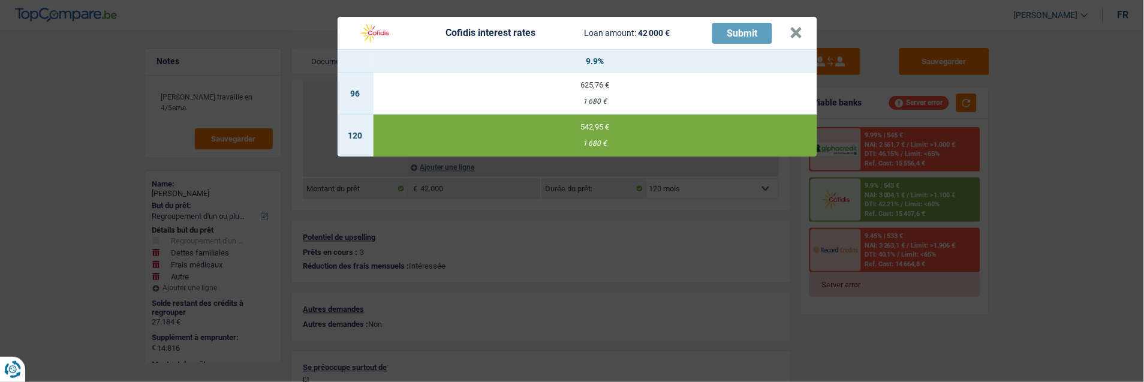
click at [290, 121] on div "Cofidis interest rates Loan amount: 42 000 € Submit × 9.9% 96 625,76 € 1 680 € …" at bounding box center [572, 191] width 1144 height 382
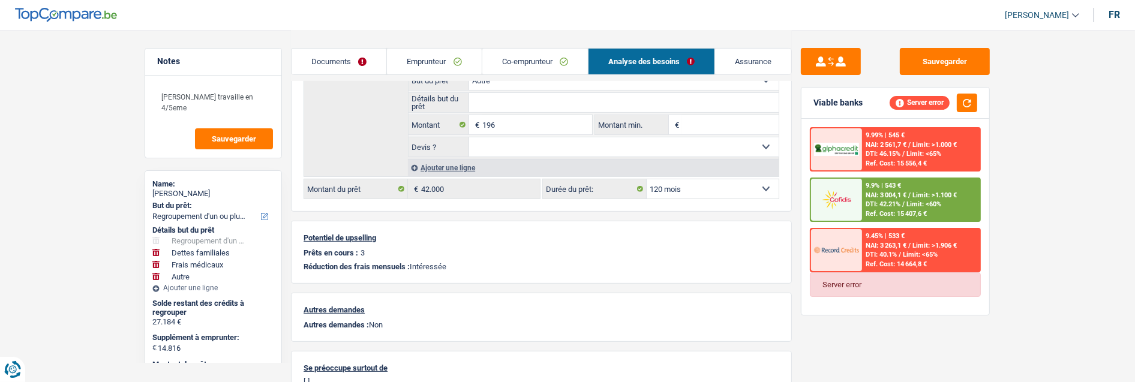
click at [919, 194] on span "Limit: >1.100 €" at bounding box center [934, 195] width 44 height 8
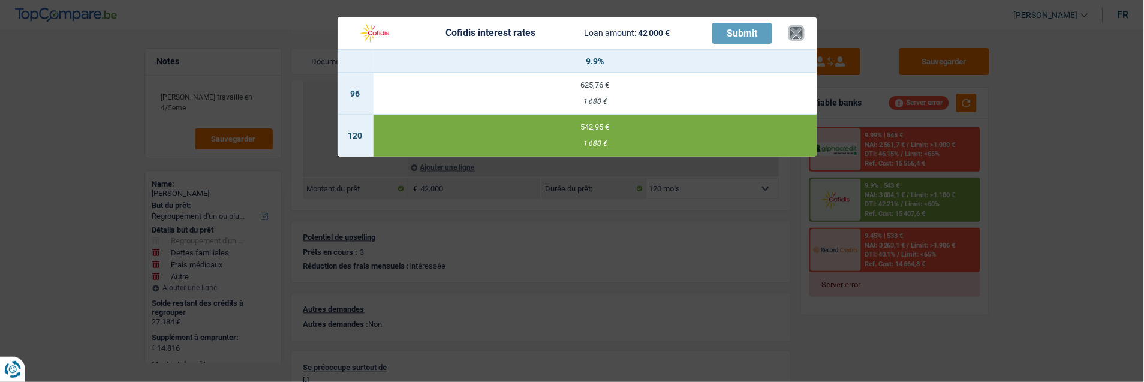
click at [798, 27] on button "×" at bounding box center [796, 33] width 13 height 12
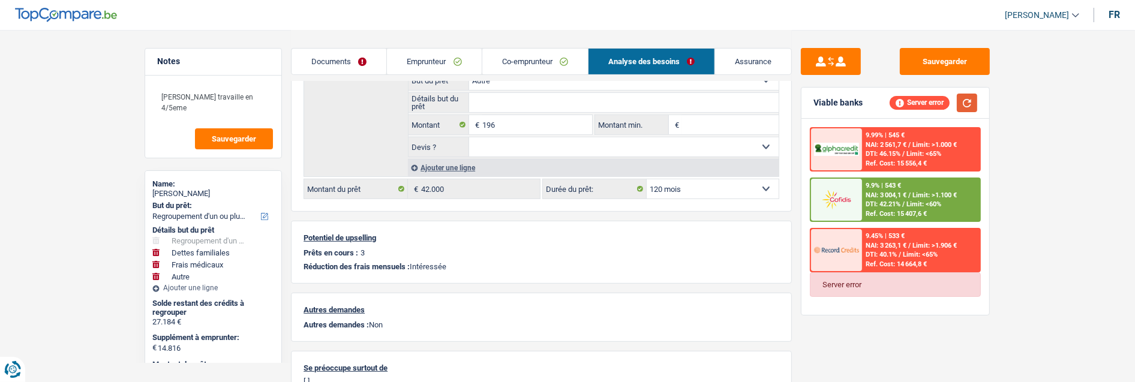
click at [966, 98] on button "button" at bounding box center [966, 103] width 20 height 19
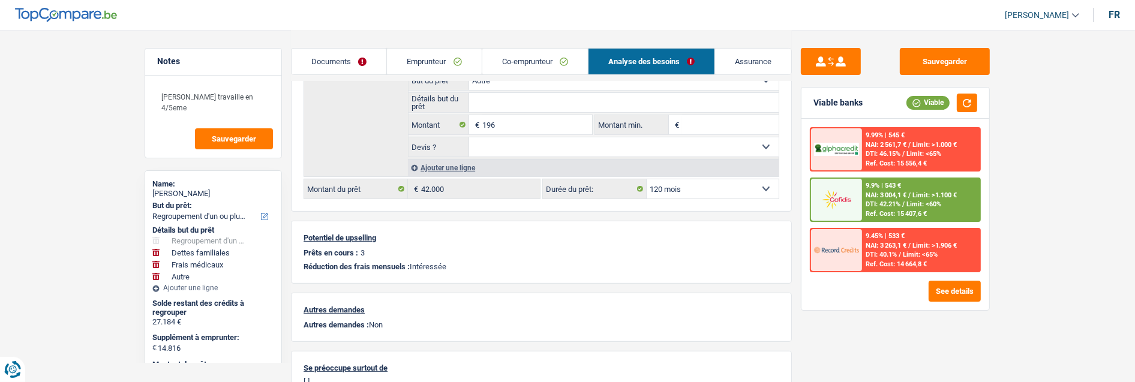
click at [919, 194] on span "Limit: >1.100 €" at bounding box center [934, 195] width 44 height 8
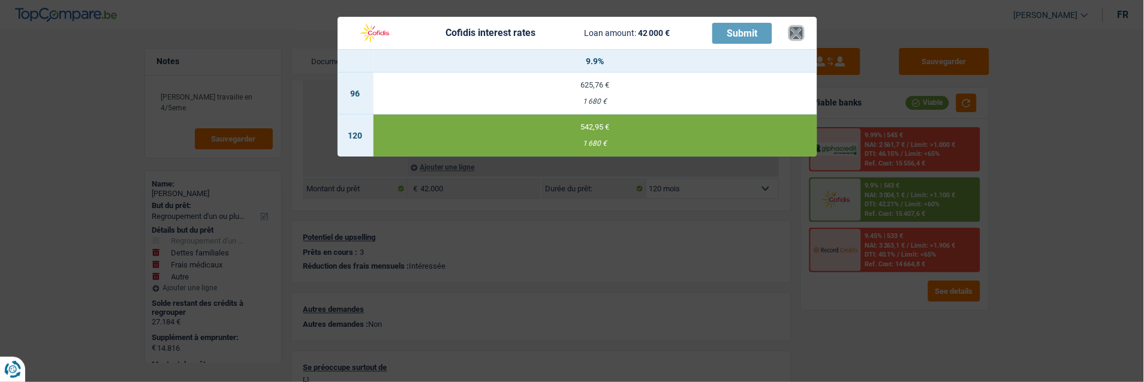
click at [803, 29] on button "×" at bounding box center [796, 33] width 13 height 12
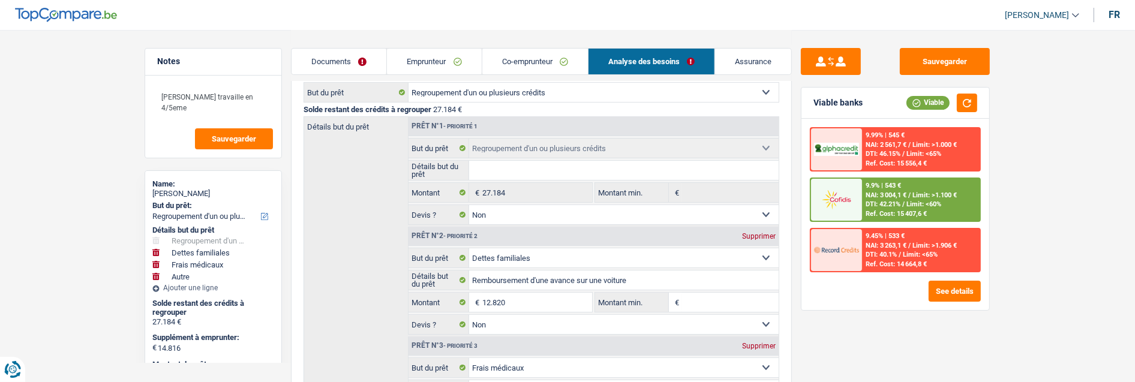
scroll to position [124, 0]
click at [883, 192] on span "NAI: 3 004,1 €" at bounding box center [885, 195] width 41 height 8
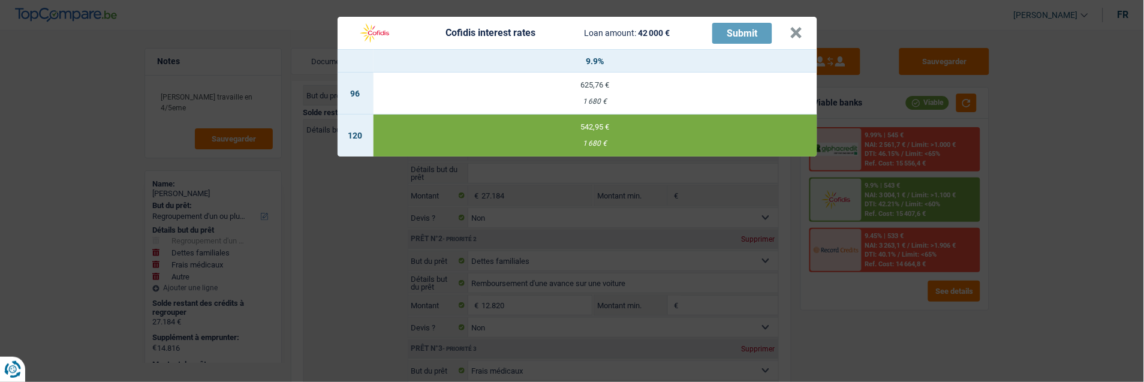
click at [628, 124] on td "542,95 € 1 680 €" at bounding box center [596, 136] width 444 height 42
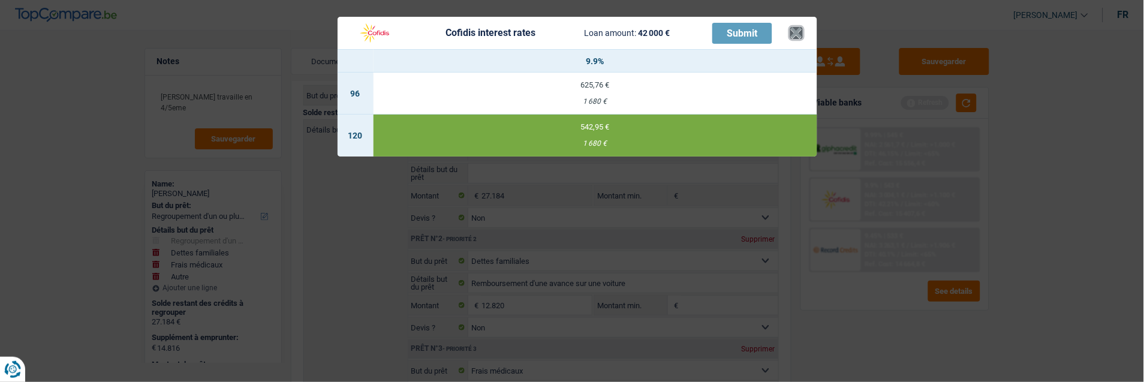
click at [799, 28] on button "×" at bounding box center [796, 33] width 13 height 12
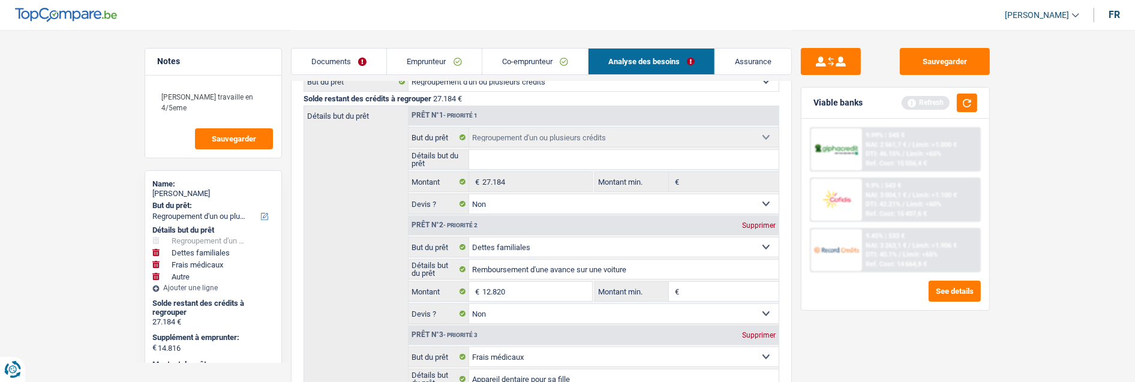
scroll to position [0, 0]
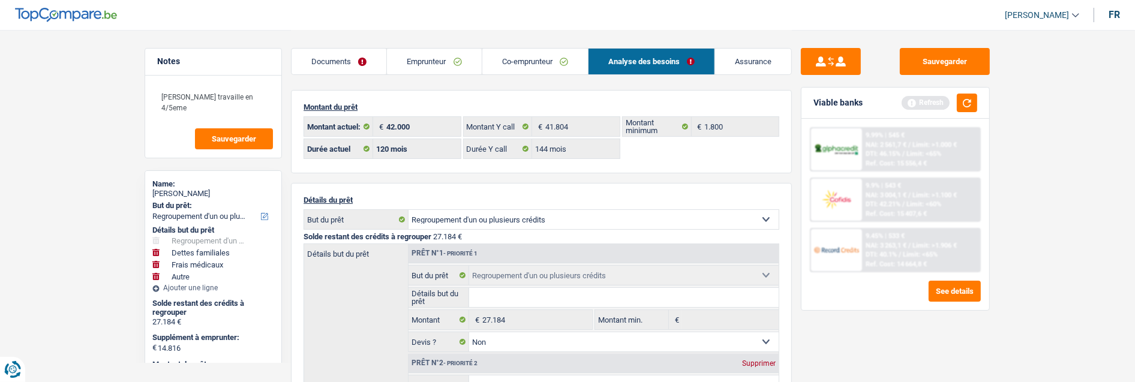
click at [449, 63] on link "Emprunteur" at bounding box center [434, 62] width 94 height 26
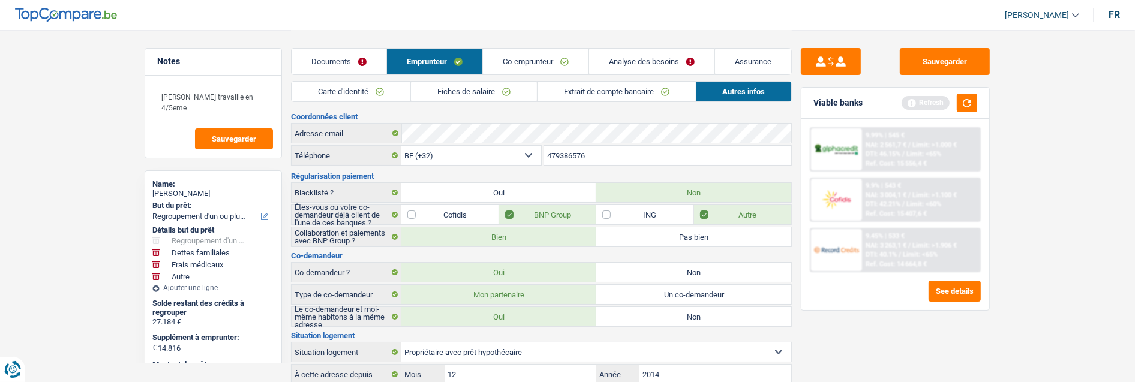
click at [507, 50] on link "Co-emprunteur" at bounding box center [536, 62] width 106 height 26
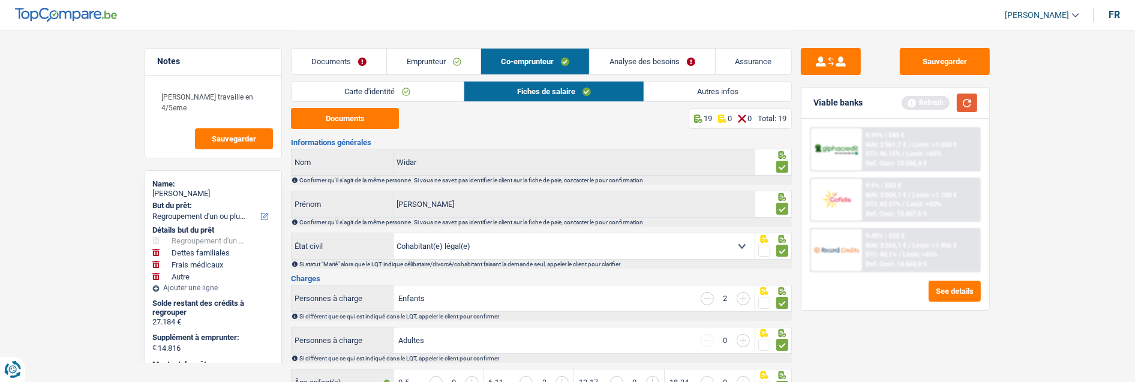
click at [967, 100] on button "button" at bounding box center [966, 103] width 20 height 19
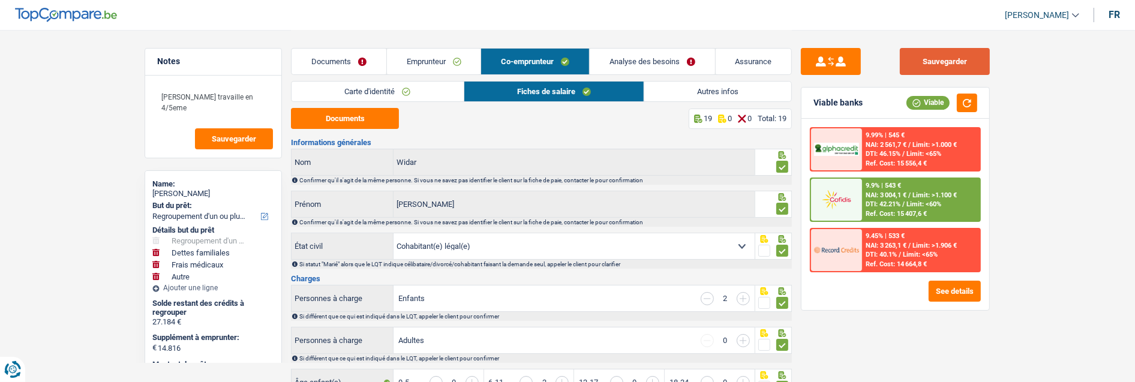
click at [945, 57] on button "Sauvegarder" at bounding box center [944, 61] width 90 height 27
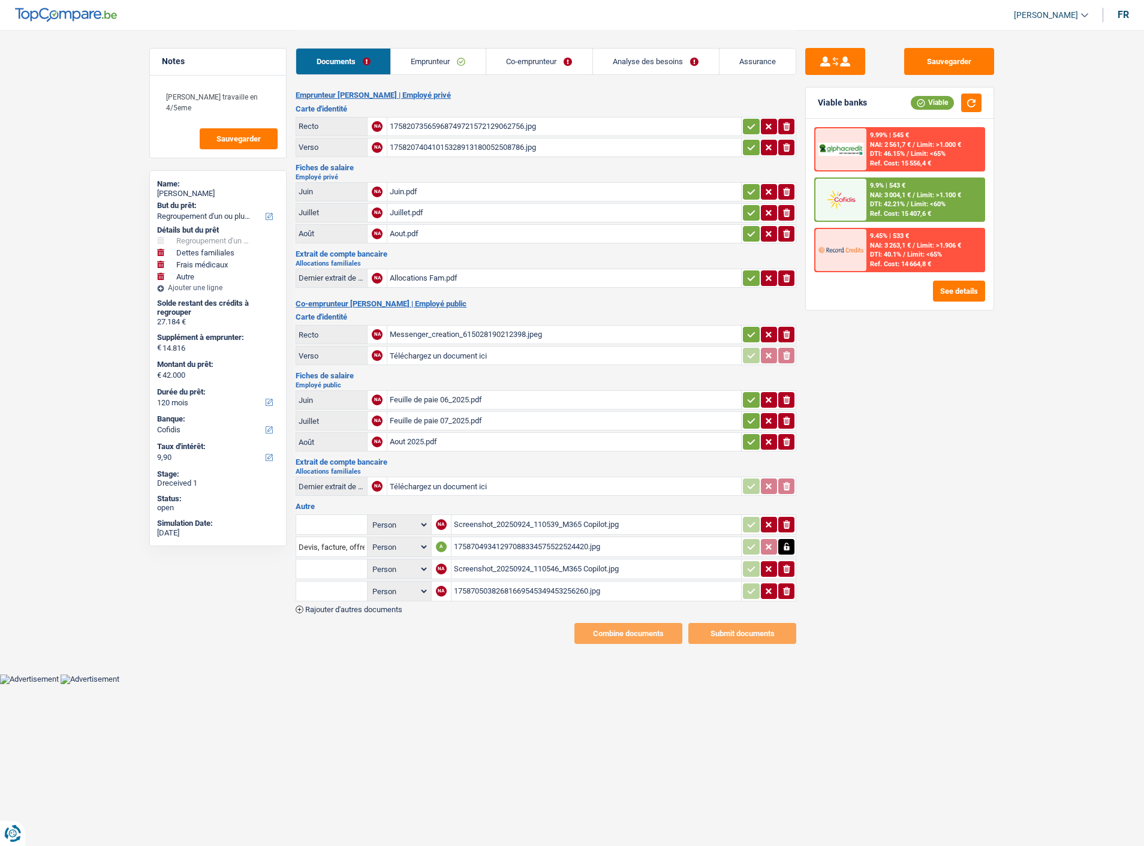
select select "refinancing"
select select "familyDebt"
select select "medical"
select select "other"
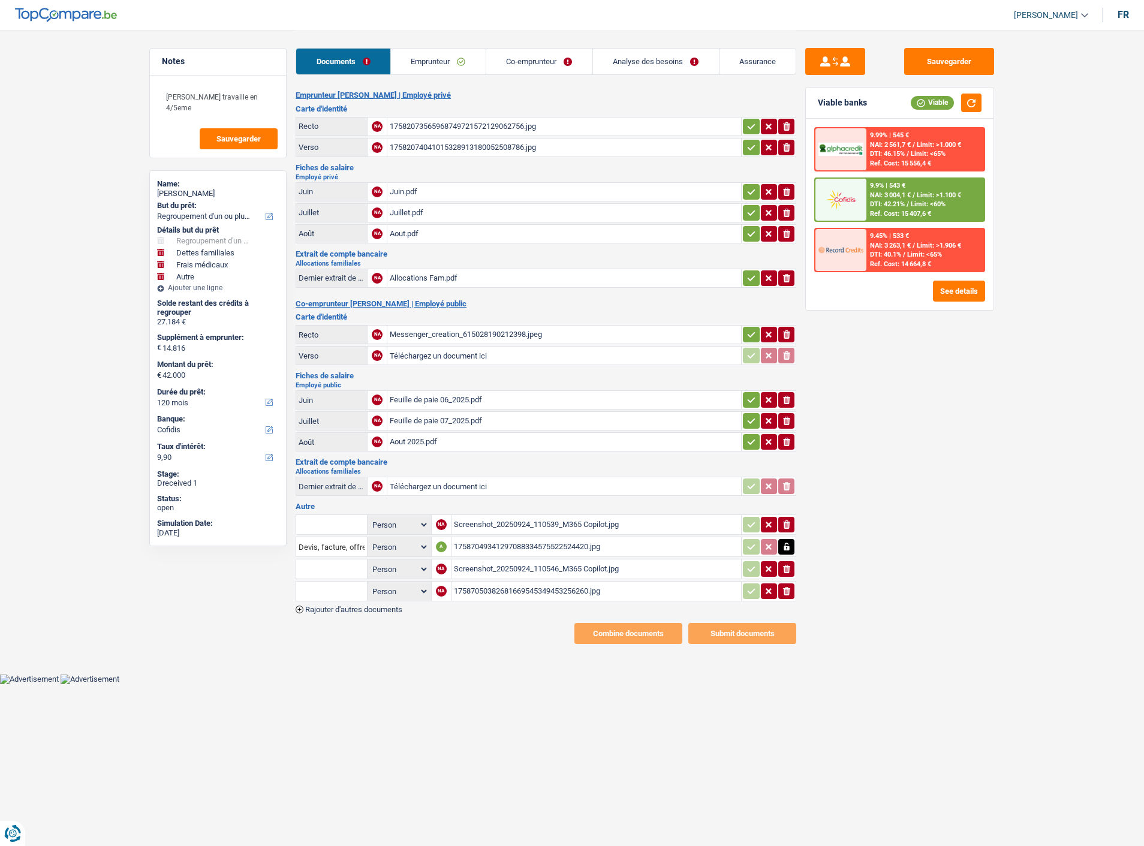
select select "120"
select select "cofidis"
select select "cohabitation"
select select "BE"
select select "publicEmployee"
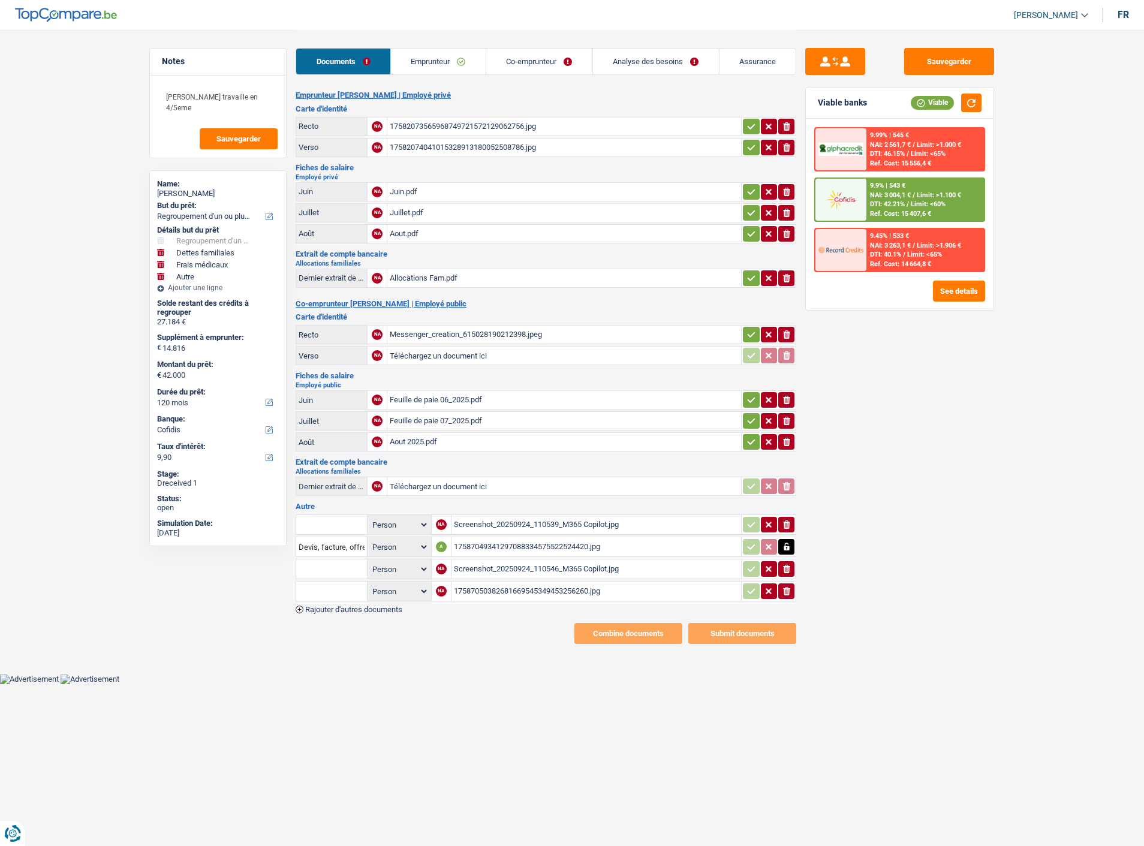
select select "netSalary"
select select "mealVouchers"
select select "BE"
click at [537, 65] on link "Co-emprunteur" at bounding box center [539, 62] width 106 height 26
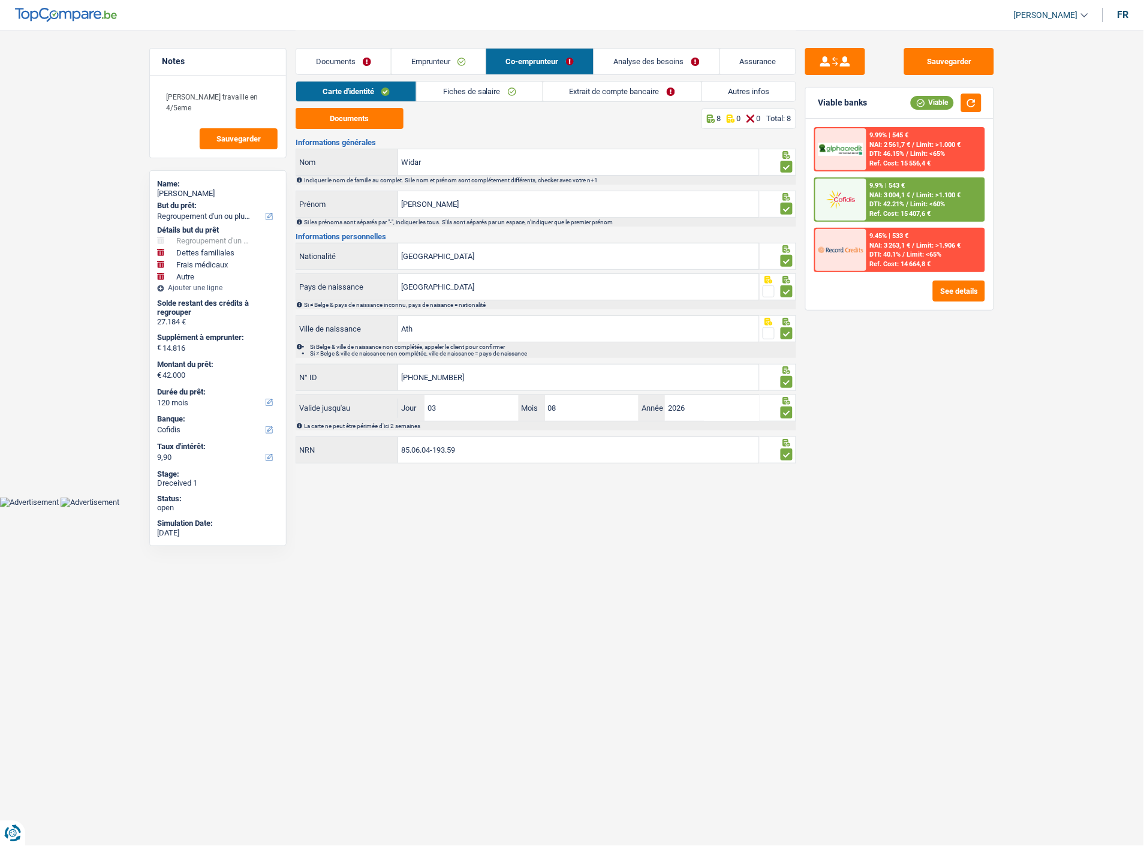
click at [652, 89] on link "Extrait de compte bancaire" at bounding box center [622, 92] width 158 height 20
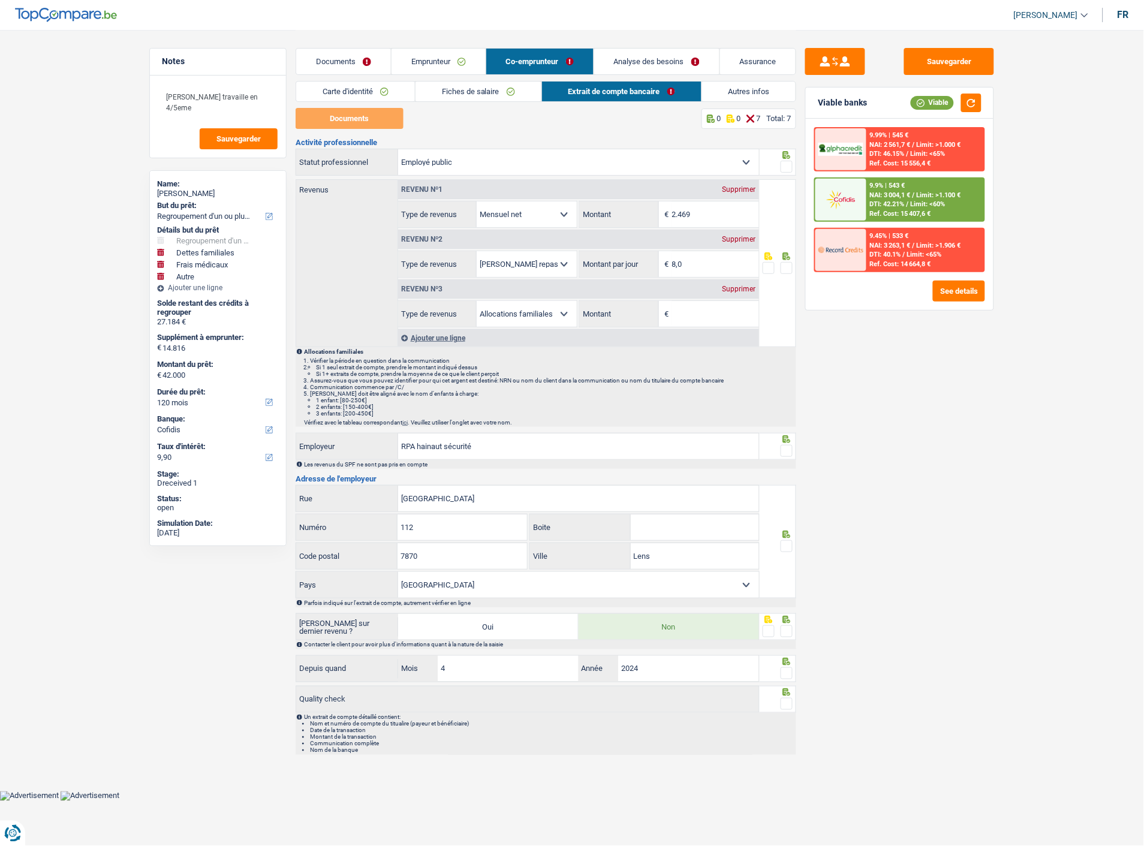
click at [491, 88] on link "Fiches de salaire" at bounding box center [479, 92] width 126 height 20
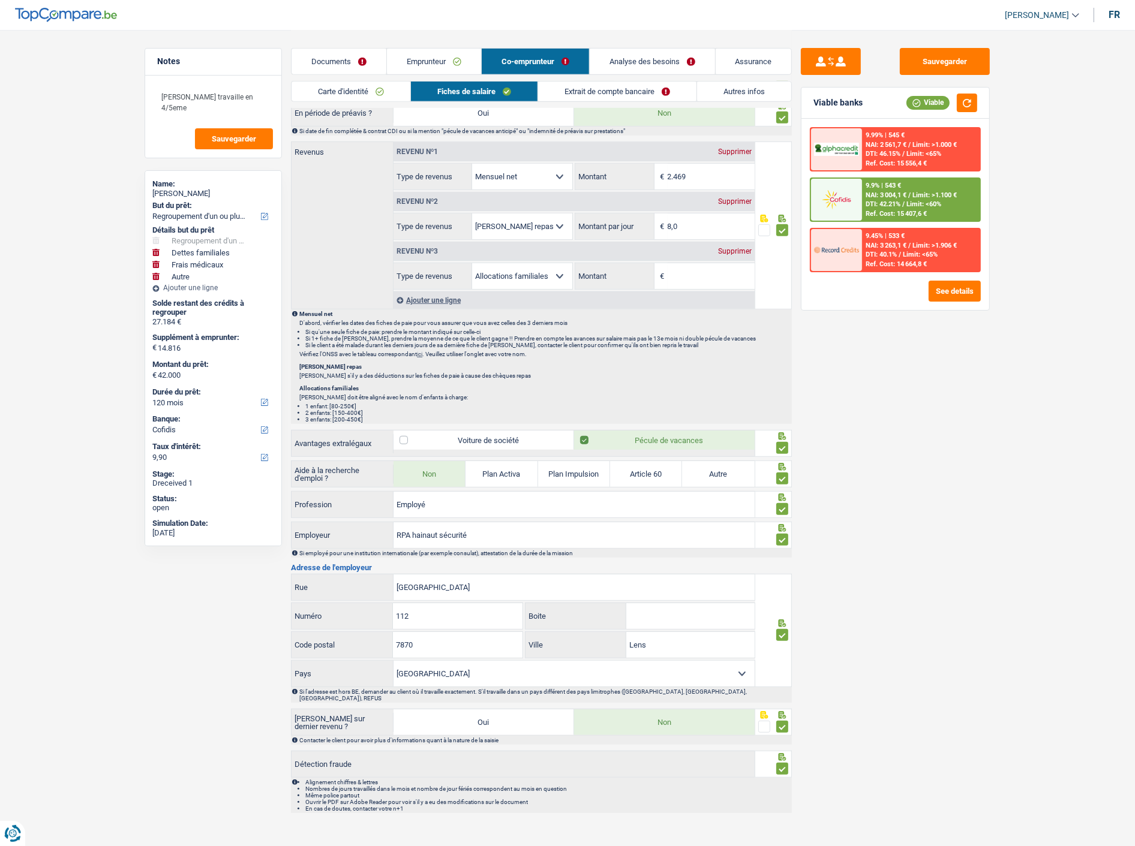
scroll to position [636, 0]
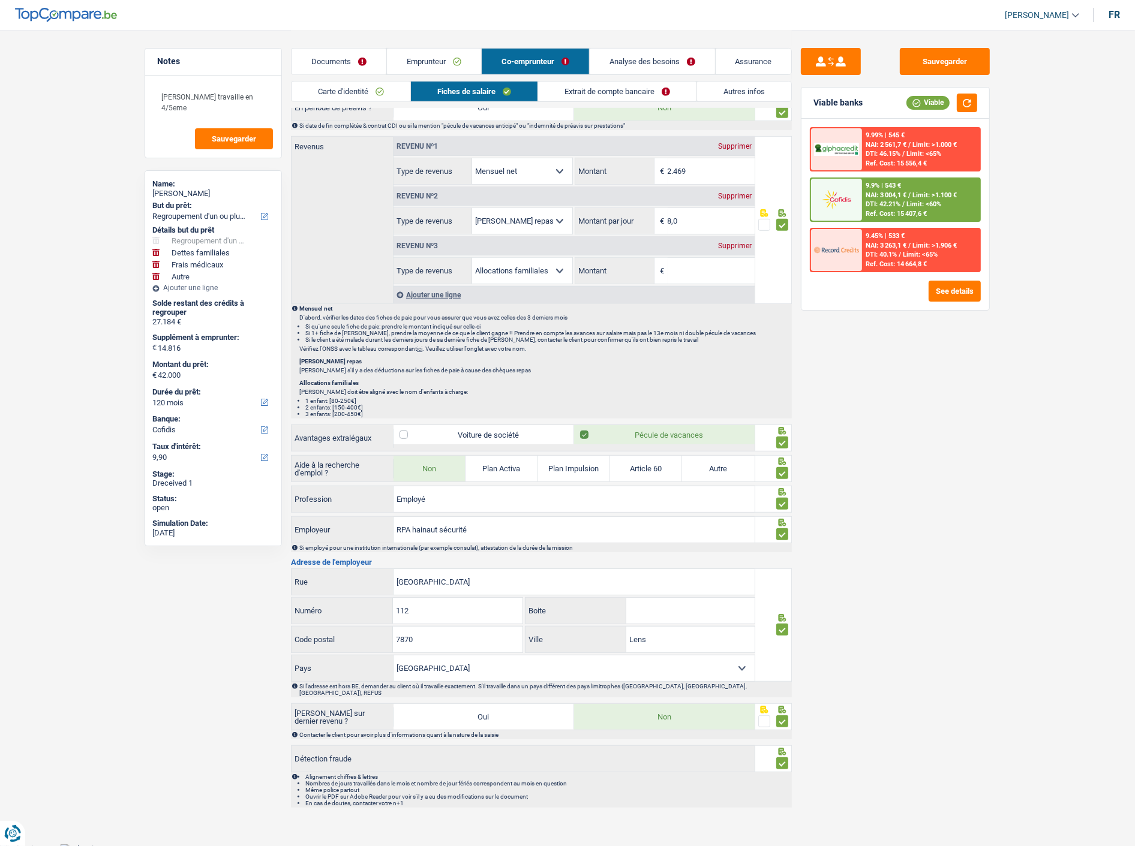
click at [730, 243] on div "Supprimer" at bounding box center [735, 245] width 40 height 7
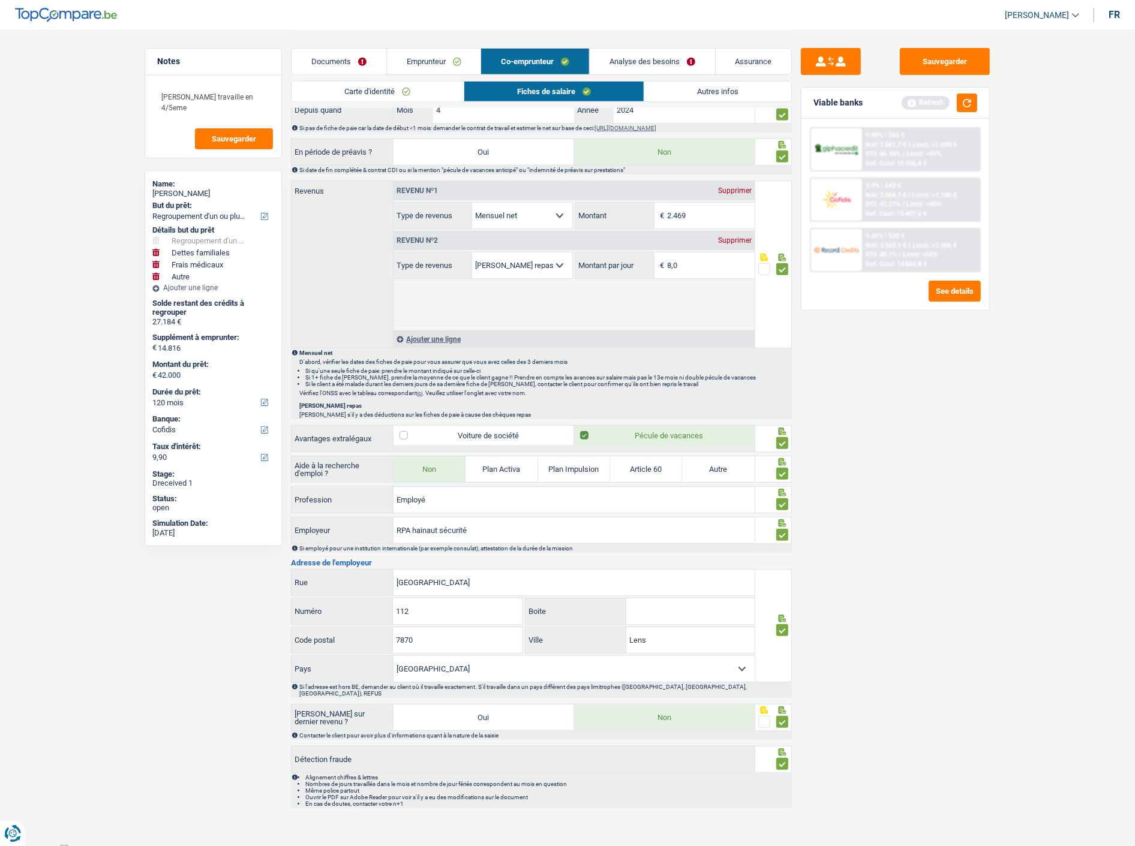
scroll to position [542, 0]
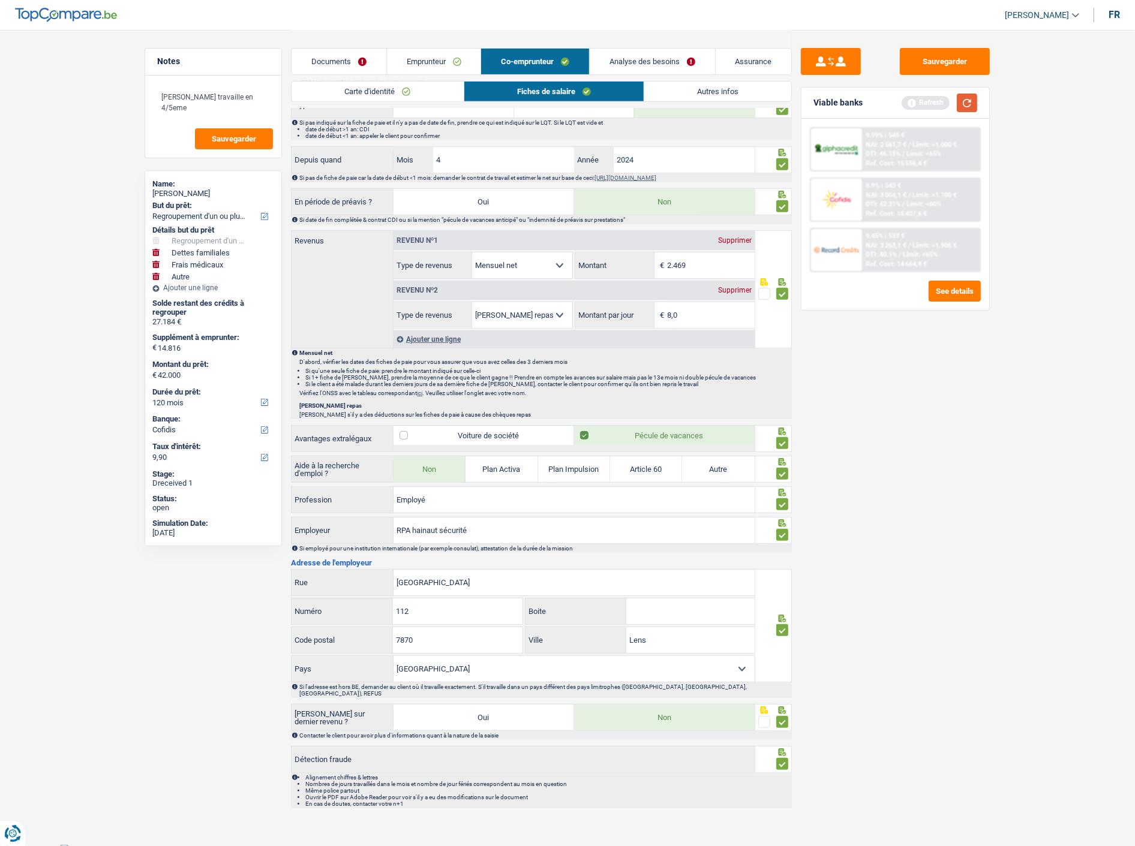
click at [962, 94] on button "button" at bounding box center [966, 103] width 20 height 19
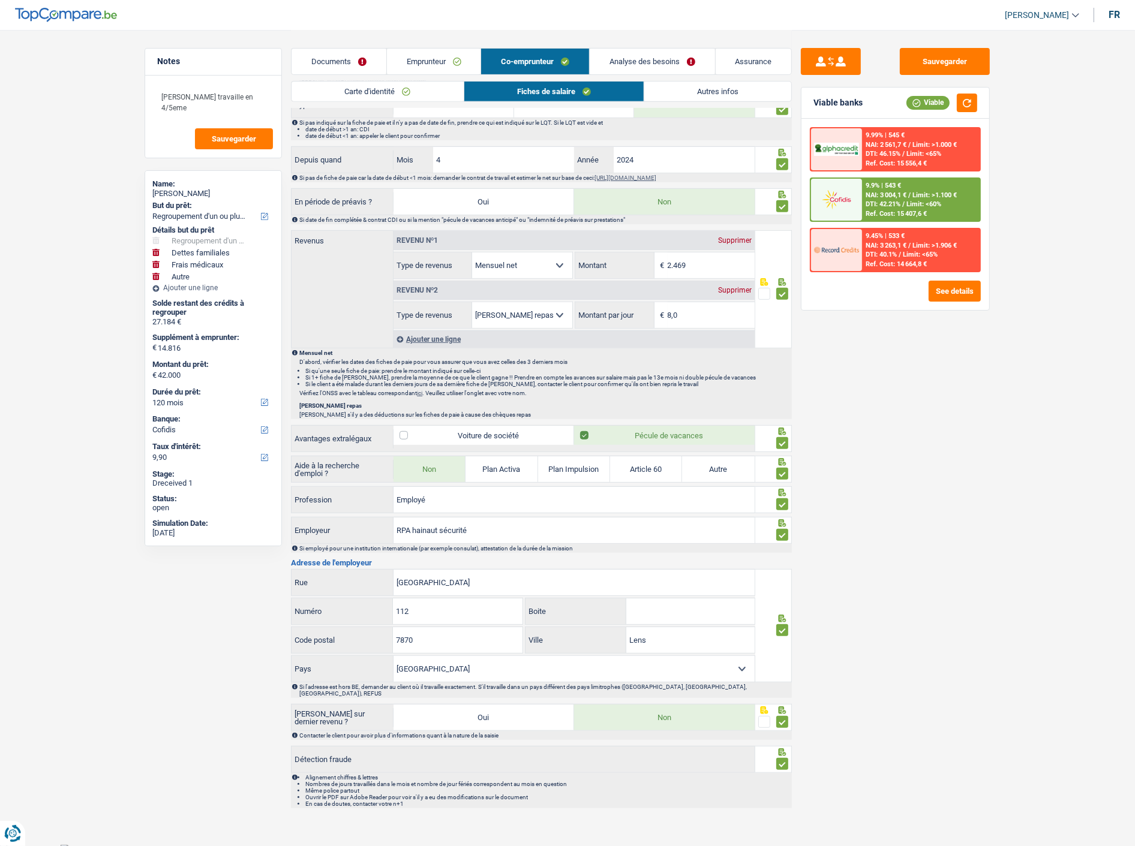
click at [924, 186] on div "9.9% | 543 € NAI: 3 004,1 € / Limit: >1.100 € DTI: 42.21% / Limit: <60% Ref. Co…" at bounding box center [921, 200] width 118 height 42
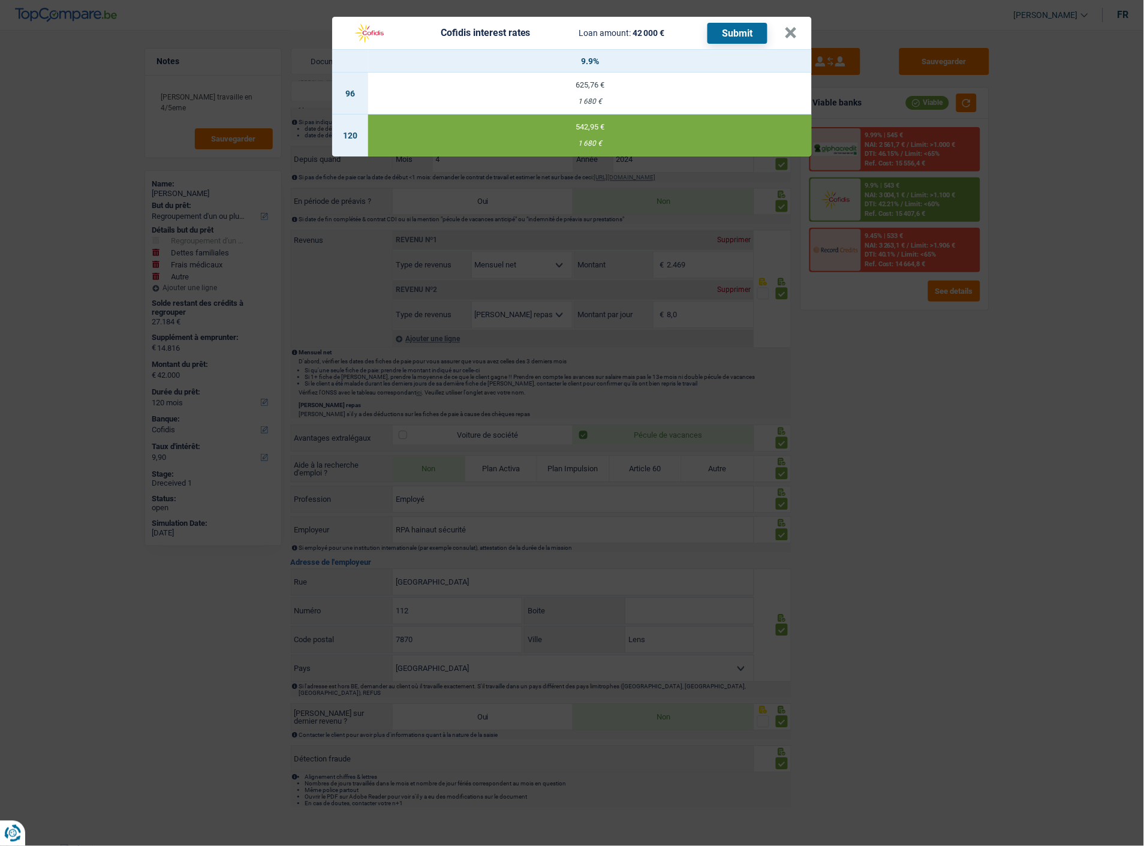
click at [682, 125] on td "542,95 € 1 680 €" at bounding box center [590, 136] width 444 height 42
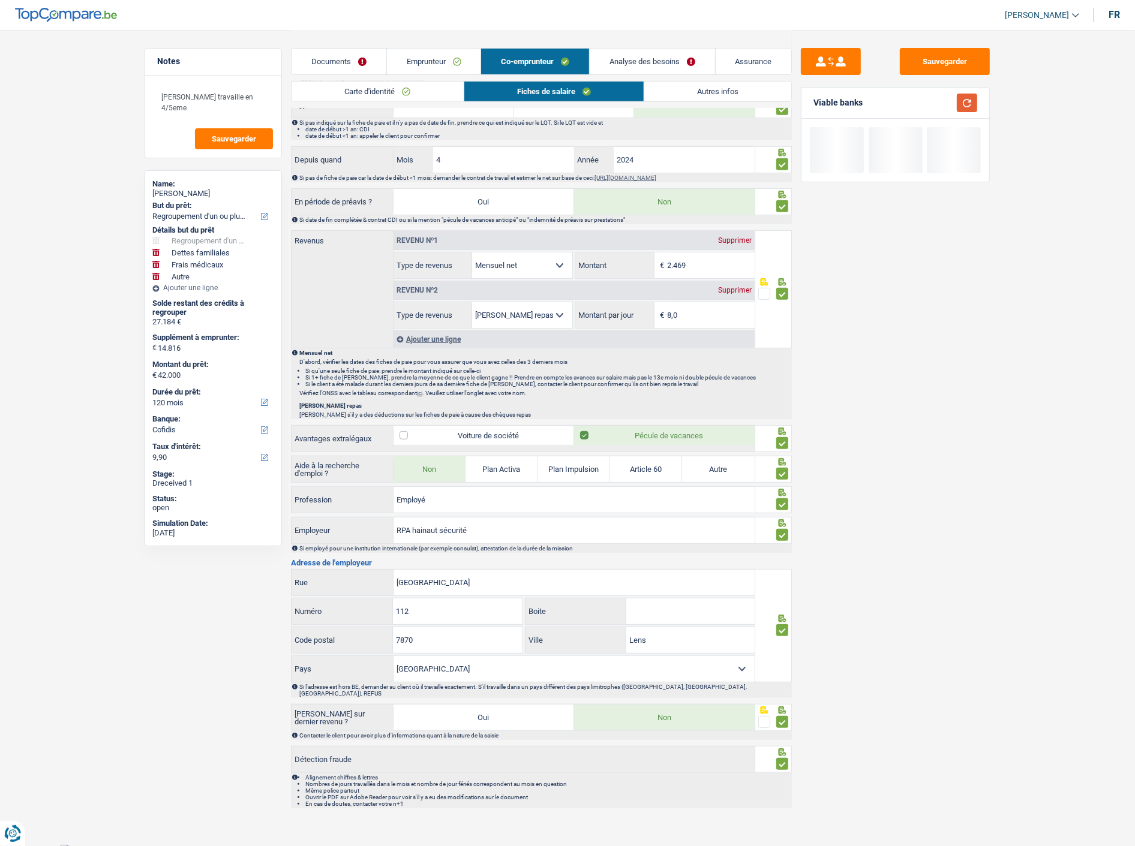
click at [973, 104] on button "button" at bounding box center [966, 103] width 20 height 19
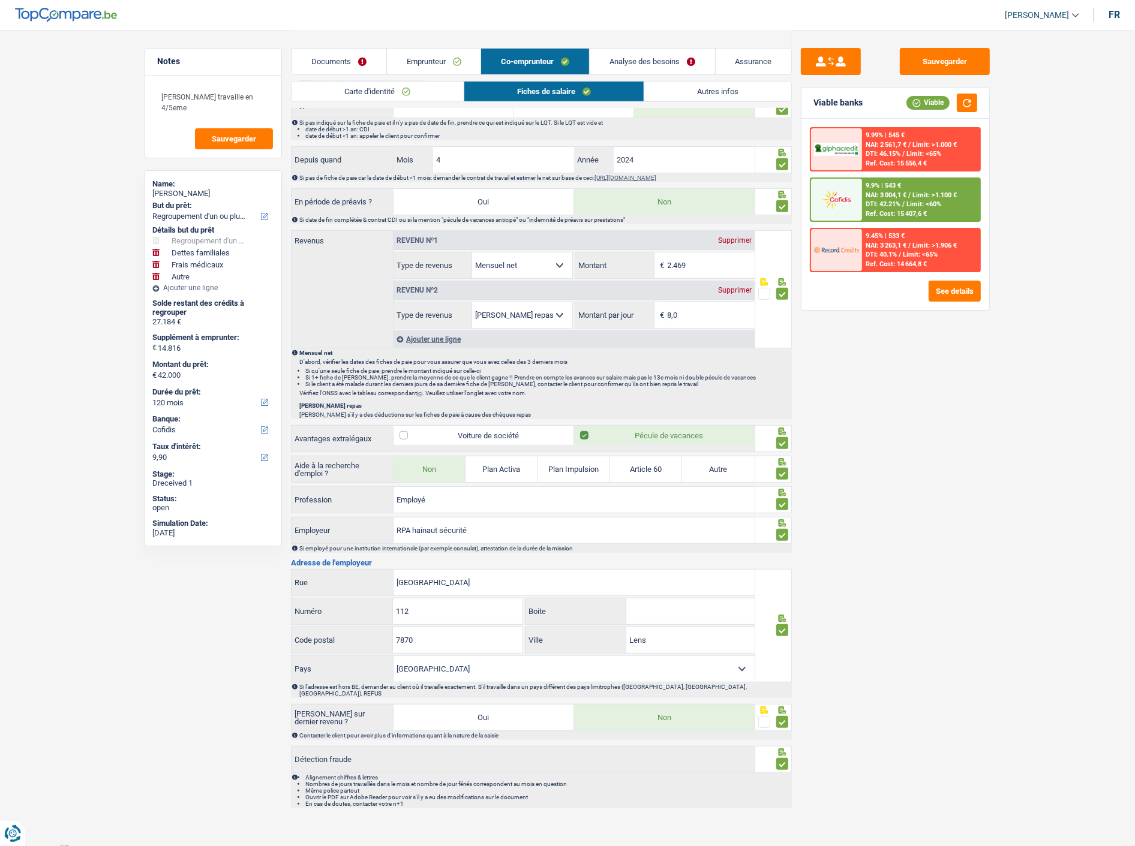
click at [922, 185] on div "9.9% | 543 € NAI: 3 004,1 € / Limit: >1.100 € DTI: 42.21% / Limit: <60% Ref. Co…" at bounding box center [921, 200] width 118 height 42
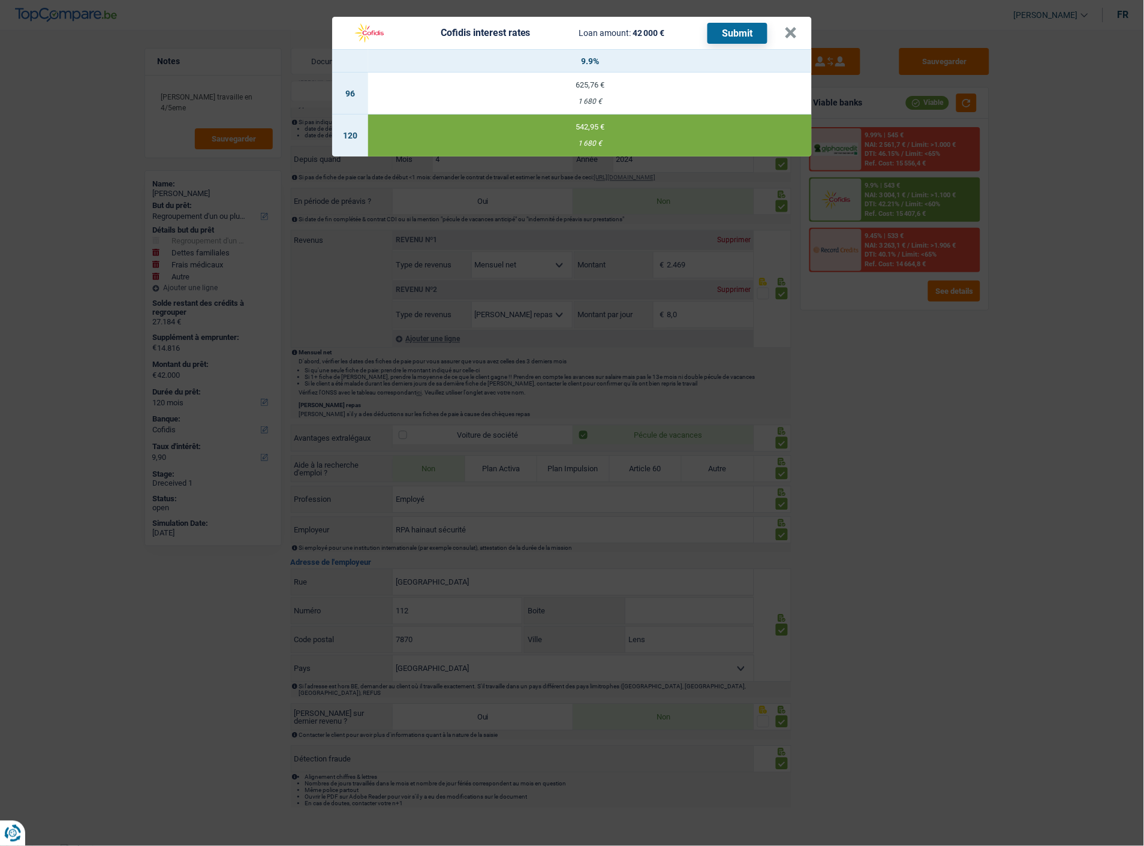
click at [732, 23] on button "Submit" at bounding box center [738, 33] width 60 height 21
click at [789, 27] on button "×" at bounding box center [791, 33] width 13 height 12
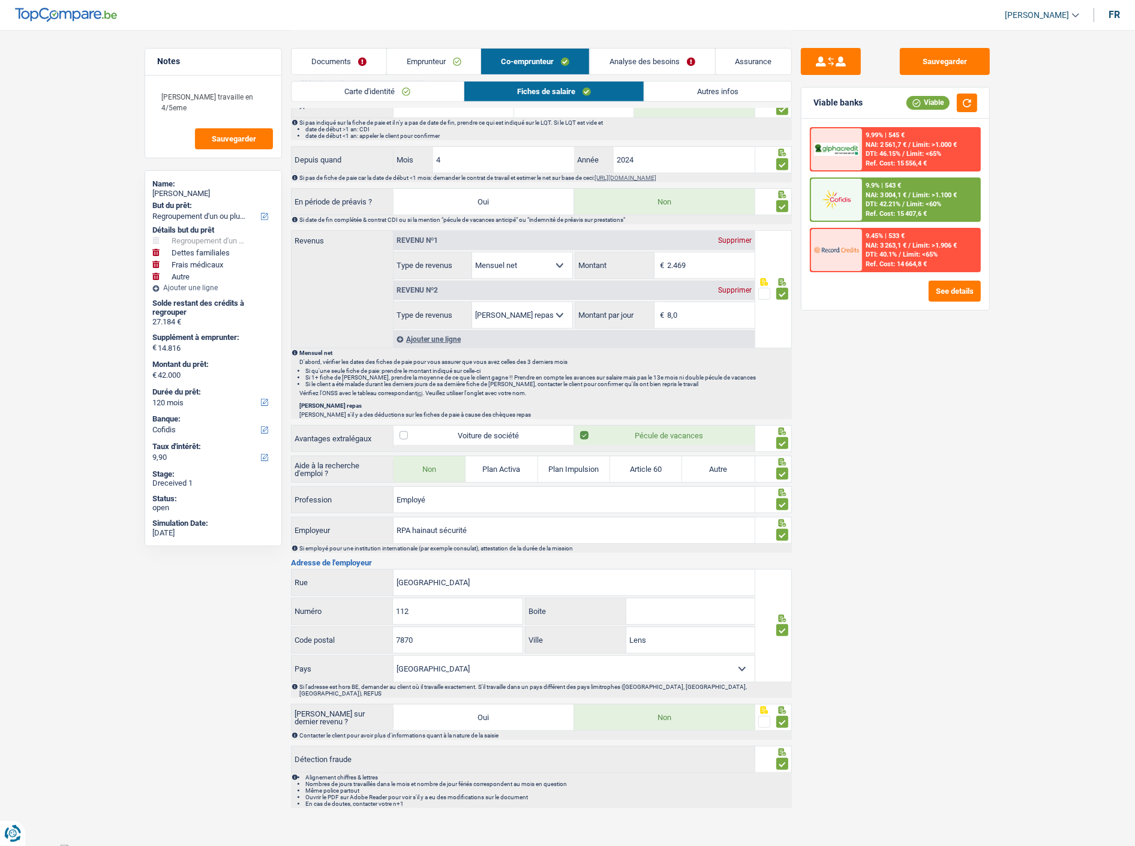
click at [362, 58] on link "Documents" at bounding box center [338, 62] width 95 height 26
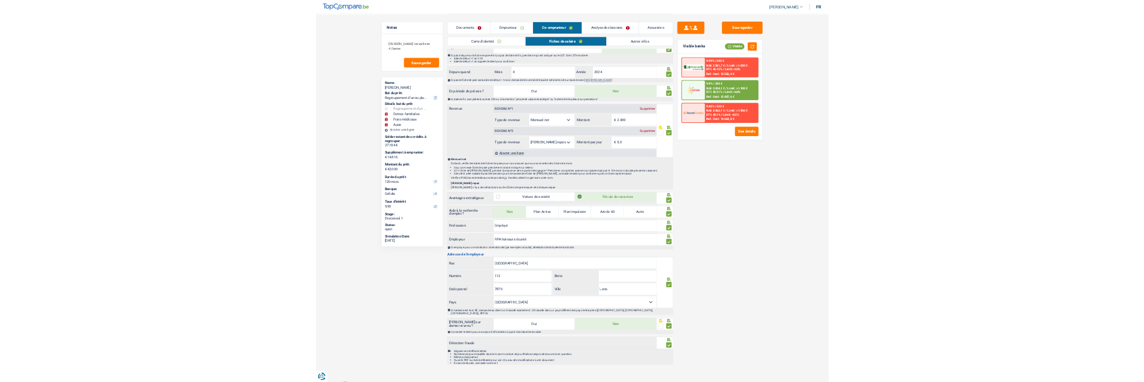
scroll to position [0, 0]
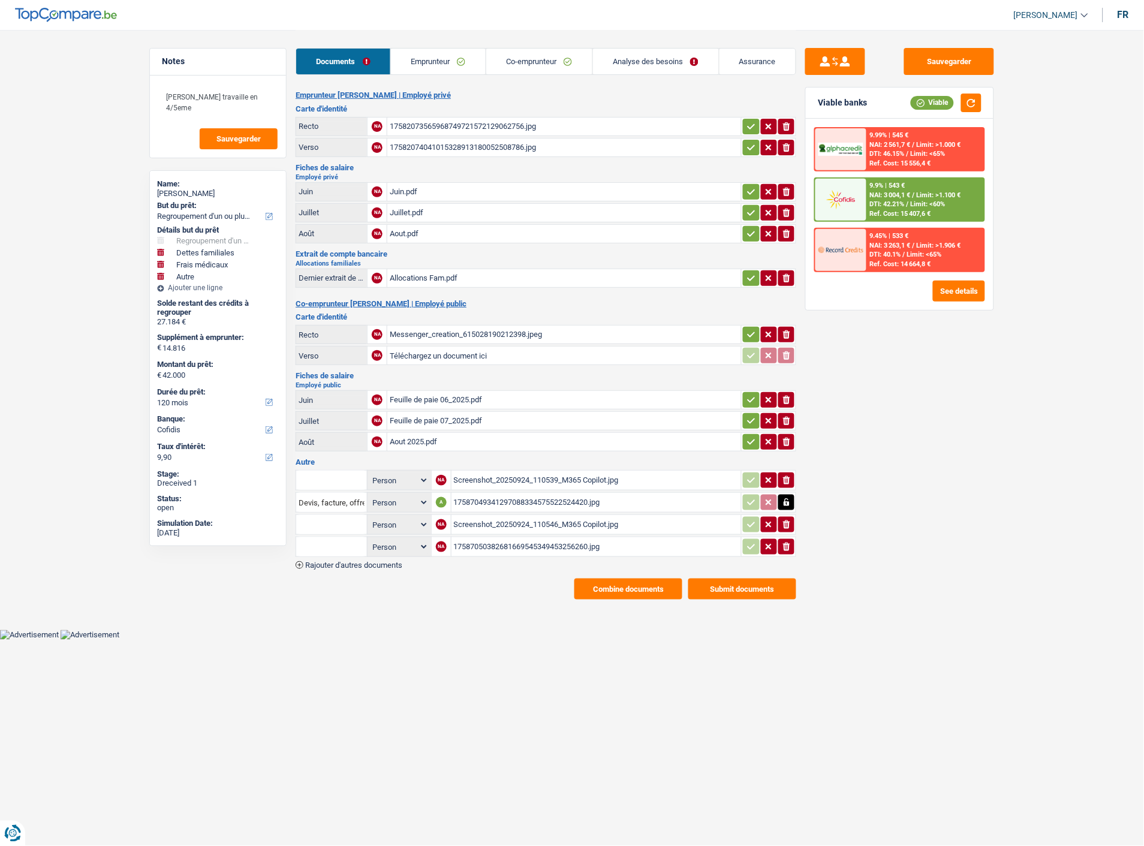
click at [740, 579] on button "Submit documents" at bounding box center [742, 589] width 108 height 21
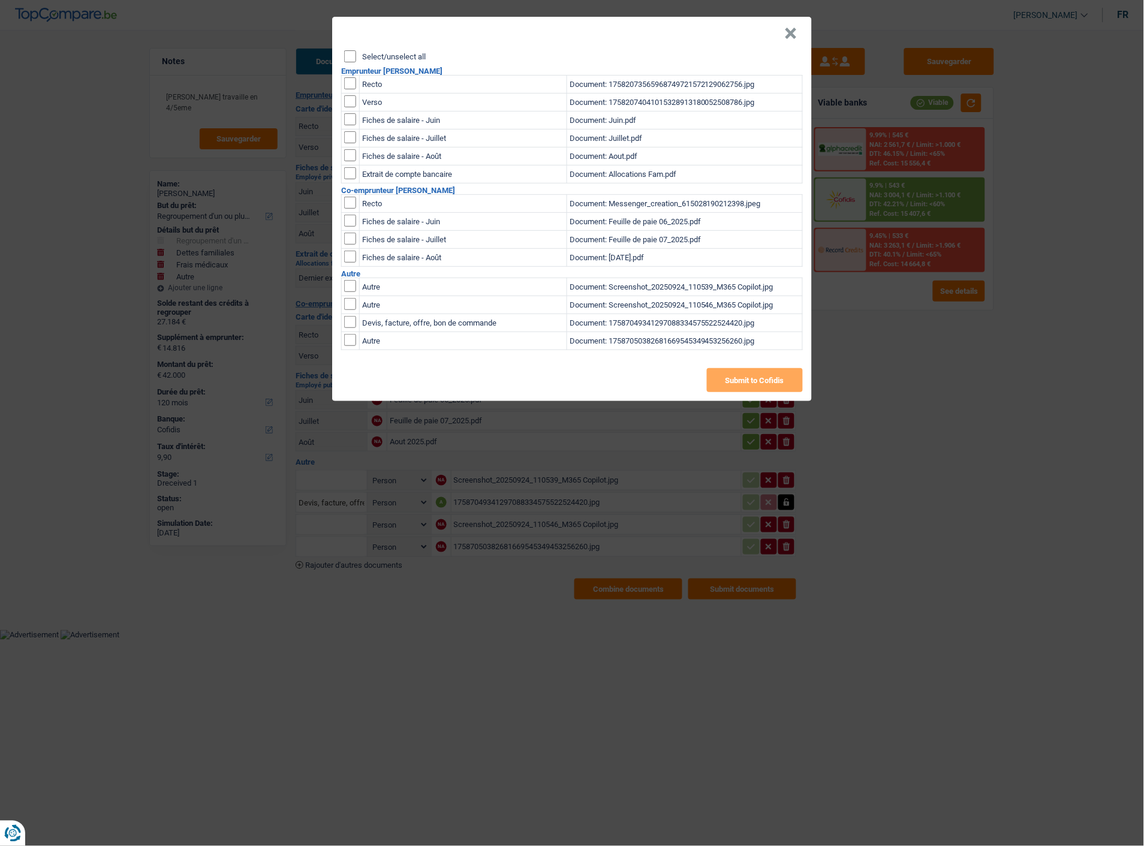
click at [354, 50] on input "Select/unselect all" at bounding box center [350, 56] width 12 height 12
checkbox input "true"
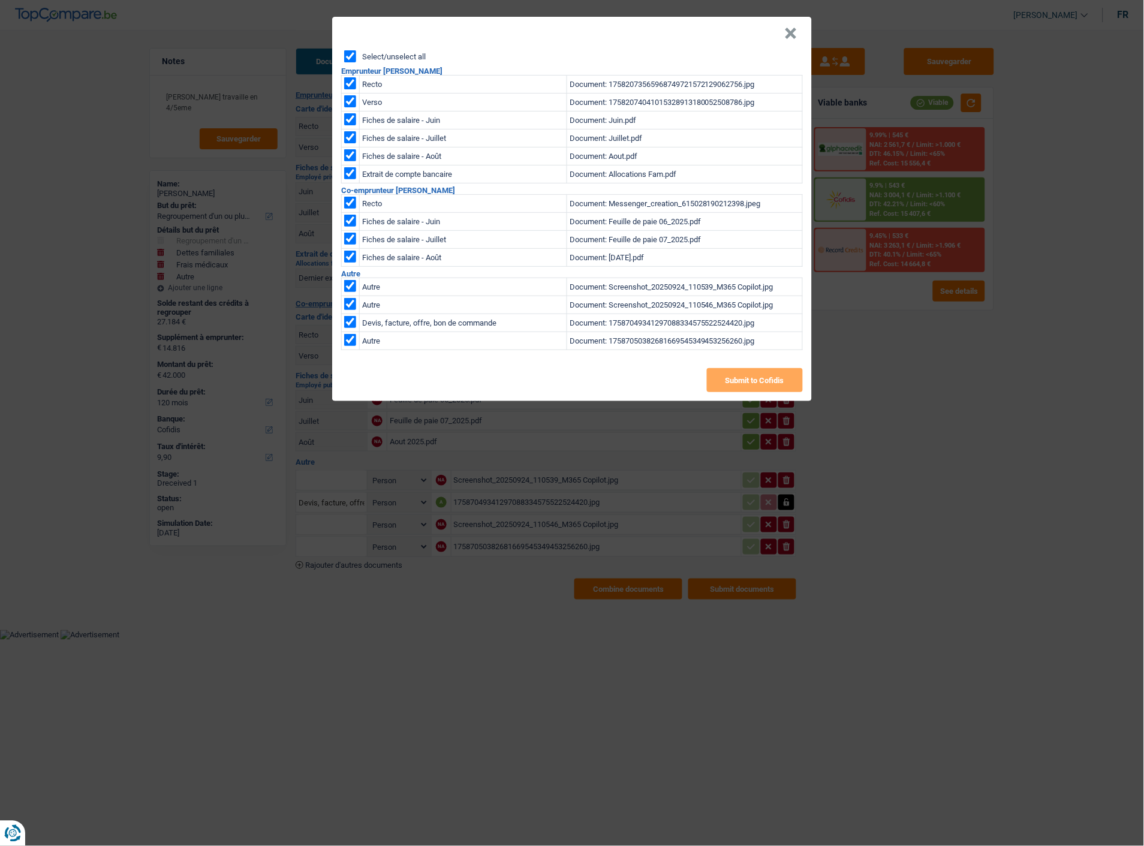
checkbox input "true"
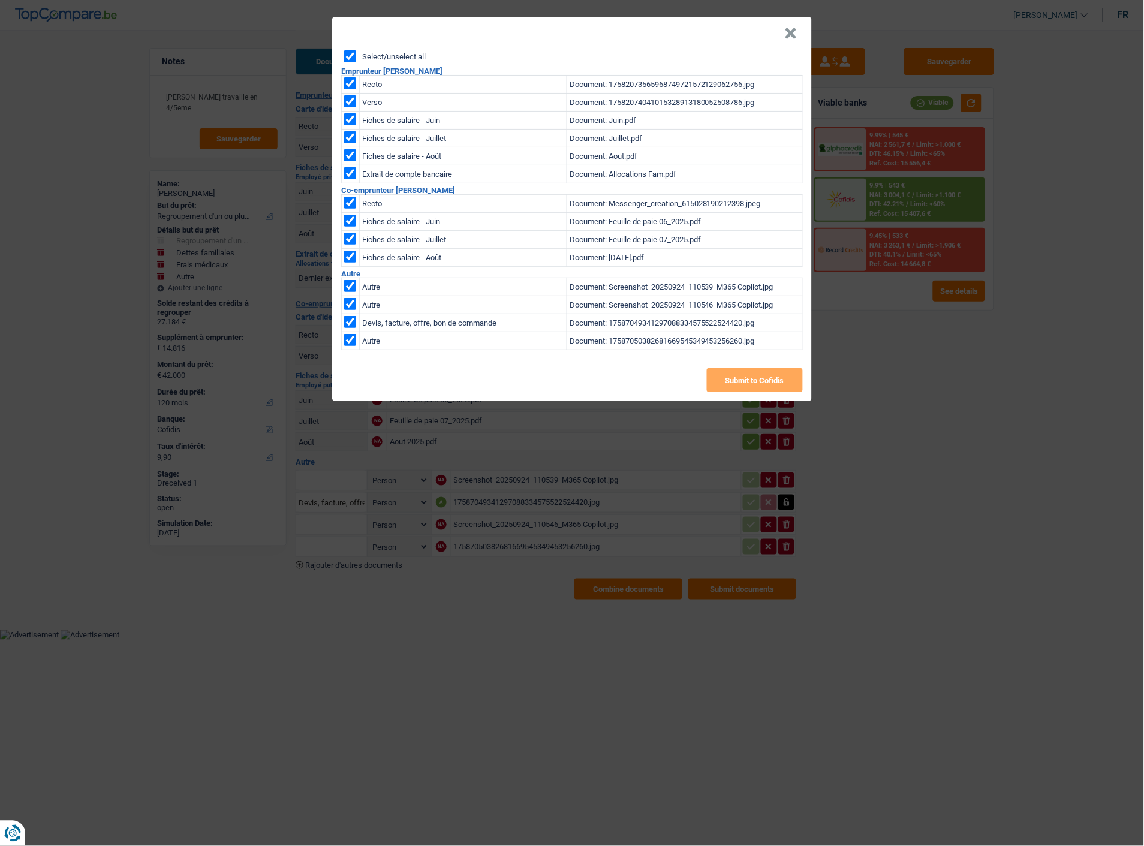
checkbox input "true"
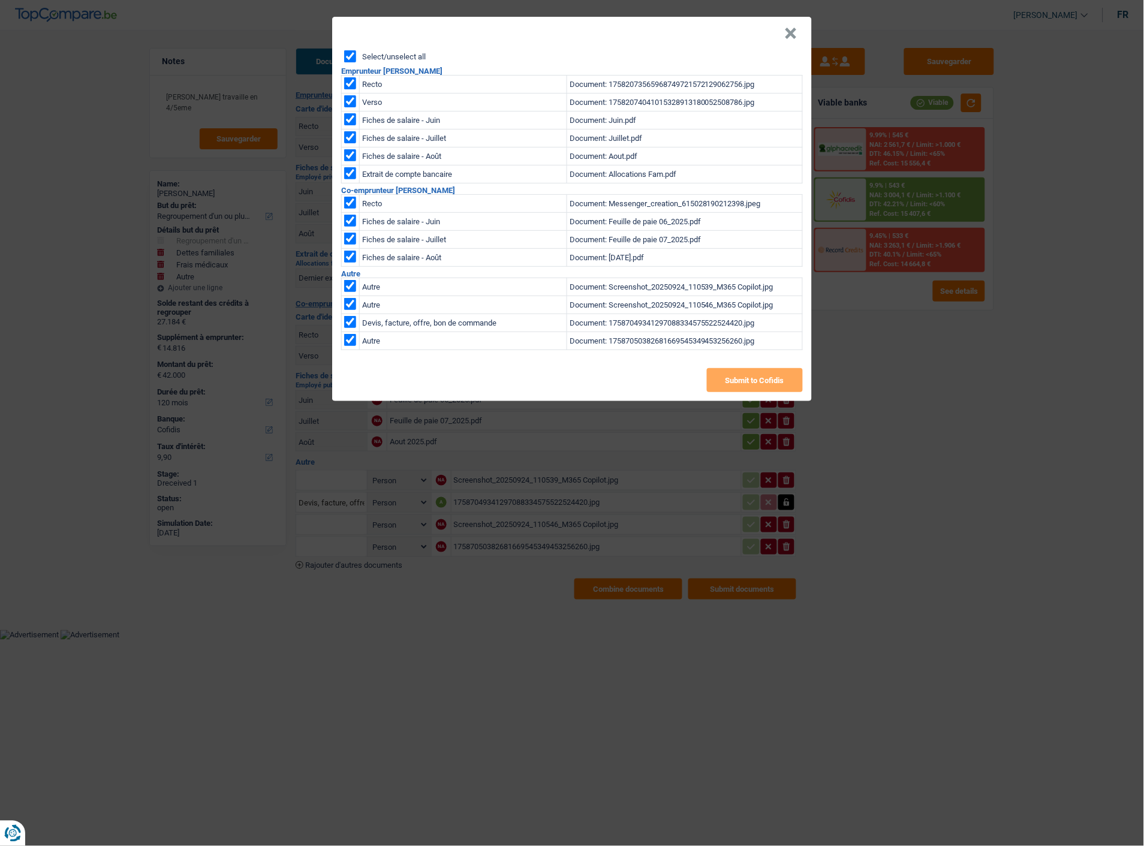
checkbox input "true"
click at [350, 280] on input "checkbox" at bounding box center [350, 286] width 12 height 12
checkbox input "false"
click at [353, 298] on input "checkbox" at bounding box center [350, 304] width 12 height 12
checkbox input "false"
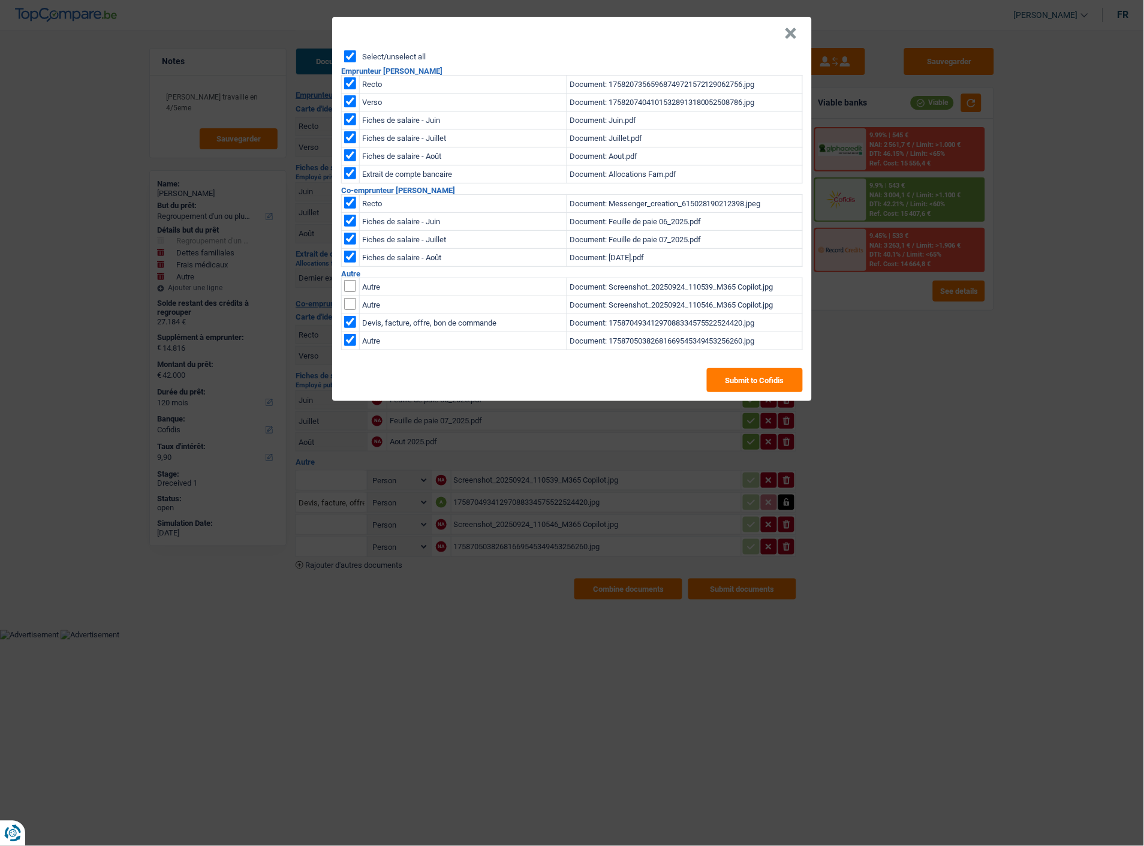
click at [353, 334] on input "checkbox" at bounding box center [350, 340] width 12 height 12
checkbox input "false"
click at [780, 376] on button "Submit to Cofidis" at bounding box center [755, 380] width 96 height 24
click at [792, 28] on button "×" at bounding box center [791, 34] width 13 height 12
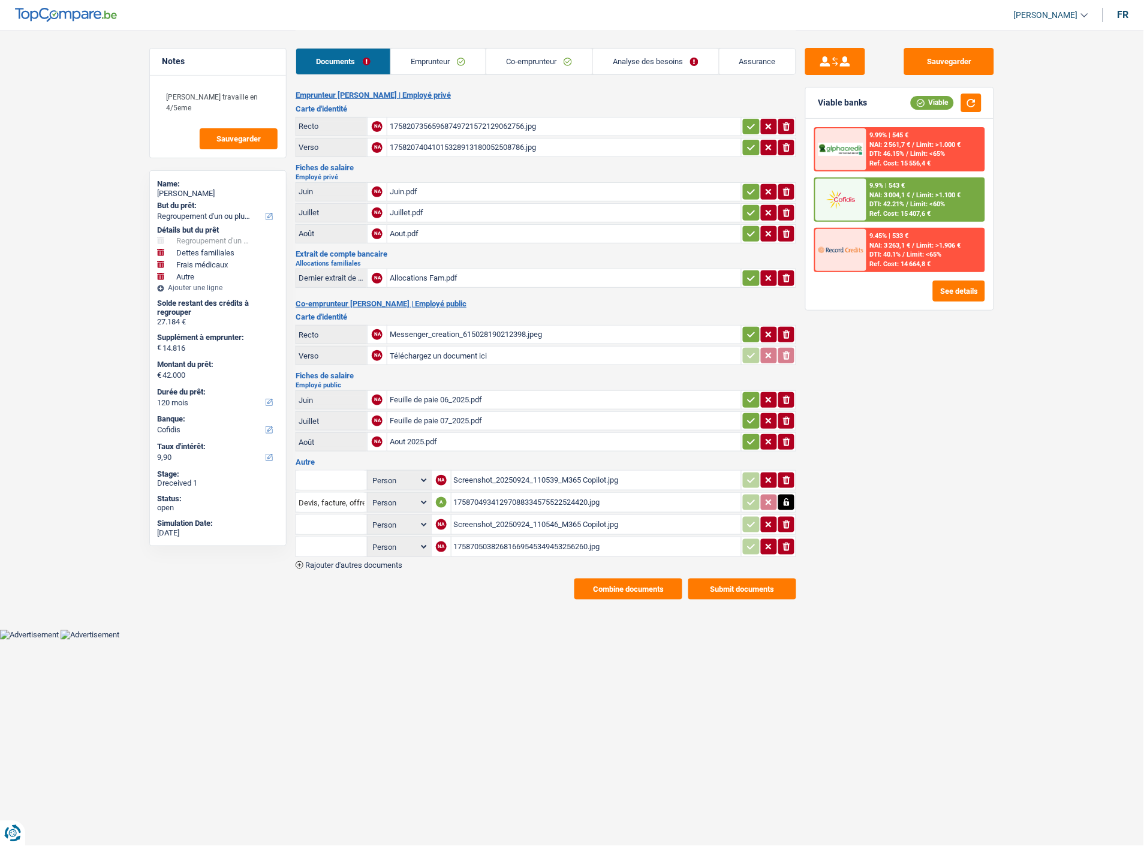
click at [1093, 310] on main "Notes Madame travaille en 4/5eme Sauvegarder Name: Amelie Lelong But du prêt: C…" at bounding box center [572, 315] width 1144 height 630
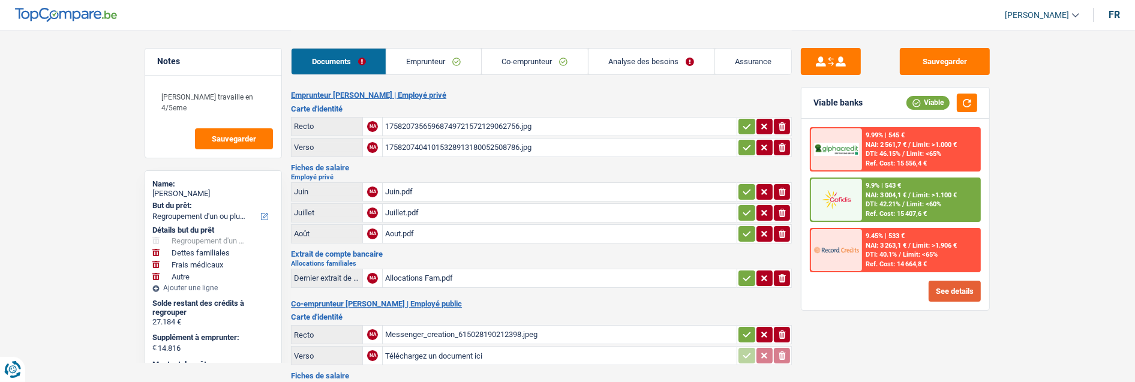
click at [962, 289] on button "See details" at bounding box center [954, 291] width 52 height 21
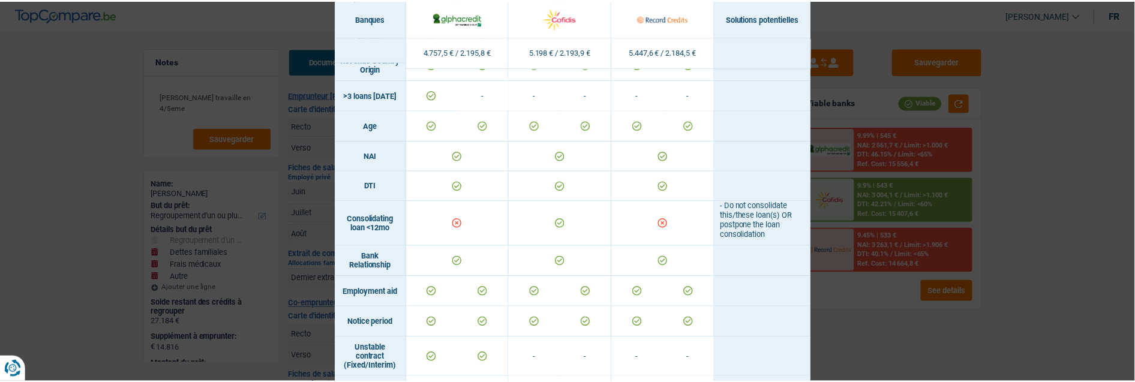
scroll to position [466, 0]
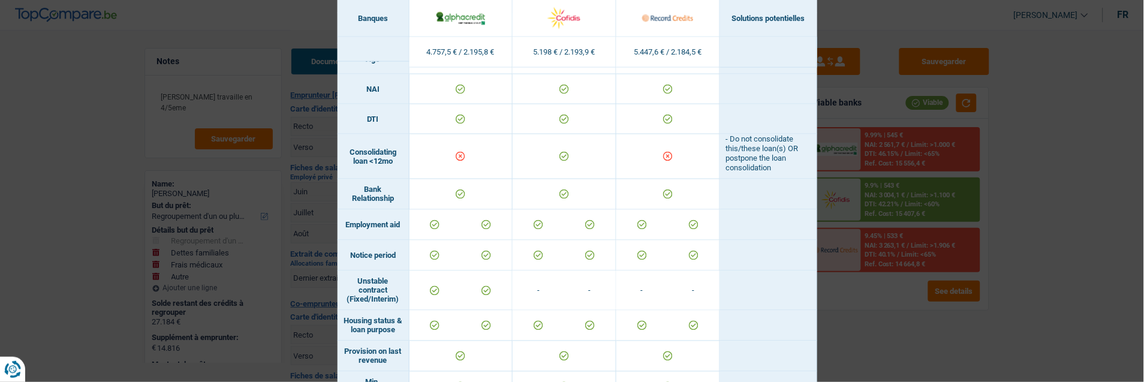
click at [917, 314] on div "Banks conditions × Banques Solutions potentielles Revenus / Charges 4.757,5 € /…" at bounding box center [572, 191] width 1144 height 382
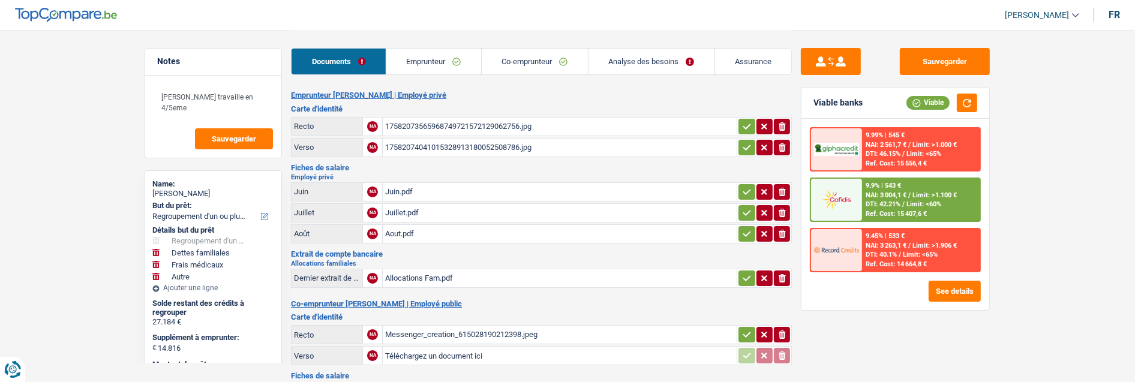
click at [434, 62] on link "Emprunteur" at bounding box center [433, 62] width 95 height 26
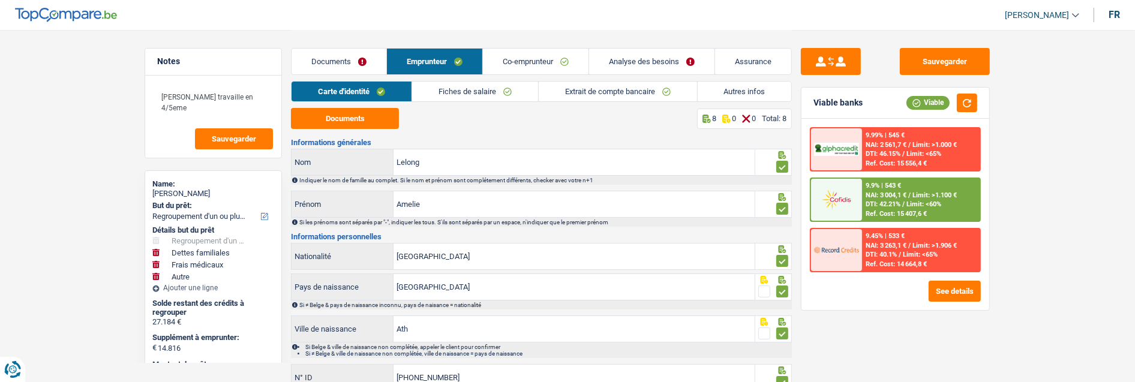
click at [644, 93] on link "Extrait de compte bancaire" at bounding box center [617, 92] width 158 height 20
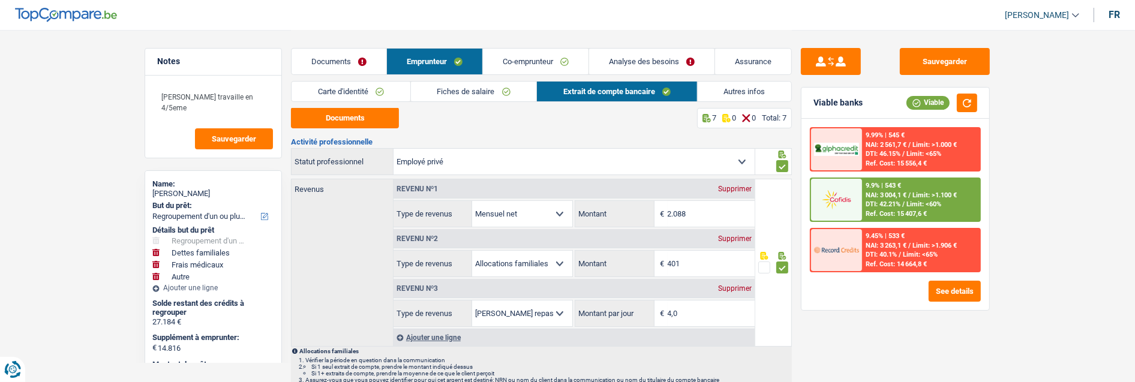
scroll to position [0, 0]
click at [740, 92] on link "Autres infos" at bounding box center [744, 92] width 94 height 20
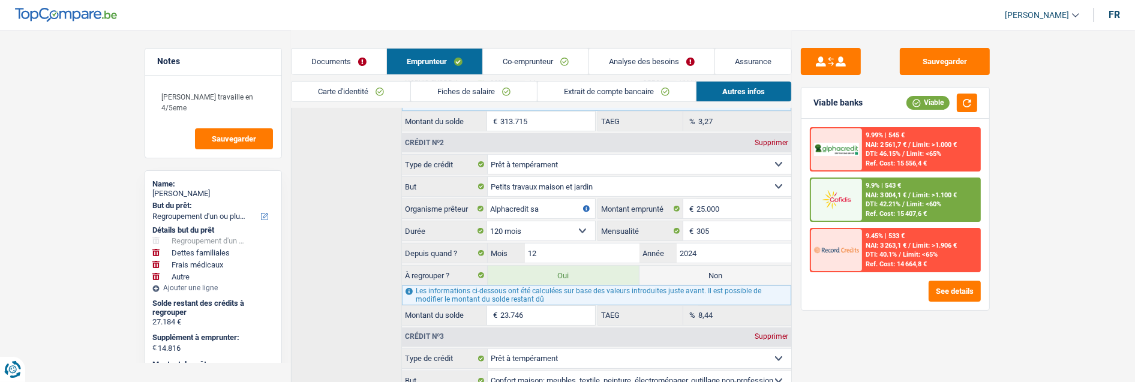
scroll to position [591, 0]
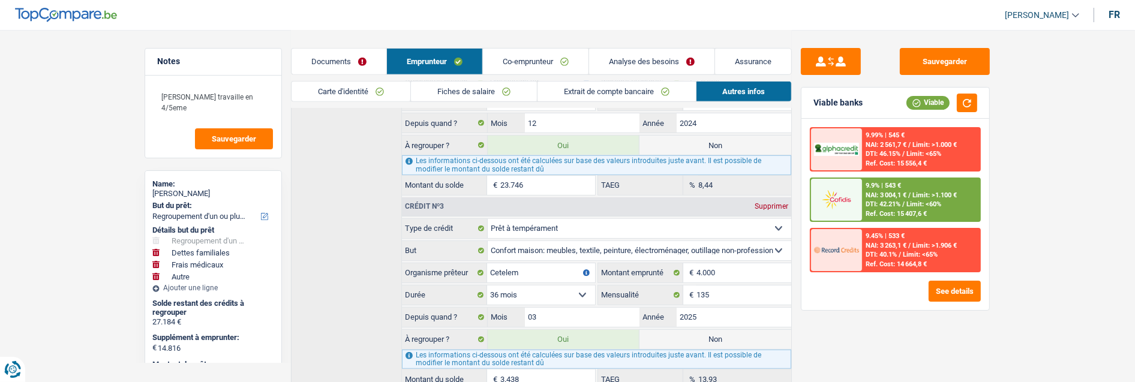
click at [708, 136] on label "Non" at bounding box center [715, 145] width 152 height 19
click at [708, 136] on input "Non" at bounding box center [715, 145] width 152 height 19
radio input "true"
type input "18.254"
select select "84"
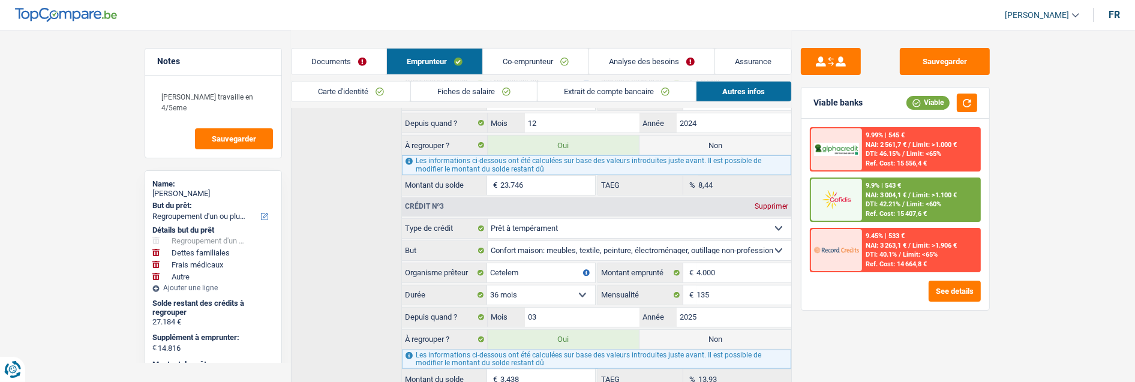
radio input "false"
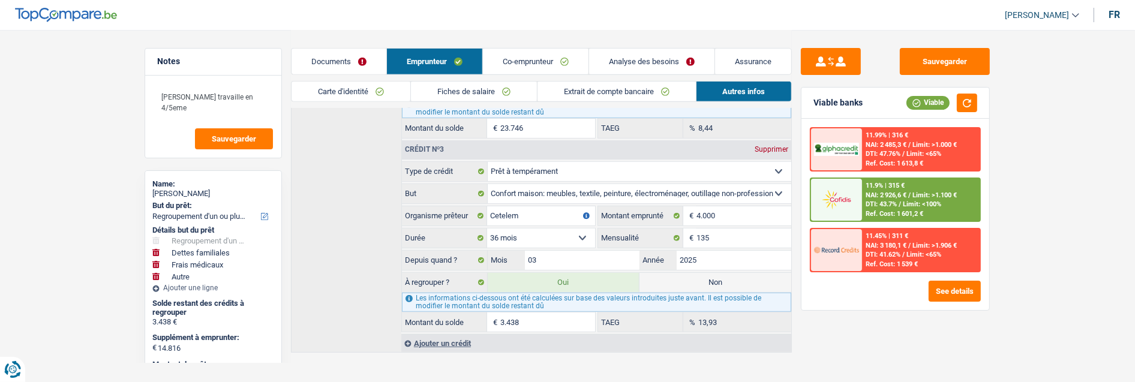
scroll to position [657, 0]
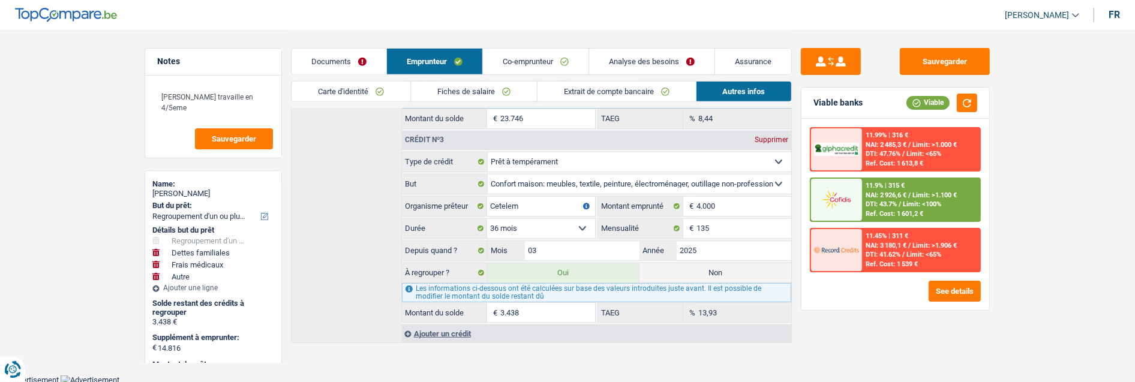
click at [723, 266] on label "Non" at bounding box center [715, 272] width 152 height 19
click at [723, 266] on input "Non" at bounding box center [715, 272] width 152 height 19
radio input "true"
select select "familyDebt"
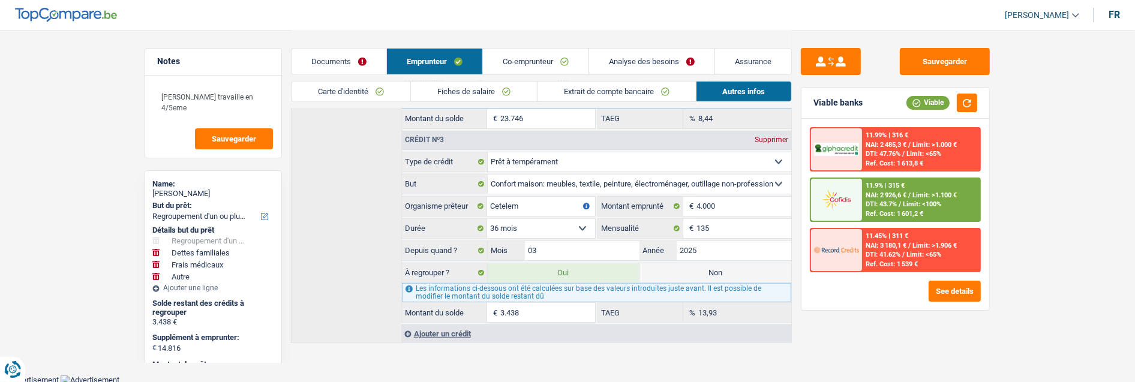
select select
select select "medical"
select select "60"
radio input "false"
select select "other"
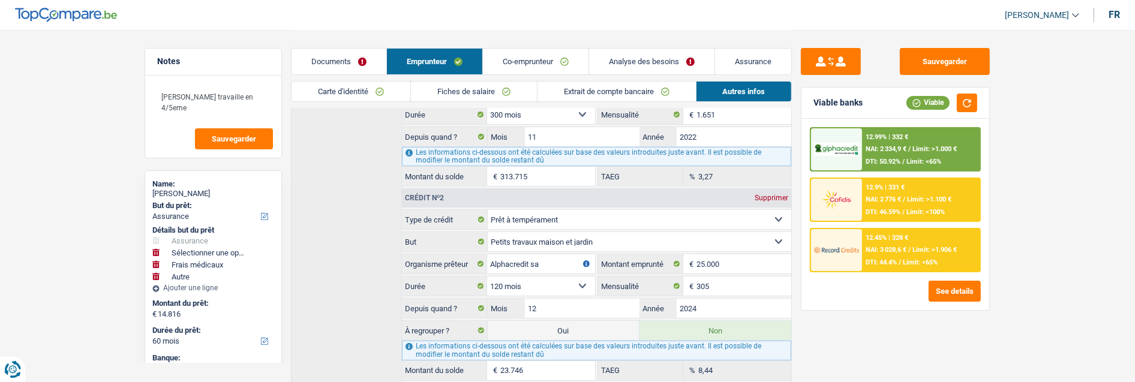
scroll to position [391, 0]
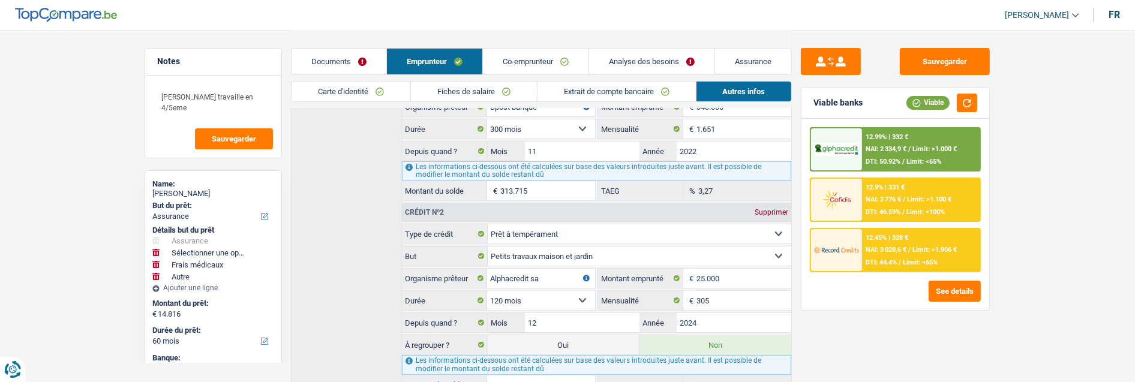
click at [682, 61] on link "Analyse des besoins" at bounding box center [651, 62] width 125 height 26
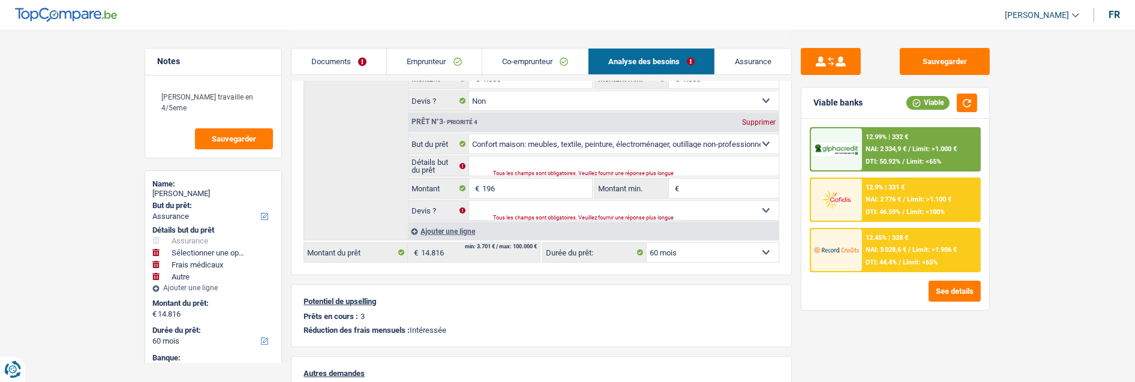
scroll to position [191, 0]
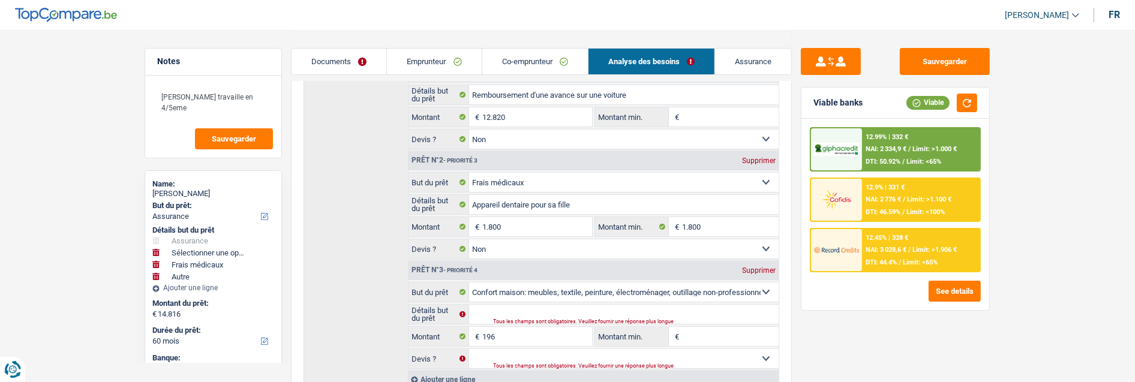
click at [753, 267] on div "Supprimer" at bounding box center [759, 270] width 40 height 7
select select "medical"
type input "14.620"
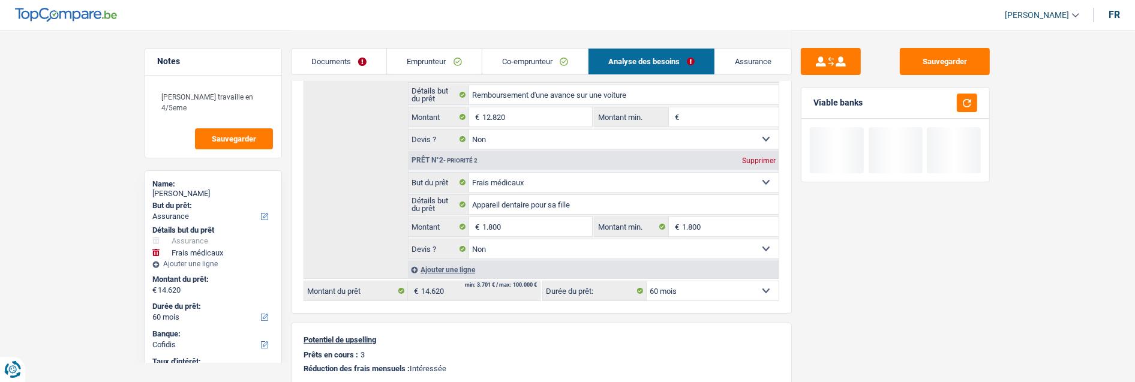
scroll to position [124, 0]
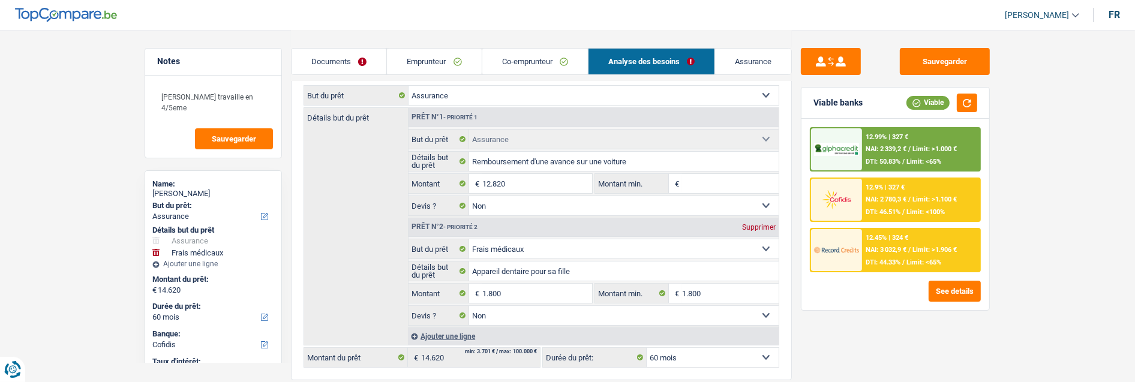
click at [888, 246] on span "NAI: 3 032,9 €" at bounding box center [885, 250] width 41 height 8
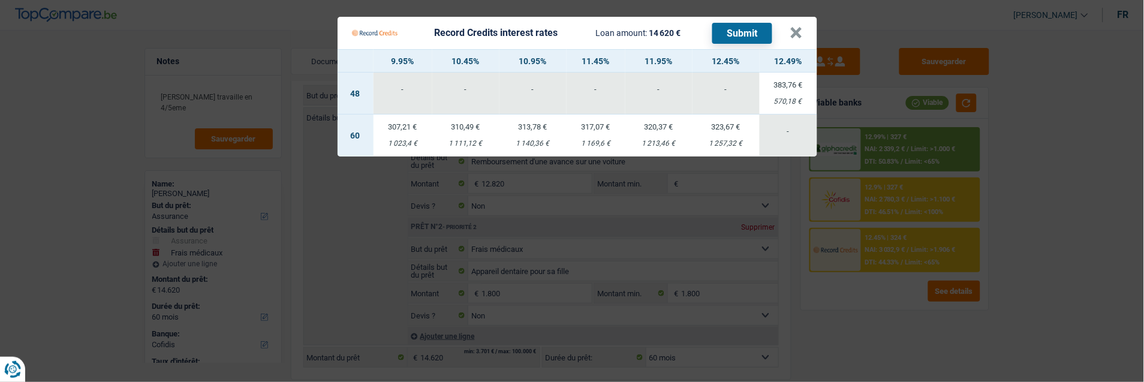
click at [603, 131] on td "317,07 € 1 169,6 €" at bounding box center [596, 136] width 59 height 42
select select "record credits"
type input "11,45"
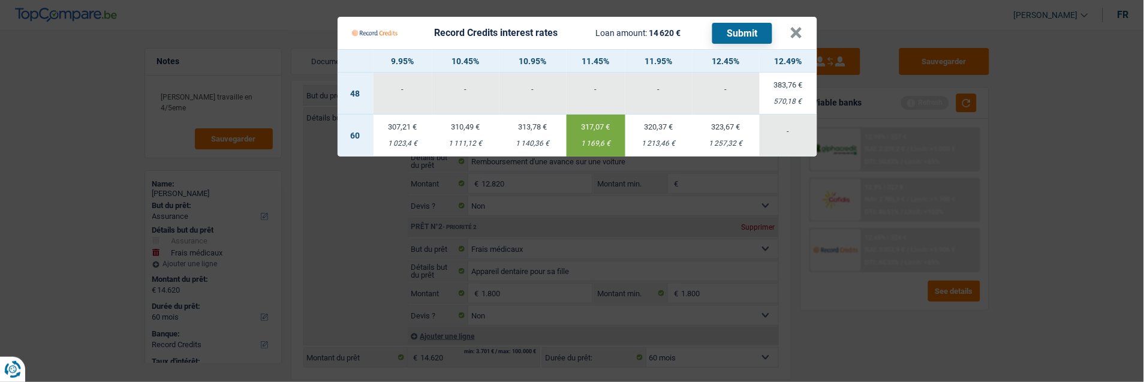
click at [744, 27] on button "Submit" at bounding box center [742, 33] width 60 height 21
click at [802, 29] on button "×" at bounding box center [796, 33] width 13 height 12
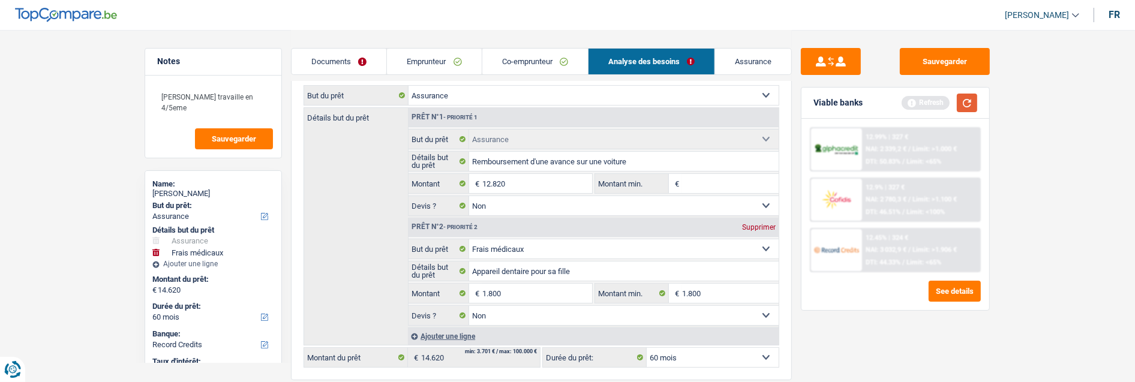
click at [963, 100] on button "button" at bounding box center [966, 103] width 20 height 19
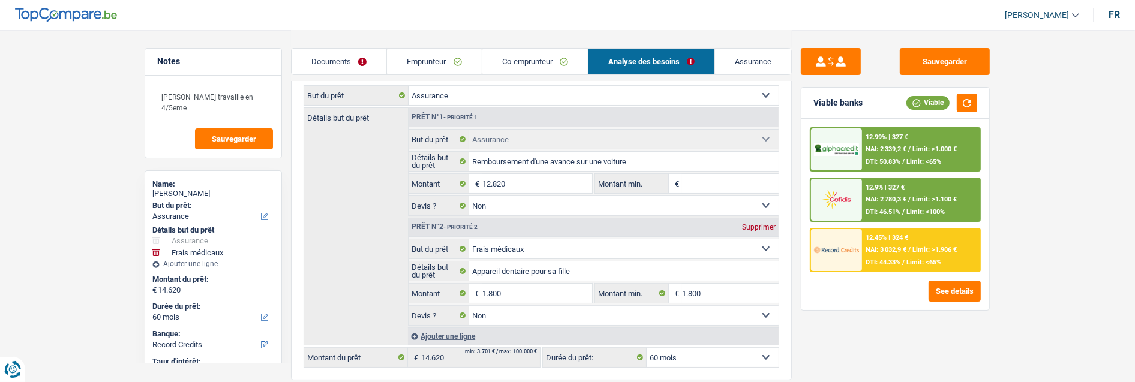
click at [923, 146] on span "Limit: >1.000 €" at bounding box center [934, 149] width 44 height 8
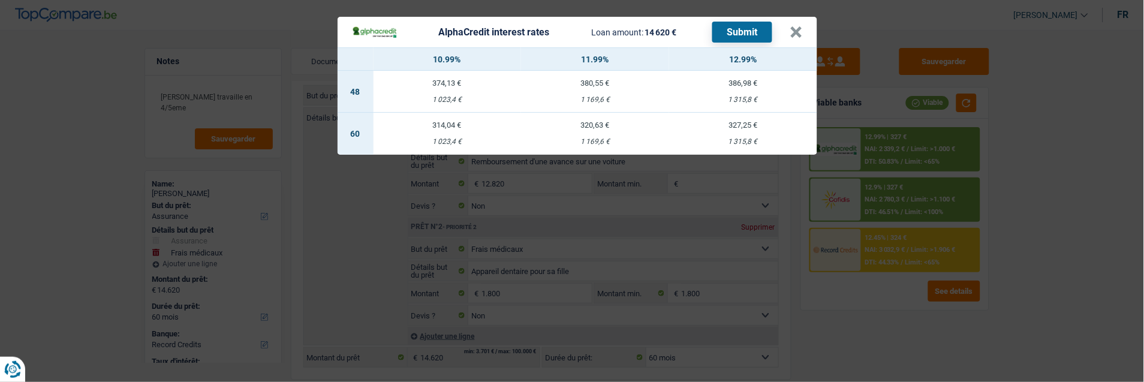
click at [447, 121] on div "314,04 €" at bounding box center [448, 125] width 148 height 8
select select "alphacredit"
type input "10,99"
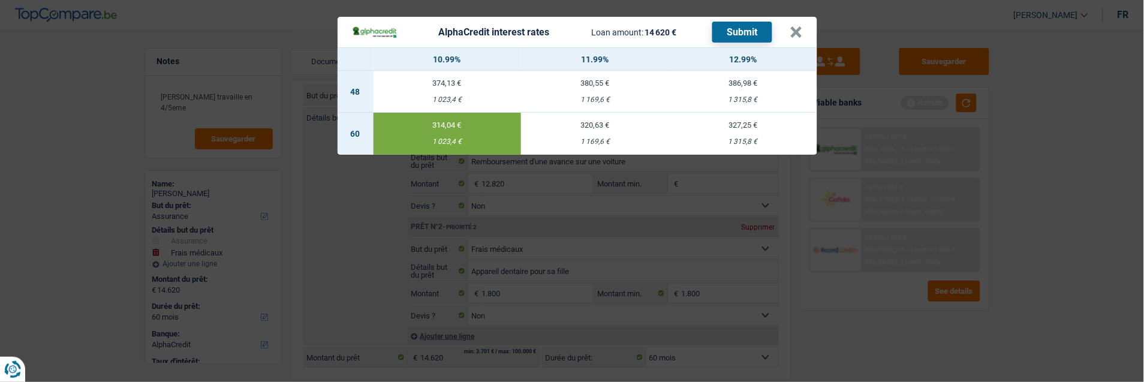
click at [764, 22] on button "Submit" at bounding box center [742, 32] width 60 height 21
click at [794, 29] on button "×" at bounding box center [796, 32] width 13 height 12
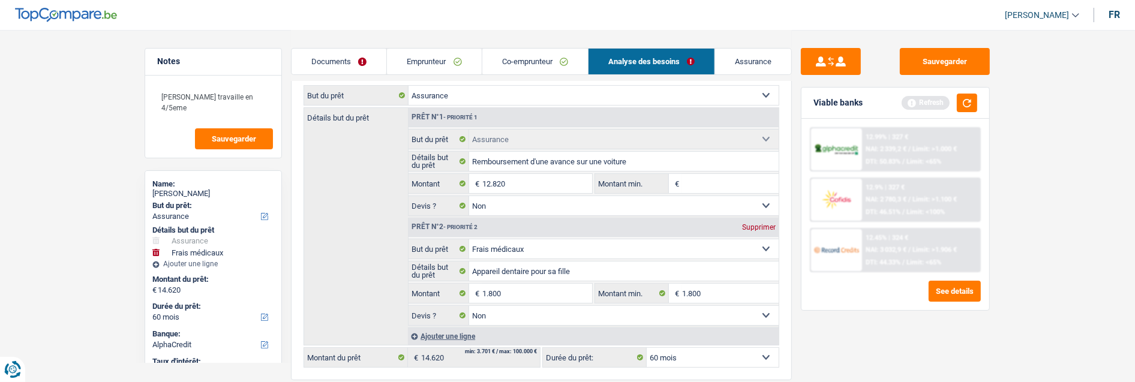
click at [362, 59] on link "Documents" at bounding box center [338, 62] width 95 height 26
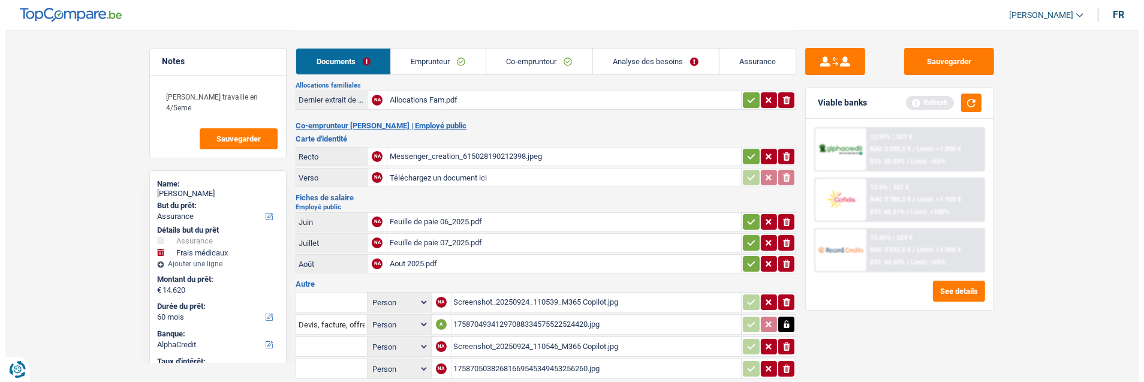
scroll to position [234, 0]
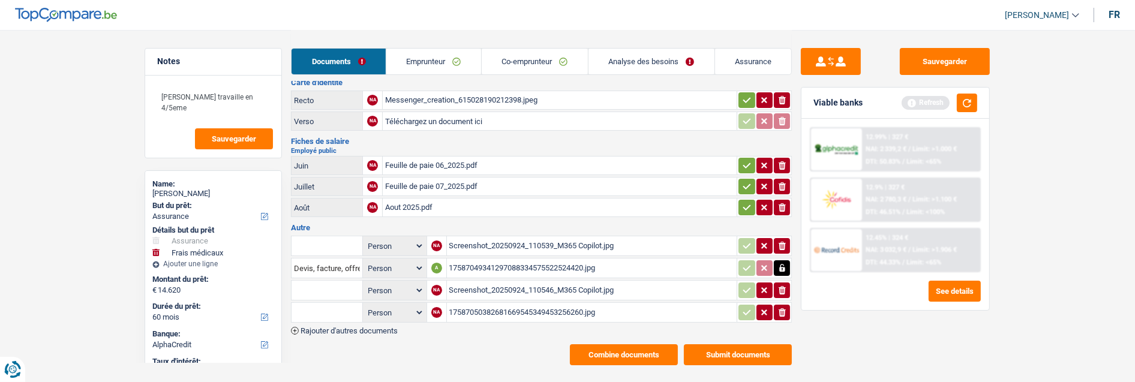
click at [645, 344] on button "Combine documents" at bounding box center [624, 354] width 108 height 21
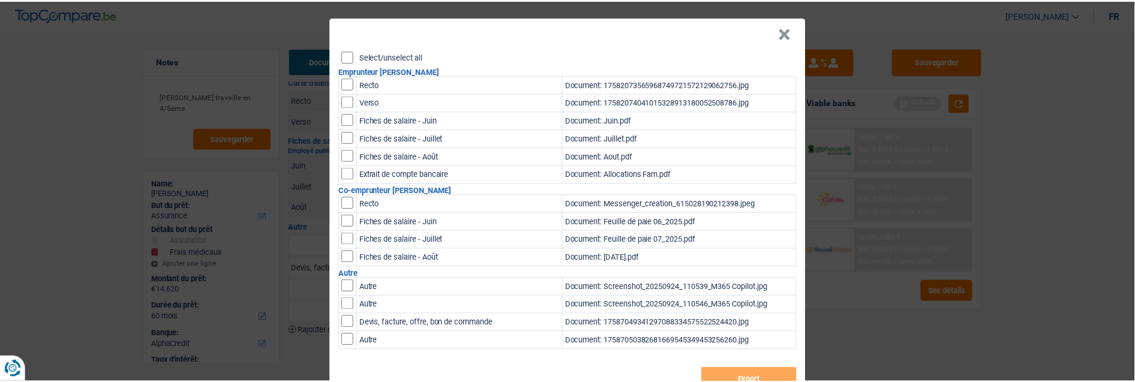
scroll to position [0, 0]
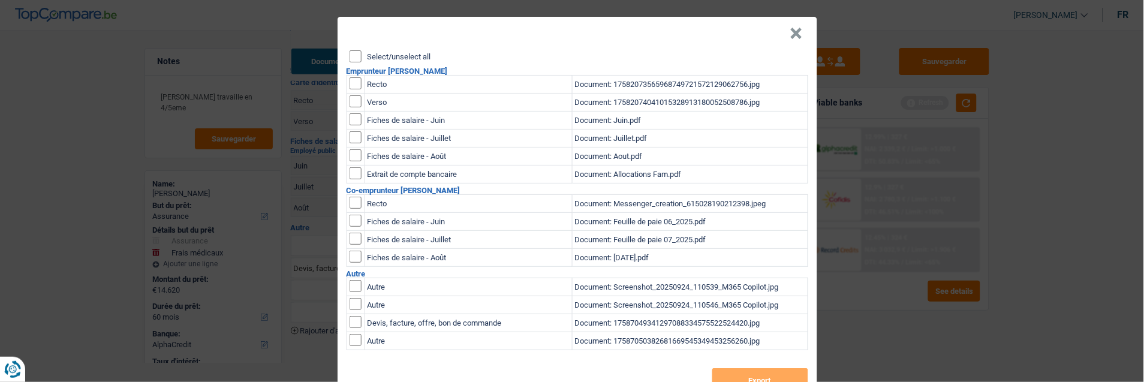
click at [354, 50] on input "Select/unselect all" at bounding box center [356, 56] width 12 height 12
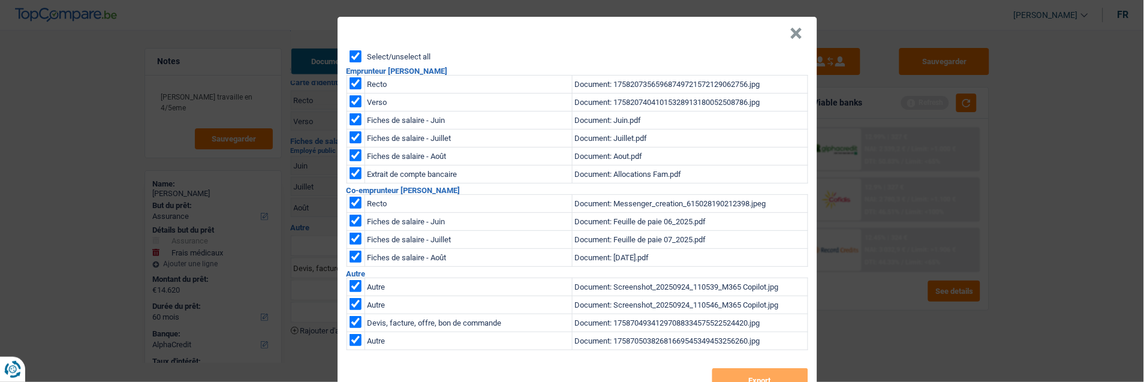
checkbox input "true"
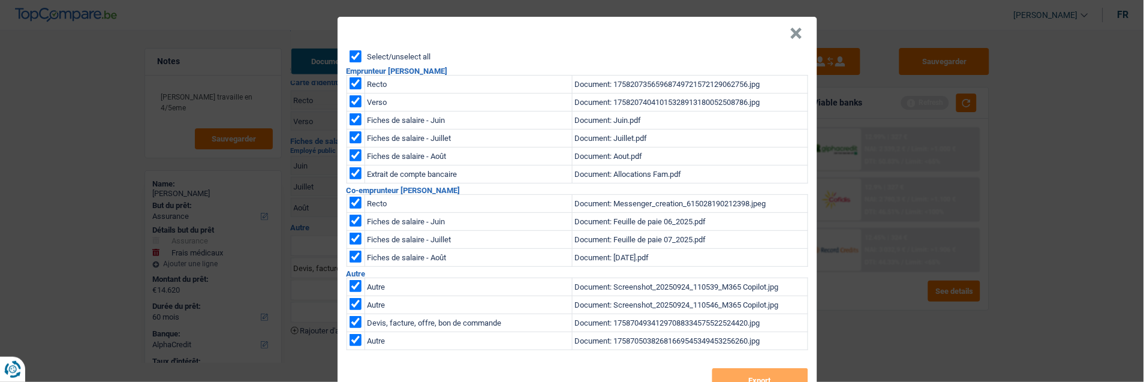
checkbox input "true"
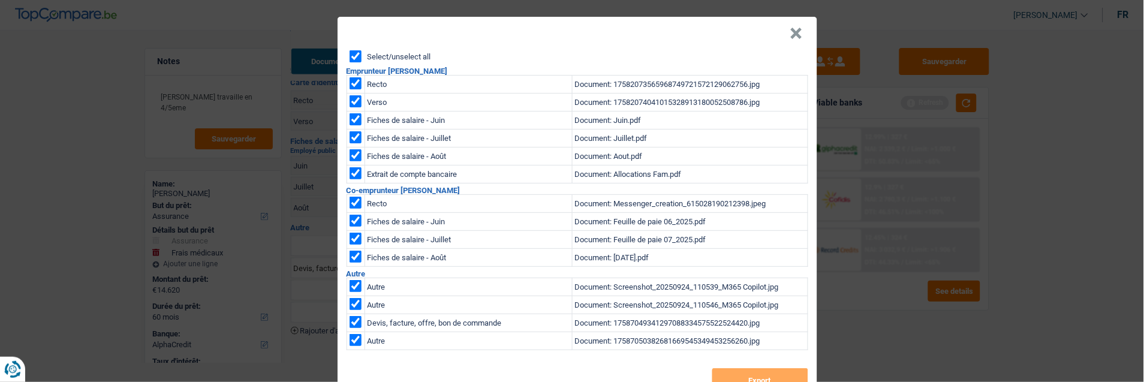
checkbox input "true"
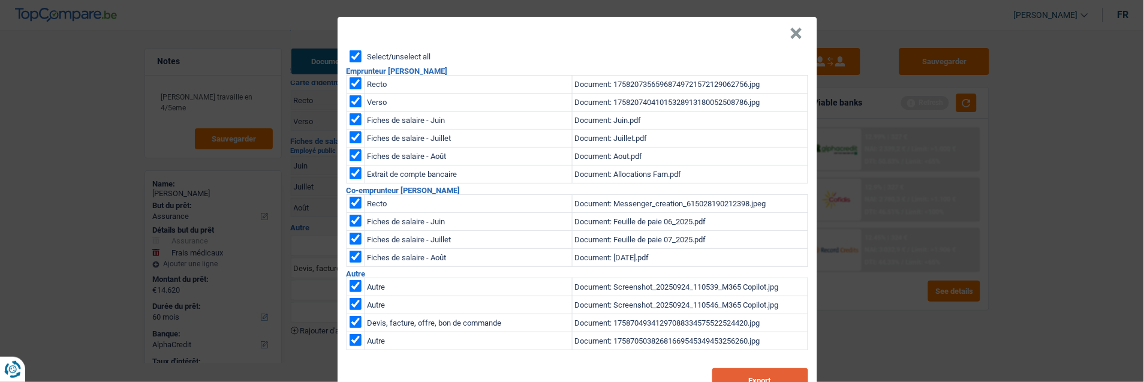
click at [757, 374] on button "Export" at bounding box center [760, 380] width 96 height 24
click at [796, 28] on button "×" at bounding box center [796, 34] width 13 height 12
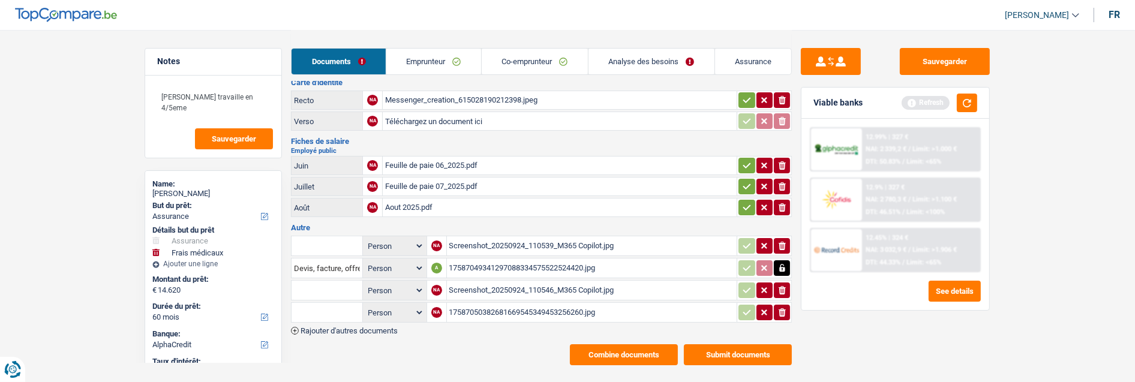
click at [510, 61] on link "Co-emprunteur" at bounding box center [535, 62] width 106 height 26
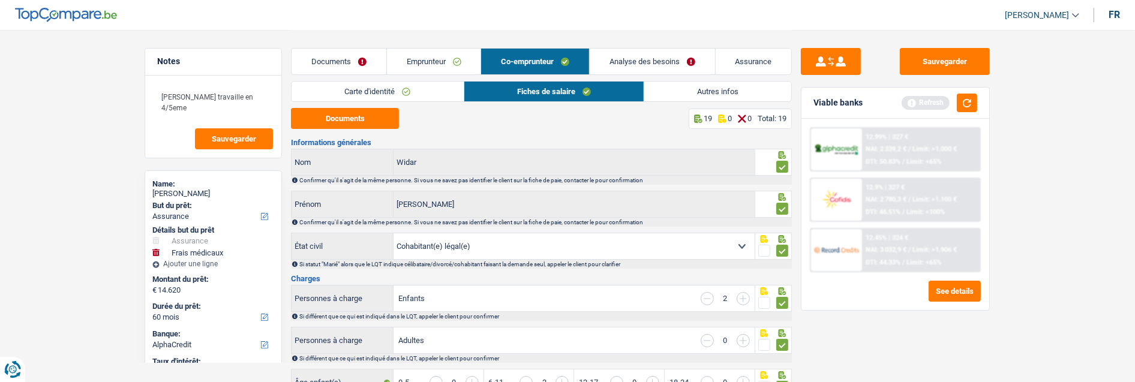
click at [390, 88] on link "Carte d'identité" at bounding box center [376, 92] width 171 height 20
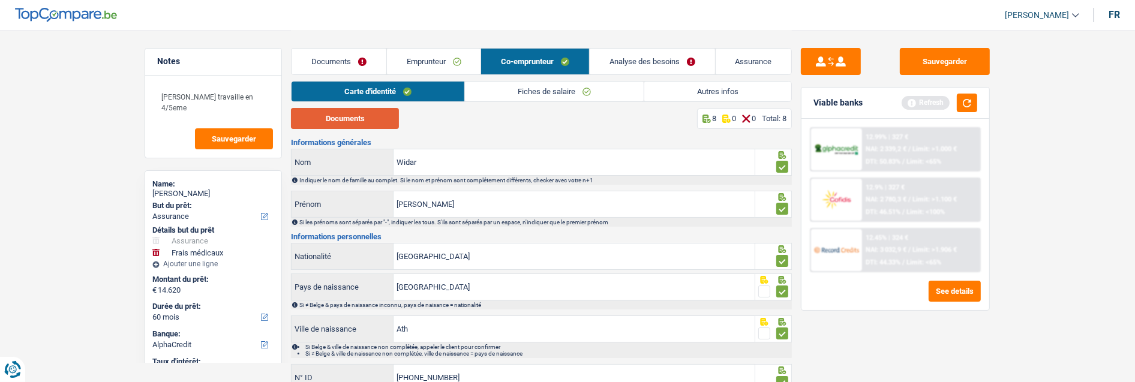
click at [360, 115] on button "Documents" at bounding box center [345, 118] width 108 height 21
click at [640, 55] on link "Analyse des besoins" at bounding box center [651, 62] width 125 height 26
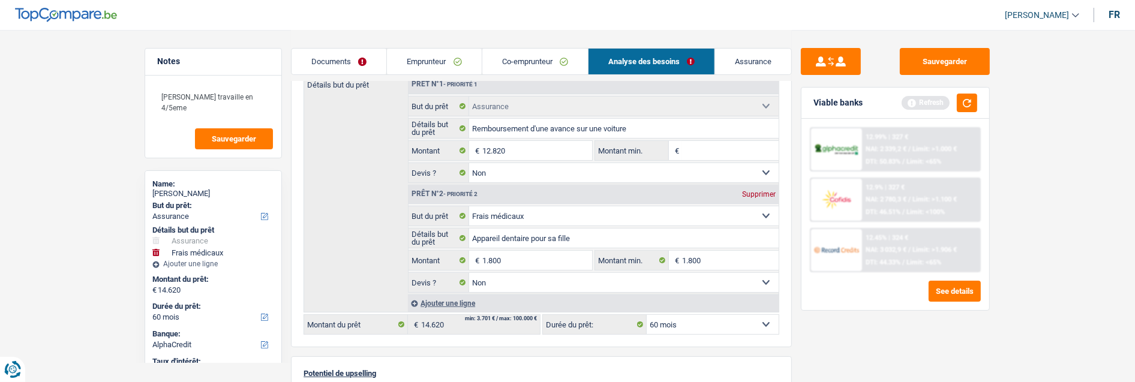
scroll to position [133, 0]
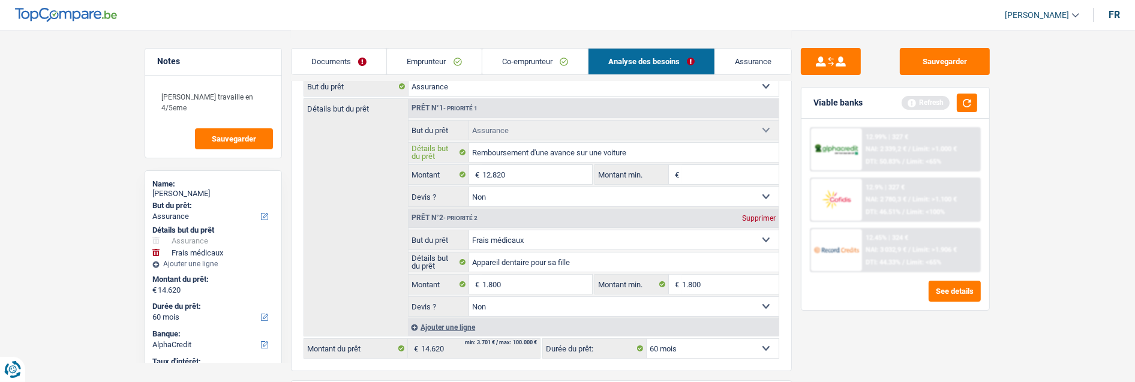
click at [633, 151] on input "Remboursement d'une avance sur une voiture" at bounding box center [624, 152] width 310 height 19
click at [552, 64] on link "Co-emprunteur" at bounding box center [535, 62] width 106 height 26
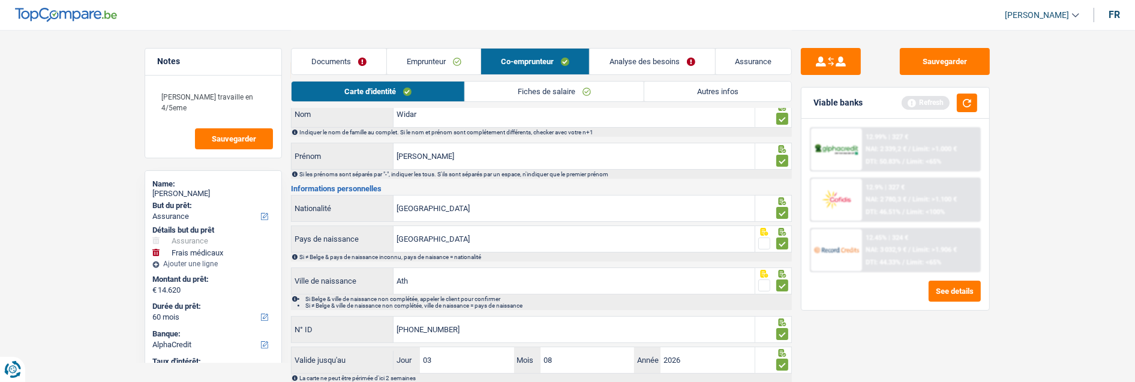
scroll to position [0, 0]
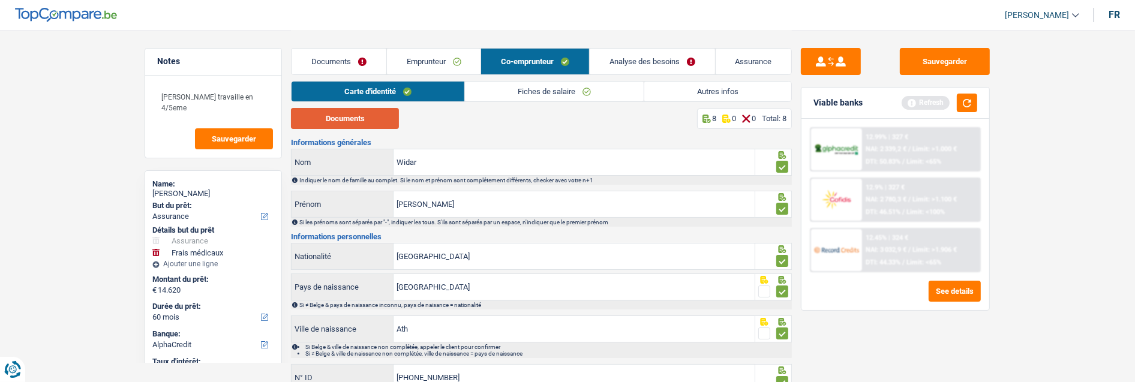
click at [351, 118] on button "Documents" at bounding box center [345, 118] width 108 height 21
click at [508, 96] on link "Fiches de salaire" at bounding box center [554, 92] width 179 height 20
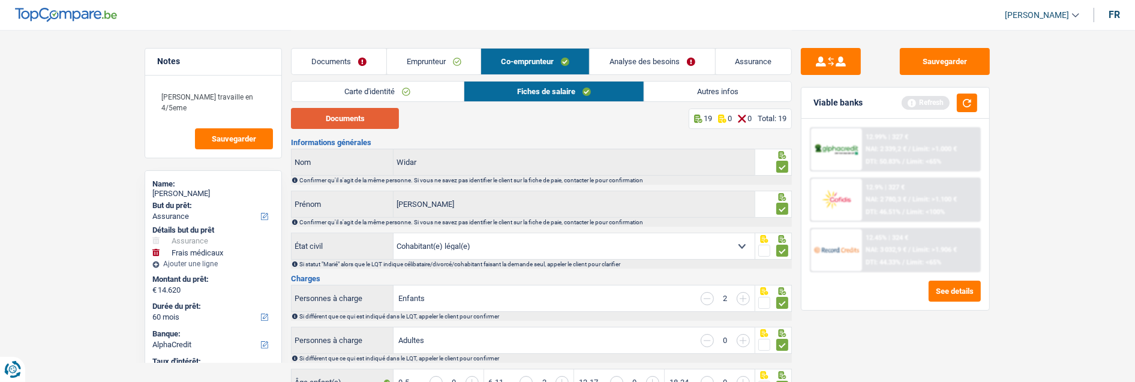
click at [362, 114] on button "Documents" at bounding box center [345, 118] width 108 height 21
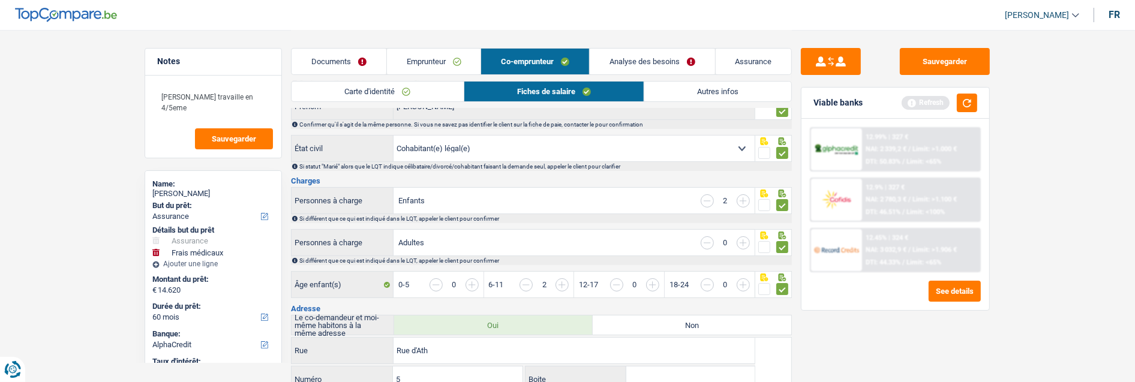
scroll to position [133, 0]
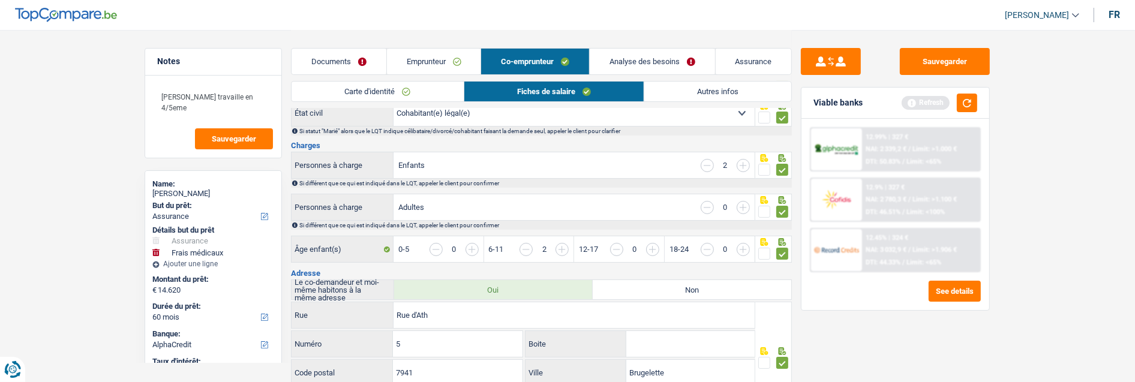
click at [693, 87] on link "Autres infos" at bounding box center [717, 92] width 147 height 20
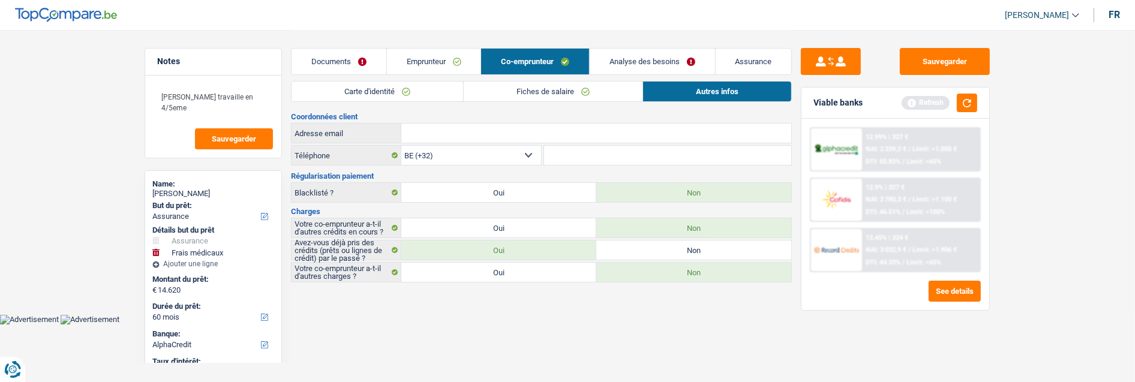
scroll to position [0, 0]
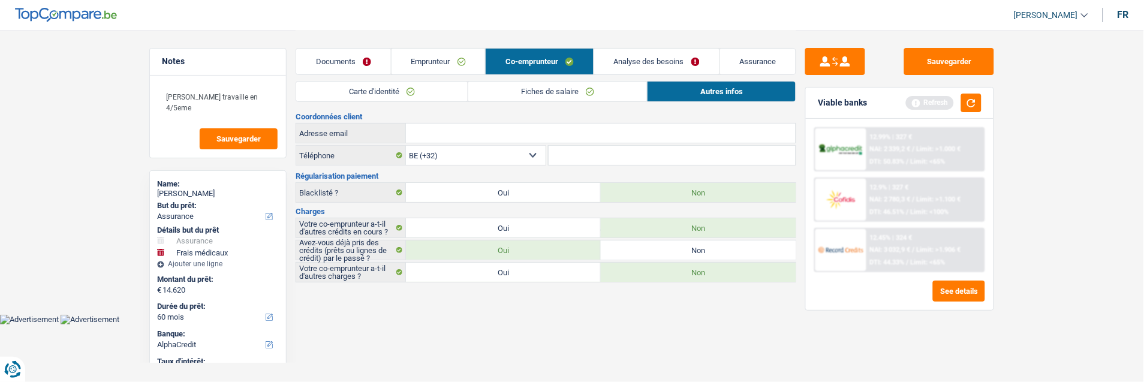
click at [434, 60] on link "Emprunteur" at bounding box center [439, 62] width 94 height 26
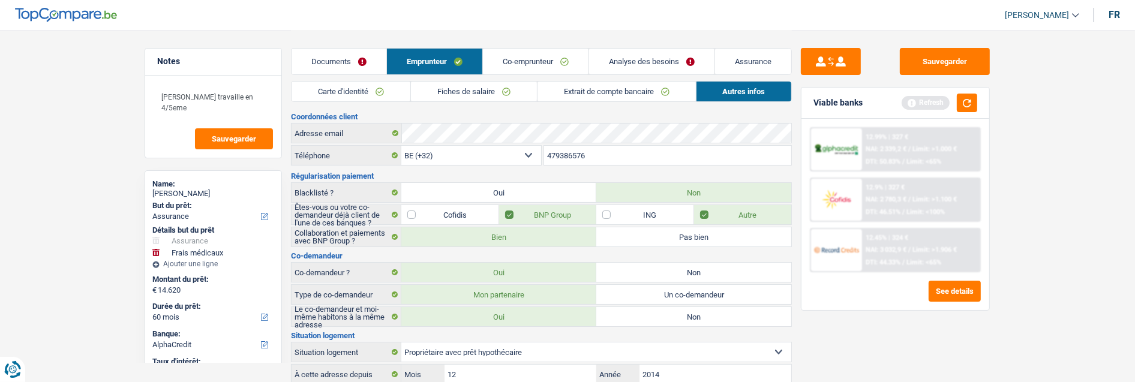
click at [639, 61] on link "Analyse des besoins" at bounding box center [651, 62] width 125 height 26
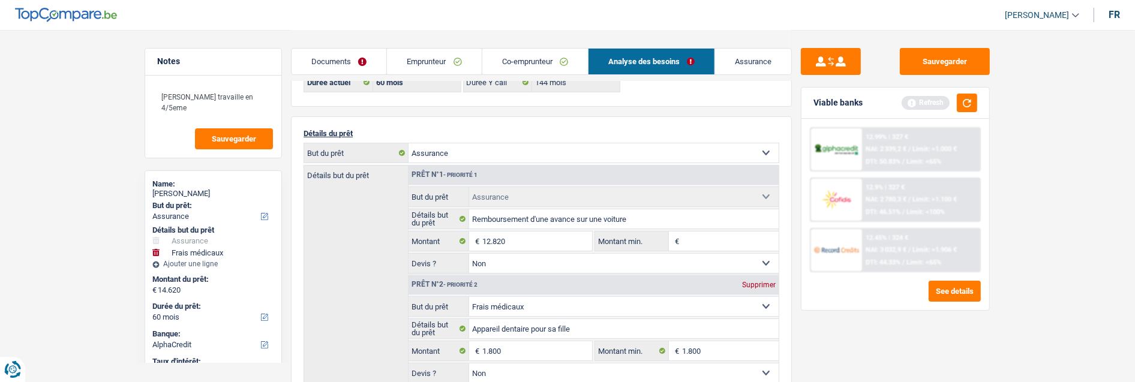
scroll to position [133, 0]
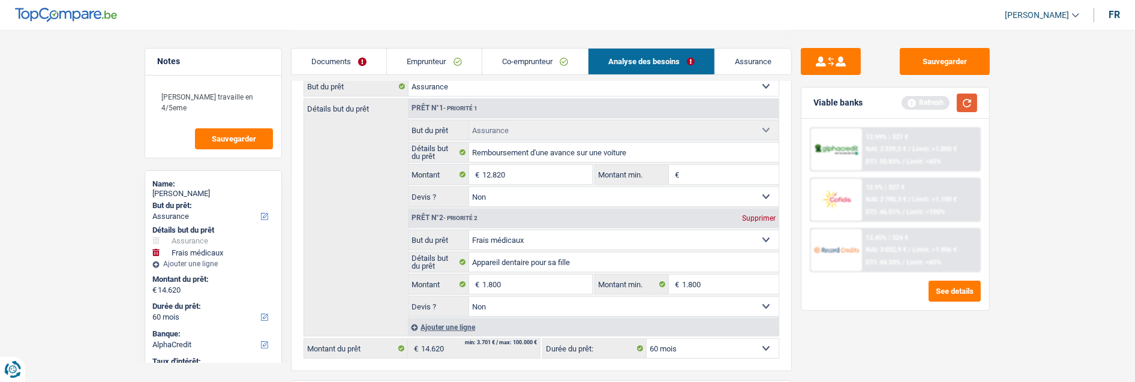
click at [974, 102] on button "button" at bounding box center [966, 103] width 20 height 19
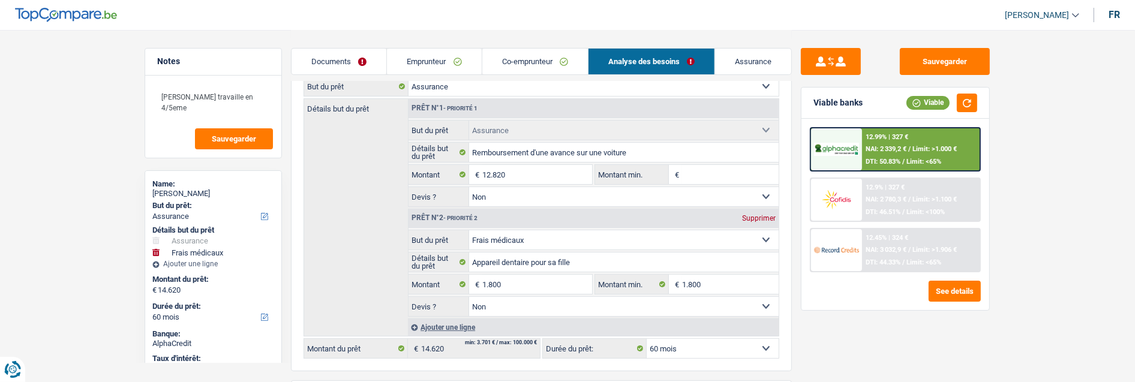
click at [912, 248] on span "Limit: >1.906 €" at bounding box center [934, 250] width 44 height 8
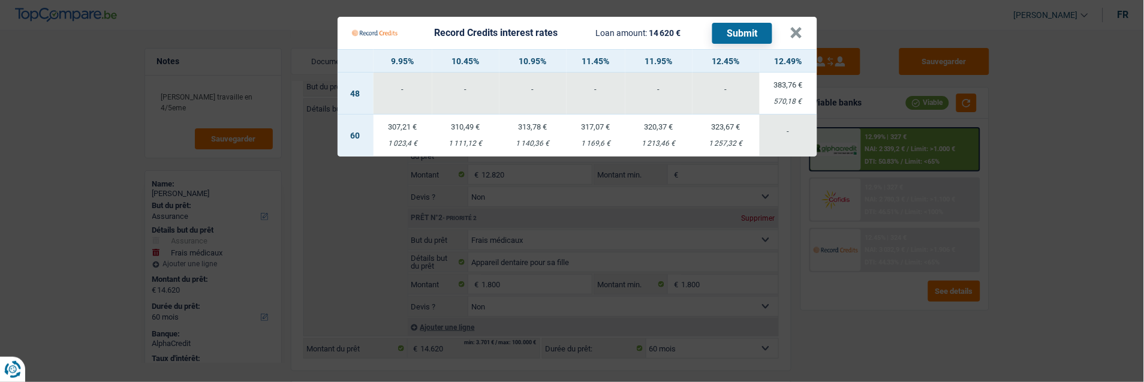
click at [586, 140] on div "1 169,6 €" at bounding box center [596, 144] width 59 height 8
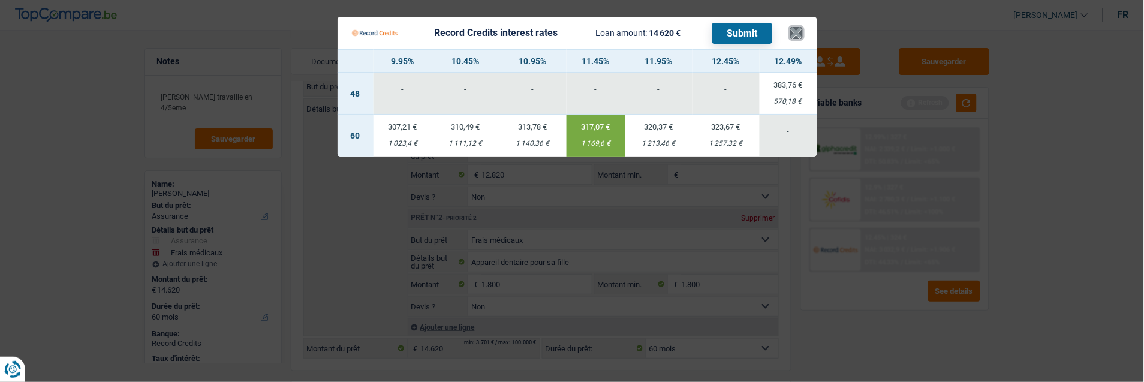
click at [798, 27] on button "×" at bounding box center [796, 33] width 13 height 12
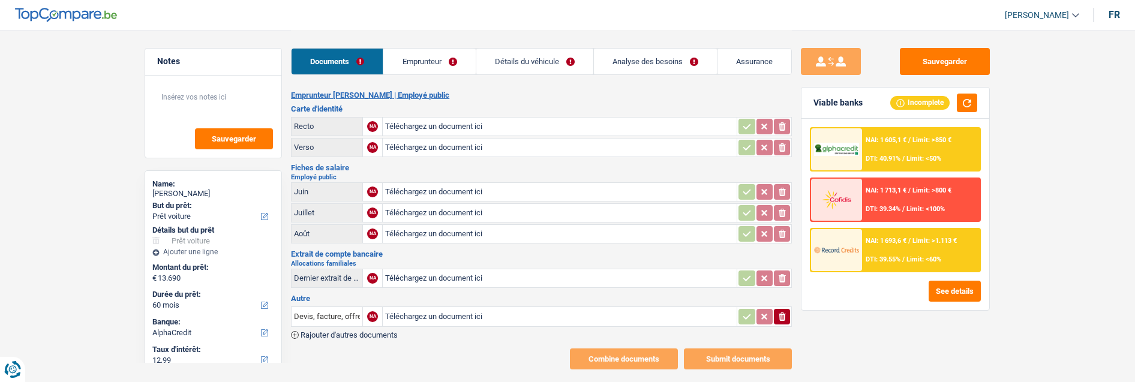
select select "car"
select select "60"
select select "alphacredit"
type input "C:\fakepath\pro-h1gTLIt3.jpeg"
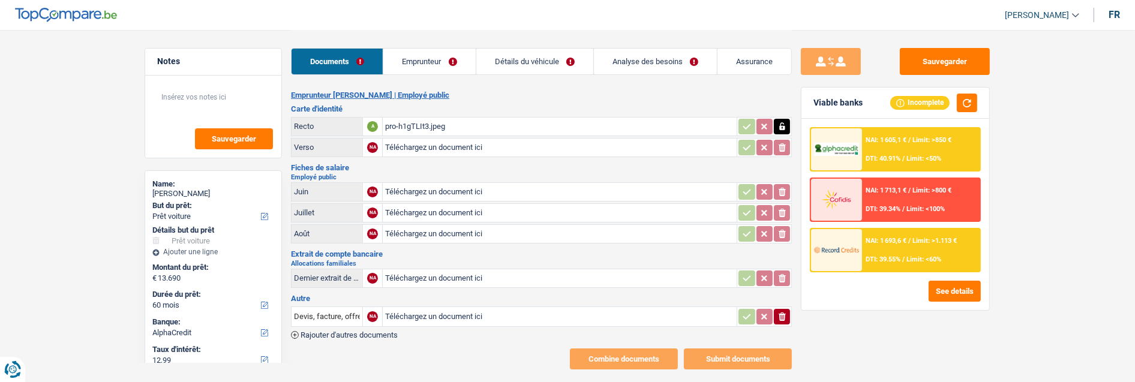
type input "C:\fakepath\pro-k7bAT635.jpeg"
type input "C:\fakepath\Allocfam08.jpeg"
type input "C:\fakepath\FP08 [PERSON_NAME].jpeg"
type input "C:\fakepath\FP07 [PERSON_NAME].jpeg"
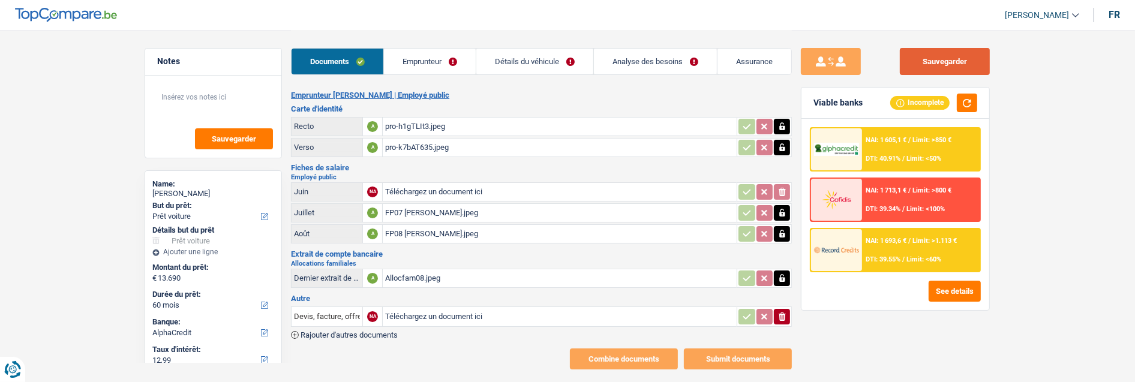
drag, startPoint x: 937, startPoint y: 62, endPoint x: 901, endPoint y: 59, distance: 36.1
click at [937, 62] on button "Sauvegarder" at bounding box center [944, 61] width 90 height 27
click at [426, 61] on link "Emprunteur" at bounding box center [430, 62] width 92 height 26
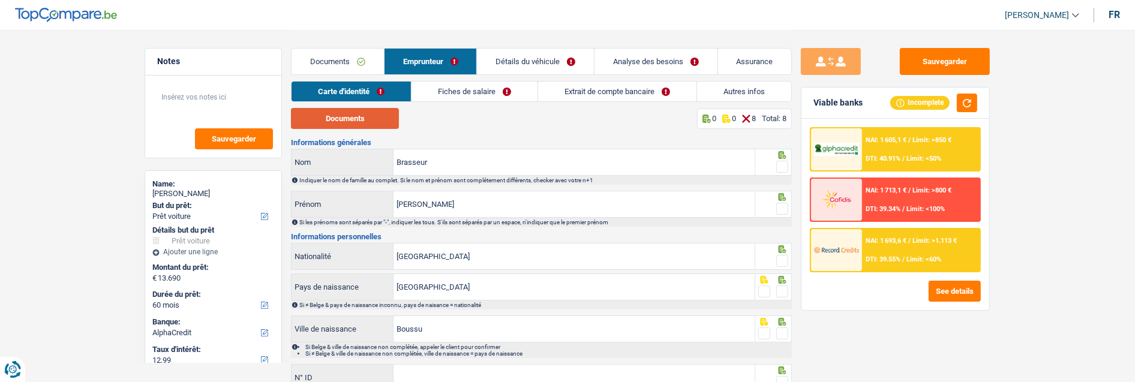
click at [366, 120] on button "Documents" at bounding box center [345, 118] width 108 height 21
drag, startPoint x: 780, startPoint y: 162, endPoint x: 777, endPoint y: 174, distance: 12.8
click at [780, 163] on span at bounding box center [782, 167] width 12 height 12
click at [0, 0] on input "radio" at bounding box center [0, 0] width 0 height 0
click at [783, 207] on span at bounding box center [782, 209] width 12 height 12
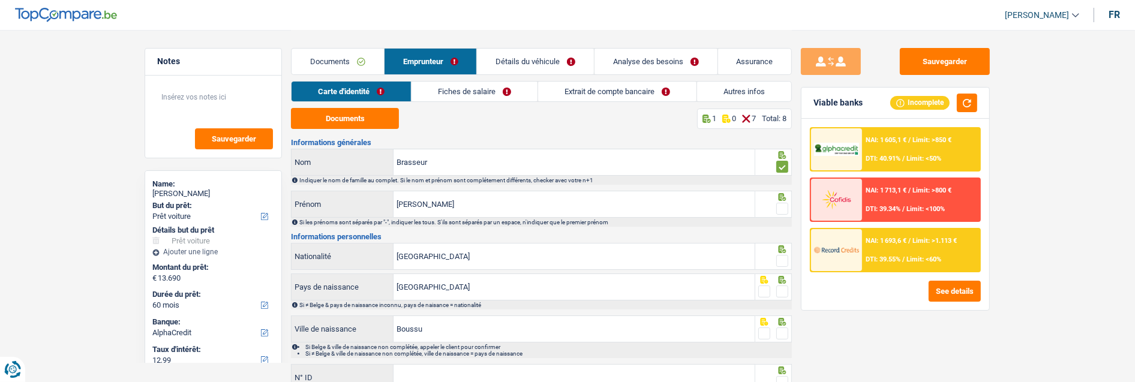
click at [0, 0] on input "radio" at bounding box center [0, 0] width 0 height 0
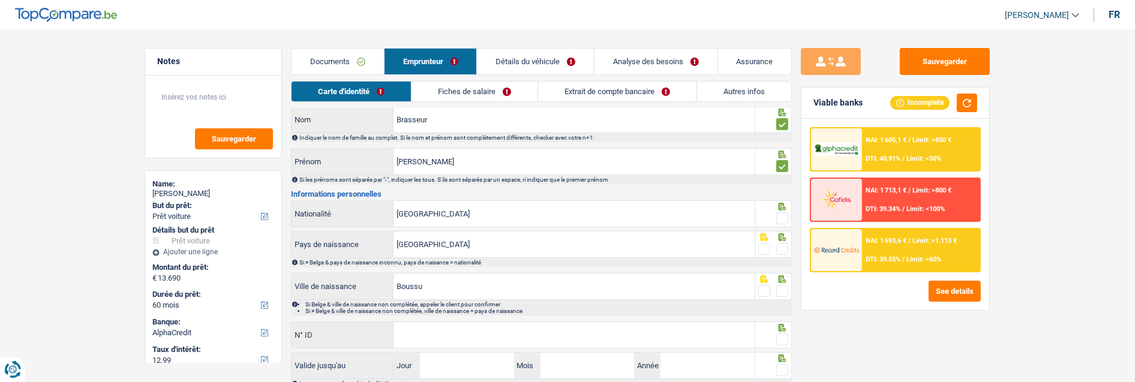
scroll to position [67, 0]
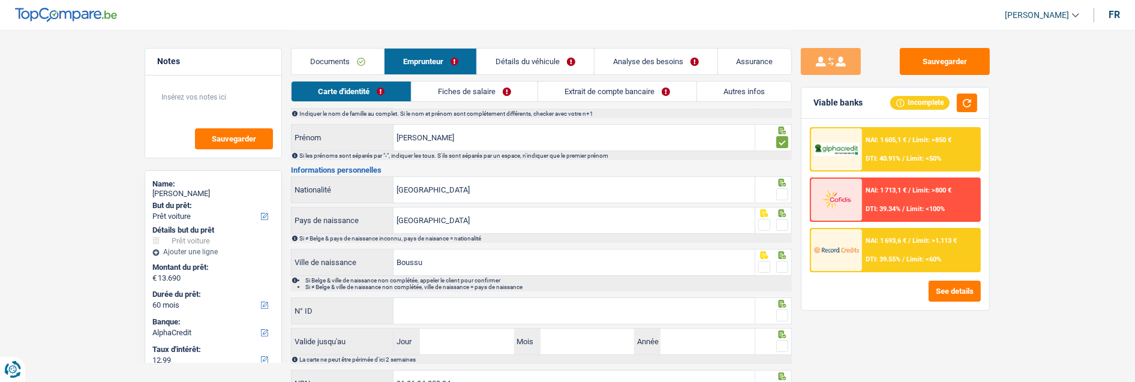
click at [778, 191] on span at bounding box center [782, 194] width 12 height 12
click at [0, 0] on input "radio" at bounding box center [0, 0] width 0 height 0
click at [781, 225] on span at bounding box center [782, 225] width 12 height 12
click at [0, 0] on input "radio" at bounding box center [0, 0] width 0 height 0
click at [781, 263] on span at bounding box center [782, 267] width 12 height 12
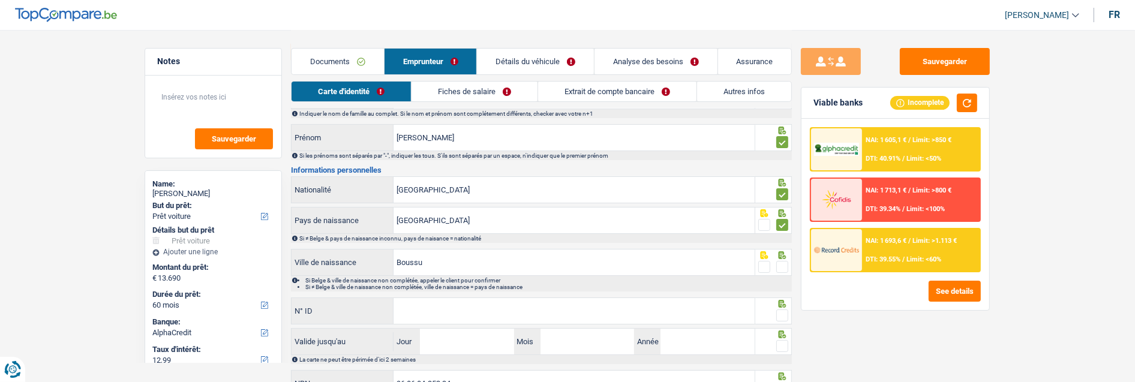
click at [0, 0] on input "radio" at bounding box center [0, 0] width 0 height 0
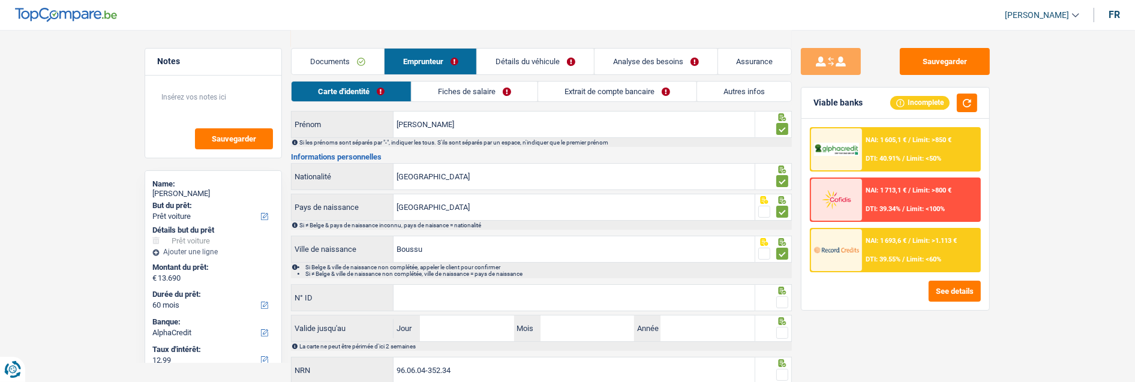
scroll to position [122, 0]
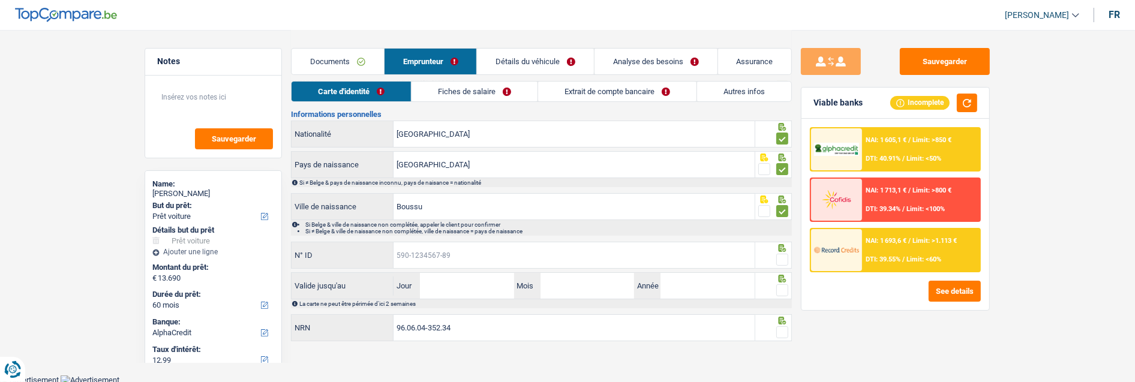
click at [600, 248] on input "N° ID" at bounding box center [573, 255] width 361 height 26
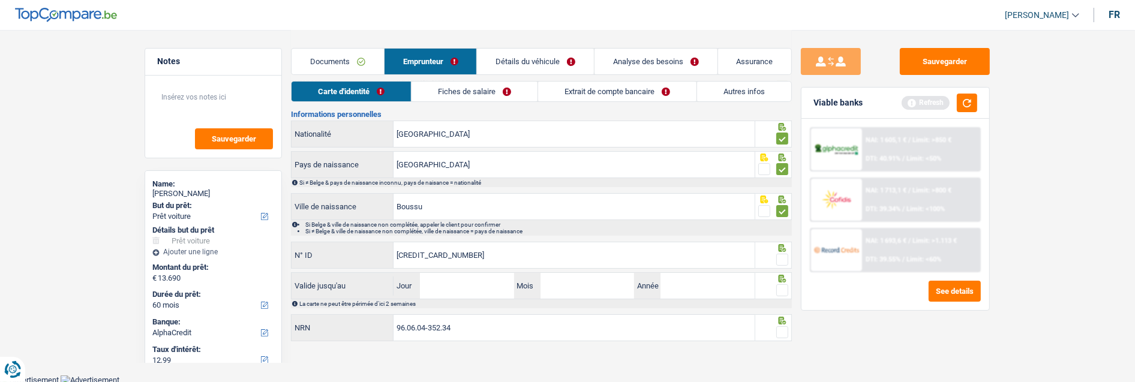
type input "[CREDIT_CARD_NUMBER]"
click at [784, 261] on span at bounding box center [782, 260] width 12 height 12
click at [0, 0] on input "radio" at bounding box center [0, 0] width 0 height 0
click at [468, 291] on input "Jour" at bounding box center [467, 286] width 94 height 26
type input "24"
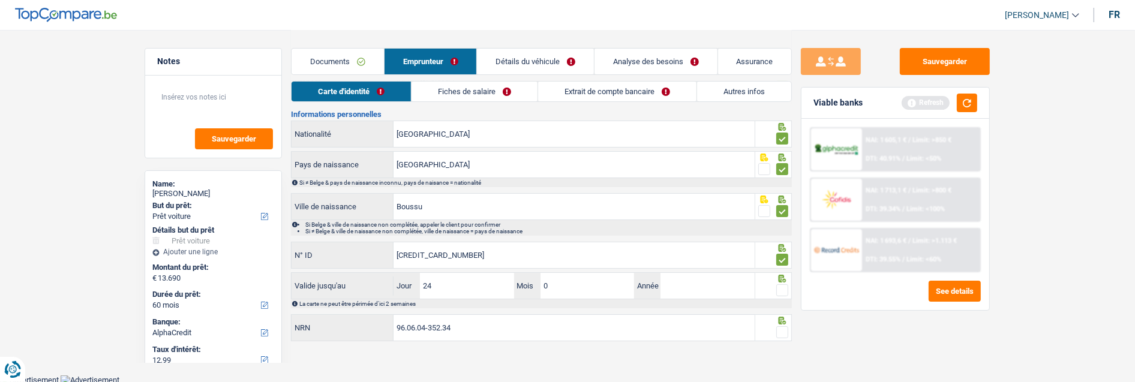
type input "07"
type input "2028"
click at [776, 286] on span at bounding box center [782, 290] width 12 height 12
click at [0, 0] on input "radio" at bounding box center [0, 0] width 0 height 0
click at [778, 330] on span at bounding box center [782, 332] width 12 height 12
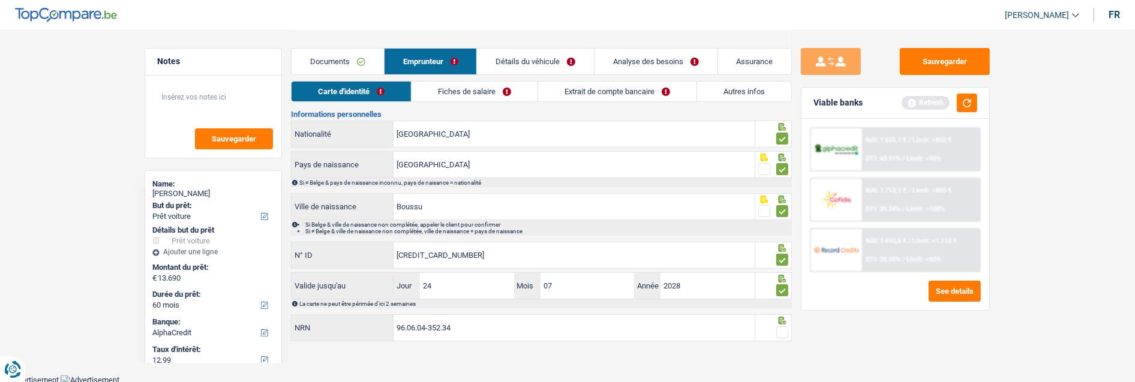
click at [0, 0] on input "radio" at bounding box center [0, 0] width 0 height 0
click at [491, 87] on link "Fiches de salaire" at bounding box center [475, 92] width 126 height 20
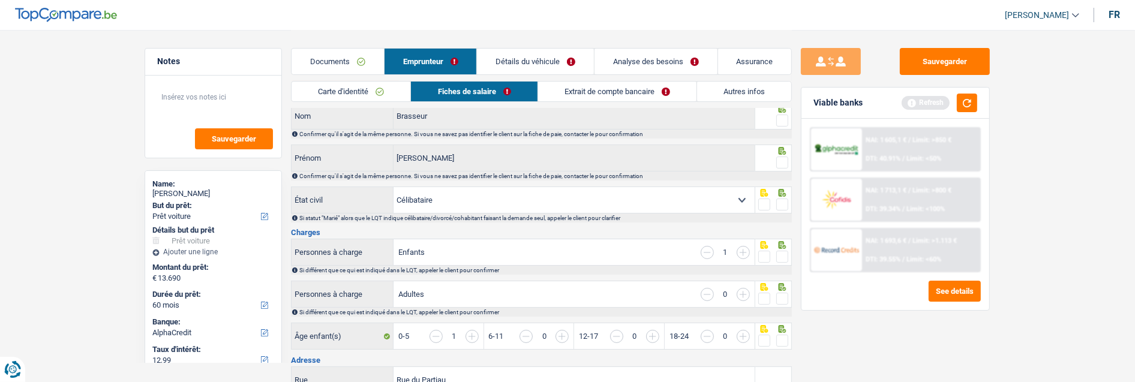
scroll to position [0, 0]
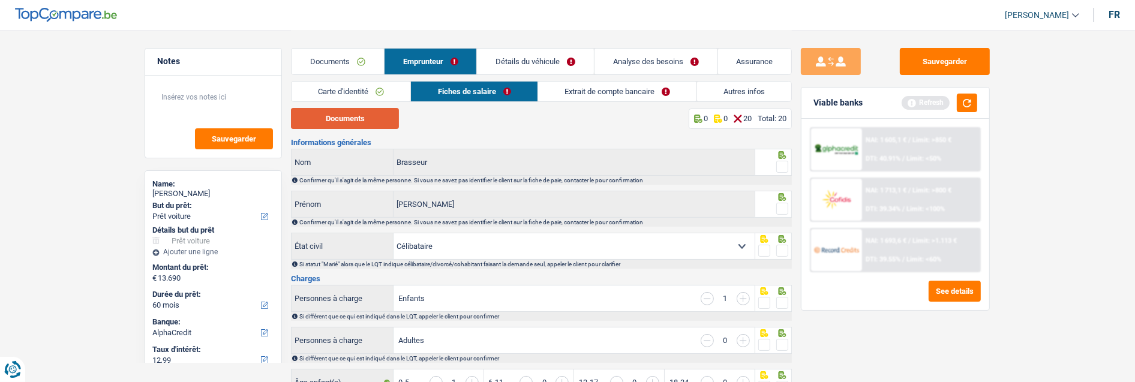
click at [374, 115] on button "Documents" at bounding box center [345, 118] width 108 height 21
drag, startPoint x: 777, startPoint y: 162, endPoint x: 781, endPoint y: 179, distance: 17.5
click at [778, 166] on span at bounding box center [782, 167] width 12 height 12
click at [0, 0] on input "radio" at bounding box center [0, 0] width 0 height 0
click at [784, 207] on span at bounding box center [782, 209] width 12 height 12
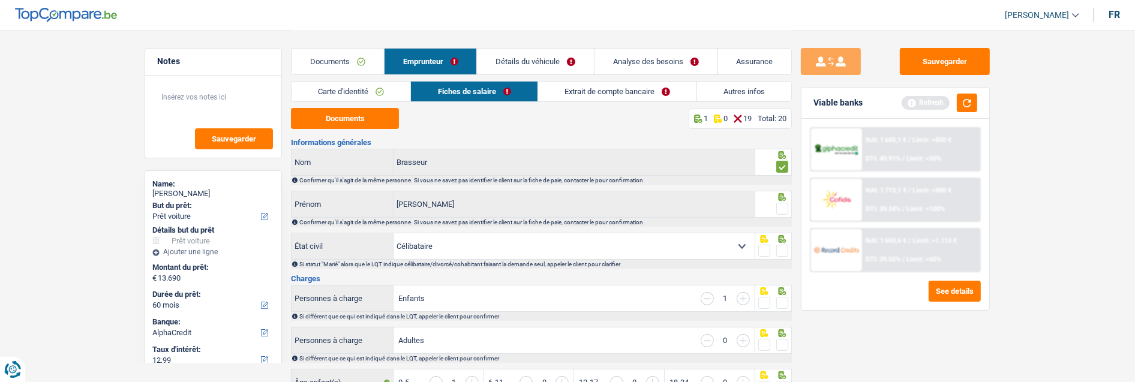
click at [0, 0] on input "radio" at bounding box center [0, 0] width 0 height 0
click at [778, 248] on span at bounding box center [782, 251] width 12 height 12
click at [0, 0] on input "radio" at bounding box center [0, 0] width 0 height 0
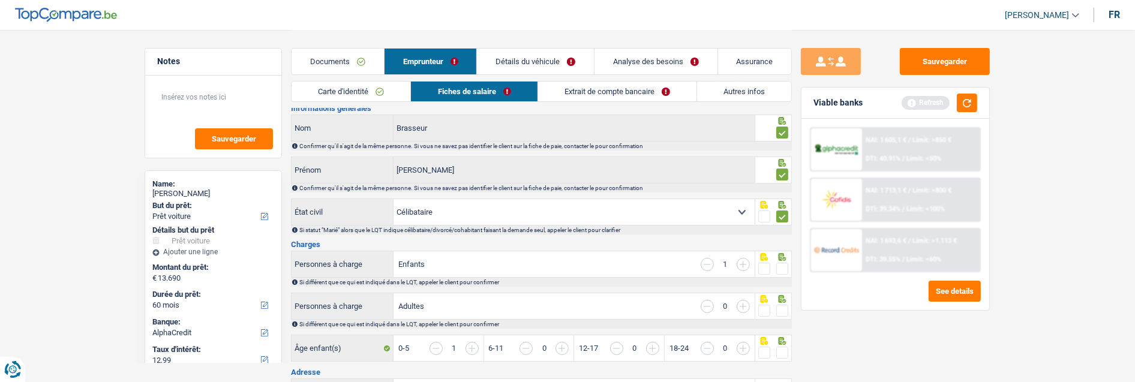
scroll to position [67, 0]
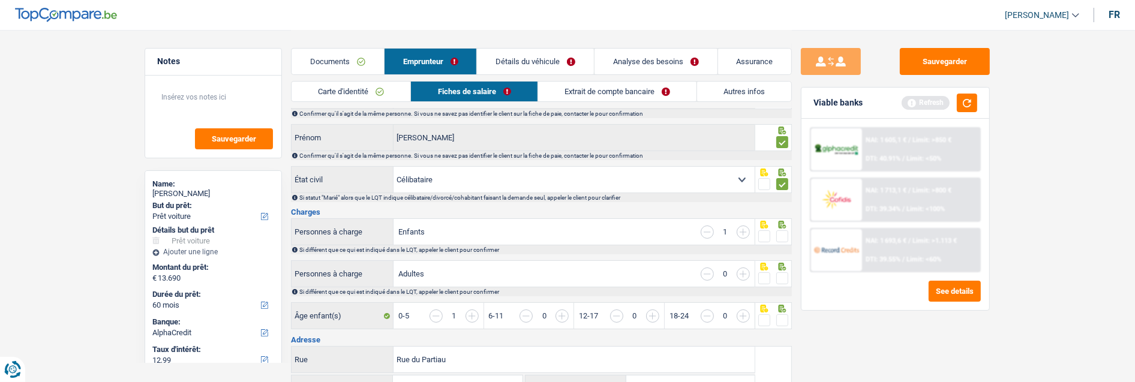
drag, startPoint x: 781, startPoint y: 234, endPoint x: 781, endPoint y: 250, distance: 15.6
click at [781, 237] on span at bounding box center [782, 236] width 12 height 12
click at [0, 0] on input "radio" at bounding box center [0, 0] width 0 height 0
drag, startPoint x: 786, startPoint y: 270, endPoint x: 784, endPoint y: 282, distance: 12.1
click at [784, 272] on span at bounding box center [782, 278] width 12 height 12
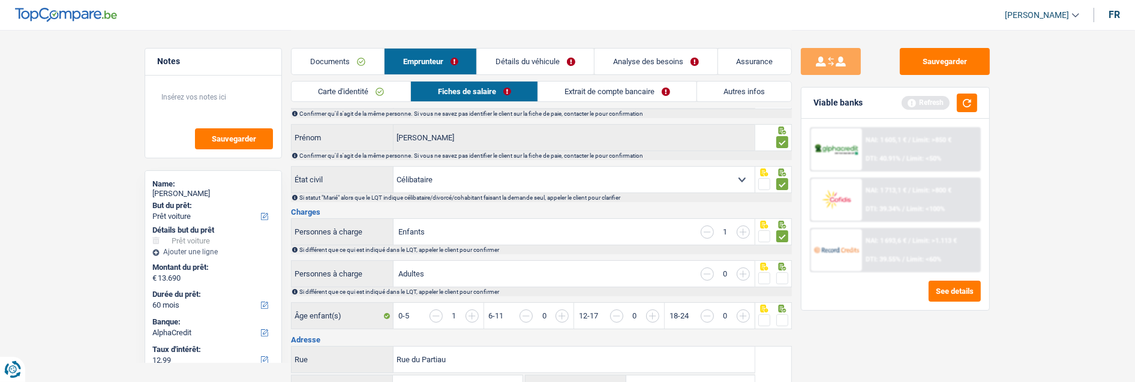
click at [0, 0] on input "radio" at bounding box center [0, 0] width 0 height 0
click at [782, 321] on span at bounding box center [782, 320] width 12 height 12
click at [0, 0] on input "radio" at bounding box center [0, 0] width 0 height 0
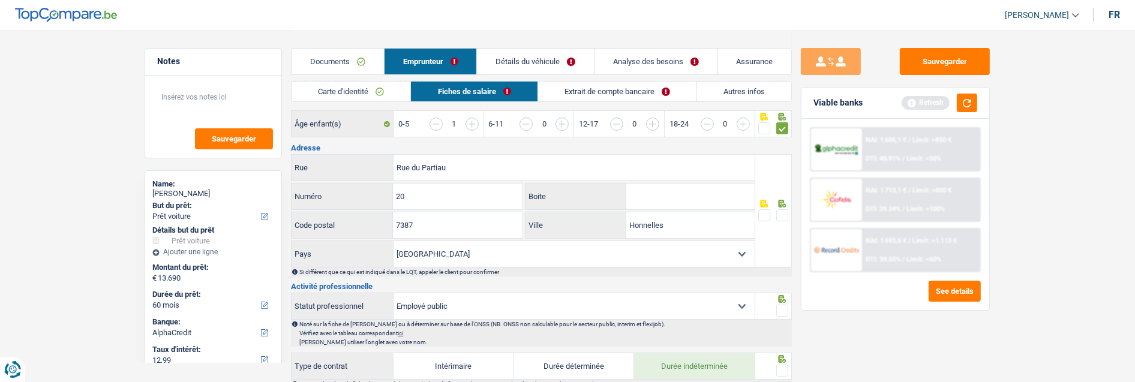
scroll to position [266, 0]
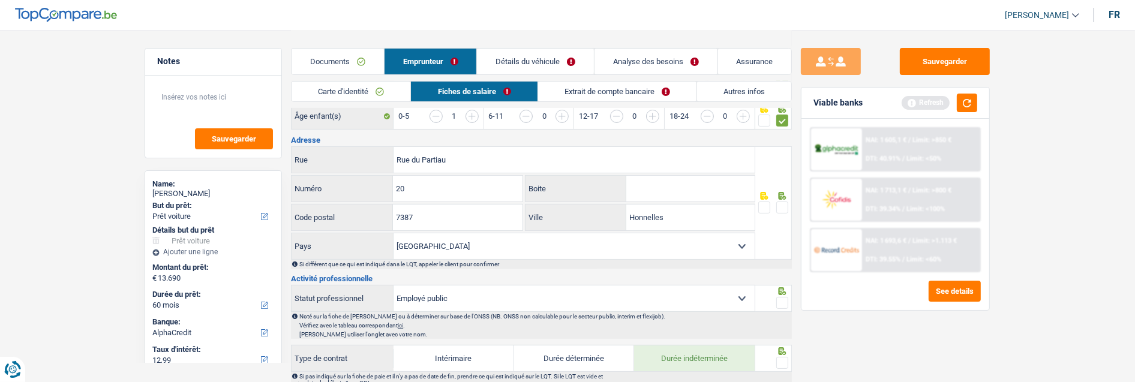
click at [780, 203] on span at bounding box center [782, 207] width 12 height 12
click at [0, 0] on input "radio" at bounding box center [0, 0] width 0 height 0
drag, startPoint x: 711, startPoint y: 213, endPoint x: 601, endPoint y: 212, distance: 109.7
click at [601, 212] on div "Honnelles Ville" at bounding box center [639, 217] width 229 height 26
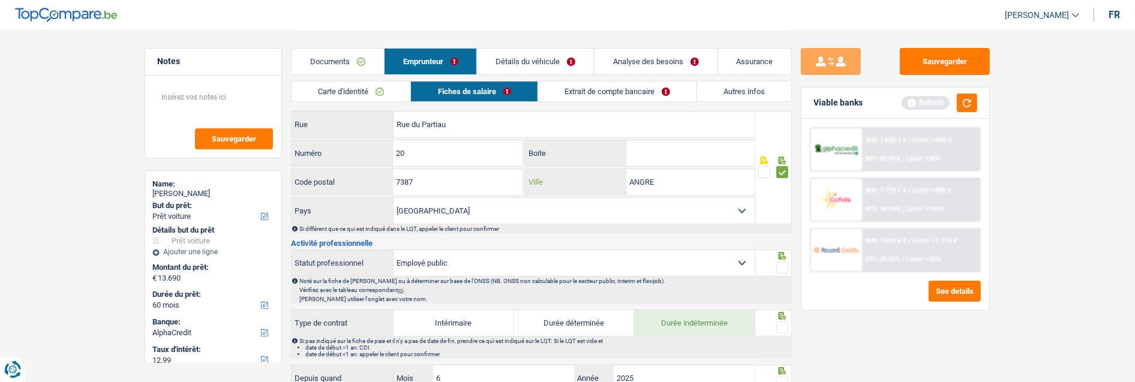
scroll to position [399, 0]
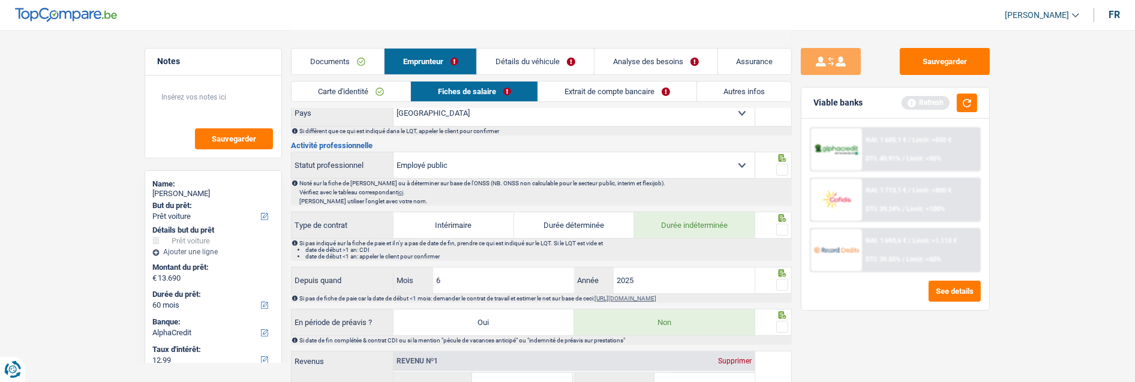
type input "ANGRE"
drag, startPoint x: 780, startPoint y: 165, endPoint x: 777, endPoint y: 192, distance: 26.5
click at [780, 168] on span at bounding box center [782, 170] width 12 height 12
click at [0, 0] on input "radio" at bounding box center [0, 0] width 0 height 0
click at [780, 227] on span at bounding box center [782, 230] width 12 height 12
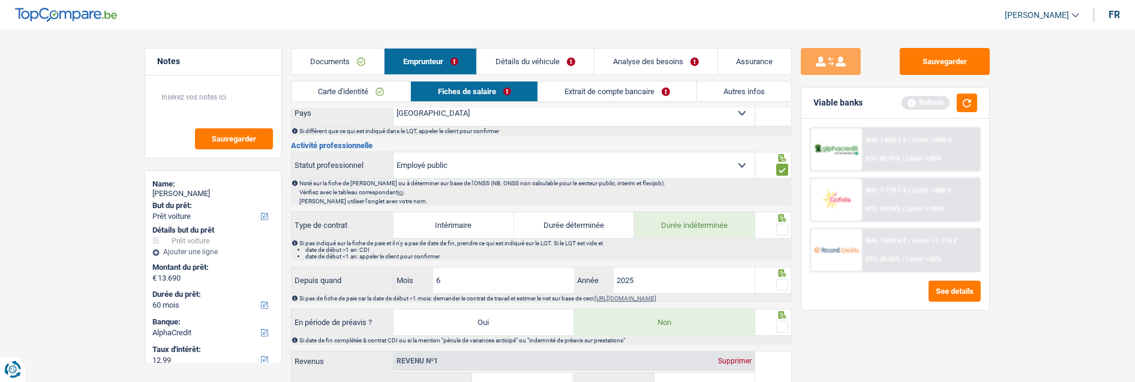
click at [0, 0] on input "radio" at bounding box center [0, 0] width 0 height 0
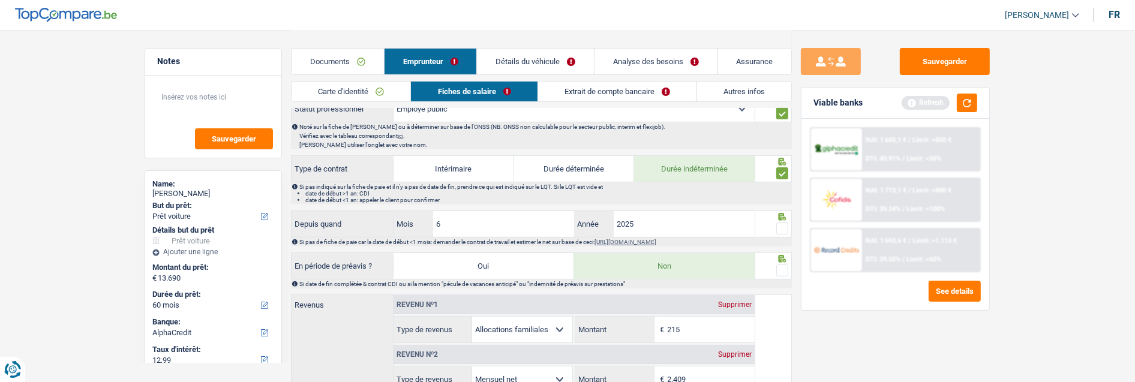
scroll to position [532, 0]
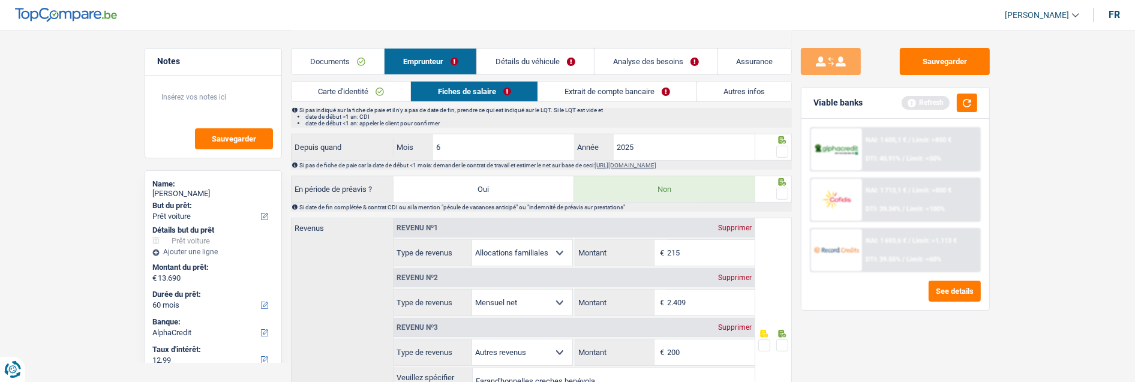
drag, startPoint x: 786, startPoint y: 145, endPoint x: 783, endPoint y: 153, distance: 8.4
click at [786, 146] on span at bounding box center [782, 152] width 12 height 12
click at [0, 0] on input "radio" at bounding box center [0, 0] width 0 height 0
click at [783, 188] on span at bounding box center [782, 194] width 12 height 12
click at [0, 0] on input "radio" at bounding box center [0, 0] width 0 height 0
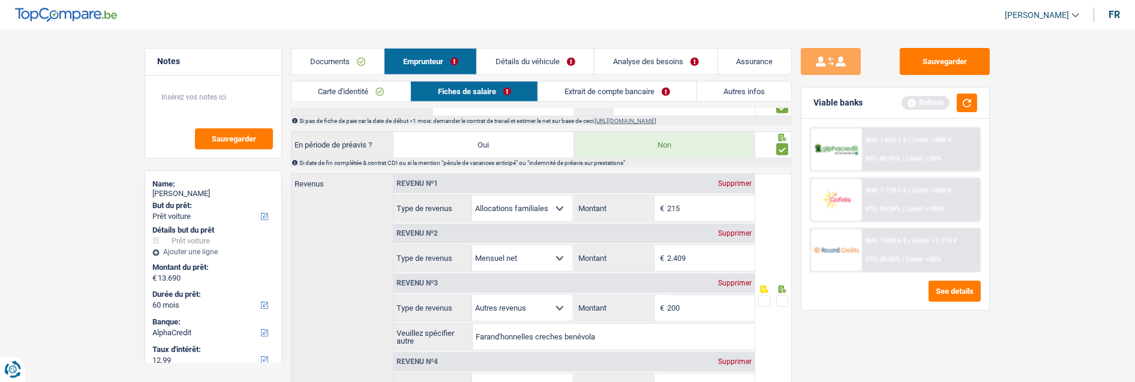
scroll to position [600, 0]
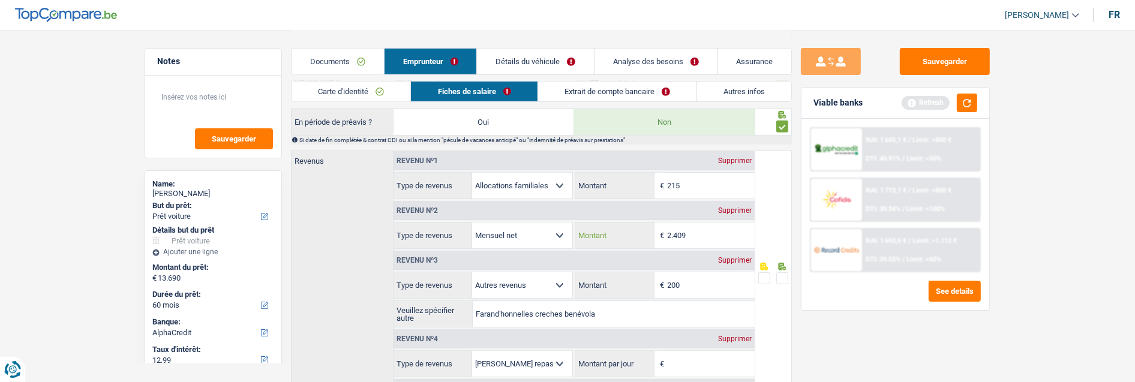
drag, startPoint x: 700, startPoint y: 224, endPoint x: 607, endPoint y: 231, distance: 93.8
click at [607, 231] on div "2.409 € Montant" at bounding box center [664, 235] width 179 height 26
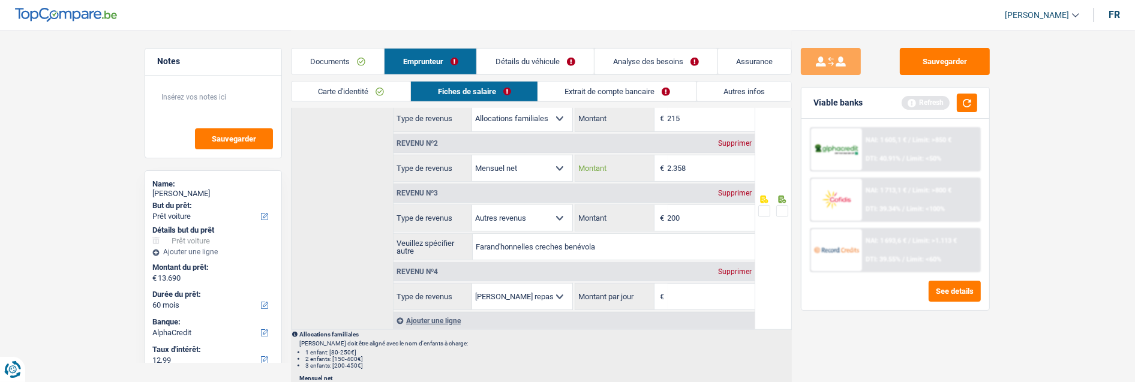
scroll to position [666, 0]
type input "2.358"
click at [943, 58] on button "Sauvegarder" at bounding box center [944, 61] width 90 height 27
click at [778, 210] on span at bounding box center [782, 212] width 12 height 12
click at [0, 0] on input "radio" at bounding box center [0, 0] width 0 height 0
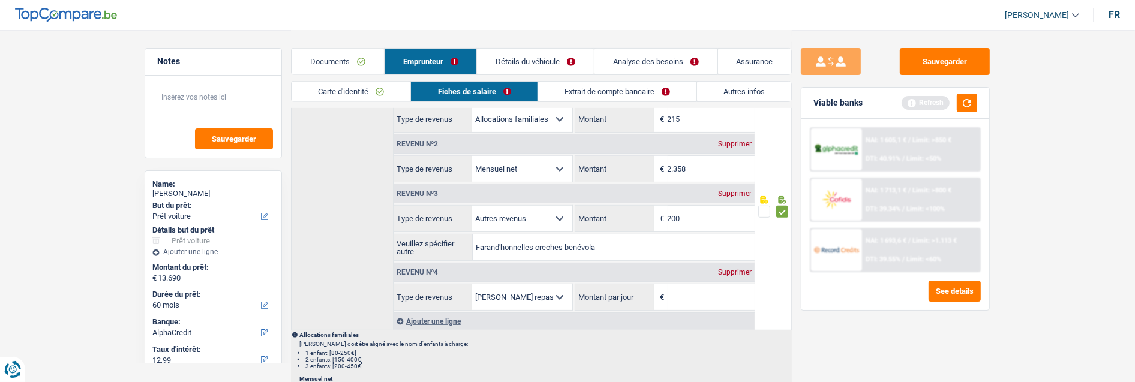
click at [342, 66] on link "Documents" at bounding box center [337, 62] width 92 height 26
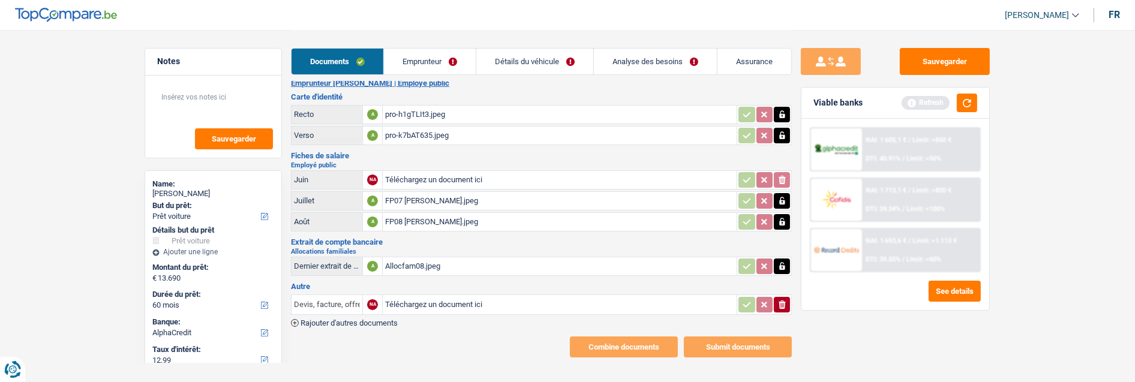
click at [336, 295] on input "Devis, facture, offre, bon de commande" at bounding box center [327, 304] width 66 height 19
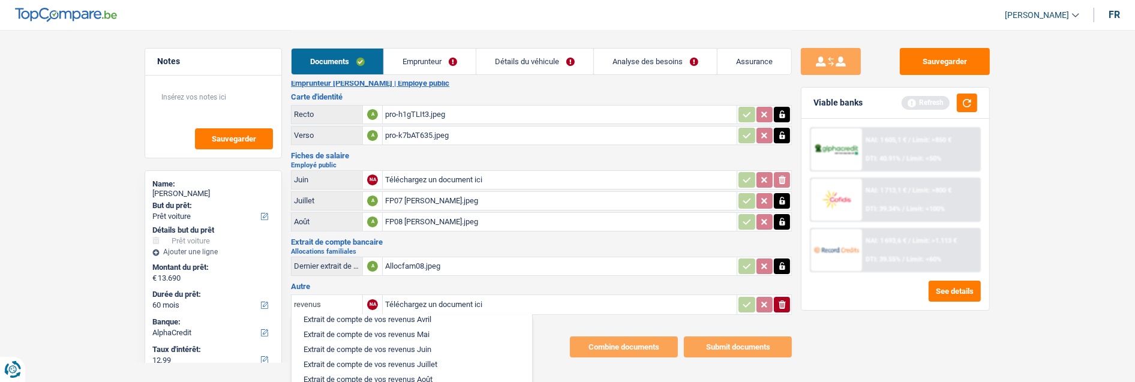
scroll to position [123, 0]
click at [422, 372] on li "Extrait de compte de vos revenus Août" at bounding box center [411, 379] width 228 height 15
type input "Extrait de compte de vos revenus Août"
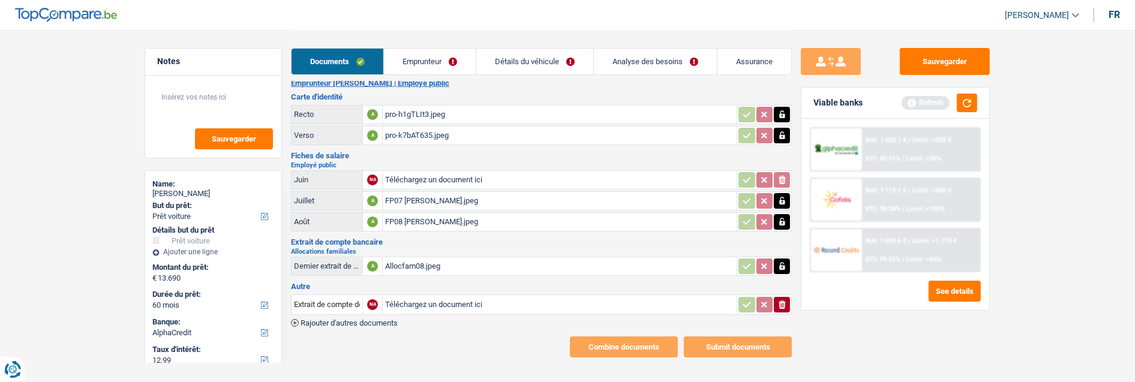
type input "C:\fakepath\pro-gaajznGx.jpeg"
click at [343, 319] on span "Rajouter d'autres documents" at bounding box center [348, 323] width 97 height 8
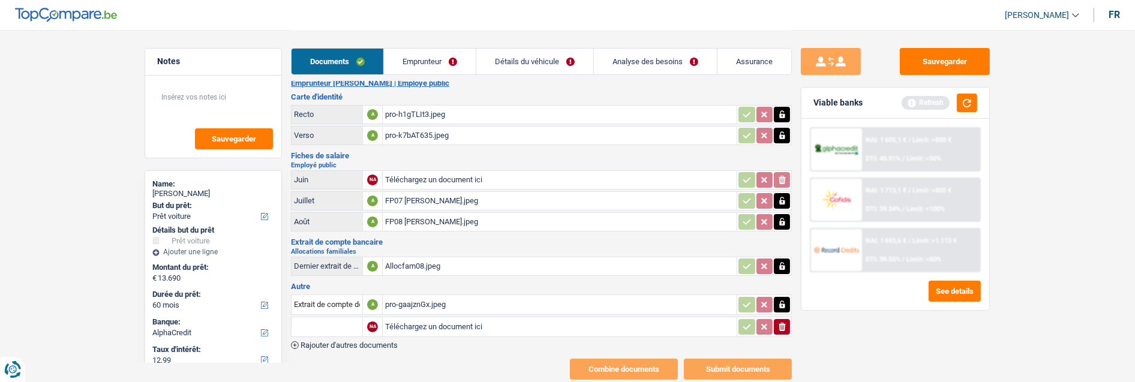
click at [337, 317] on input "text" at bounding box center [327, 326] width 66 height 19
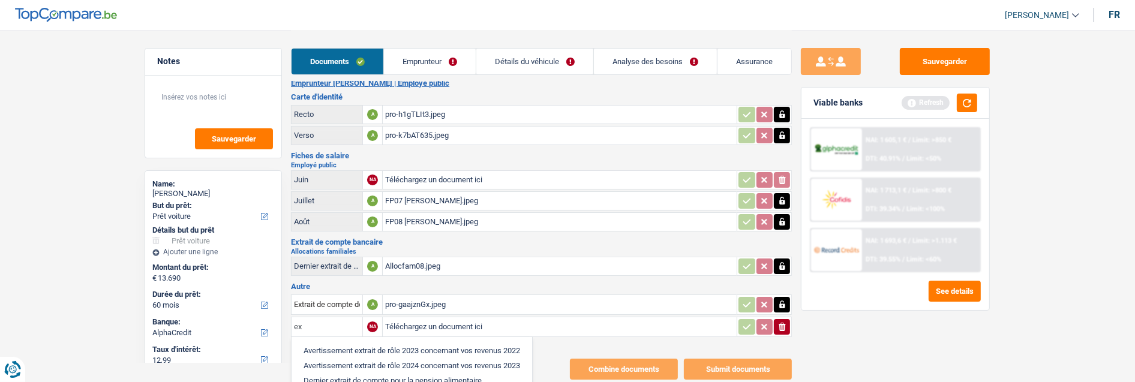
type input "e"
click at [356, 343] on li "Extrait de compte de vos revenus Juillet" at bounding box center [370, 350] width 146 height 15
type input "Extrait de compte de vos revenus Juillet"
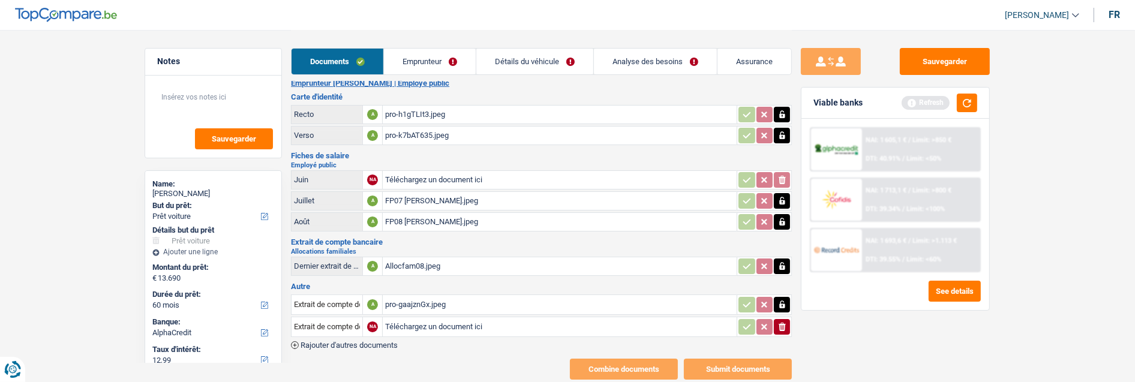
type input "C:\fakepath\pro-LwXIYLQB.jpeg"
click at [327, 295] on input "Extrait de compte de vos revenus Août" at bounding box center [327, 304] width 66 height 19
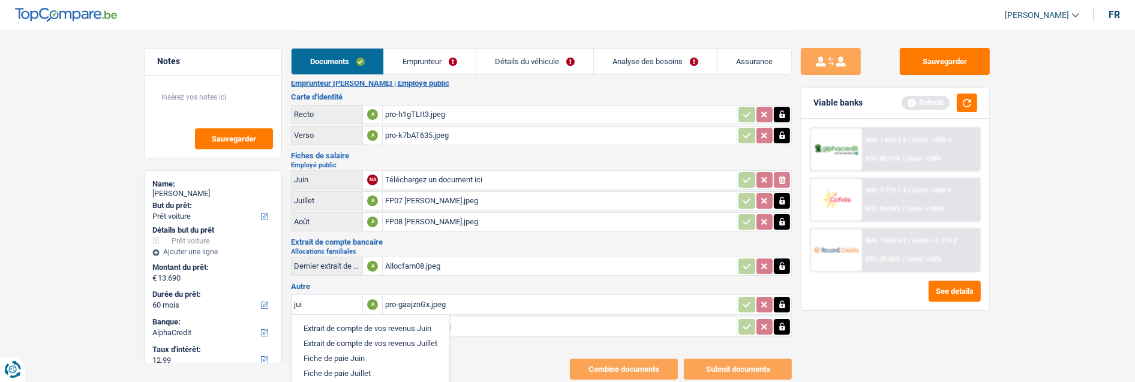
click at [330, 321] on li "Extrait de compte de vos revenus Juin" at bounding box center [370, 328] width 146 height 15
type input "Extrait de compte de vos revenus Juin"
click at [439, 61] on link "Emprunteur" at bounding box center [430, 62] width 92 height 26
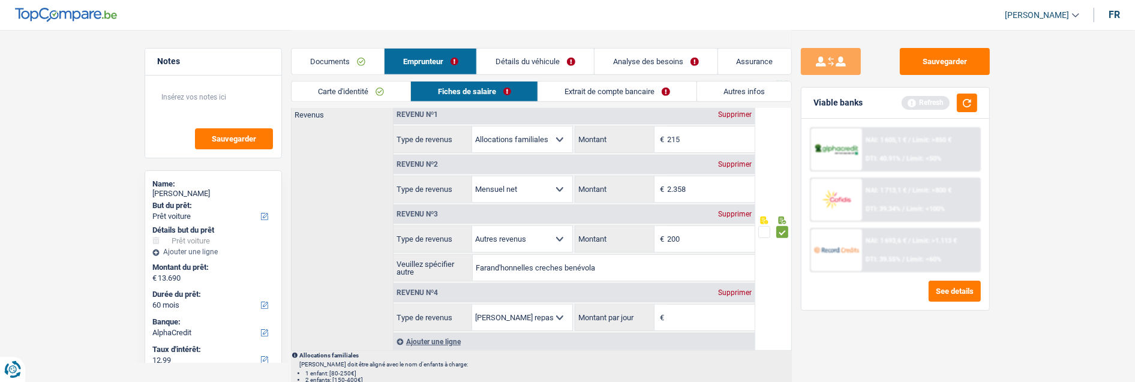
scroll to position [678, 0]
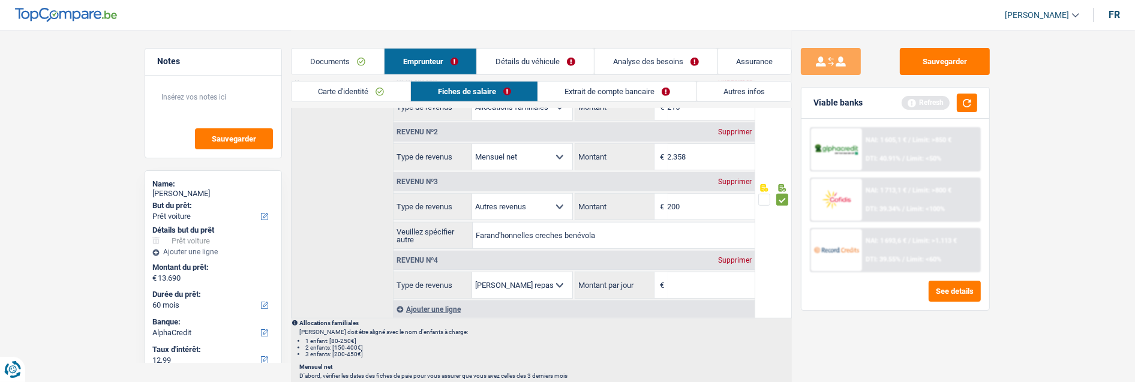
click at [691, 282] on input "Montant par jour" at bounding box center [710, 285] width 87 height 26
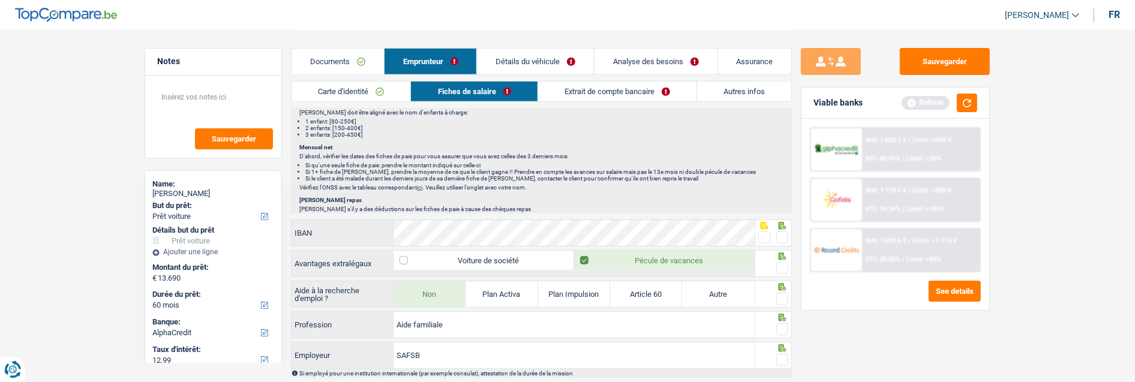
scroll to position [944, 0]
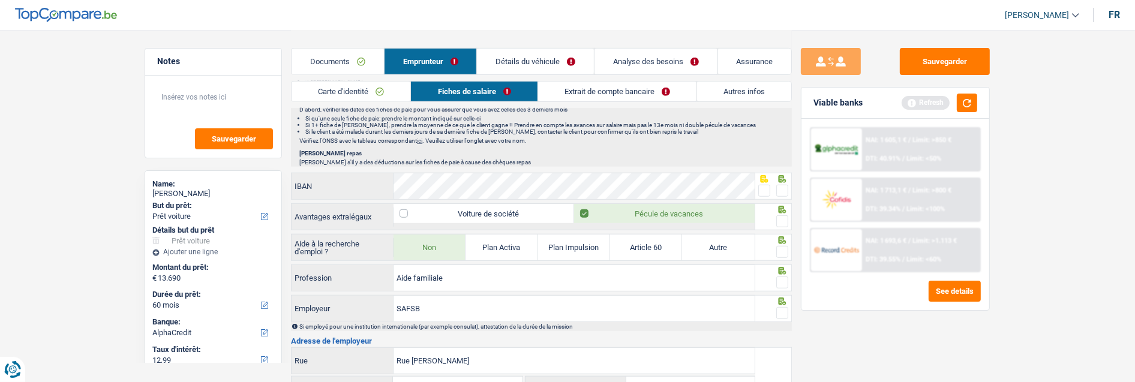
type input "4,0"
click at [783, 188] on span at bounding box center [782, 191] width 12 height 12
click at [0, 0] on input "radio" at bounding box center [0, 0] width 0 height 0
click at [777, 217] on span at bounding box center [782, 221] width 12 height 12
click at [0, 0] on input "radio" at bounding box center [0, 0] width 0 height 0
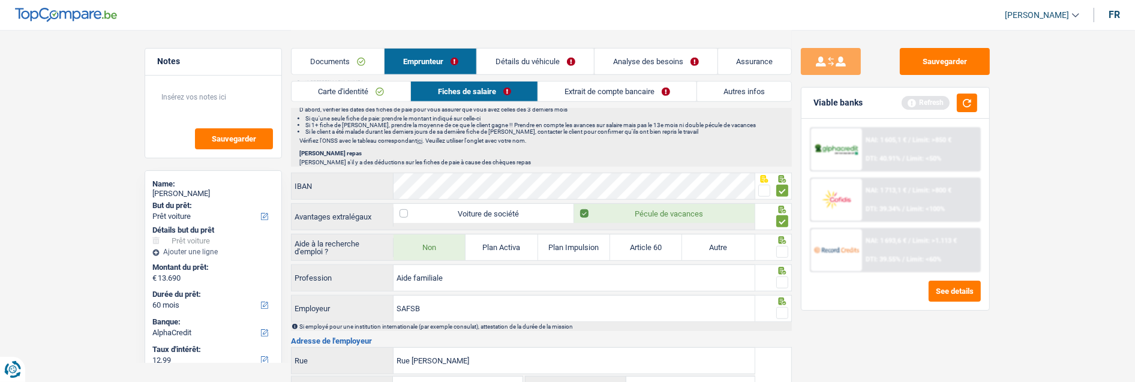
click at [780, 248] on span at bounding box center [782, 252] width 12 height 12
click at [0, 0] on input "radio" at bounding box center [0, 0] width 0 height 0
click at [775, 278] on fieldset at bounding box center [773, 282] width 31 height 15
drag, startPoint x: 459, startPoint y: 310, endPoint x: 300, endPoint y: 307, distance: 158.3
click at [300, 307] on div "SAFSB Employeur" at bounding box center [522, 309] width 463 height 26
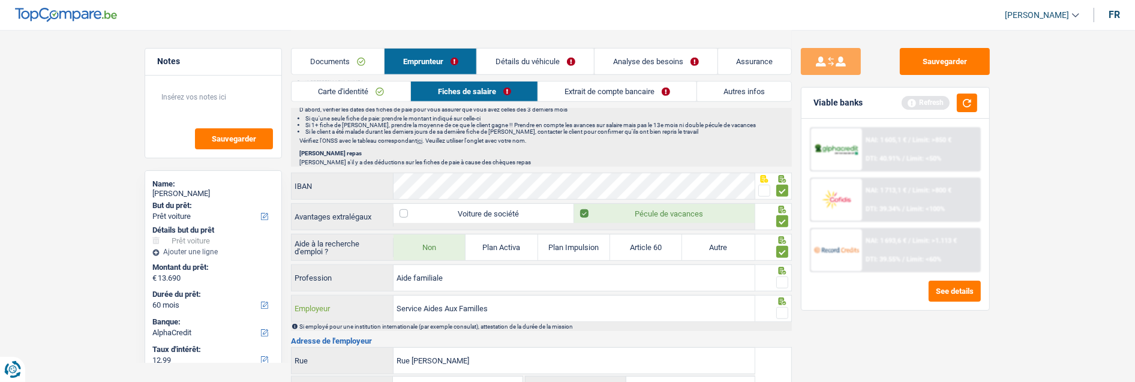
type input "Service Aides Aux Familles"
drag, startPoint x: 776, startPoint y: 278, endPoint x: 781, endPoint y: 295, distance: 17.6
click at [776, 279] on span at bounding box center [782, 282] width 12 height 12
click at [0, 0] on input "radio" at bounding box center [0, 0] width 0 height 0
click at [783, 308] on span at bounding box center [782, 313] width 12 height 12
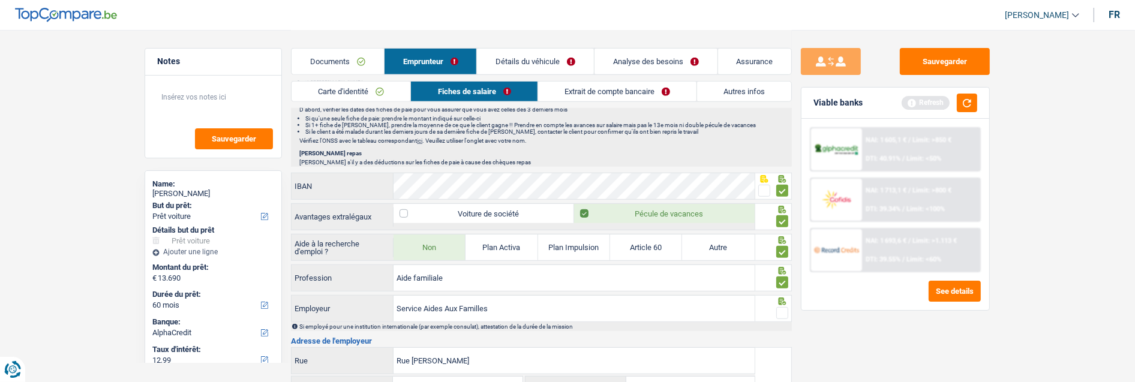
click at [0, 0] on input "radio" at bounding box center [0, 0] width 0 height 0
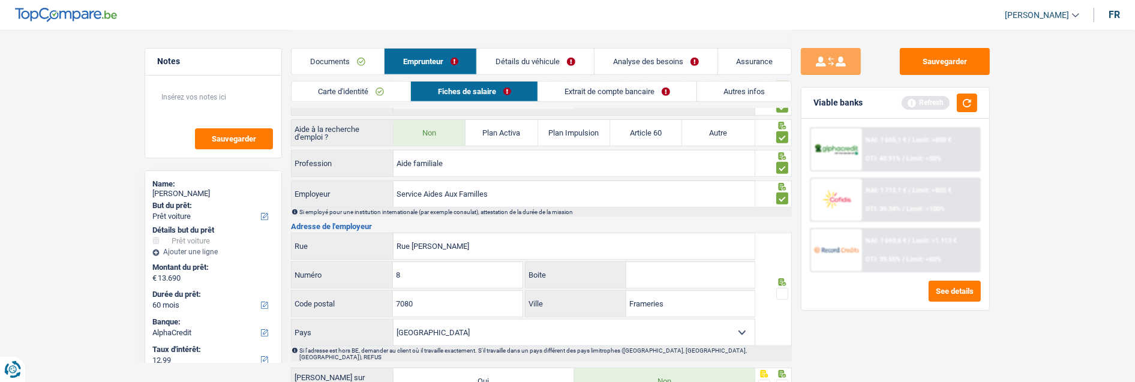
scroll to position [1078, 0]
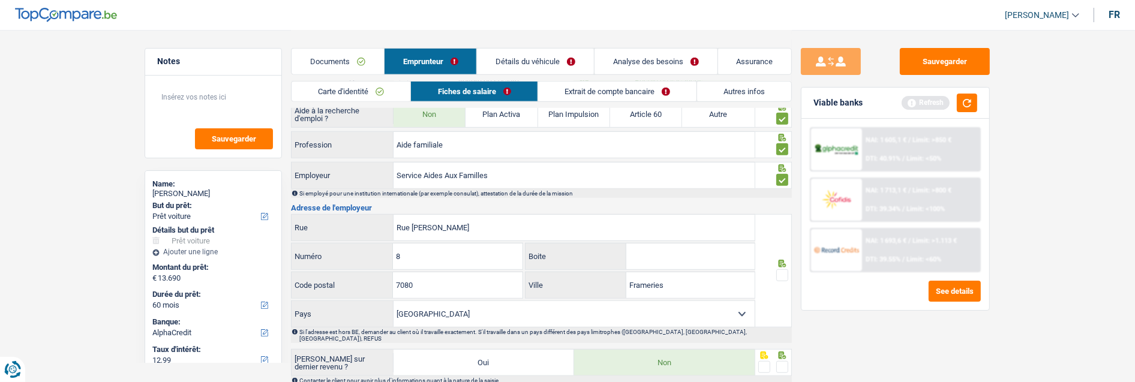
click at [781, 270] on span at bounding box center [782, 275] width 12 height 12
click at [0, 0] on input "radio" at bounding box center [0, 0] width 0 height 0
click at [778, 361] on span at bounding box center [782, 367] width 12 height 12
click at [0, 0] on input "radio" at bounding box center [0, 0] width 0 height 0
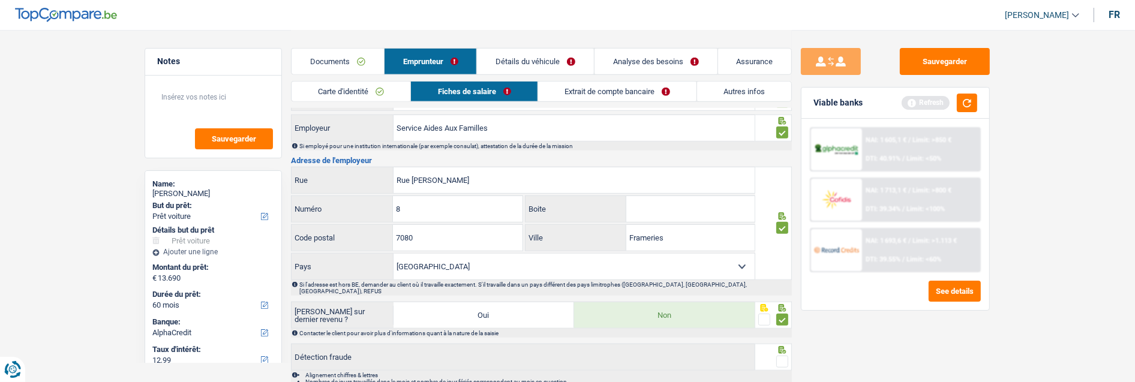
scroll to position [1187, 0]
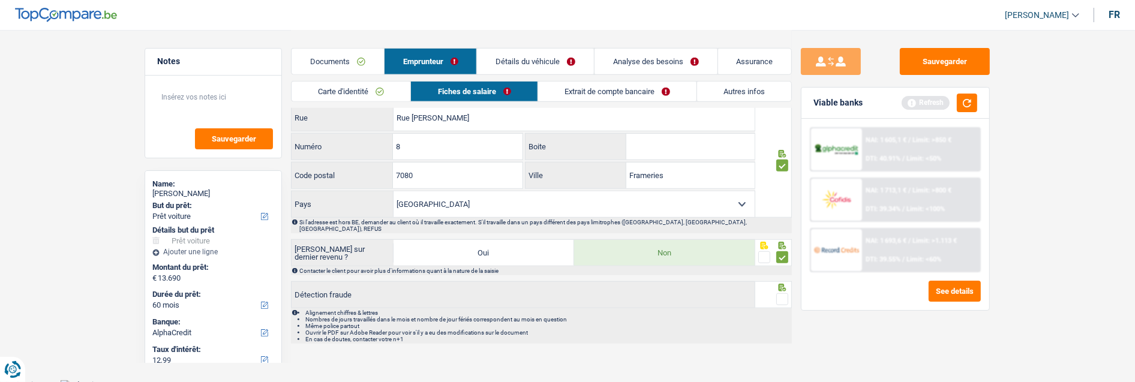
click at [780, 293] on span at bounding box center [782, 299] width 12 height 12
click at [0, 0] on input "radio" at bounding box center [0, 0] width 0 height 0
click at [630, 92] on link "Extrait de compte bancaire" at bounding box center [617, 92] width 158 height 20
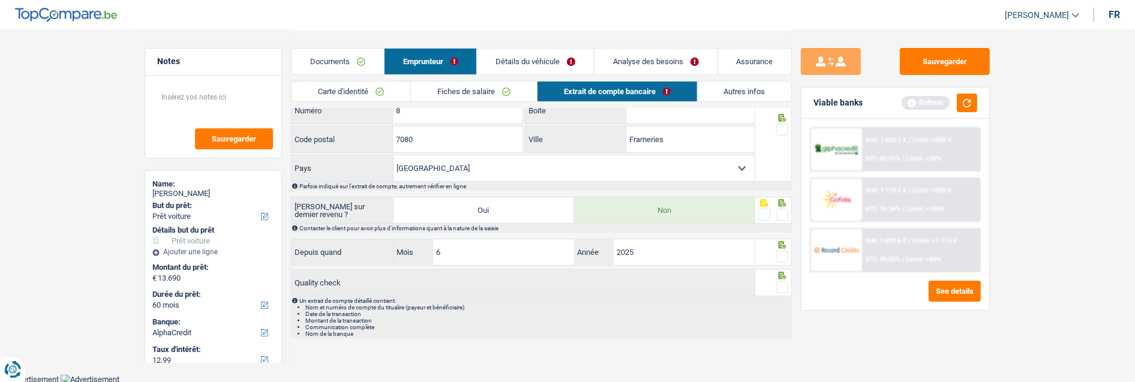
click at [778, 124] on span at bounding box center [782, 130] width 12 height 12
click at [0, 0] on input "radio" at bounding box center [0, 0] width 0 height 0
drag, startPoint x: 781, startPoint y: 210, endPoint x: 774, endPoint y: 240, distance: 30.3
click at [781, 211] on span at bounding box center [782, 215] width 12 height 12
click at [0, 0] on input "radio" at bounding box center [0, 0] width 0 height 0
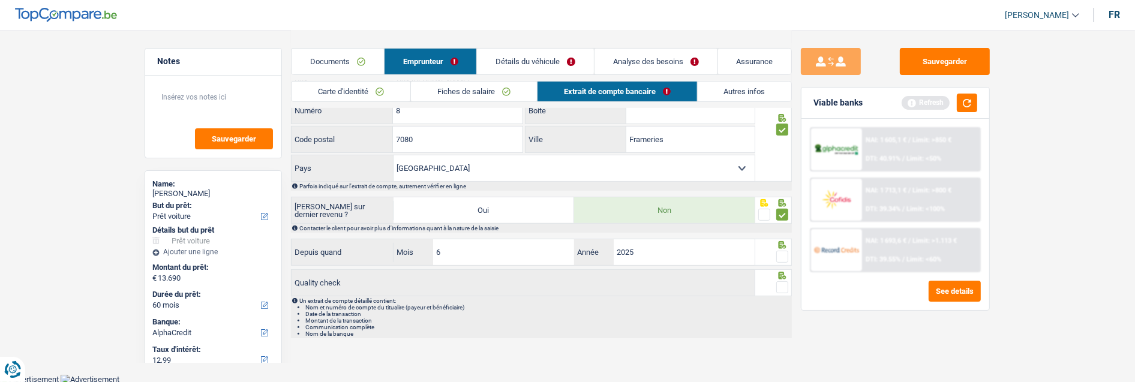
click at [778, 254] on span at bounding box center [782, 257] width 12 height 12
click at [0, 0] on input "radio" at bounding box center [0, 0] width 0 height 0
click at [776, 280] on div at bounding box center [782, 287] width 12 height 15
click at [781, 284] on span at bounding box center [782, 287] width 12 height 12
click at [0, 0] on input "radio" at bounding box center [0, 0] width 0 height 0
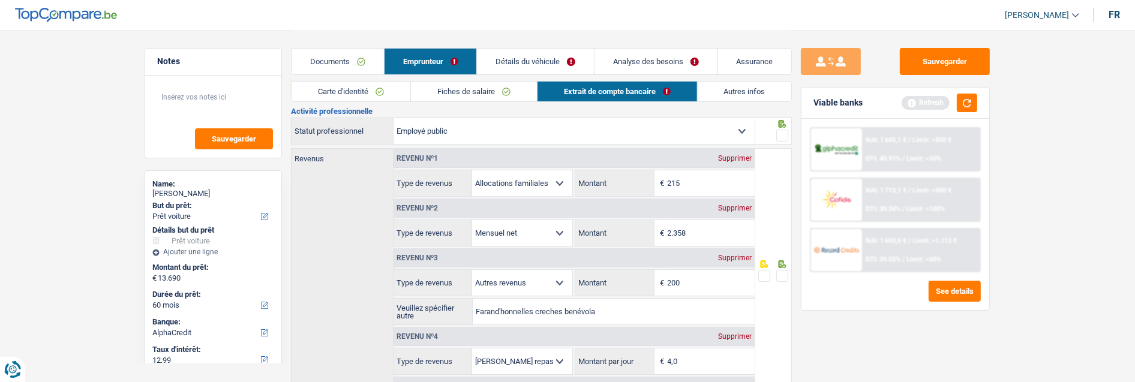
scroll to position [29, 0]
drag, startPoint x: 783, startPoint y: 278, endPoint x: 783, endPoint y: 258, distance: 19.2
click at [783, 277] on span at bounding box center [782, 278] width 12 height 12
click at [0, 0] on input "radio" at bounding box center [0, 0] width 0 height 0
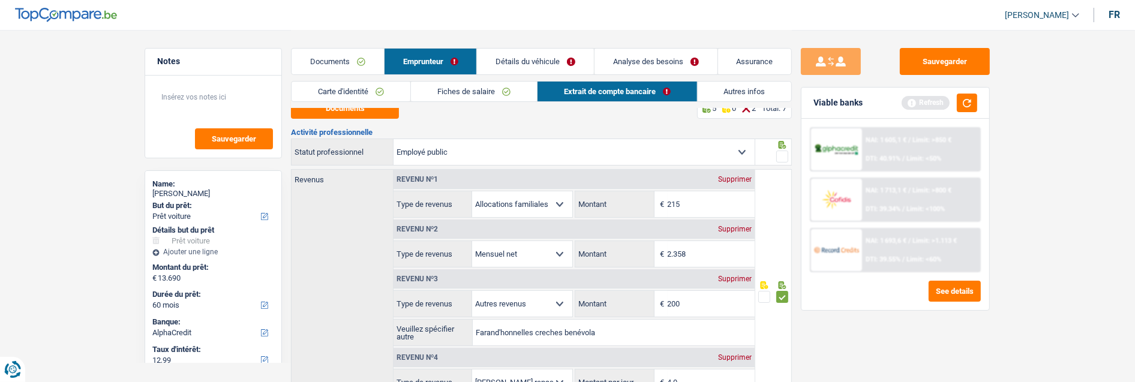
scroll to position [0, 0]
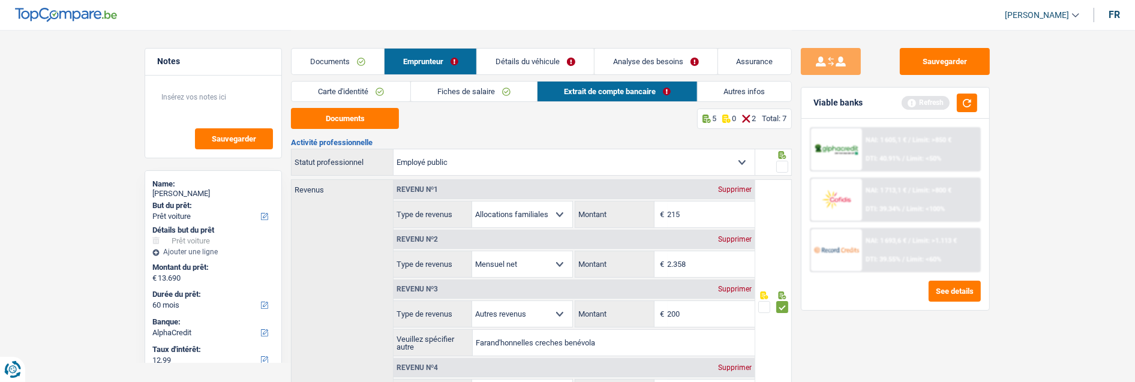
click at [778, 164] on span at bounding box center [782, 167] width 12 height 12
click at [0, 0] on input "radio" at bounding box center [0, 0] width 0 height 0
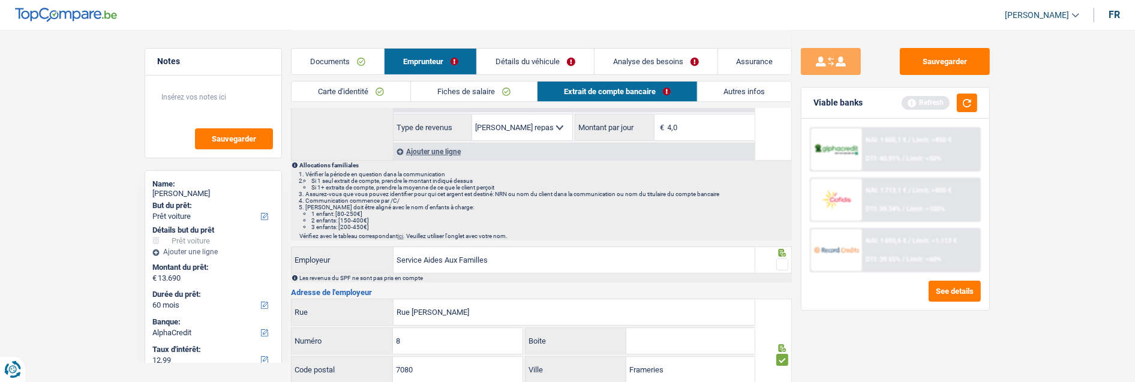
scroll to position [266, 0]
click at [782, 257] on span at bounding box center [782, 263] width 12 height 12
click at [0, 0] on input "radio" at bounding box center [0, 0] width 0 height 0
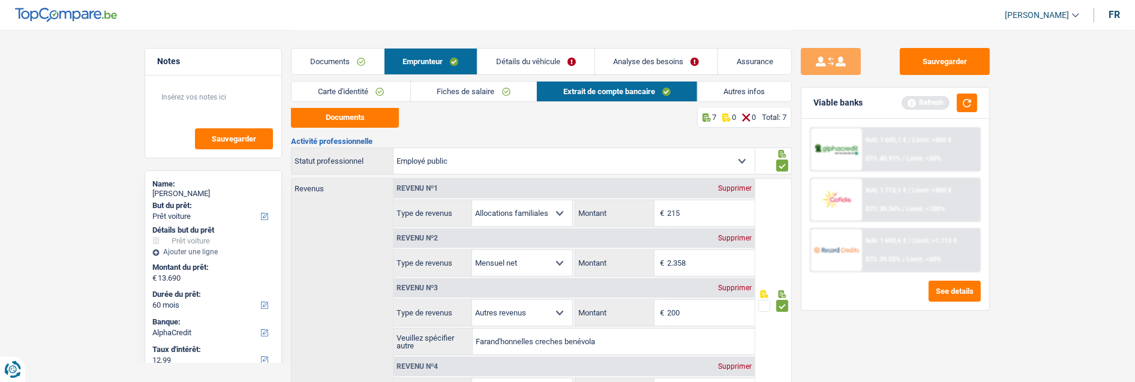
scroll to position [0, 0]
click at [543, 61] on link "Détails du véhicule" at bounding box center [535, 62] width 116 height 26
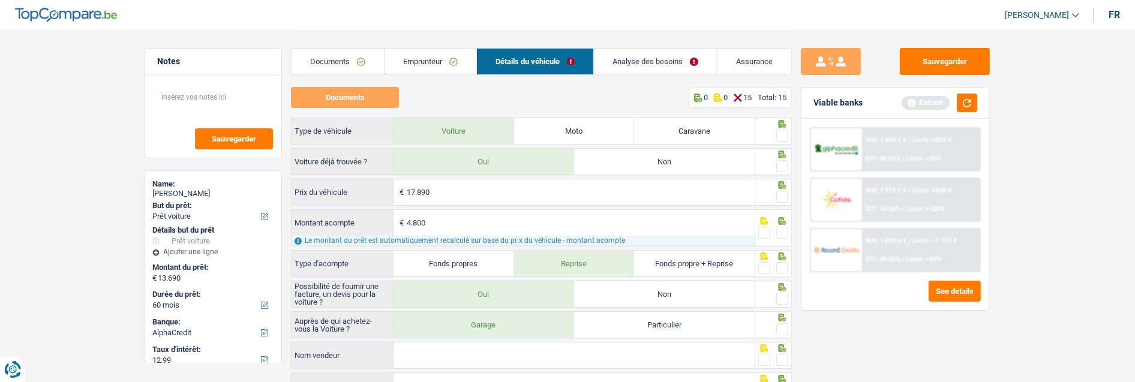
click at [663, 61] on link "Analyse des besoins" at bounding box center [655, 62] width 123 height 26
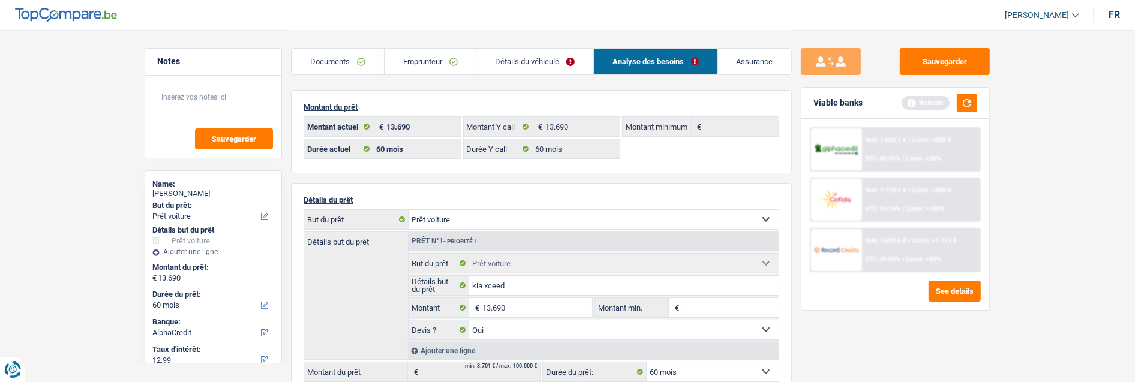
click at [546, 220] on select "Confort maison: meubles, textile, peinture, électroménager, outillage non-profe…" at bounding box center [593, 219] width 370 height 19
select select "other"
click at [408, 210] on select "Confort maison: meubles, textile, peinture, électroménager, outillage non-profe…" at bounding box center [593, 219] width 370 height 19
select select "other"
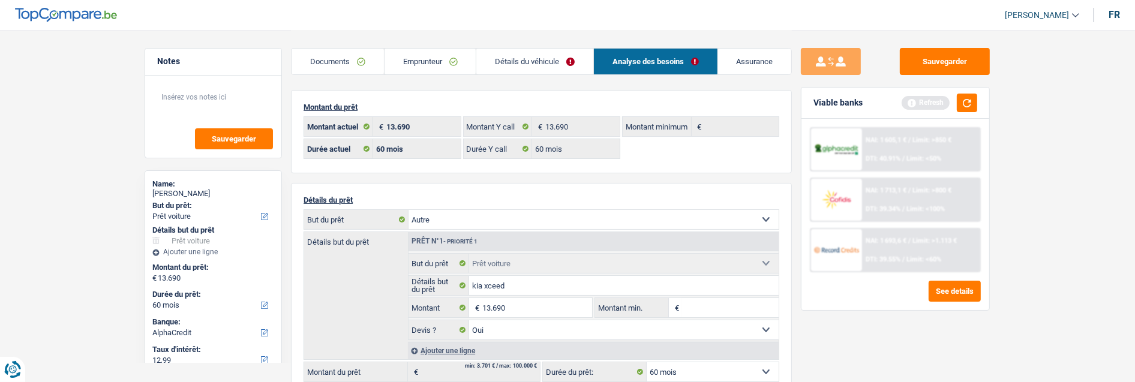
select select "other"
select select
select select "car"
select select "yes"
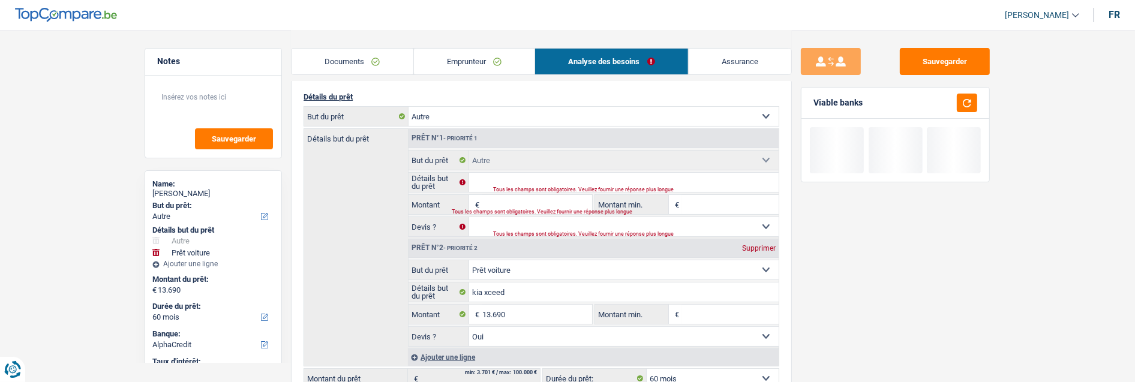
scroll to position [67, 0]
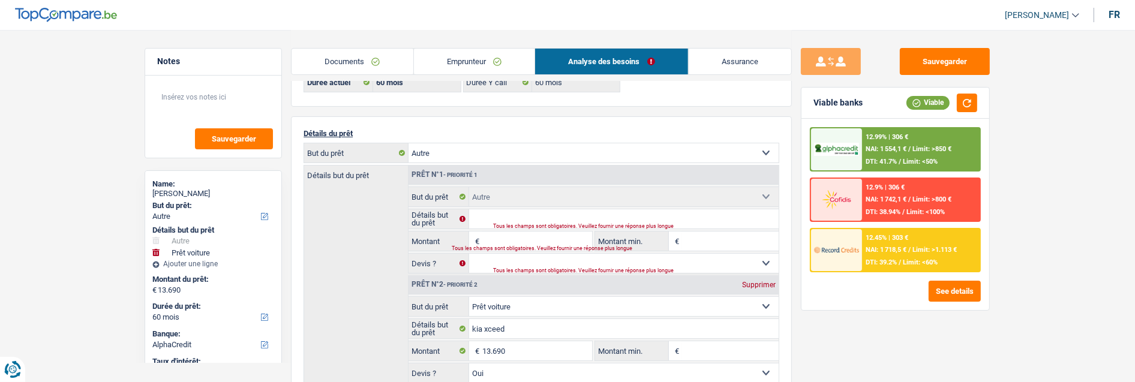
click at [511, 225] on div "Tous les champs sont obligatoires. Veuillez fournir une réponse plus longue" at bounding box center [621, 226] width 256 height 5
click at [510, 224] on div "Tous les champs sont obligatoires. Veuillez fournir une réponse plus longue" at bounding box center [621, 226] width 256 height 5
click at [506, 217] on input "Détails but du prêt" at bounding box center [624, 218] width 310 height 19
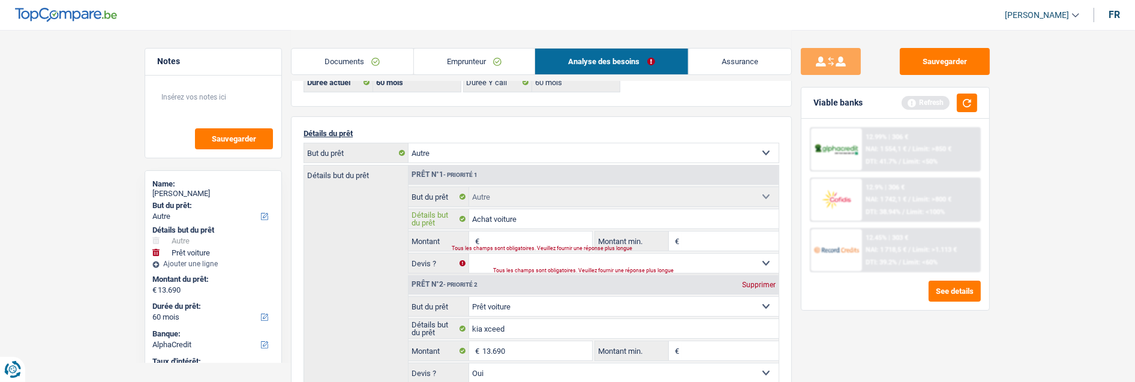
type input "Achat voiture"
click at [508, 246] on div "Tous les champs sont obligatoires. Veuillez fournir une réponse plus longue" at bounding box center [514, 248] width 125 height 5
click at [529, 231] on input "Montant" at bounding box center [537, 240] width 110 height 19
type input "13.690"
type input "27.380"
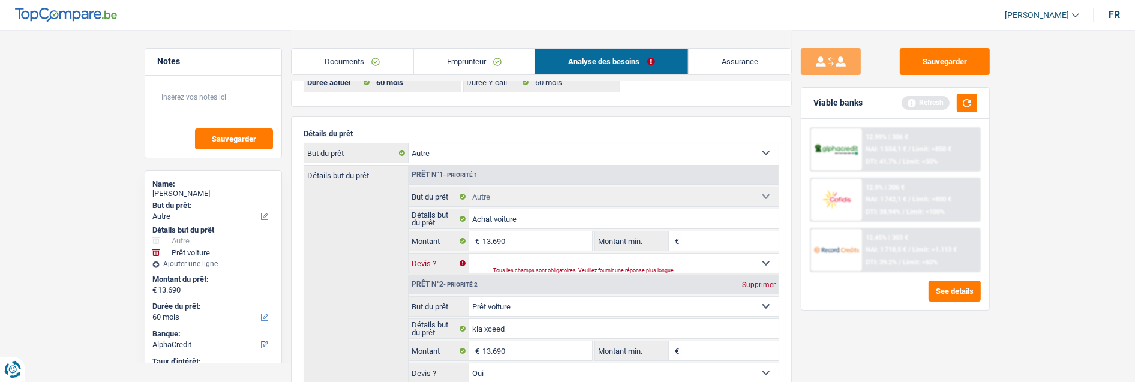
type input "27.380"
select select "120"
type input "27.380"
click at [483, 264] on select "Oui Non Non répondu Sélectionner une option" at bounding box center [624, 263] width 310 height 19
select select "120"
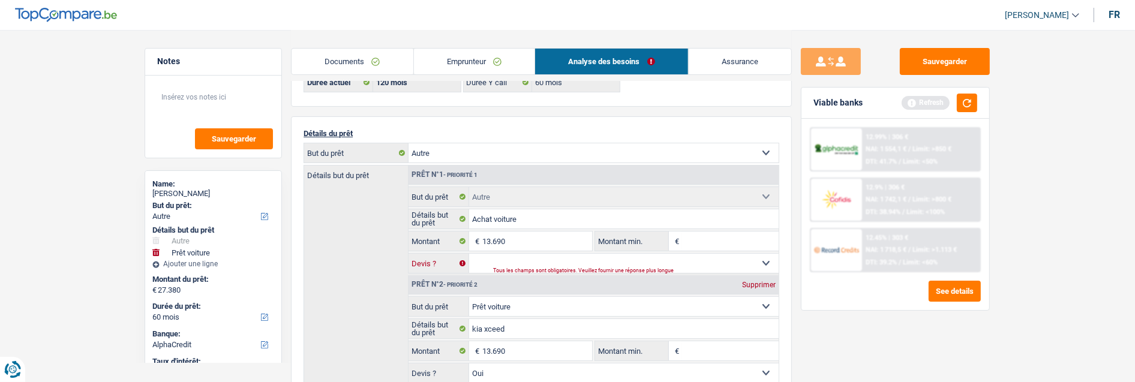
select select "120"
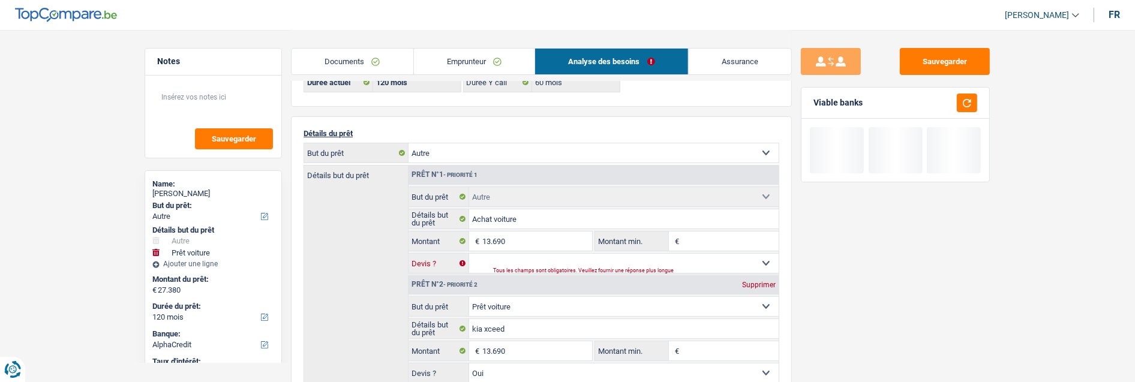
select select "yes"
click at [469, 254] on select "Oui Non Non répondu Sélectionner une option" at bounding box center [624, 263] width 310 height 19
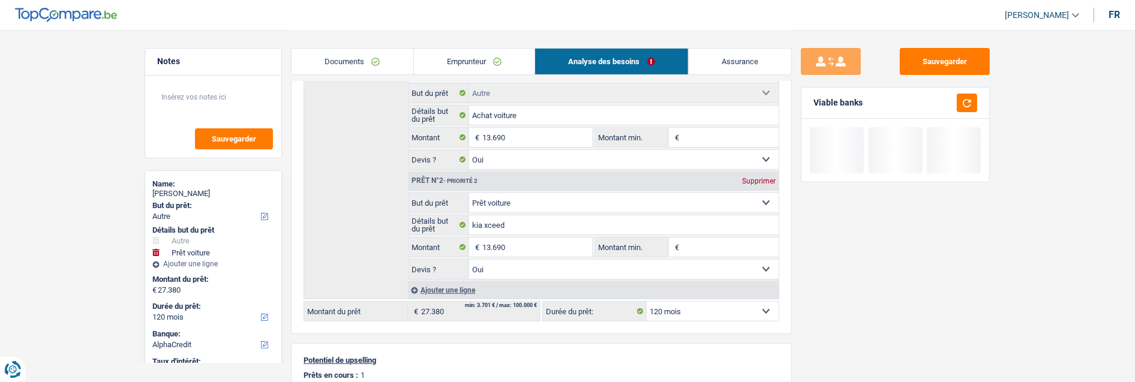
scroll to position [200, 0]
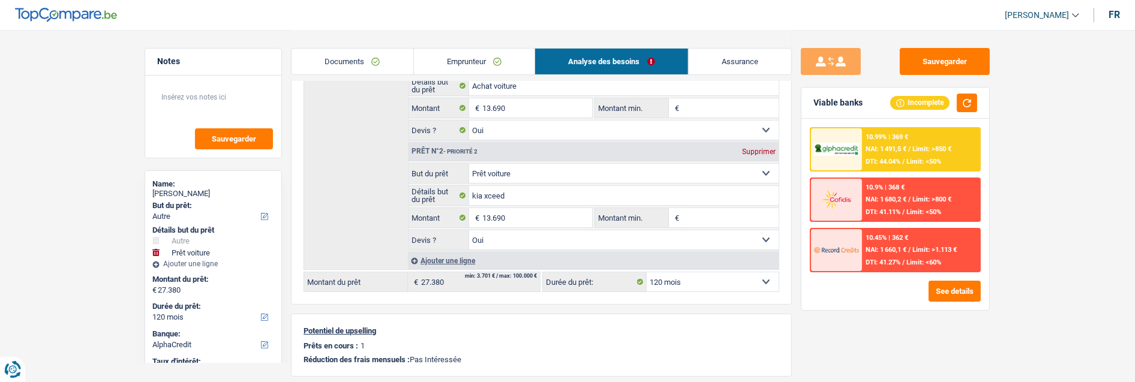
click at [754, 148] on div "Supprimer" at bounding box center [759, 151] width 40 height 7
type input "13.690"
select select "60"
type input "13.690"
select select "60"
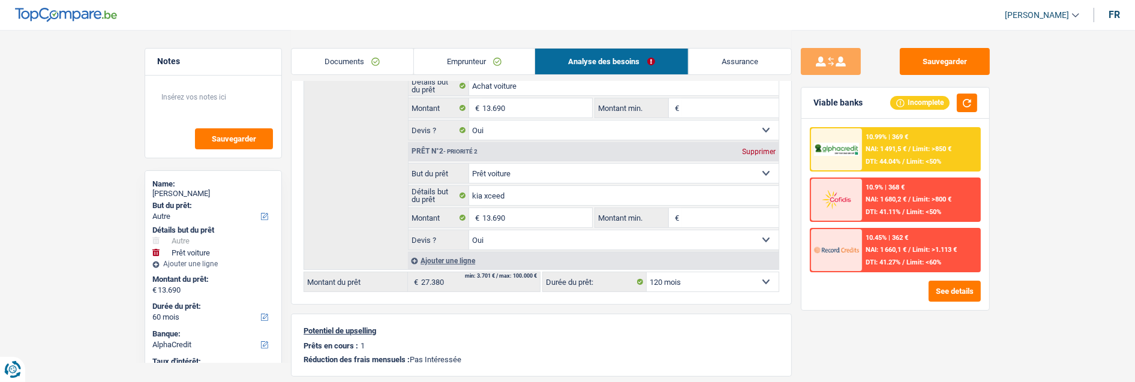
type input "13.690"
select select "60"
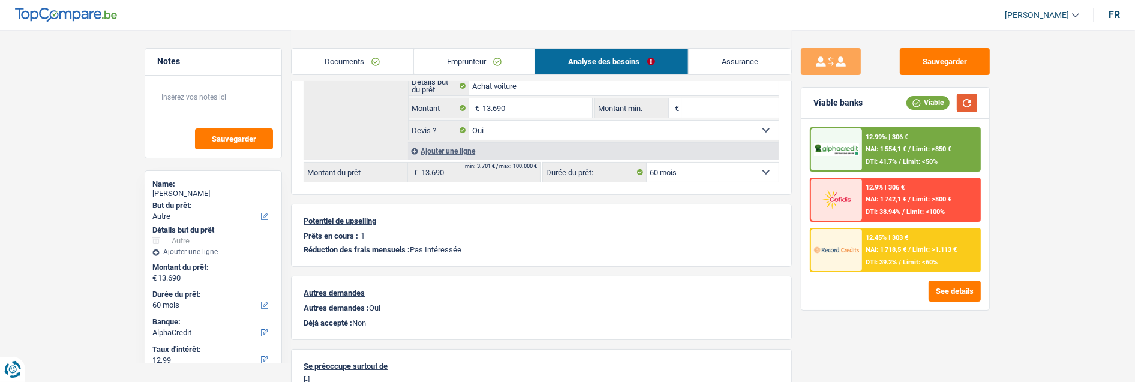
click at [960, 103] on button "button" at bounding box center [966, 103] width 20 height 19
click at [879, 248] on span "NAI: 1 718,5 €" at bounding box center [885, 250] width 41 height 8
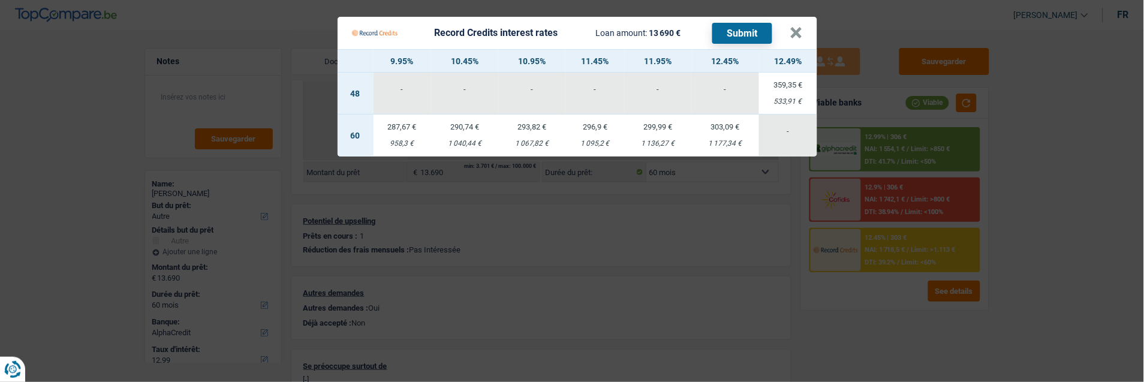
click at [467, 123] on div "290,74 €" at bounding box center [464, 127] width 67 height 8
select select "record credits"
type input "10,45"
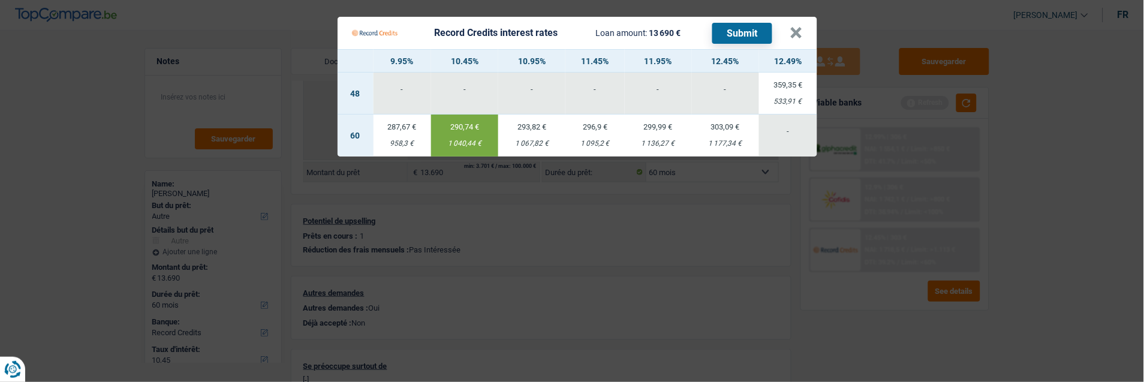
click at [740, 28] on button "Submit" at bounding box center [742, 33] width 60 height 21
click at [799, 29] on button "×" at bounding box center [796, 33] width 13 height 12
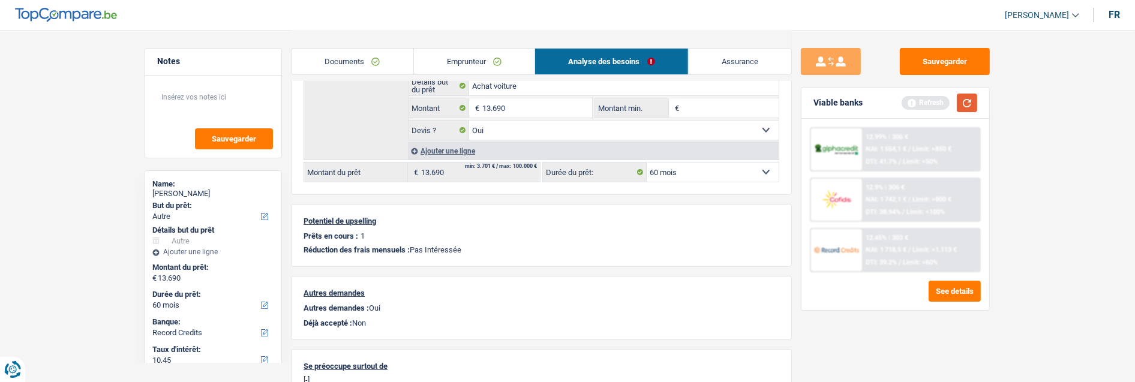
click at [970, 103] on button "button" at bounding box center [966, 103] width 20 height 19
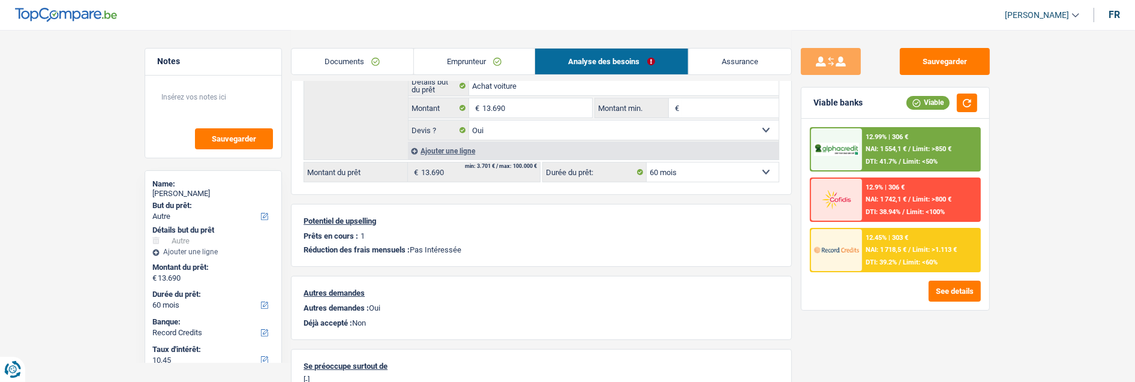
click at [912, 151] on span "Limit: >850 €" at bounding box center [931, 149] width 39 height 8
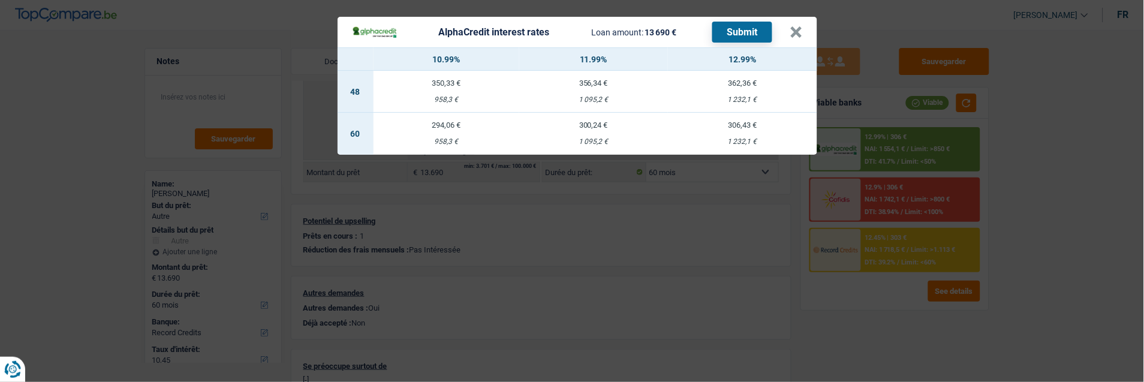
click at [438, 124] on td "294,06 € 958,3 €" at bounding box center [447, 134] width 146 height 42
select select "alphacredit"
type input "10,99"
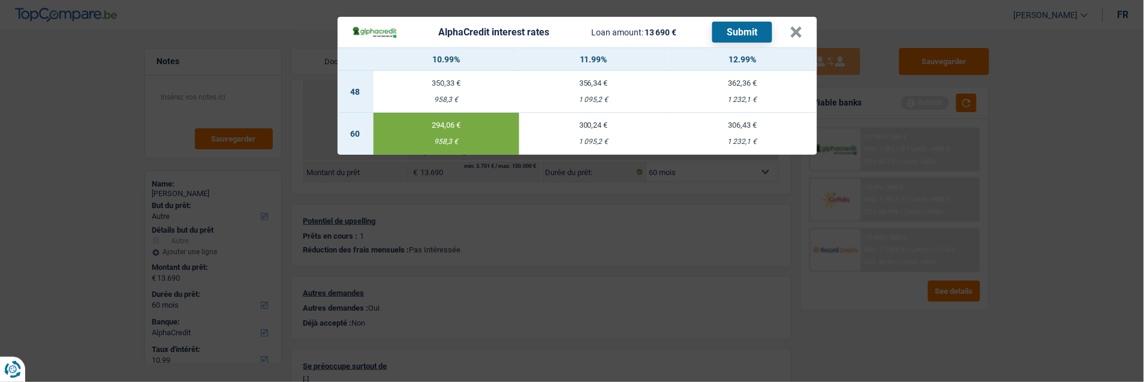
click at [757, 26] on button "Submit" at bounding box center [742, 32] width 60 height 21
click at [803, 26] on button "×" at bounding box center [796, 32] width 13 height 12
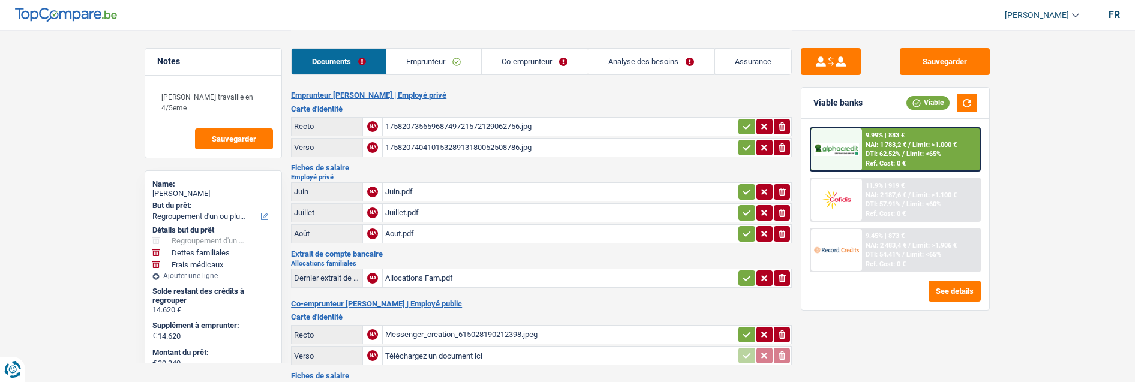
select select "refinancing"
select select "familyDebt"
select select "medical"
select select "120"
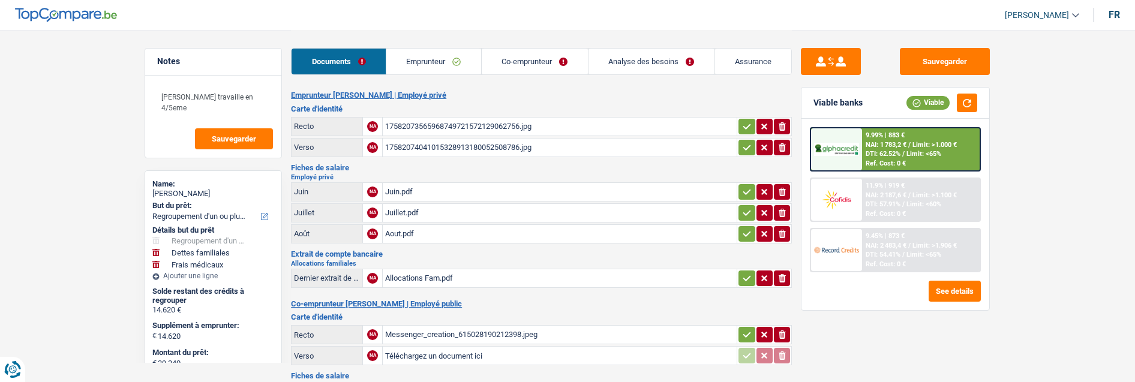
select select "120"
select select "144"
select select "refinancing"
select select "familyDebt"
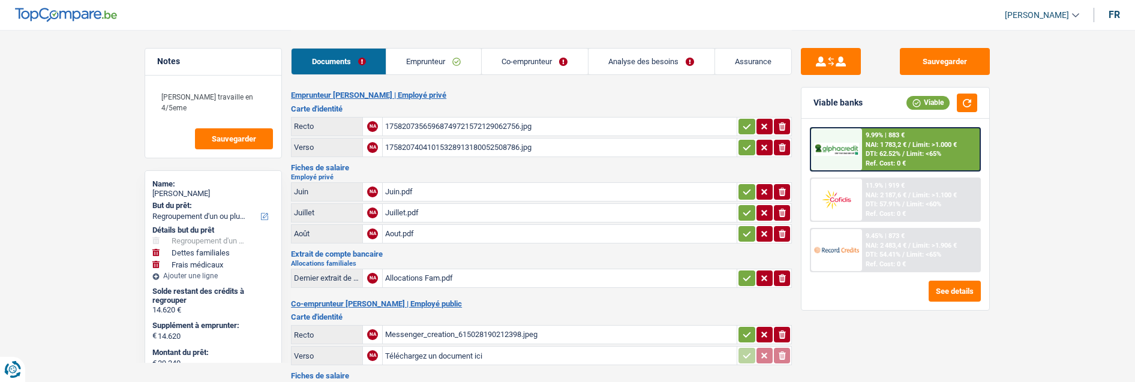
select select "false"
select select "medical"
select select "false"
select select "120"
click at [642, 60] on link "Analyse des besoins" at bounding box center [651, 62] width 126 height 26
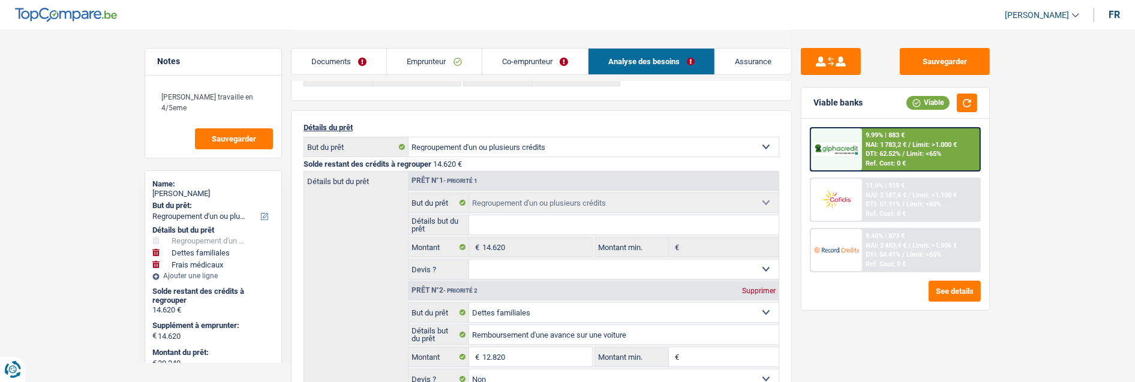
scroll to position [67, 0]
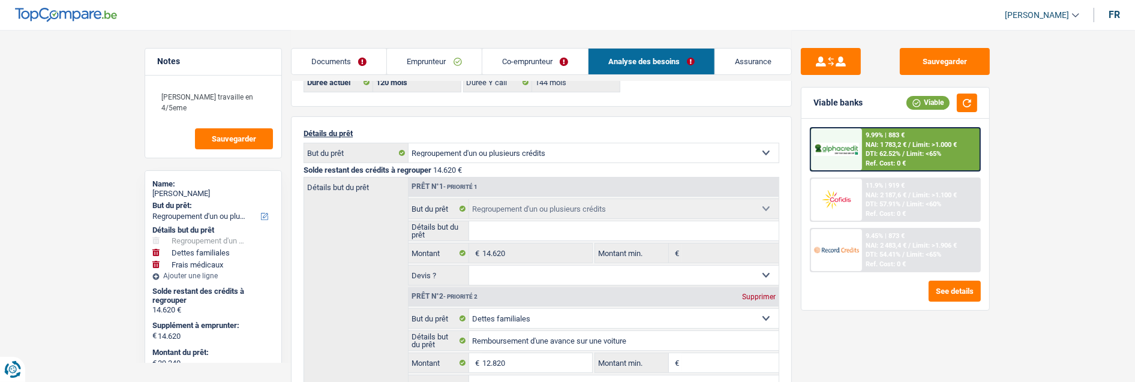
click at [535, 56] on link "Co-emprunteur" at bounding box center [535, 62] width 106 height 26
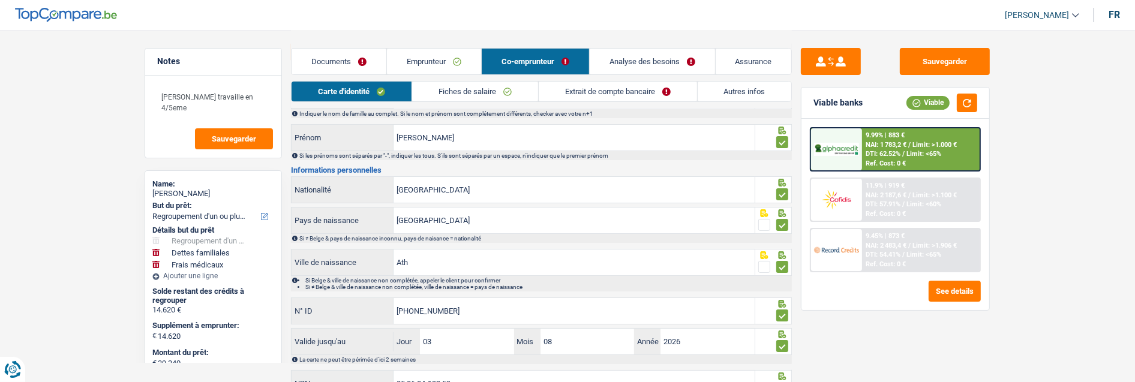
click at [448, 59] on link "Emprunteur" at bounding box center [434, 62] width 94 height 26
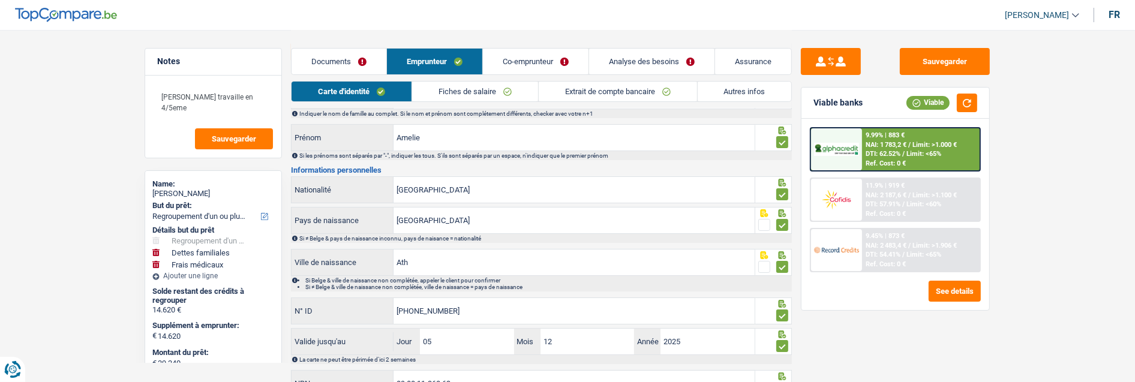
scroll to position [122, 0]
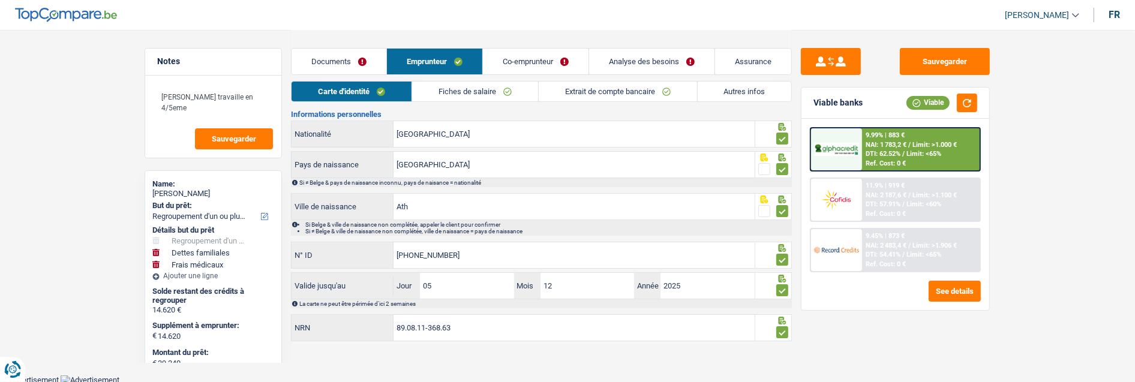
click at [760, 91] on link "Autres infos" at bounding box center [744, 92] width 94 height 20
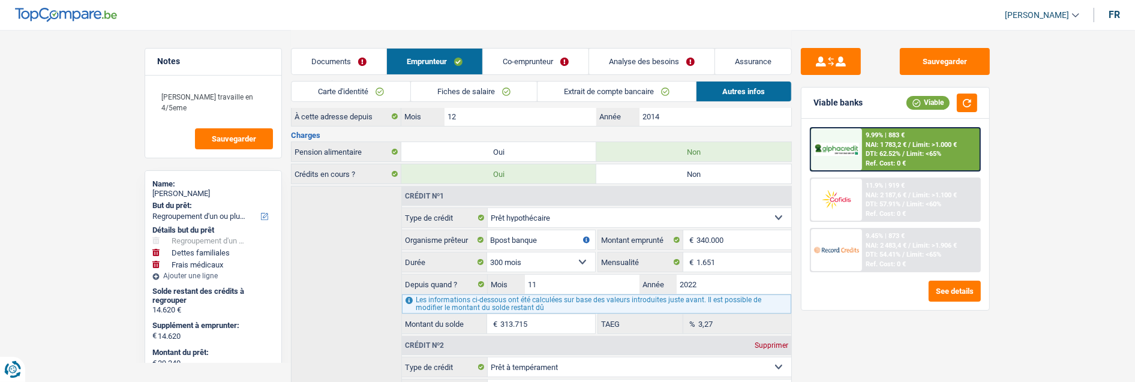
click at [529, 55] on link "Co-emprunteur" at bounding box center [536, 62] width 106 height 26
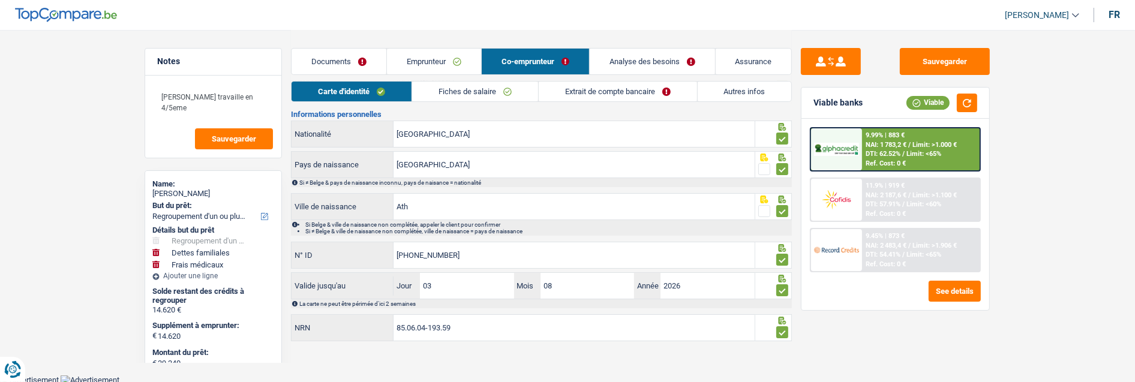
click at [739, 90] on link "Autres infos" at bounding box center [744, 92] width 94 height 20
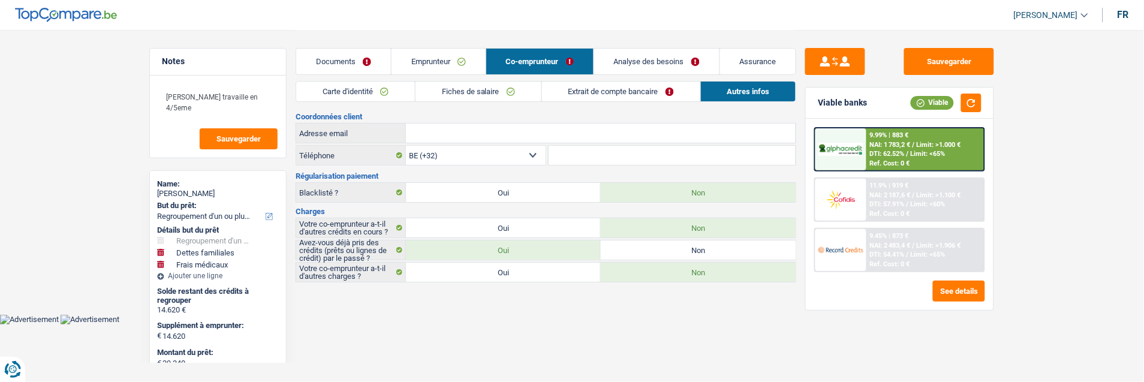
click at [441, 59] on link "Emprunteur" at bounding box center [439, 62] width 94 height 26
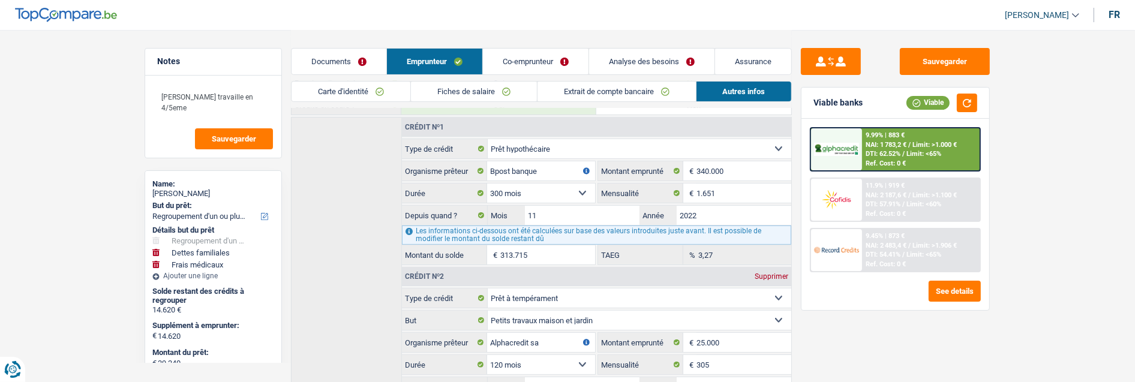
scroll to position [324, 0]
click at [558, 64] on link "Co-emprunteur" at bounding box center [536, 62] width 106 height 26
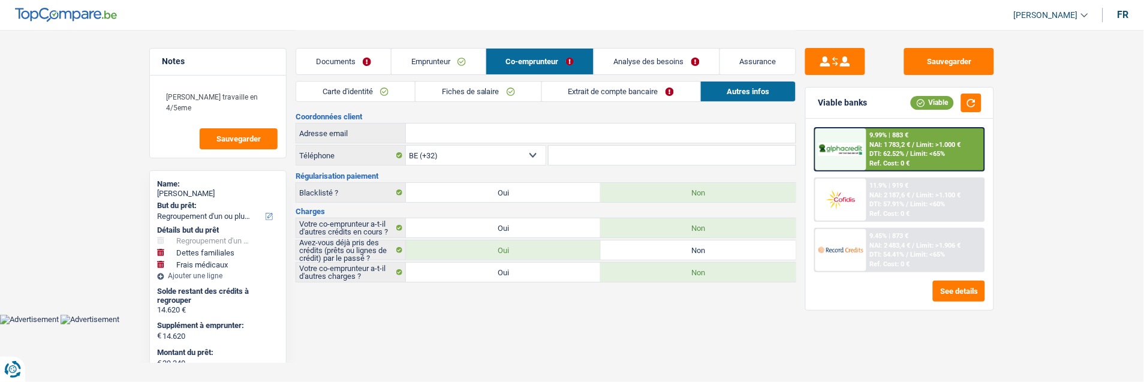
click at [511, 89] on link "Fiches de salaire" at bounding box center [479, 92] width 126 height 20
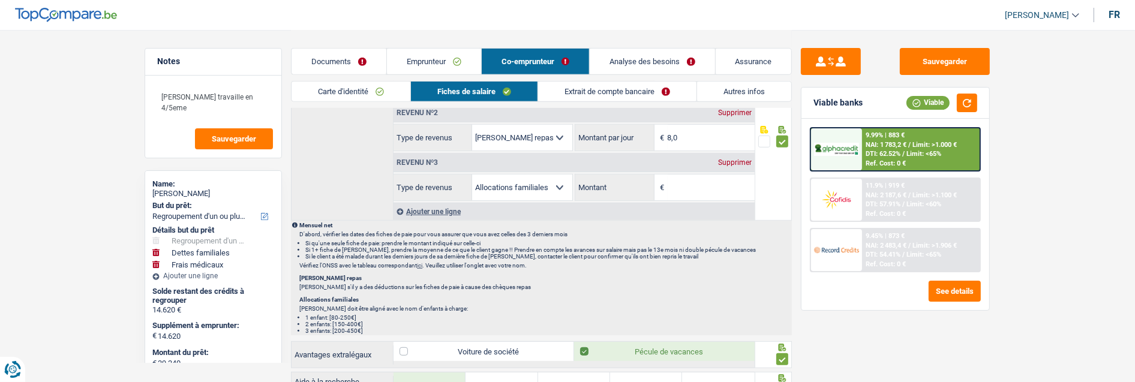
scroll to position [733, 0]
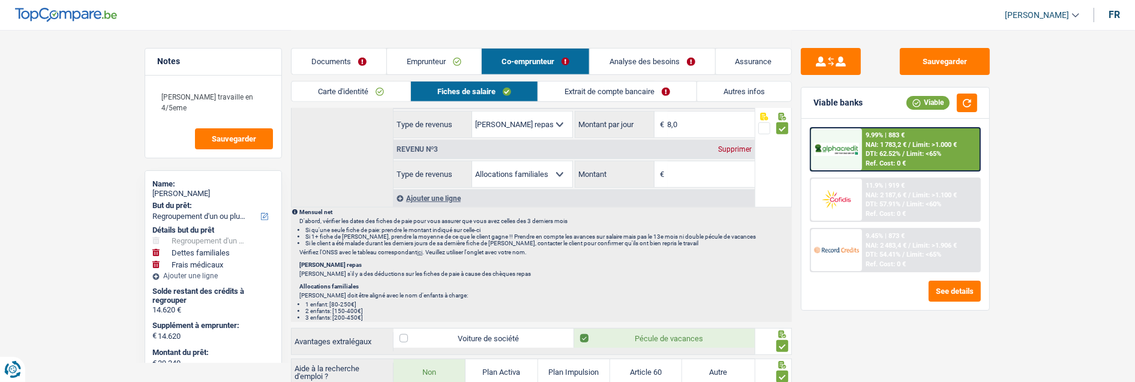
click at [736, 148] on div "Supprimer" at bounding box center [735, 149] width 40 height 7
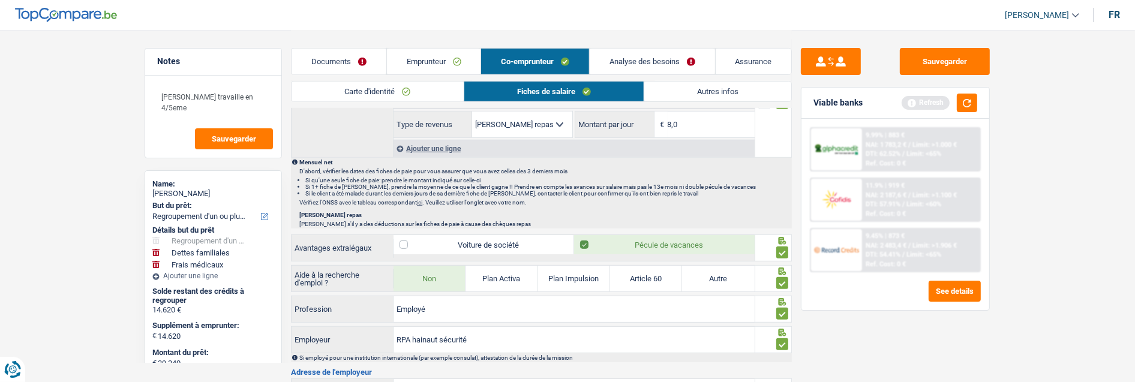
click at [644, 62] on link "Analyse des besoins" at bounding box center [651, 62] width 125 height 26
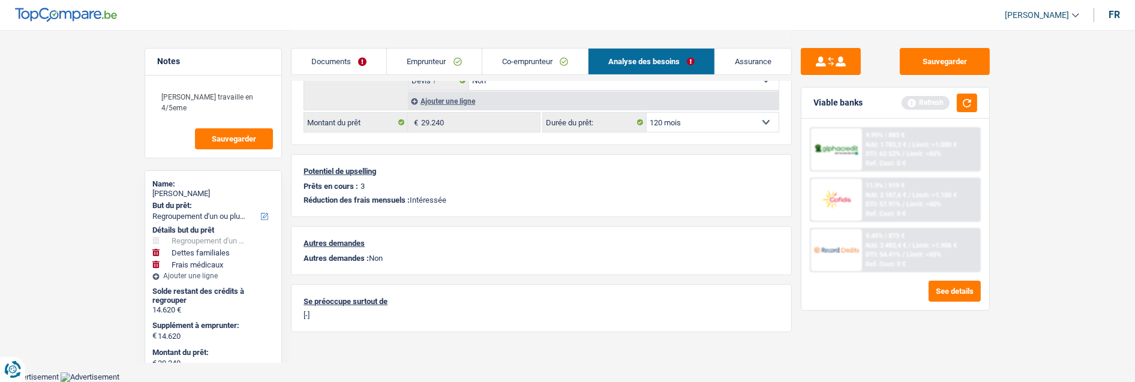
scroll to position [480, 0]
click at [960, 100] on button "button" at bounding box center [966, 103] width 20 height 19
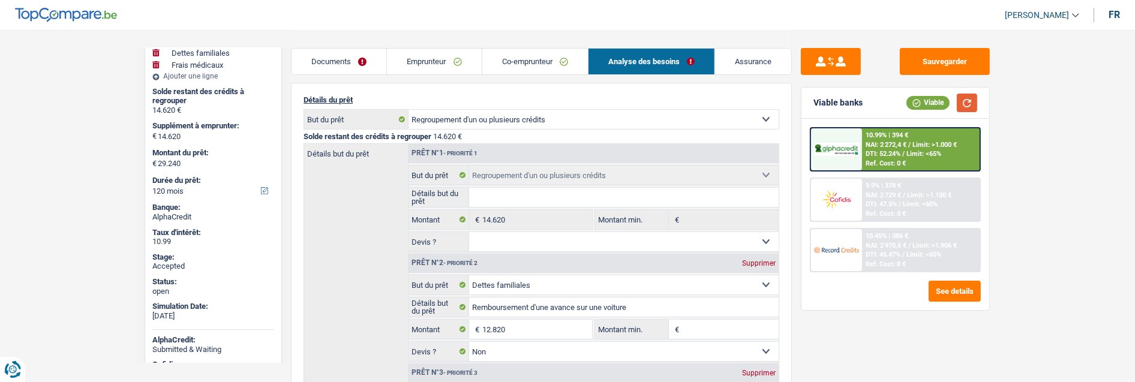
scroll to position [67, 0]
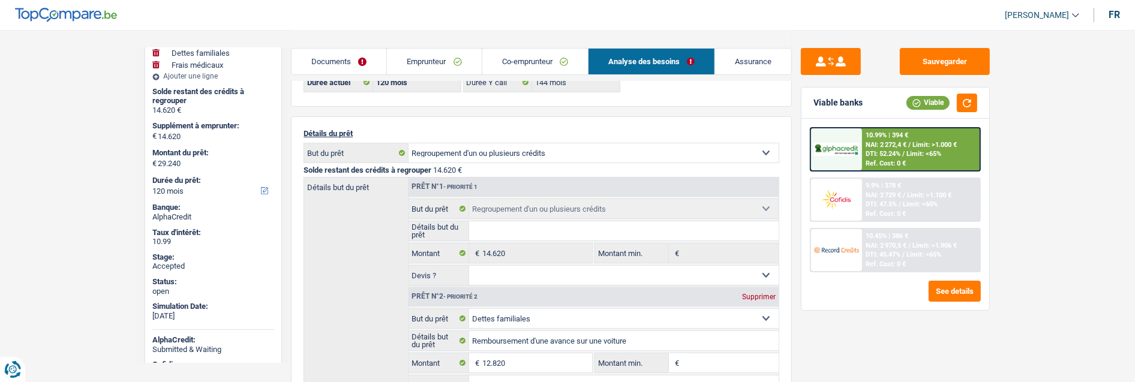
click at [436, 56] on link "Emprunteur" at bounding box center [434, 62] width 94 height 26
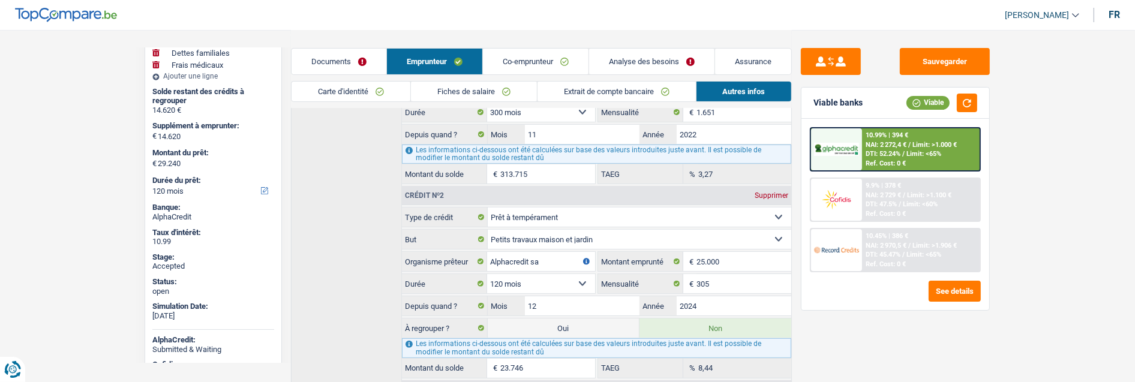
scroll to position [391, 0]
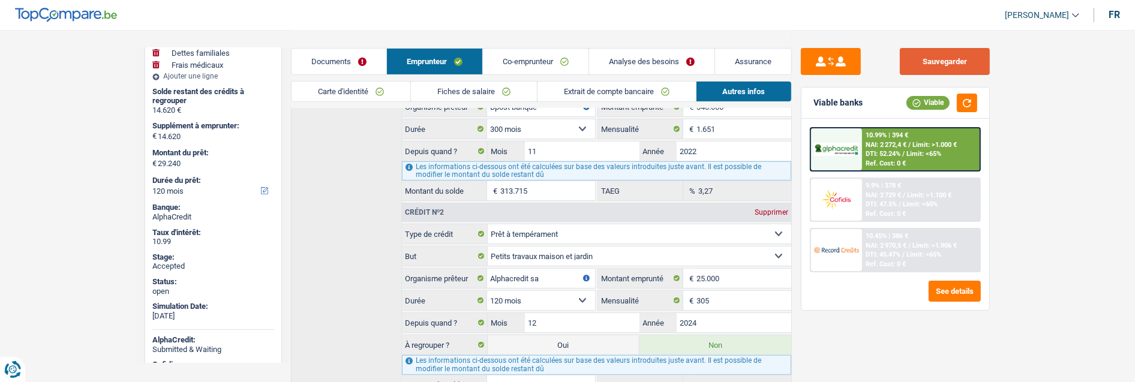
click at [942, 60] on button "Sauvegarder" at bounding box center [944, 61] width 90 height 27
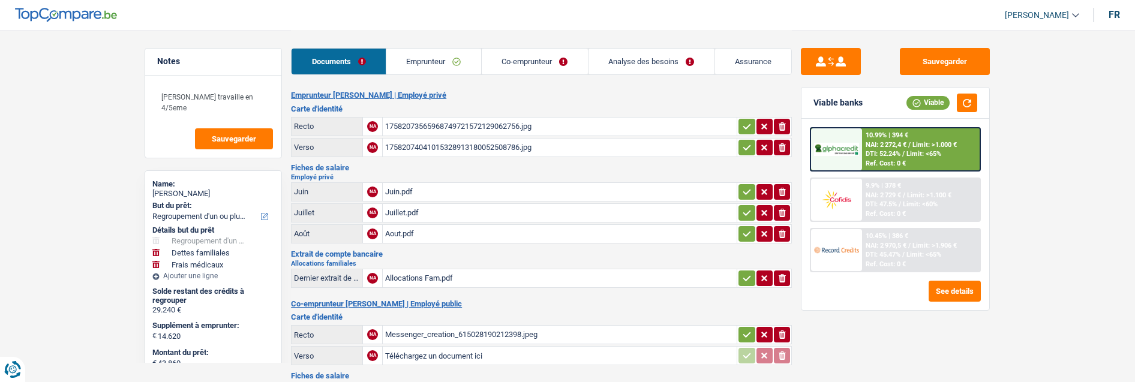
select select "refinancing"
select select "familyDebt"
select select "medical"
select select "144"
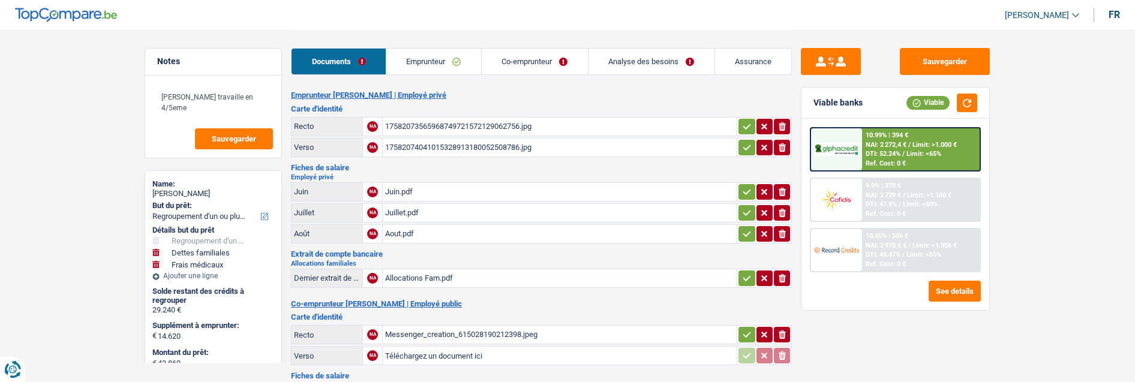
select select "32"
select select "ownerWithMortgage"
select select "mortgage"
select select "300"
select select "personalLoan"
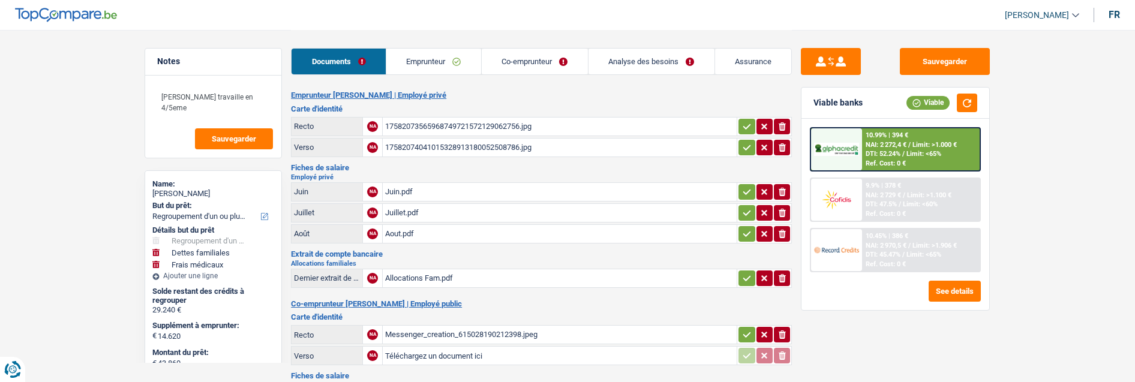
select select "smallWorks"
select select "120"
select select "personalLoan"
select select "homeFurnishingOrRelocation"
select select "36"
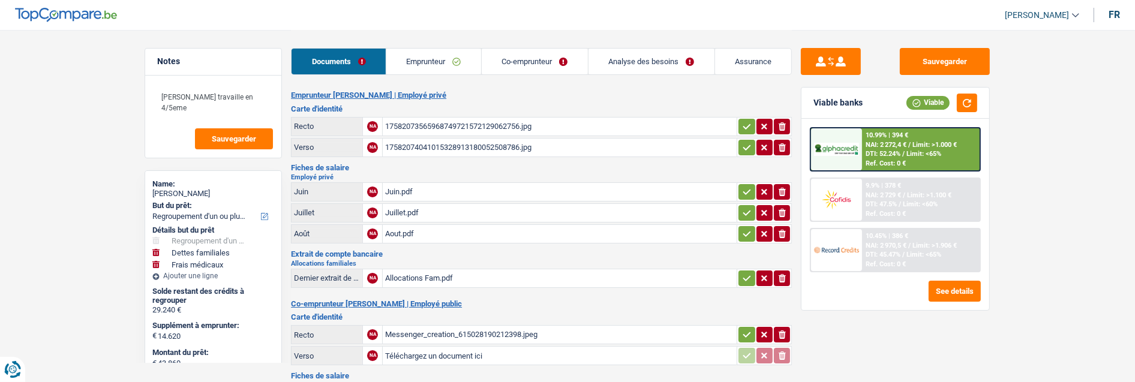
click at [642, 61] on link "Analyse des besoins" at bounding box center [651, 62] width 126 height 26
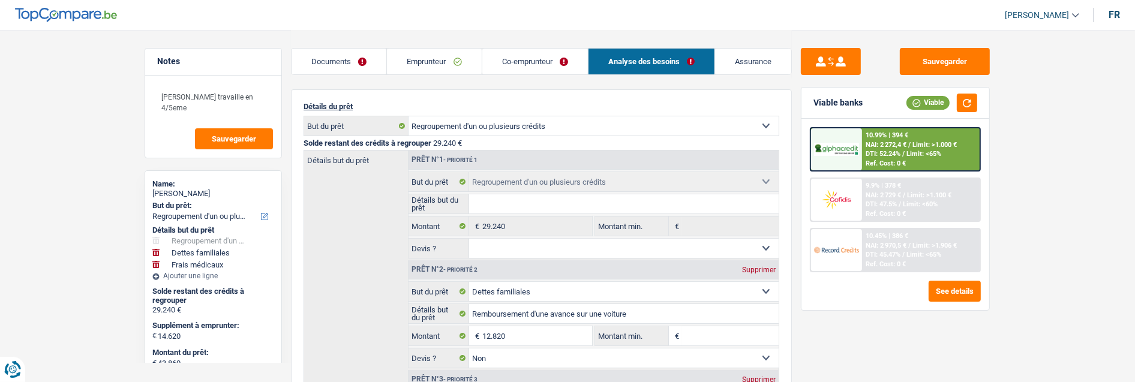
scroll to position [133, 0]
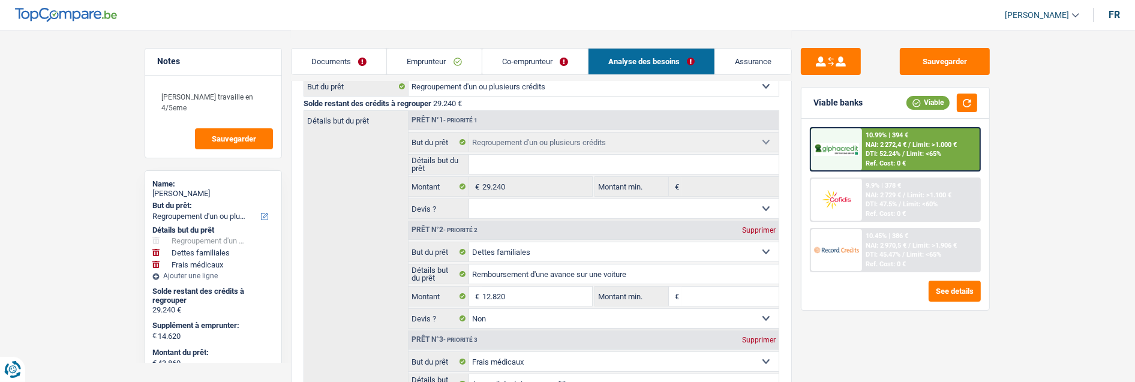
click at [455, 61] on link "Emprunteur" at bounding box center [434, 62] width 94 height 26
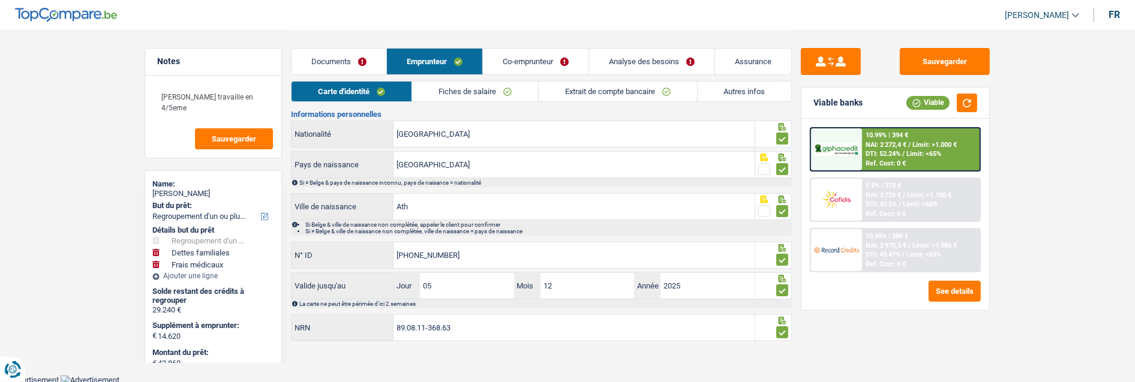
click at [728, 91] on link "Autres infos" at bounding box center [744, 92] width 94 height 20
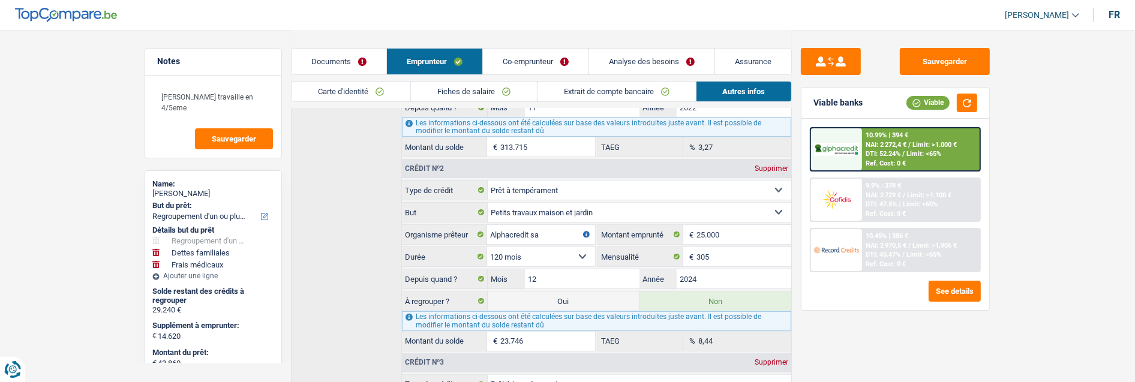
scroll to position [522, 0]
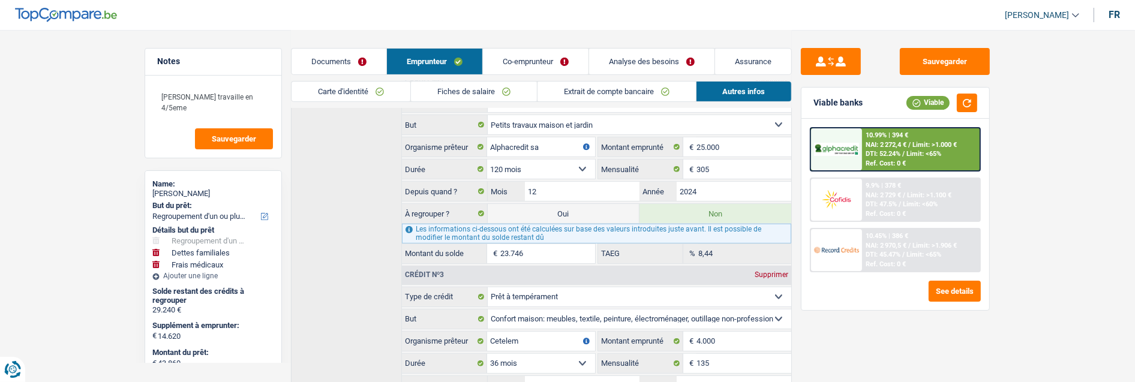
click at [589, 204] on label "Oui" at bounding box center [564, 213] width 152 height 19
click at [589, 204] on input "Oui" at bounding box center [564, 213] width 152 height 19
radio input "true"
type input "38.366"
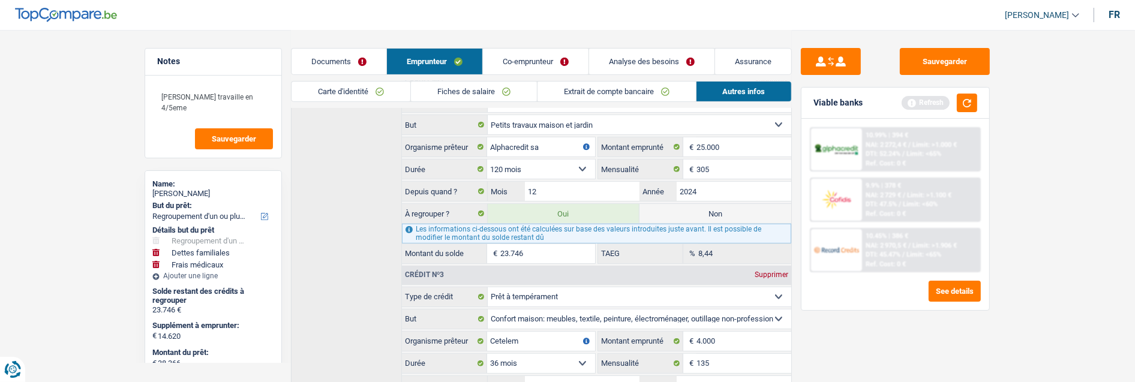
click at [727, 204] on label "Non" at bounding box center [715, 213] width 152 height 19
click at [727, 204] on input "Non" at bounding box center [715, 213] width 152 height 19
radio input "true"
select select "familyDebt"
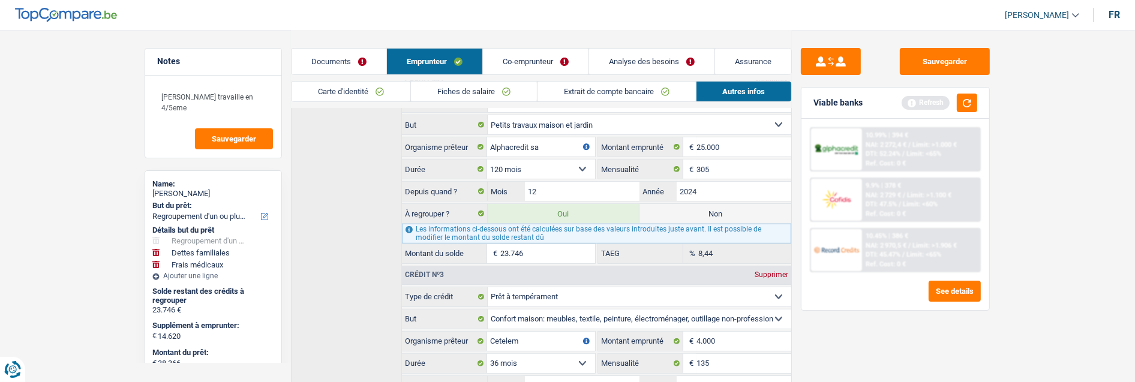
select select
select select "60"
radio input "false"
select select "medical"
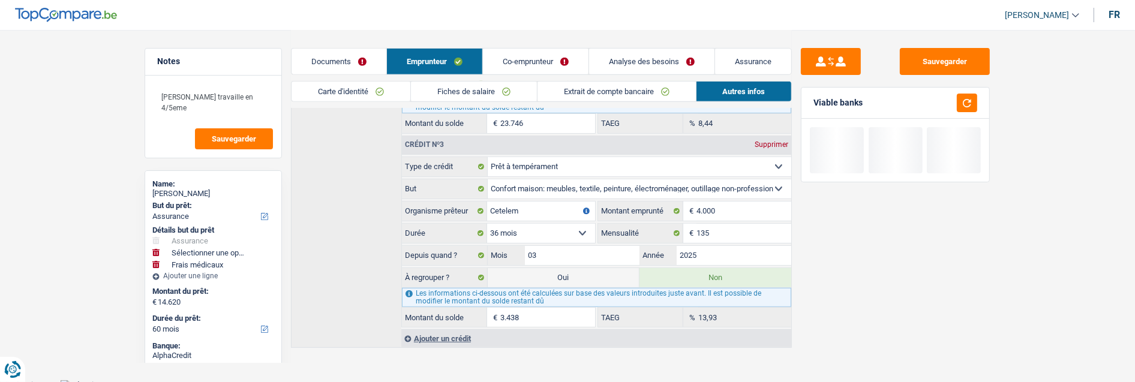
scroll to position [657, 0]
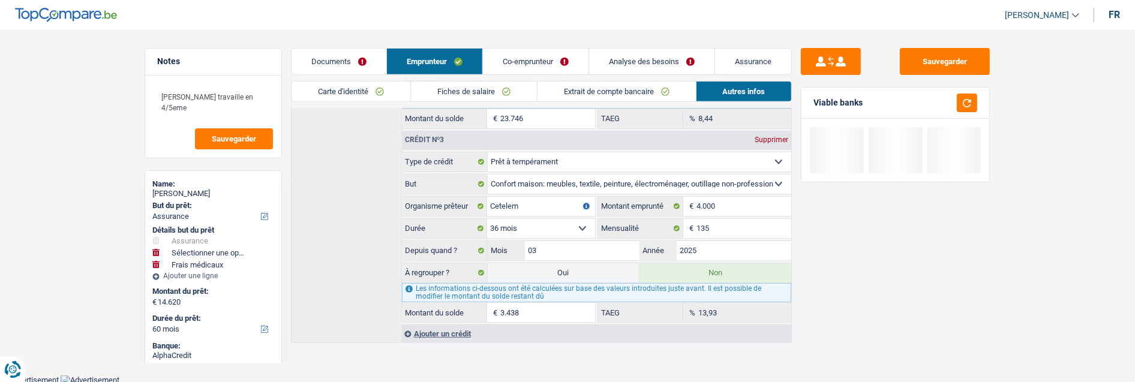
click at [550, 274] on label "Oui" at bounding box center [564, 272] width 152 height 19
click at [550, 274] on input "Oui" at bounding box center [564, 272] width 152 height 19
radio input "true"
radio input "false"
type input "18.058"
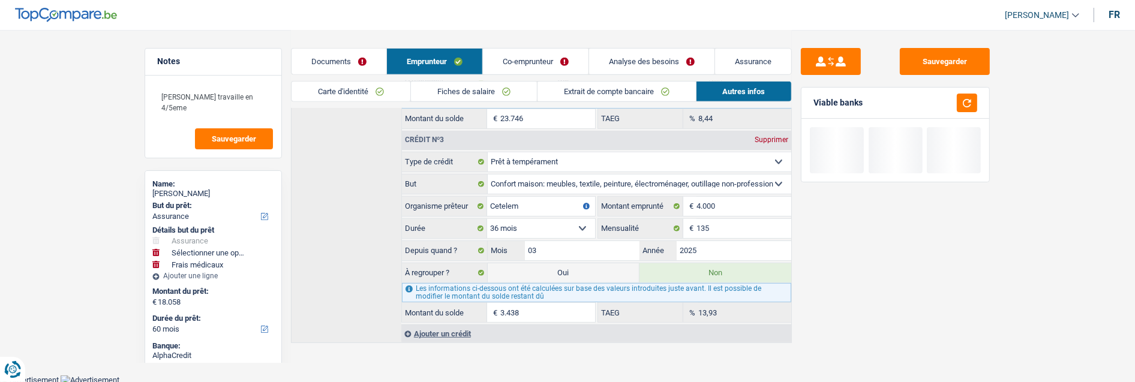
select select "refinancing"
select select "familyDebt"
select select "84"
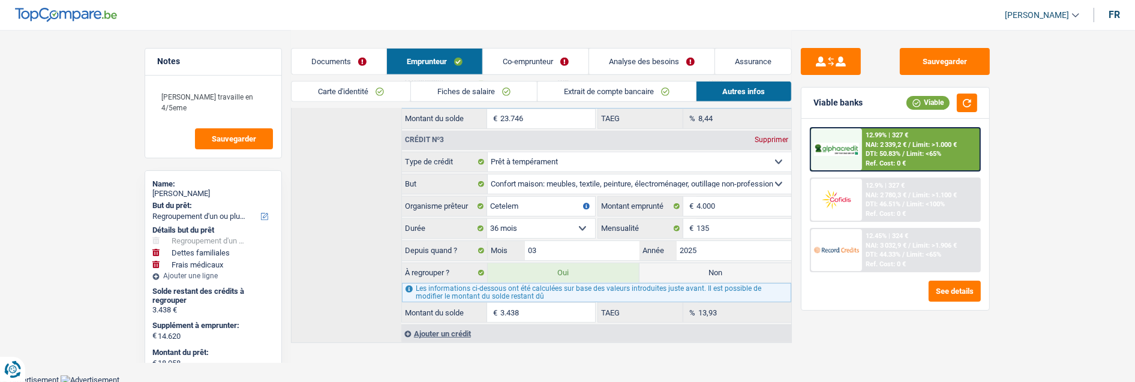
click at [697, 266] on label "Non" at bounding box center [715, 272] width 152 height 19
click at [697, 266] on input "Non" at bounding box center [715, 272] width 152 height 19
radio input "true"
select select "familyDebt"
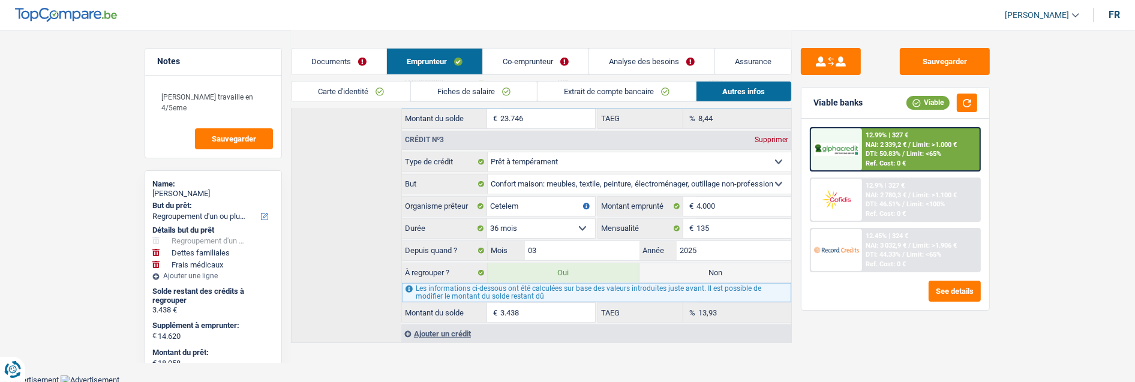
select select
select select "60"
radio input "false"
select select "medical"
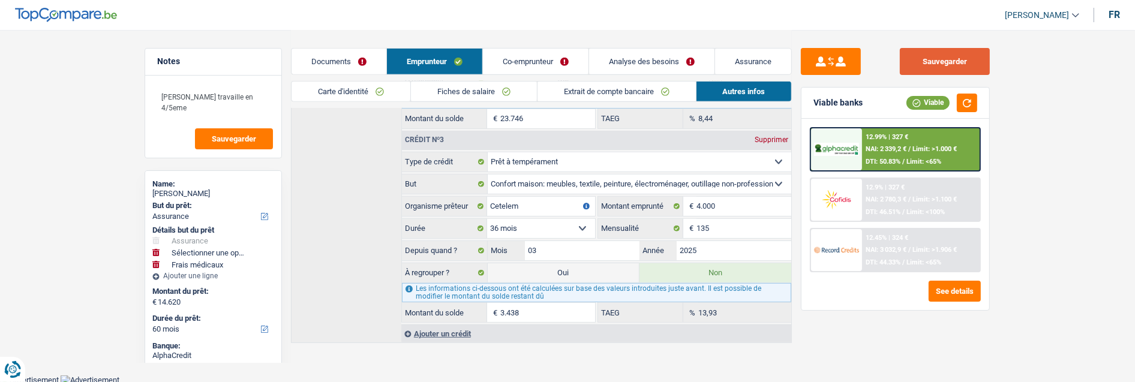
click at [941, 55] on button "Sauvegarder" at bounding box center [944, 61] width 90 height 27
click at [669, 53] on link "Analyse des besoins" at bounding box center [651, 62] width 125 height 26
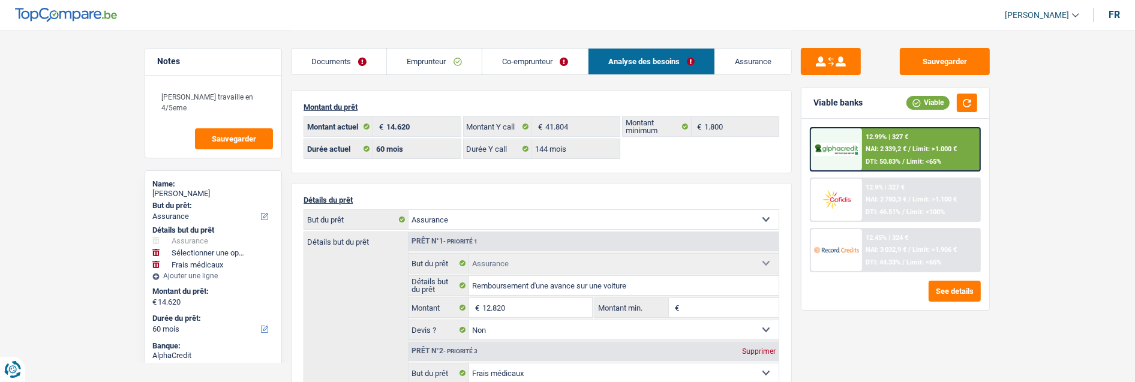
scroll to position [133, 0]
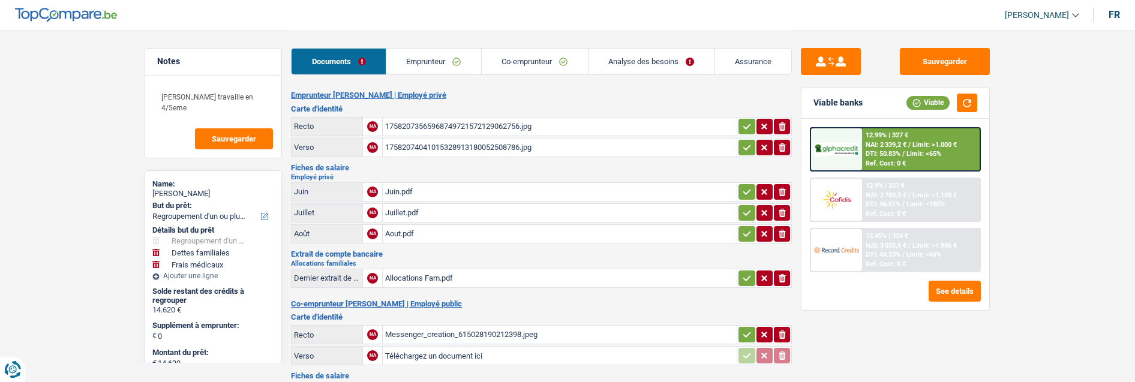
select select "refinancing"
select select "familyDebt"
select select "medical"
select select "60"
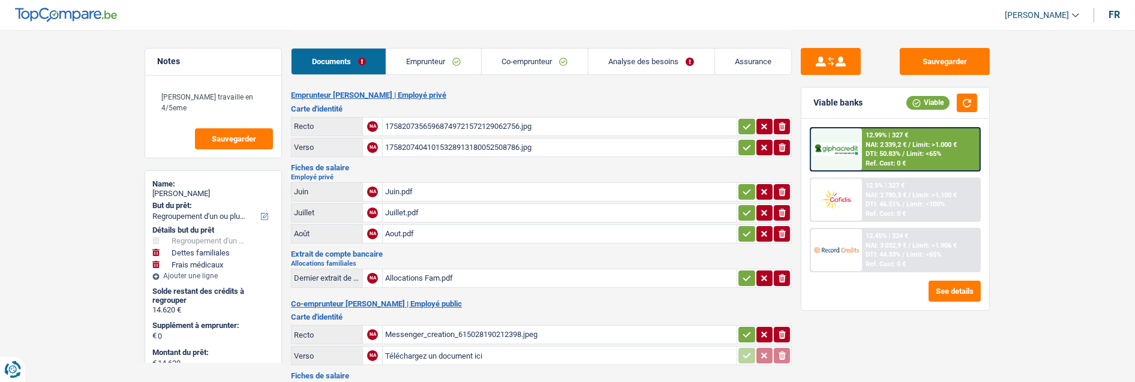
click at [869, 244] on span "NAI: 3 032,9 €" at bounding box center [885, 246] width 41 height 8
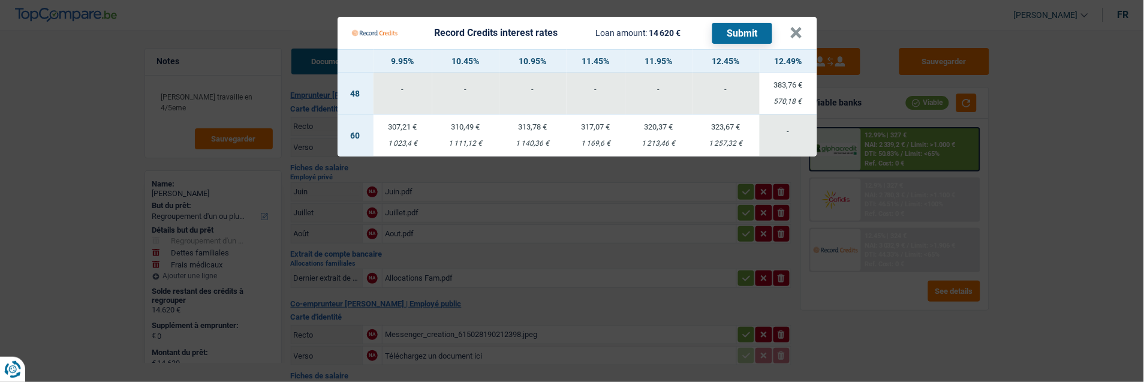
click at [592, 130] on td "317,07 € 1 169,6 €" at bounding box center [596, 136] width 59 height 42
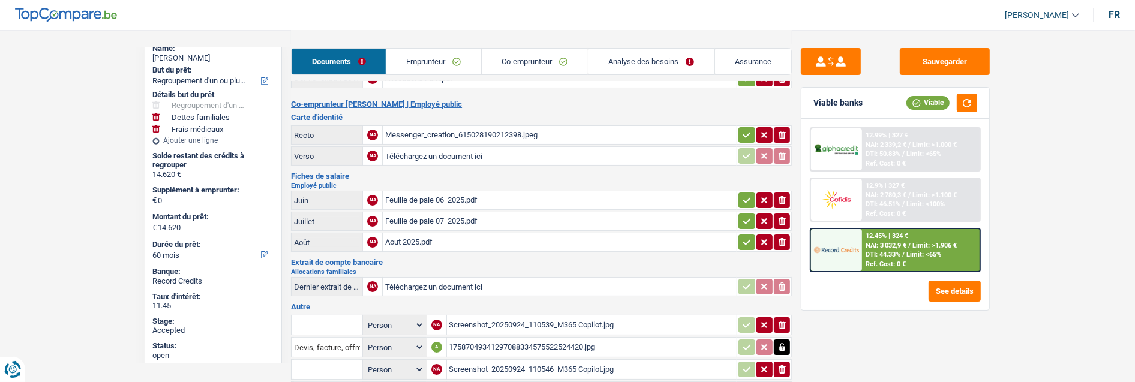
scroll to position [200, 0]
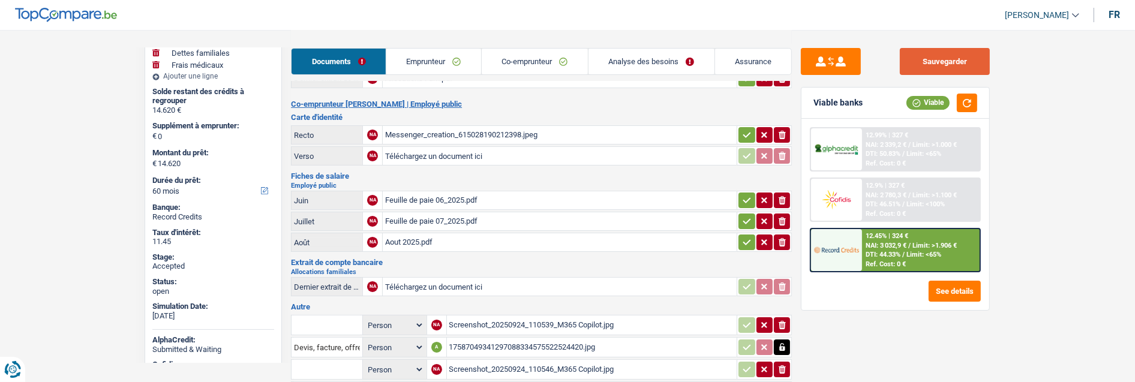
click at [948, 60] on button "Sauvegarder" at bounding box center [944, 61] width 90 height 27
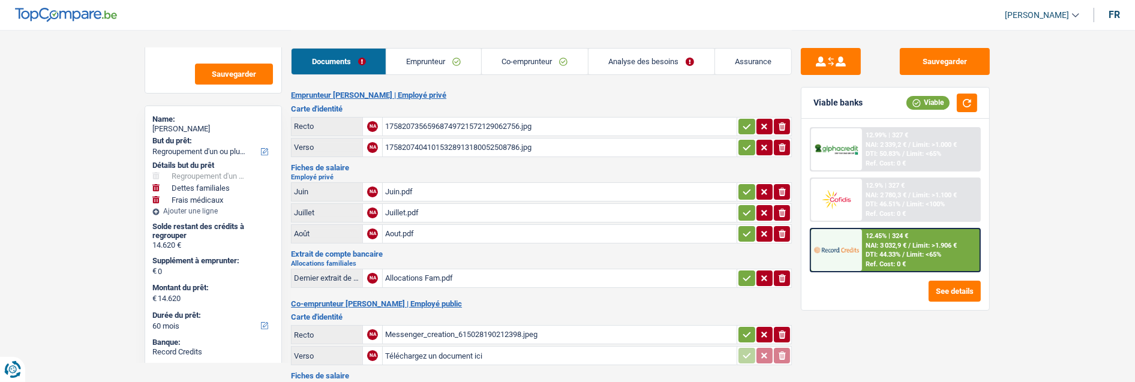
scroll to position [0, 0]
